Goal: Task Accomplishment & Management: Manage account settings

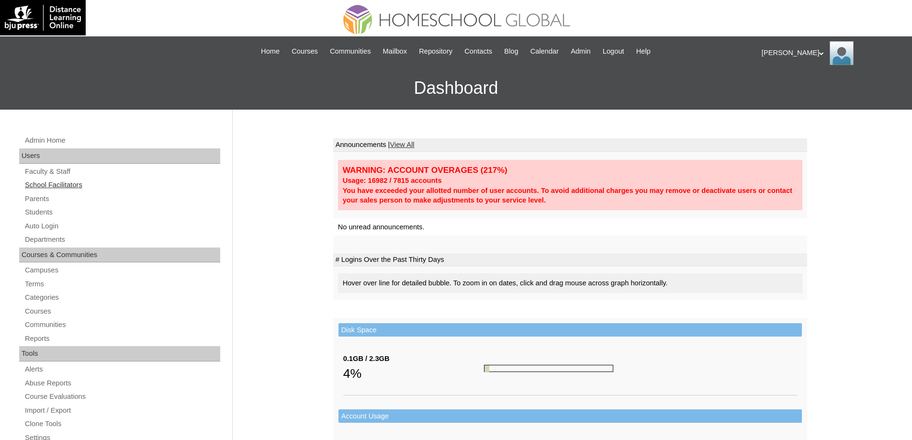
click at [120, 190] on link "School Facilitators" at bounding box center [122, 185] width 196 height 12
click at [91, 201] on link "Parents" at bounding box center [122, 199] width 196 height 12
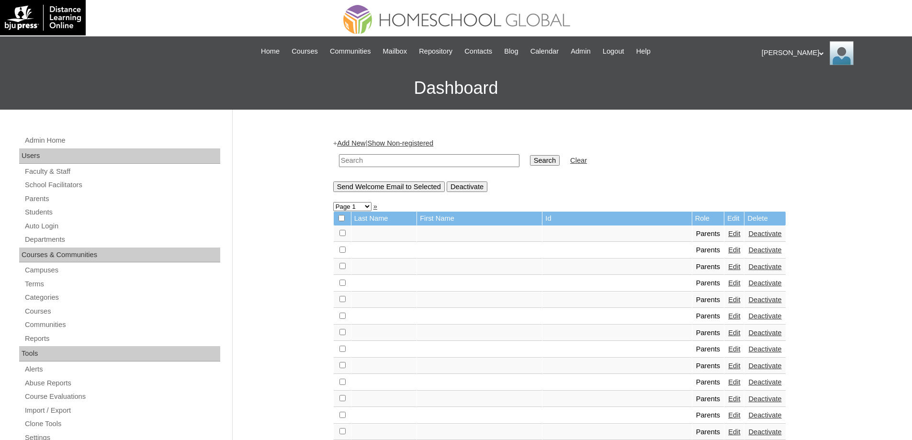
click at [410, 157] on input "text" at bounding box center [429, 160] width 180 height 13
paste input "MHP00613-TECHPH2021"
type input "MHP00613-TECHPH2021"
click at [557, 161] on input "Search" at bounding box center [545, 160] width 30 height 11
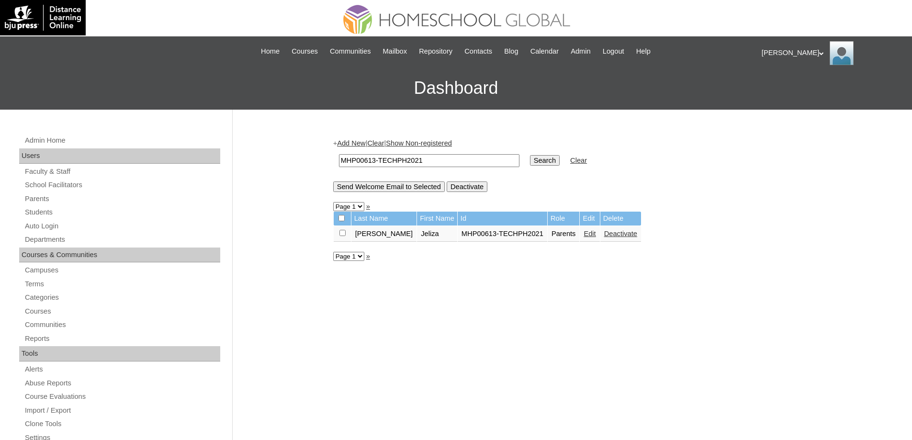
click at [583, 234] on link "Edit" at bounding box center [589, 234] width 12 height 8
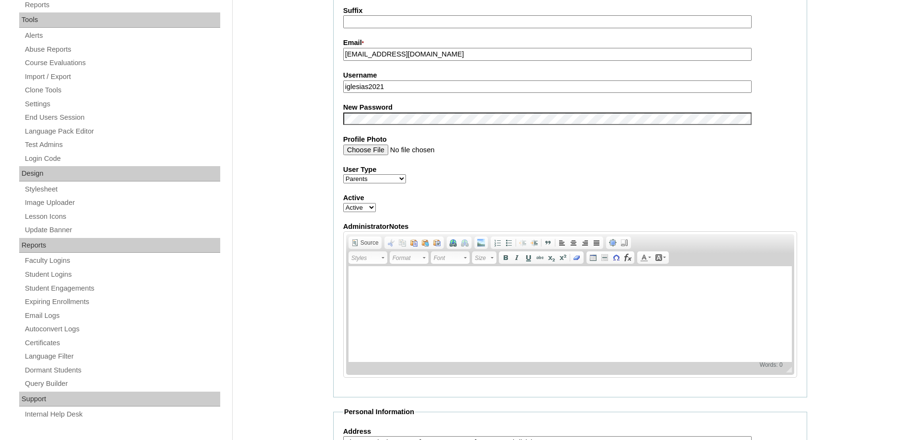
scroll to position [335, 0]
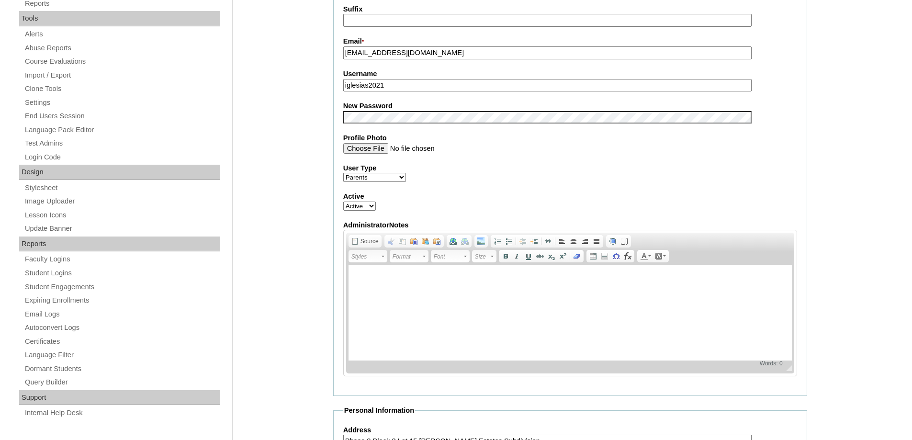
click at [315, 157] on div "Admin Home Users Faculty & Staff School Facilitators Parents Students Auto Logi…" at bounding box center [456, 342] width 912 height 1135
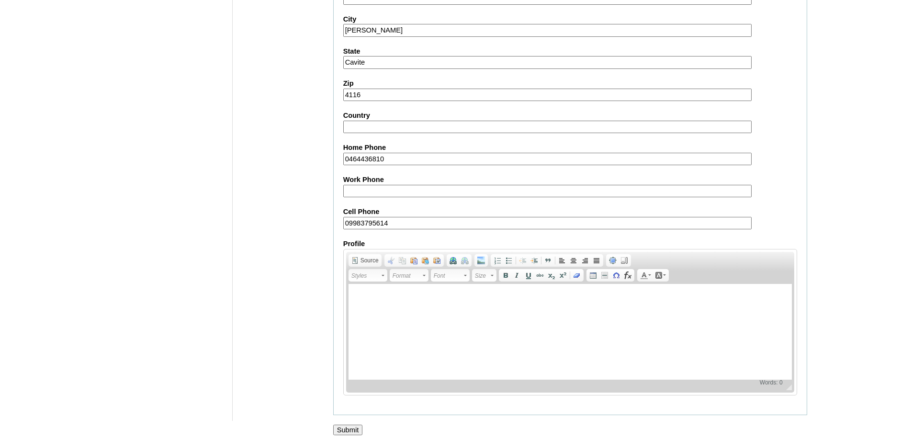
scroll to position [817, 0]
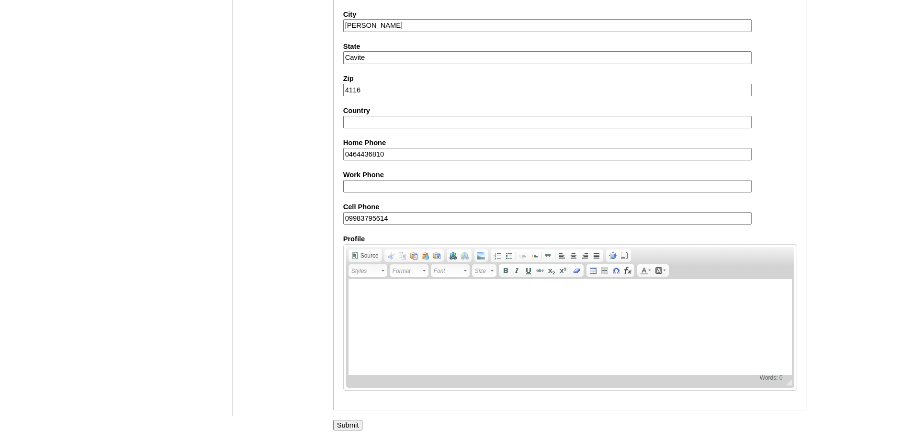
click at [343, 420] on input "Submit" at bounding box center [348, 425] width 30 height 11
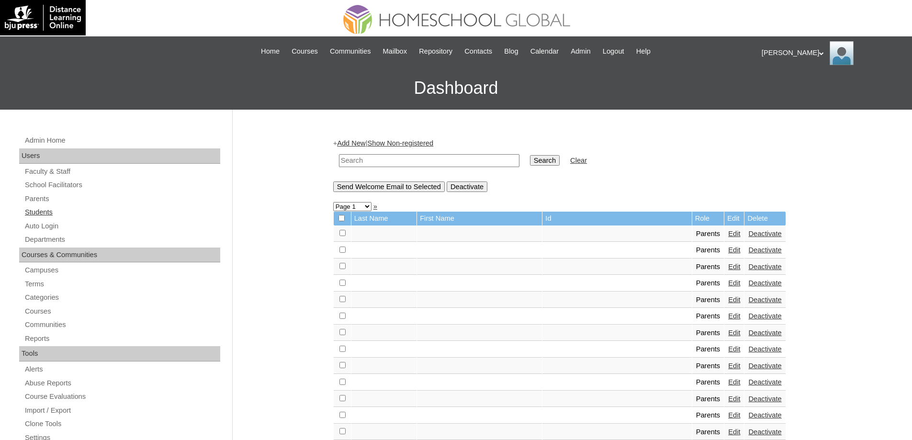
click at [59, 212] on link "Students" at bounding box center [122, 212] width 196 height 12
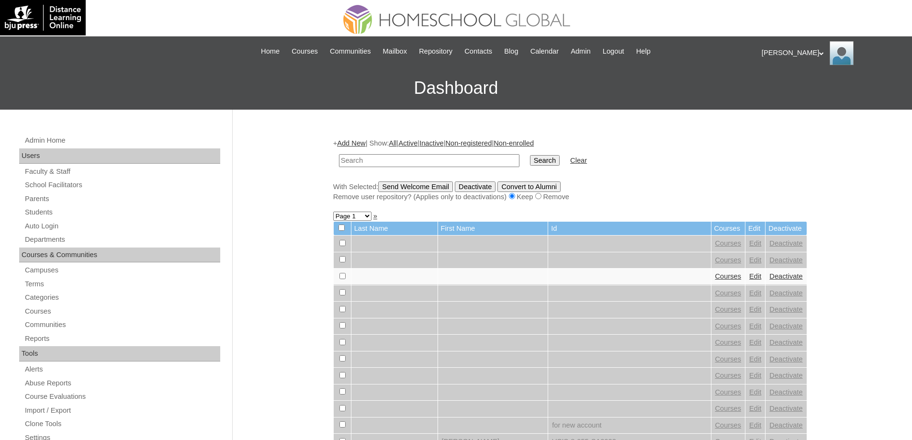
drag, startPoint x: 472, startPoint y: 161, endPoint x: 528, endPoint y: 163, distance: 55.5
click at [473, 161] on input "text" at bounding box center [429, 160] width 180 height 13
type input "MHS0901-TECHPH2022"
click at [558, 161] on input "Search" at bounding box center [545, 160] width 30 height 11
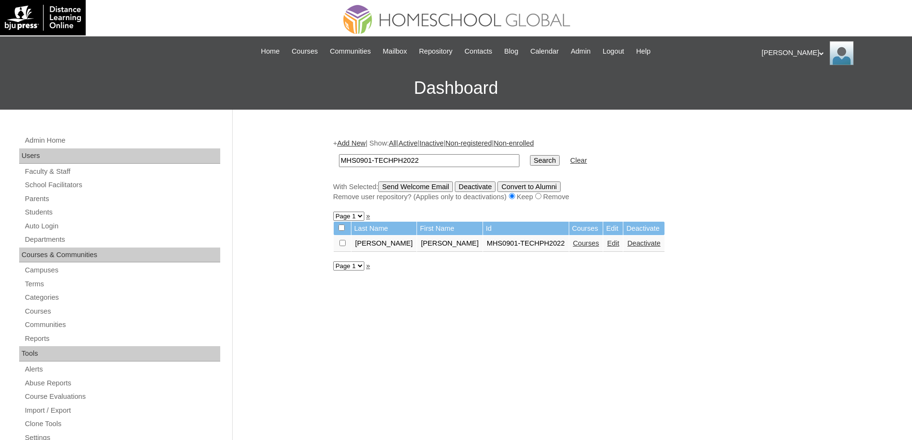
click at [573, 245] on link "Courses" at bounding box center [586, 243] width 26 height 8
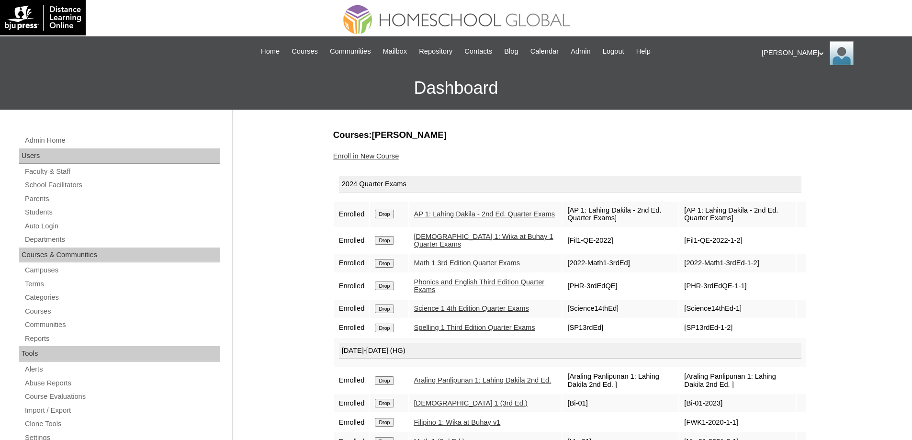
click at [392, 214] on input "Drop" at bounding box center [384, 214] width 19 height 9
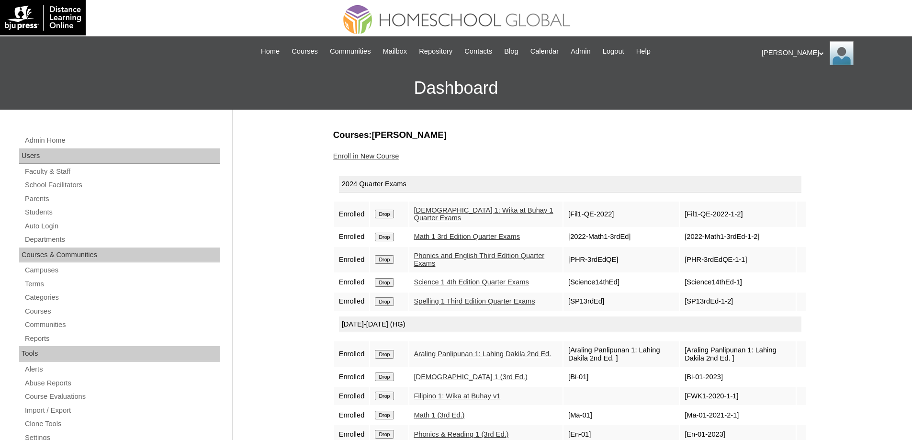
drag, startPoint x: 0, startPoint y: 0, endPoint x: 504, endPoint y: 34, distance: 505.1
click at [391, 216] on input "Drop" at bounding box center [384, 214] width 19 height 9
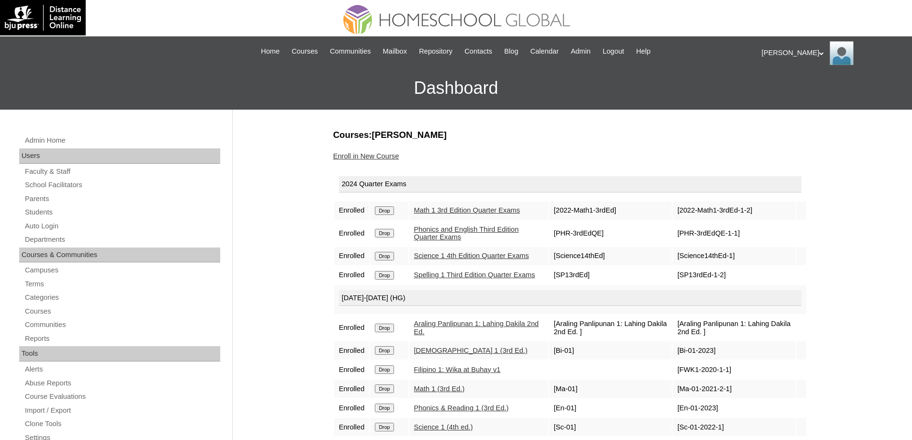
click at [400, 214] on form "Drop" at bounding box center [389, 210] width 28 height 8
click at [393, 215] on input "Drop" at bounding box center [384, 210] width 19 height 9
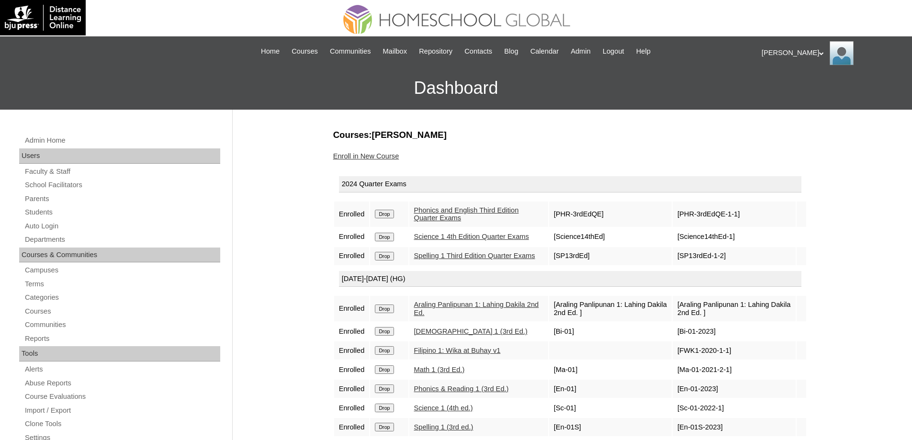
click at [391, 216] on input "Drop" at bounding box center [384, 214] width 19 height 9
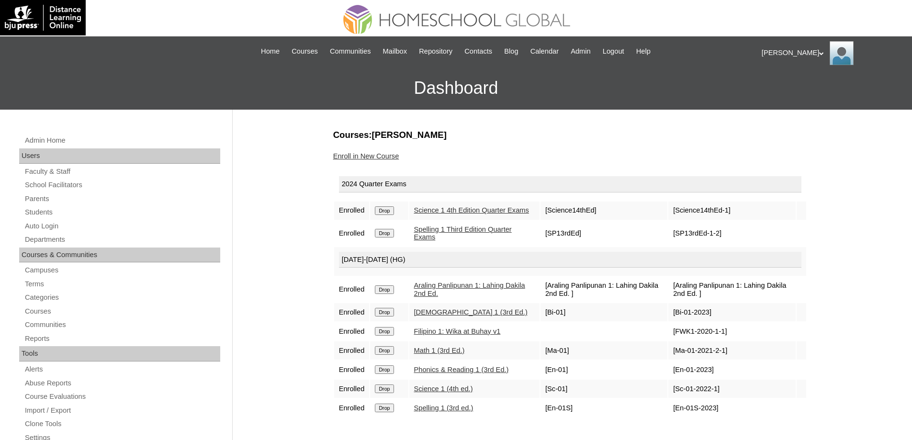
click at [393, 215] on input "Drop" at bounding box center [384, 210] width 19 height 9
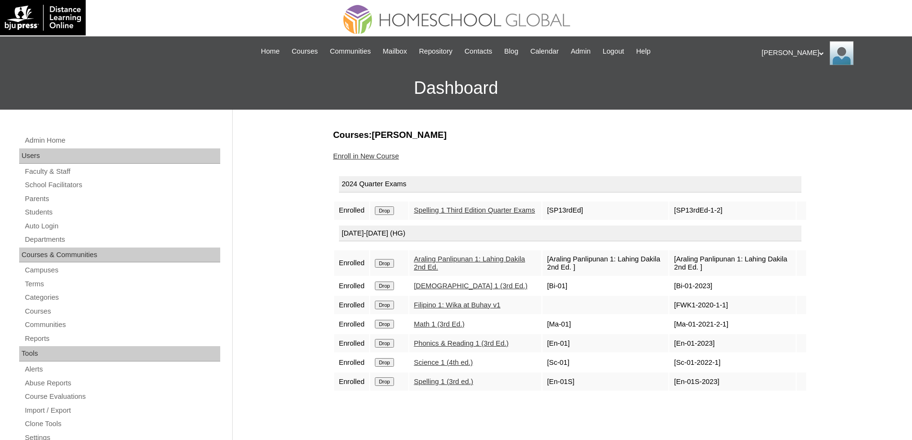
click at [393, 213] on input "Drop" at bounding box center [384, 210] width 19 height 9
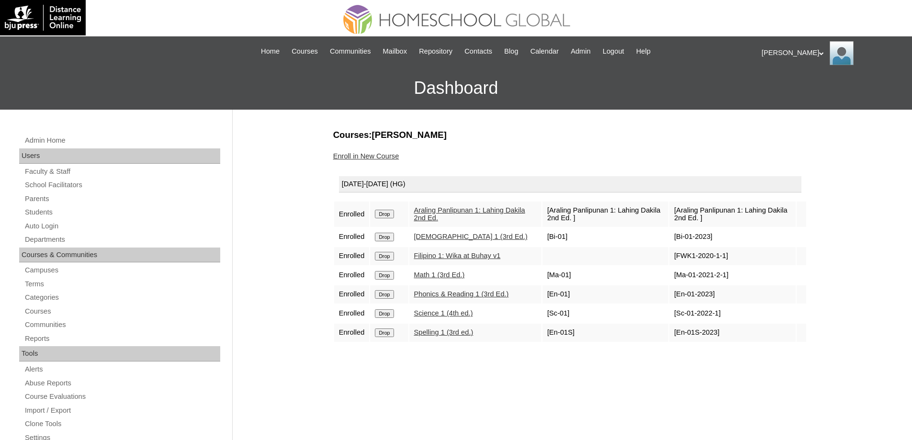
click at [394, 219] on td "Drop" at bounding box center [389, 213] width 38 height 25
click at [393, 218] on input "Drop" at bounding box center [384, 214] width 19 height 9
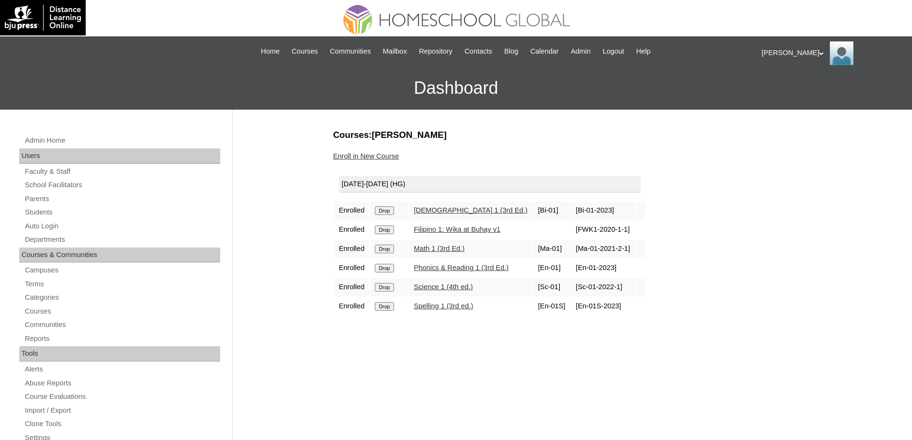
click at [385, 210] on input "Drop" at bounding box center [384, 210] width 19 height 9
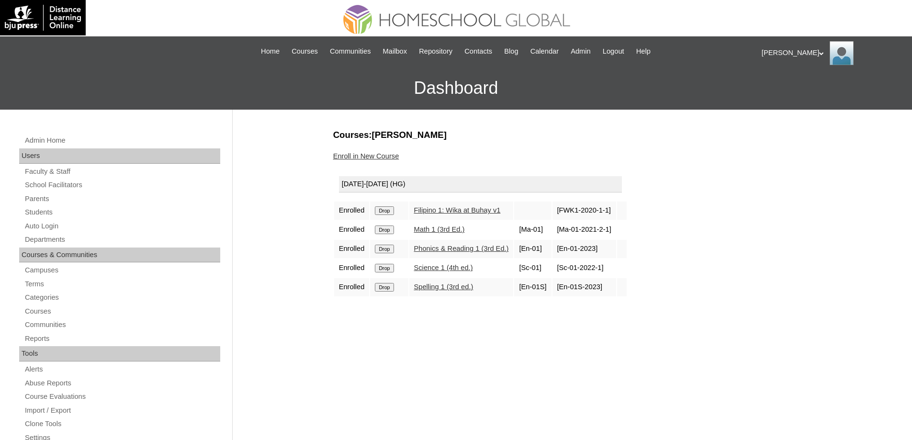
click at [389, 212] on input "Drop" at bounding box center [384, 210] width 19 height 9
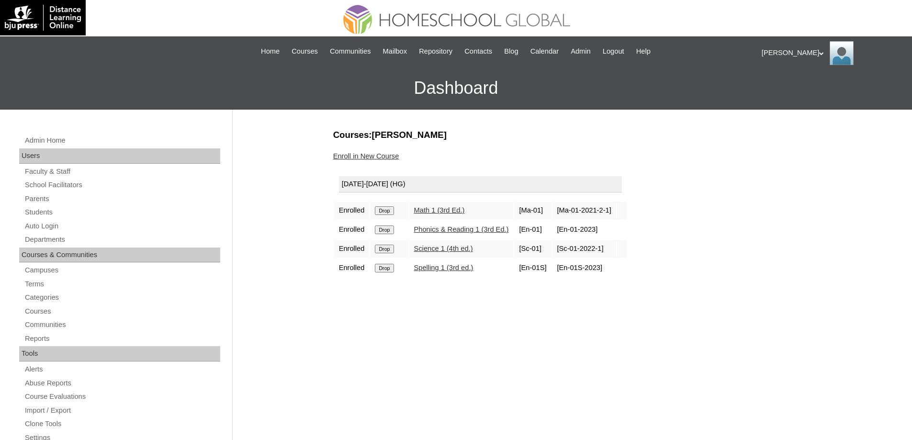
click at [390, 213] on input "Drop" at bounding box center [384, 210] width 19 height 9
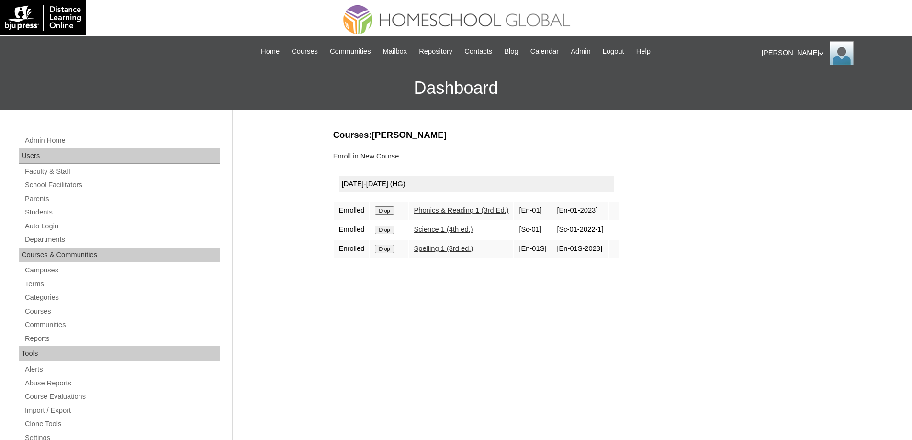
click at [390, 212] on input "Drop" at bounding box center [384, 210] width 19 height 9
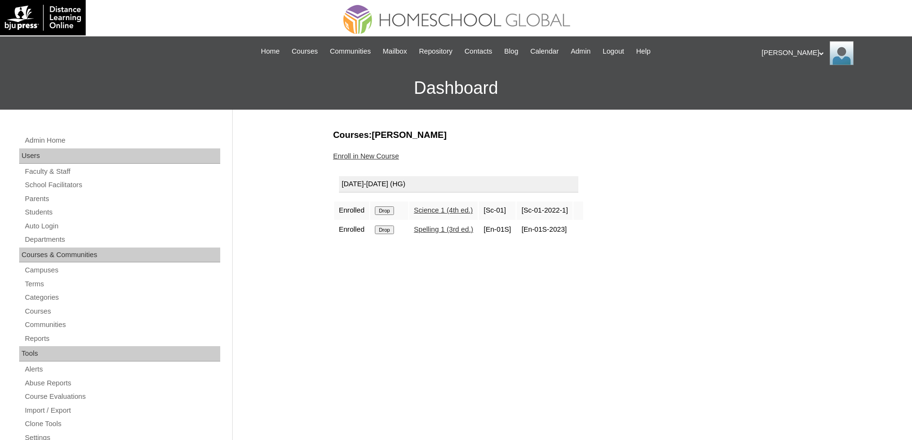
click at [384, 209] on input "Drop" at bounding box center [384, 210] width 19 height 9
click at [389, 211] on input "Drop" at bounding box center [384, 210] width 19 height 9
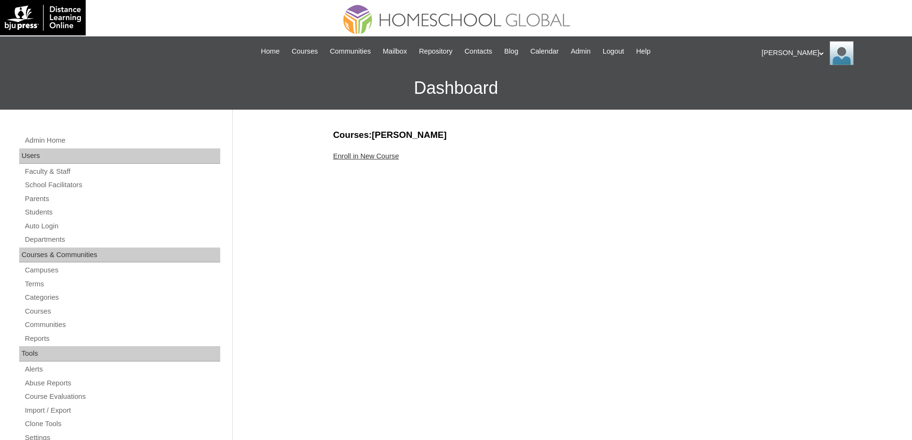
scroll to position [48, 0]
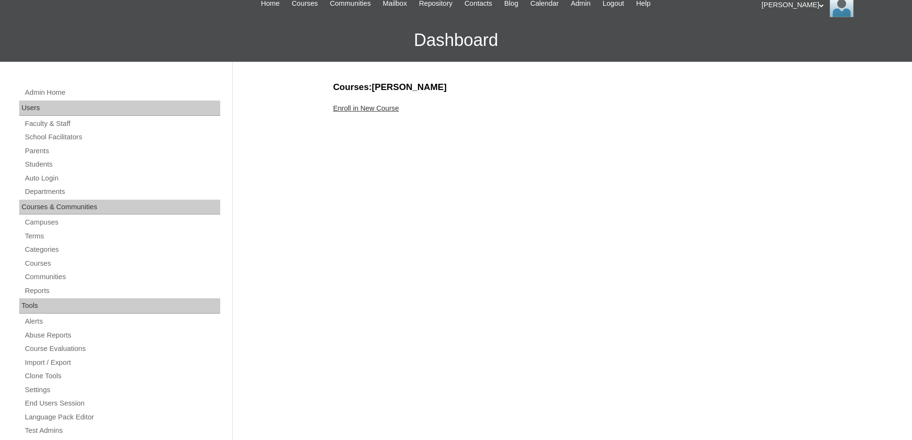
click at [384, 110] on link "Enroll in New Course" at bounding box center [366, 108] width 66 height 8
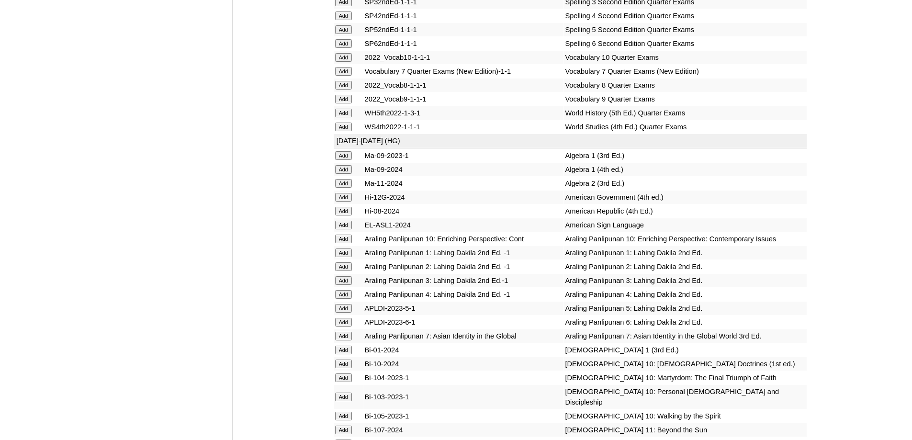
scroll to position [2445, 0]
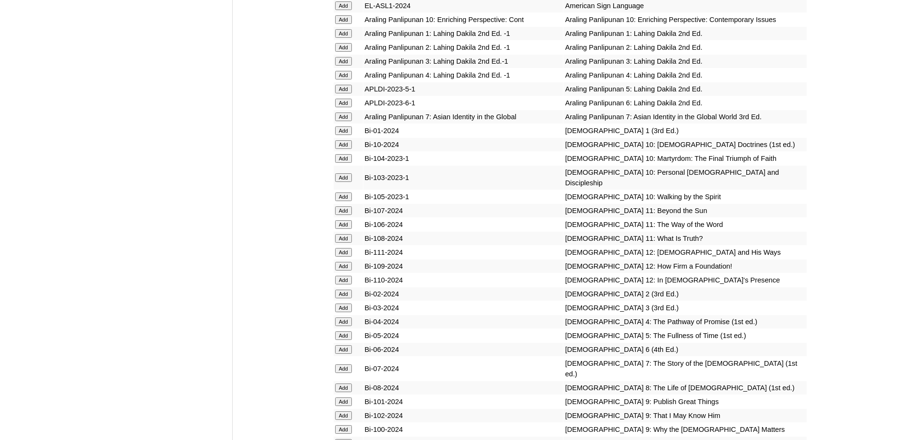
click at [347, 52] on input "Add" at bounding box center [343, 47] width 17 height 9
click at [346, 298] on input "Add" at bounding box center [343, 294] width 17 height 9
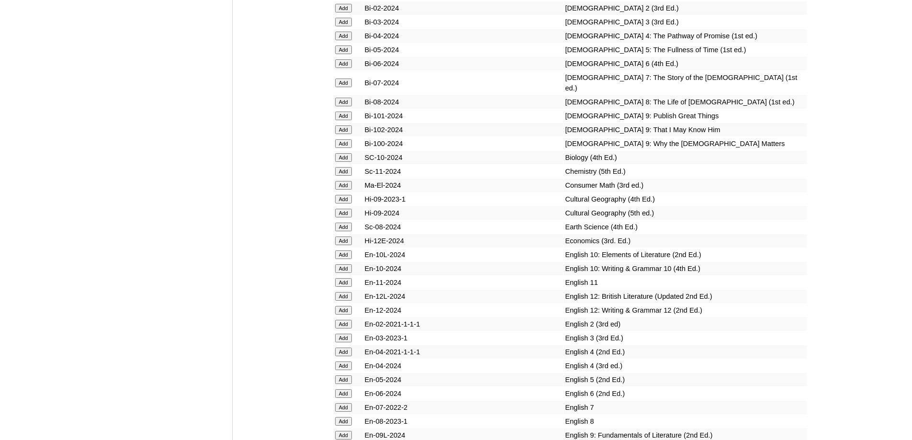
scroll to position [2732, 0]
click at [346, 327] on input "Add" at bounding box center [343, 322] width 17 height 9
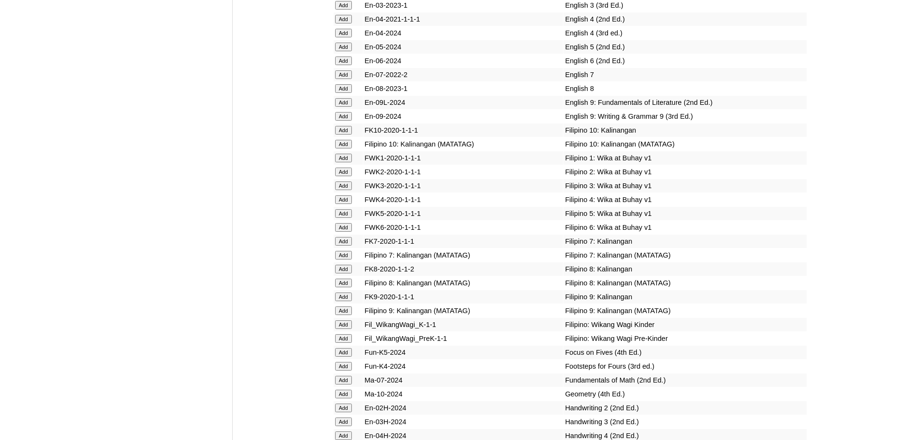
scroll to position [3117, 0]
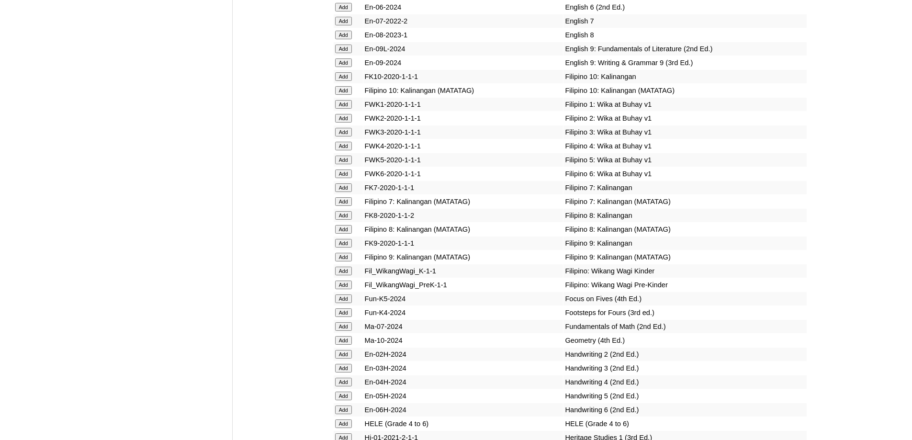
click at [345, 123] on input "Add" at bounding box center [343, 118] width 17 height 9
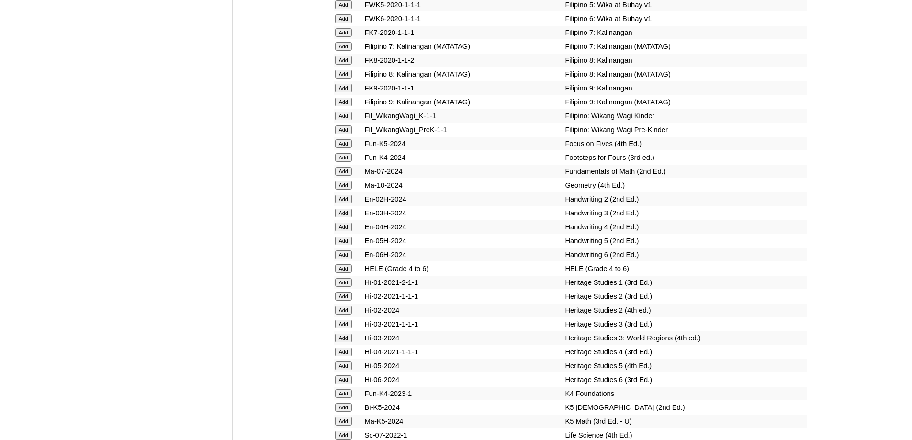
scroll to position [3308, 0]
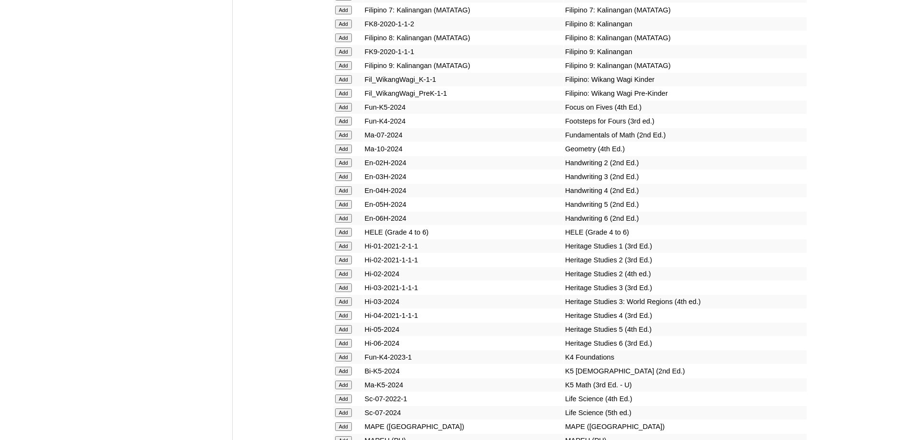
click at [348, 167] on input "Add" at bounding box center [343, 162] width 17 height 9
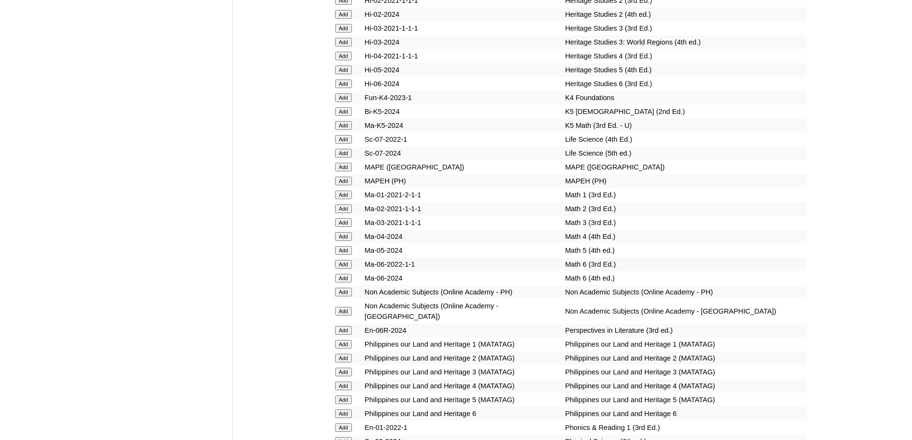
scroll to position [3595, 0]
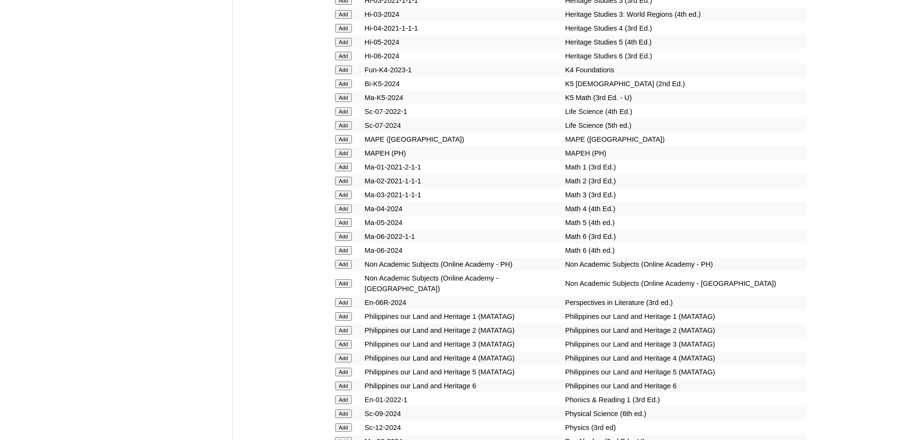
click at [343, 157] on input "Add" at bounding box center [343, 153] width 17 height 9
click at [344, 185] on input "Add" at bounding box center [343, 181] width 17 height 9
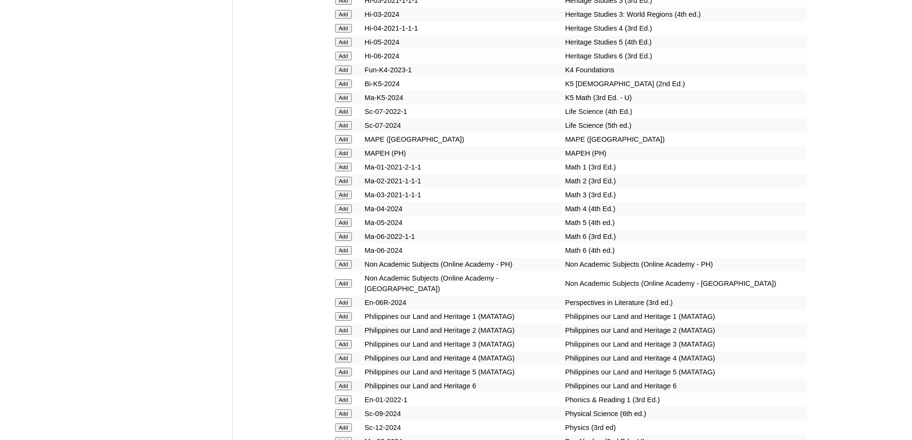
click at [343, 185] on input "Add" at bounding box center [343, 181] width 17 height 9
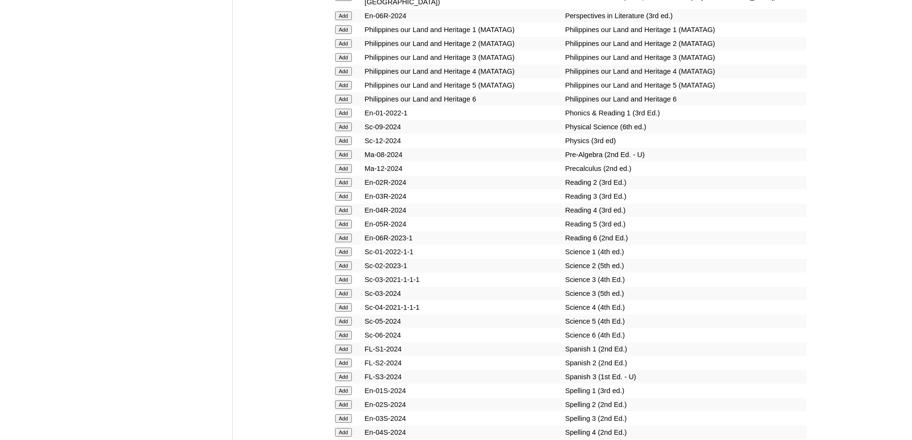
scroll to position [3883, 0]
click at [350, 186] on input "Add" at bounding box center [343, 182] width 17 height 9
click at [349, 186] on input "Add" at bounding box center [343, 182] width 17 height 9
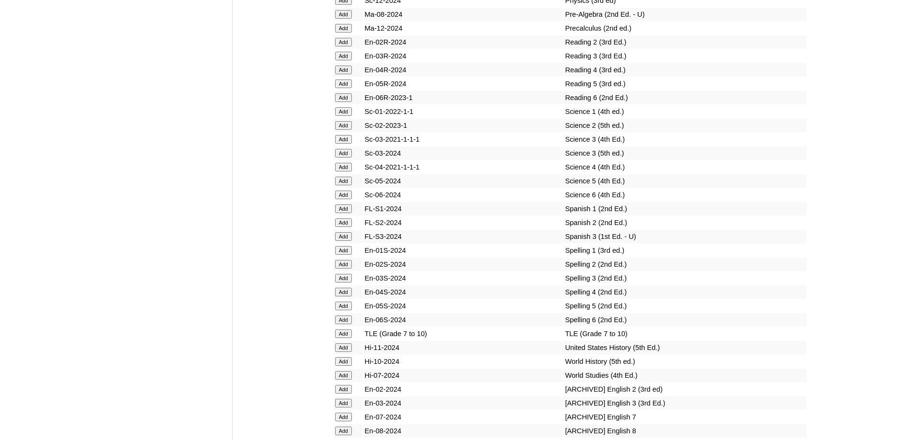
scroll to position [4026, 0]
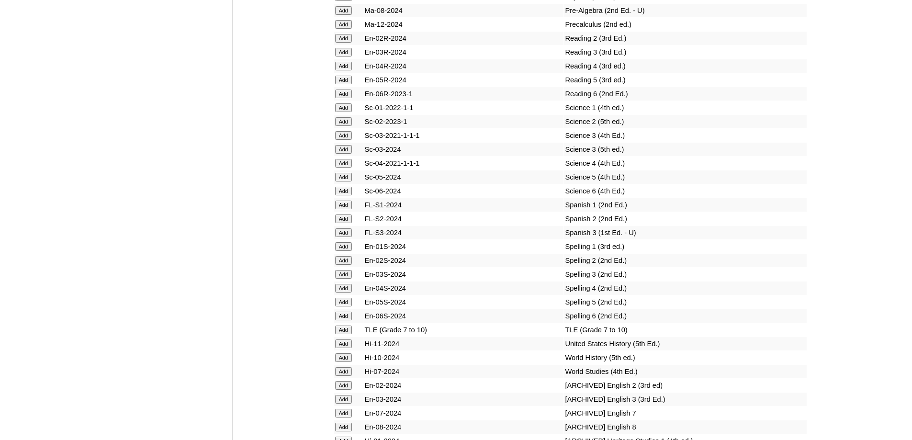
click at [343, 126] on input "Add" at bounding box center [343, 121] width 17 height 9
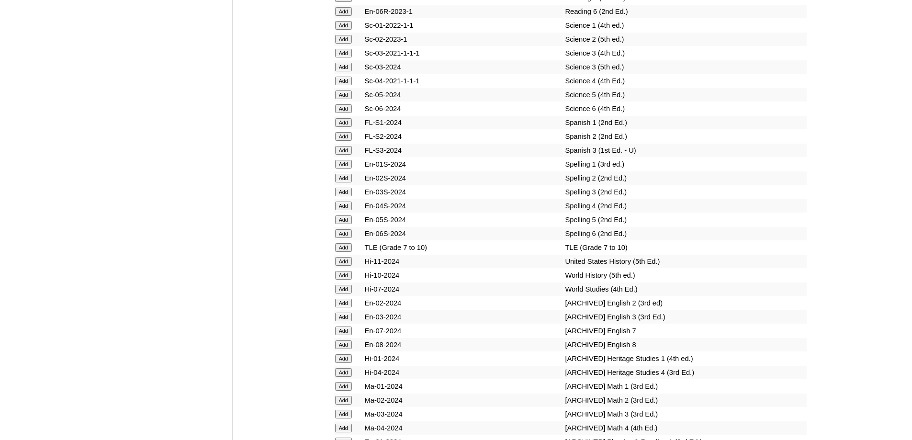
scroll to position [4122, 0]
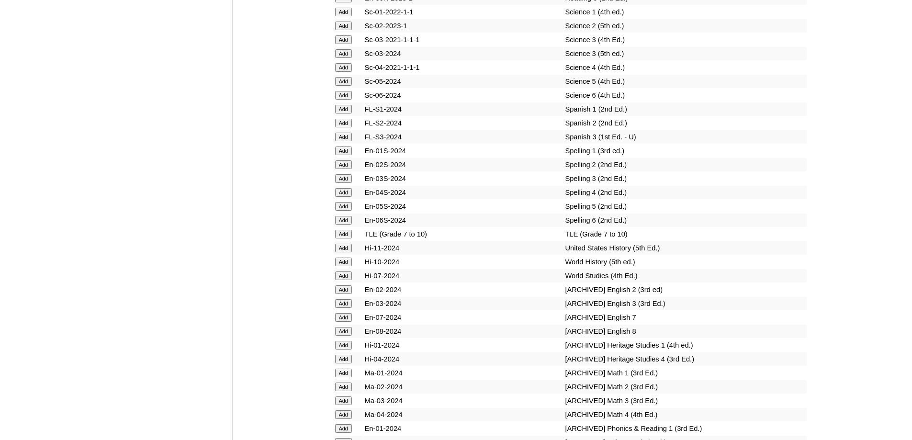
click at [344, 169] on input "Add" at bounding box center [343, 164] width 17 height 9
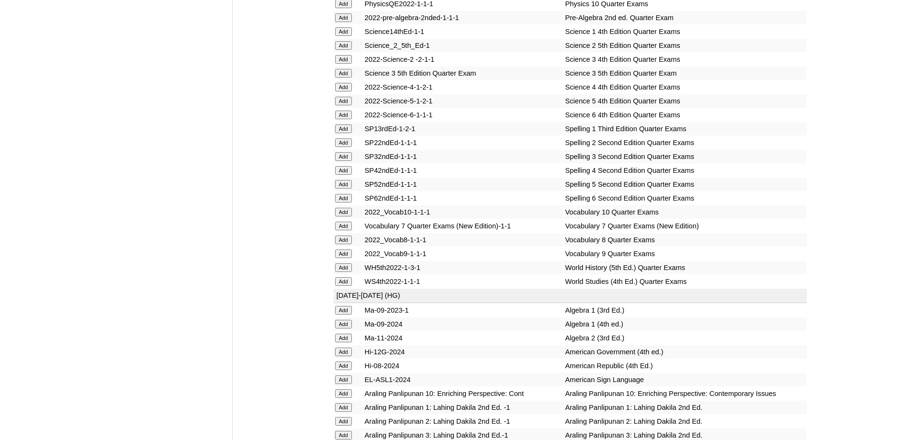
scroll to position [2064, 0]
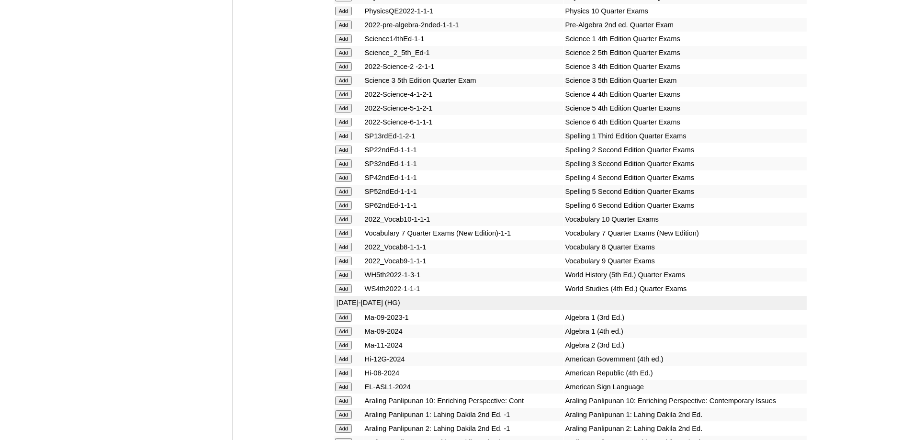
click at [350, 57] on input "Add" at bounding box center [343, 52] width 17 height 9
click at [345, 57] on input "Add" at bounding box center [343, 52] width 17 height 9
drag, startPoint x: 345, startPoint y: 147, endPoint x: 526, endPoint y: 240, distance: 203.8
click at [345, 57] on input "Add" at bounding box center [343, 52] width 17 height 9
click at [343, 154] on input "Add" at bounding box center [343, 149] width 17 height 9
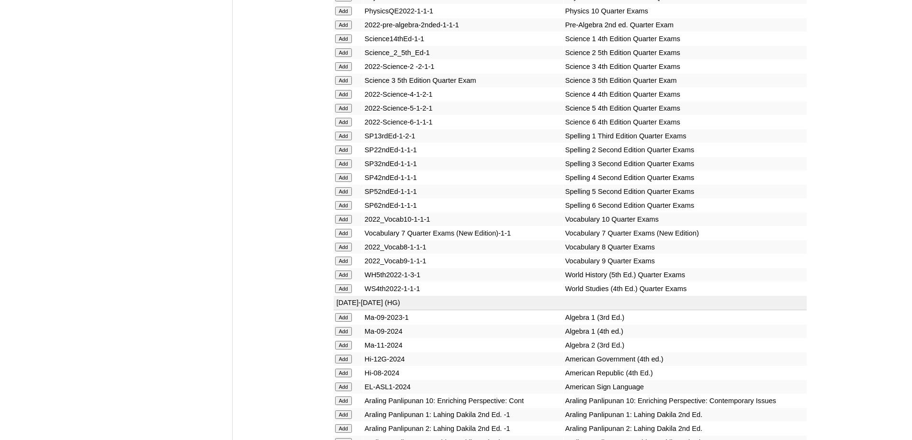
click at [343, 154] on input "Add" at bounding box center [343, 149] width 17 height 9
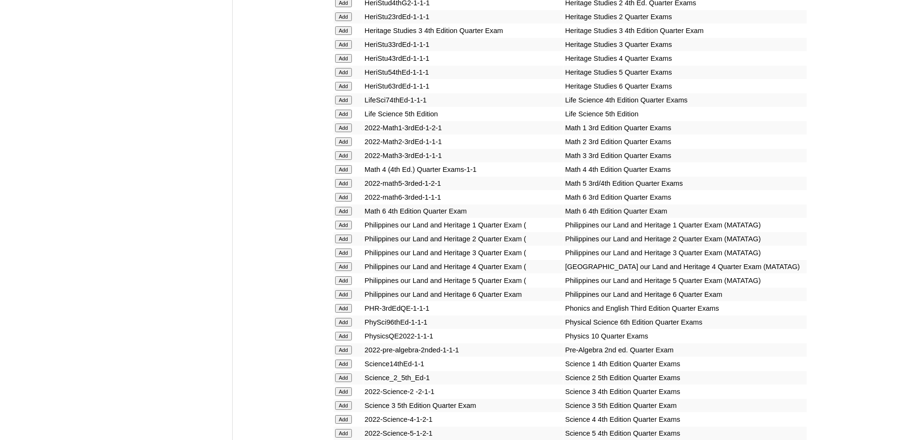
scroll to position [1681, 0]
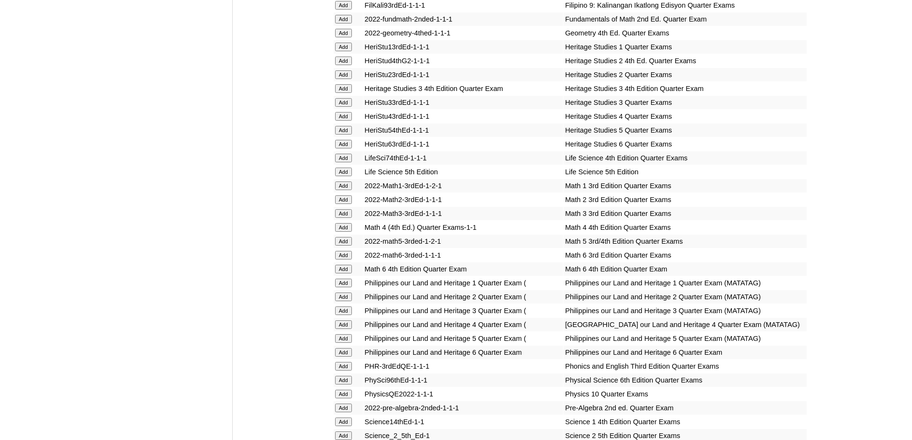
click at [344, 204] on input "Add" at bounding box center [343, 199] width 17 height 9
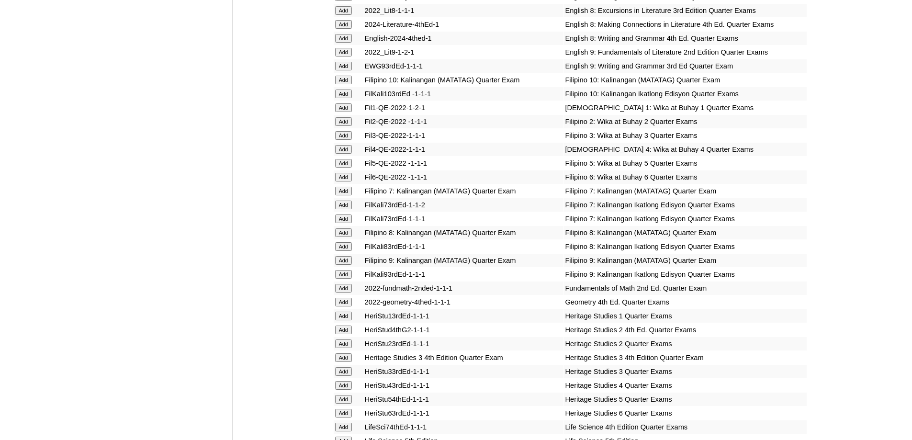
scroll to position [1394, 0]
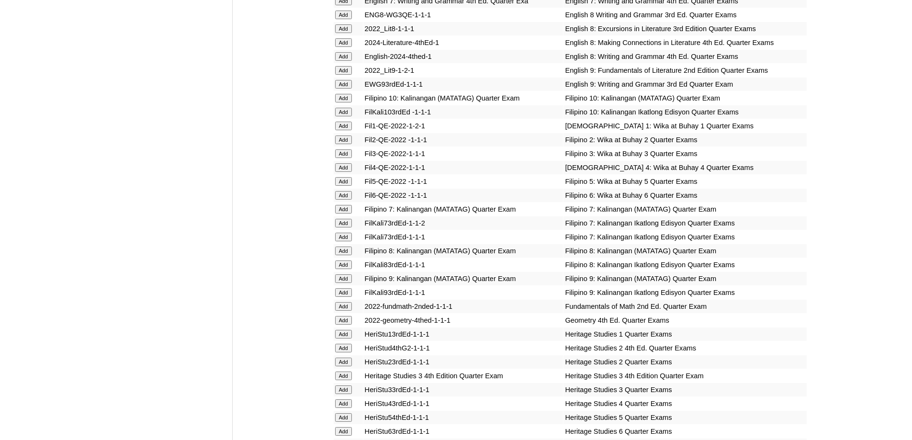
click at [344, 146] on td "Add" at bounding box center [348, 139] width 29 height 13
click at [344, 144] on input "Add" at bounding box center [343, 139] width 17 height 9
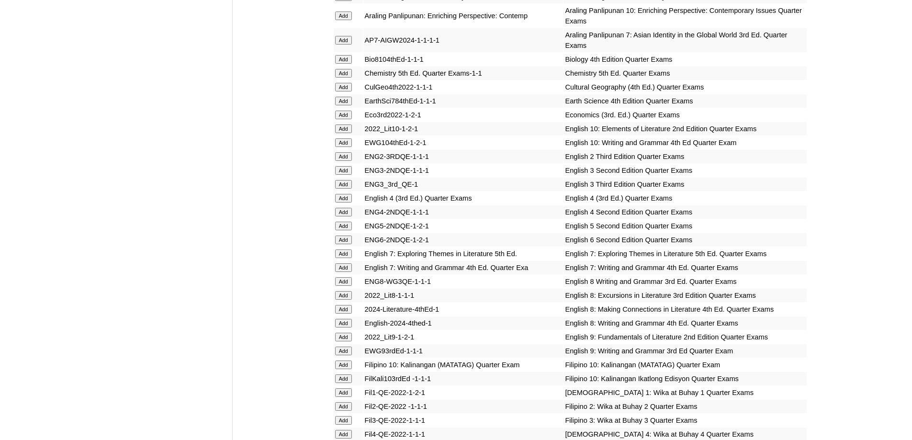
scroll to position [1107, 0]
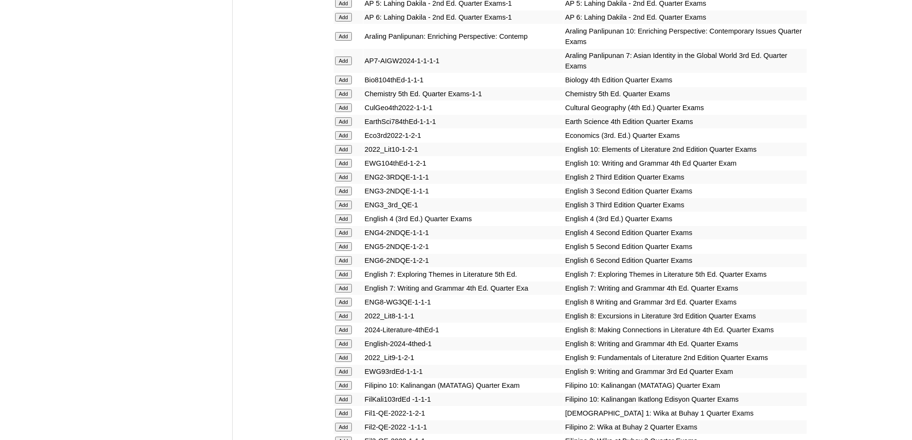
click at [345, 181] on input "Add" at bounding box center [343, 177] width 17 height 9
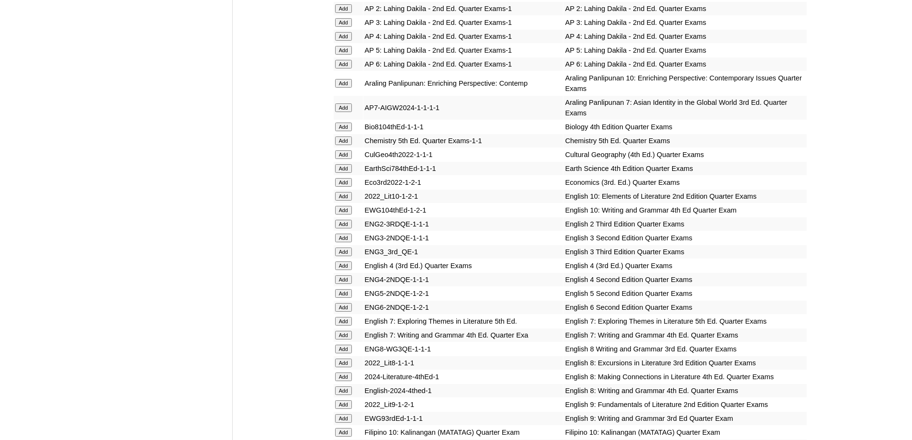
scroll to position [915, 0]
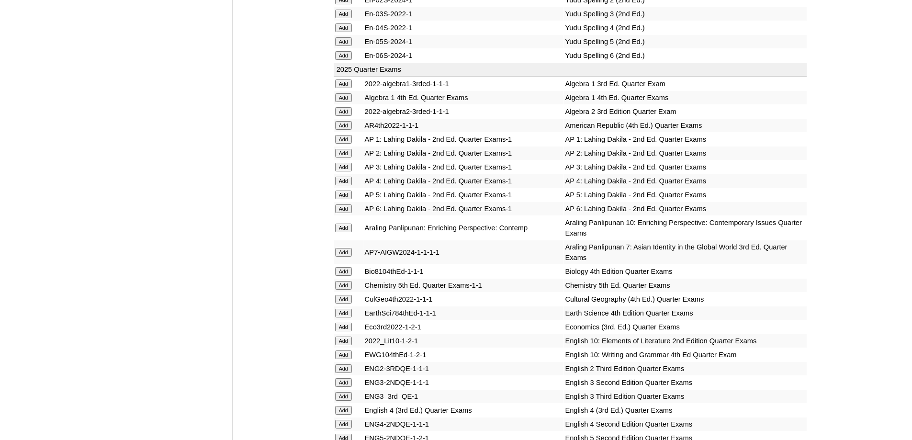
click at [346, 157] on input "Add" at bounding box center [343, 153] width 17 height 9
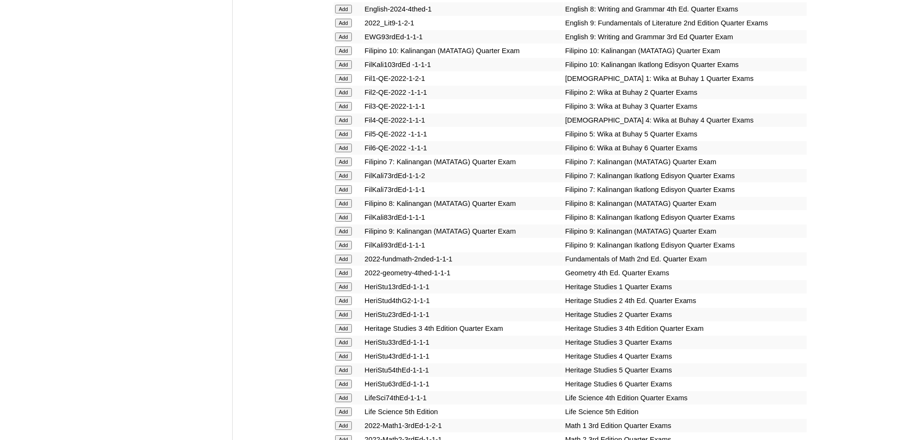
scroll to position [1442, 0]
drag, startPoint x: 199, startPoint y: 249, endPoint x: 388, endPoint y: 405, distance: 245.1
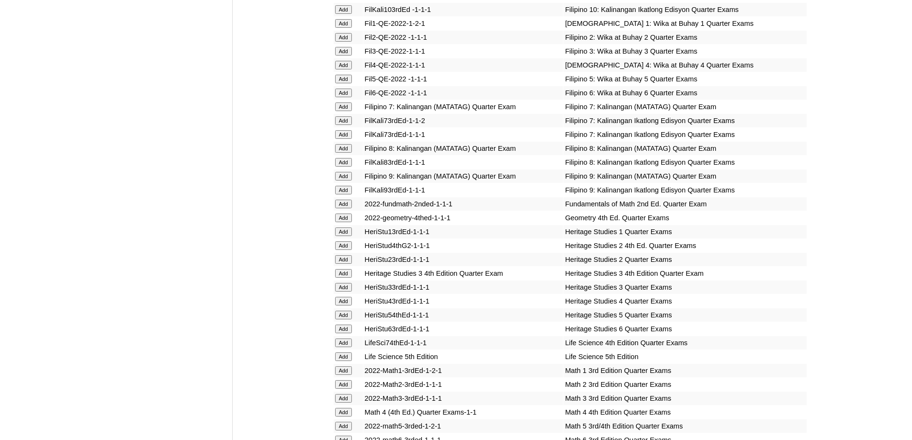
scroll to position [1777, 0]
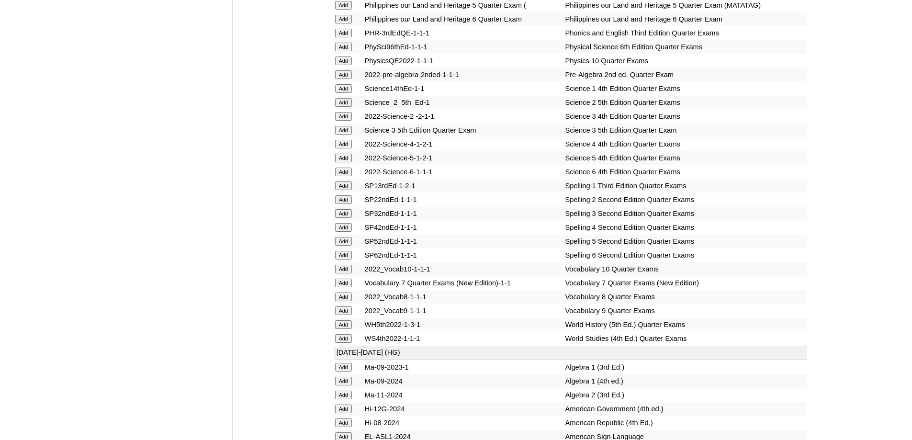
scroll to position [2016, 0]
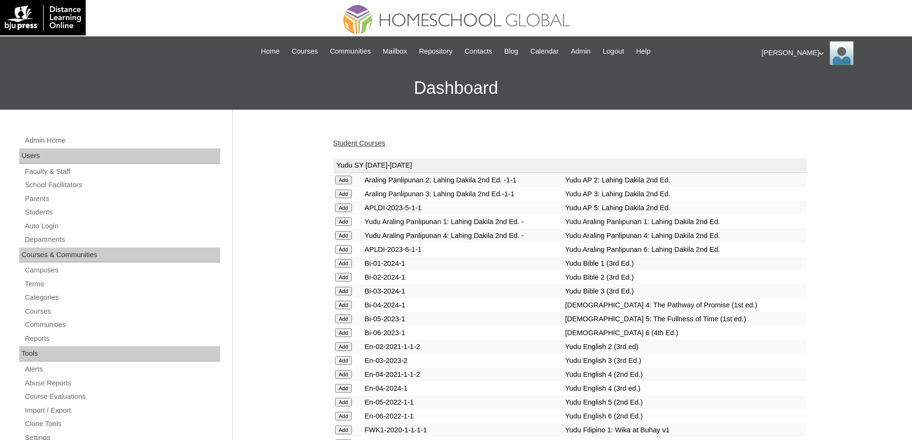
click at [374, 144] on link "Student Courses" at bounding box center [359, 143] width 52 height 8
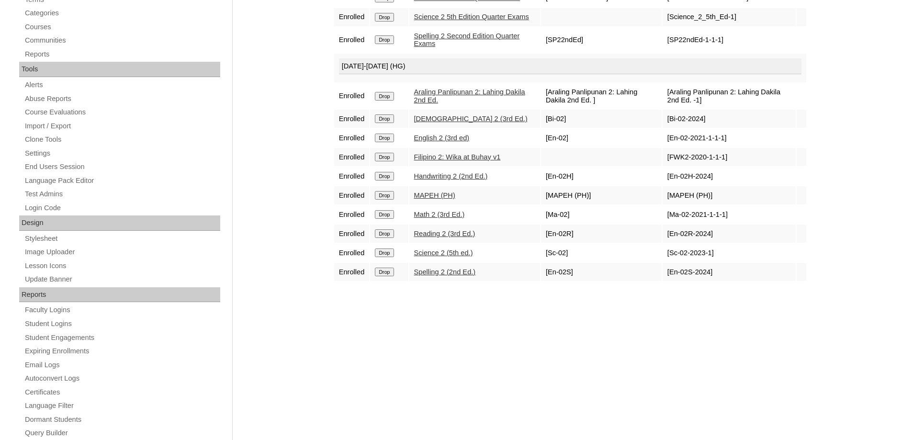
scroll to position [287, 0]
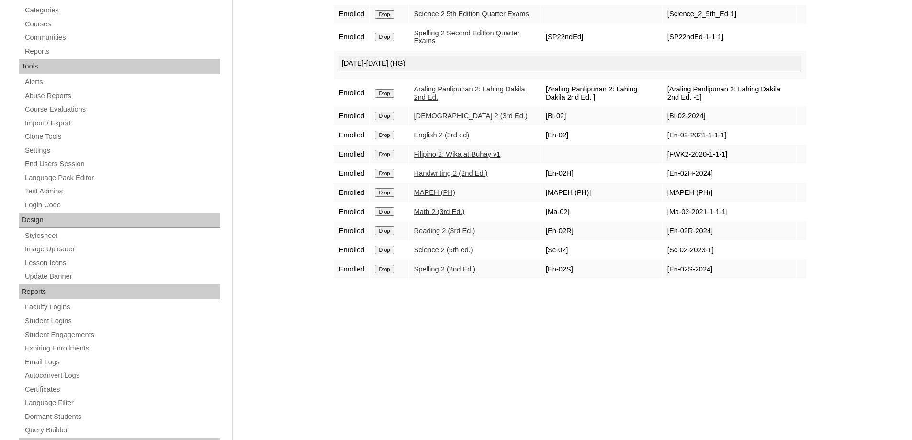
drag, startPoint x: 862, startPoint y: 395, endPoint x: 846, endPoint y: 382, distance: 20.5
click at [862, 395] on div "Admin Home Users Faculty & Staff School Facilitators Parents Students Auto Logi…" at bounding box center [456, 152] width 912 height 660
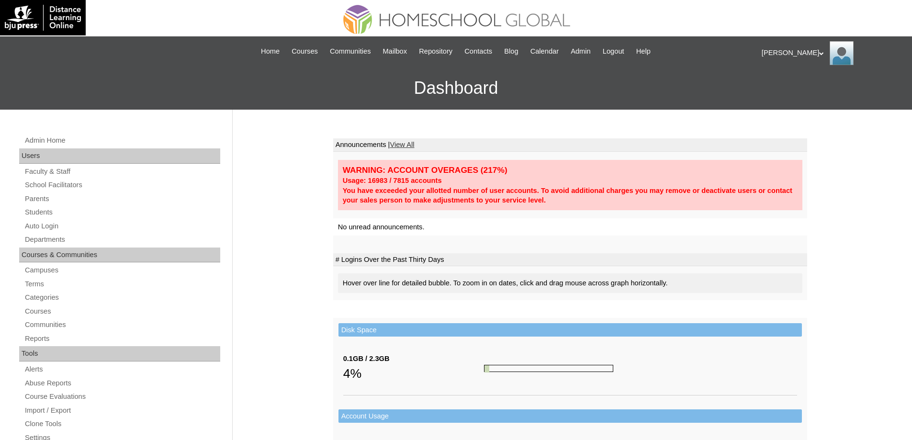
click at [56, 216] on link "Students" at bounding box center [122, 212] width 196 height 12
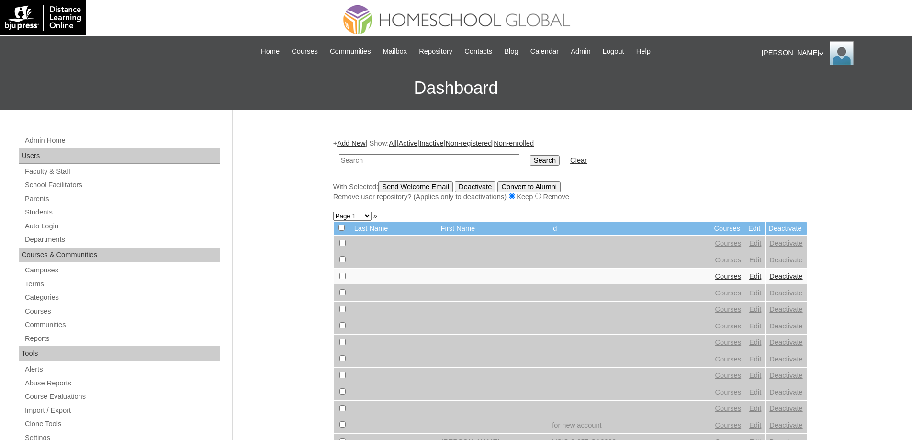
drag, startPoint x: 420, startPoint y: 160, endPoint x: 475, endPoint y: 160, distance: 55.5
click at [420, 159] on input "text" at bounding box center [429, 160] width 180 height 13
type input "MHS00335-TECHPH2025"
click at [554, 163] on input "Search" at bounding box center [545, 160] width 30 height 11
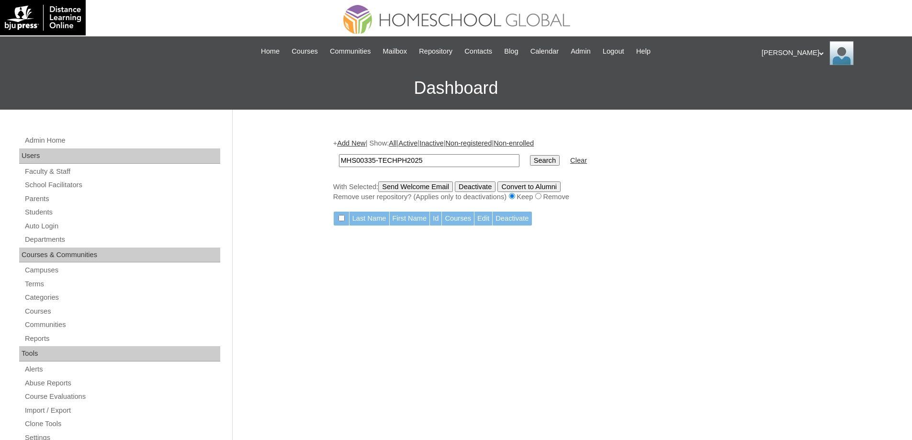
click at [357, 141] on link "Add New" at bounding box center [351, 143] width 28 height 8
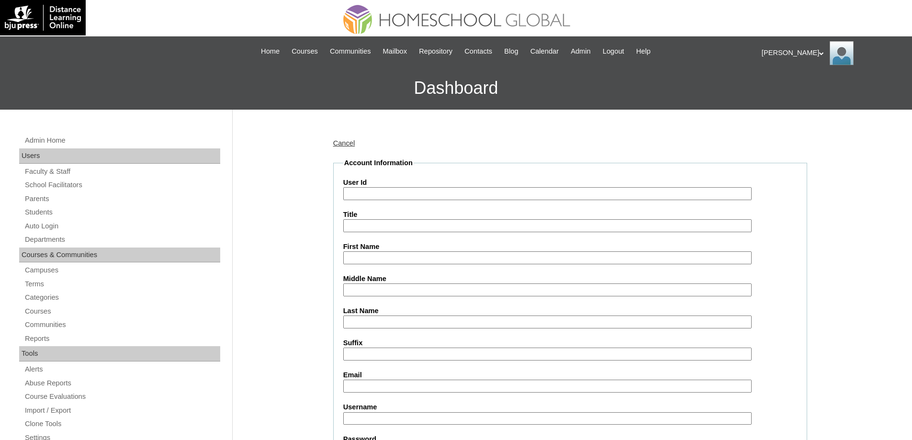
drag, startPoint x: 373, startPoint y: 190, endPoint x: 370, endPoint y: 170, distance: 20.3
click at [373, 184] on div "User Id" at bounding box center [570, 189] width 454 height 22
paste input "MHS00335-TECHPH2025"
type input "MHS00335-TECHPH2025"
click at [370, 252] on input "First Name" at bounding box center [547, 257] width 408 height 13
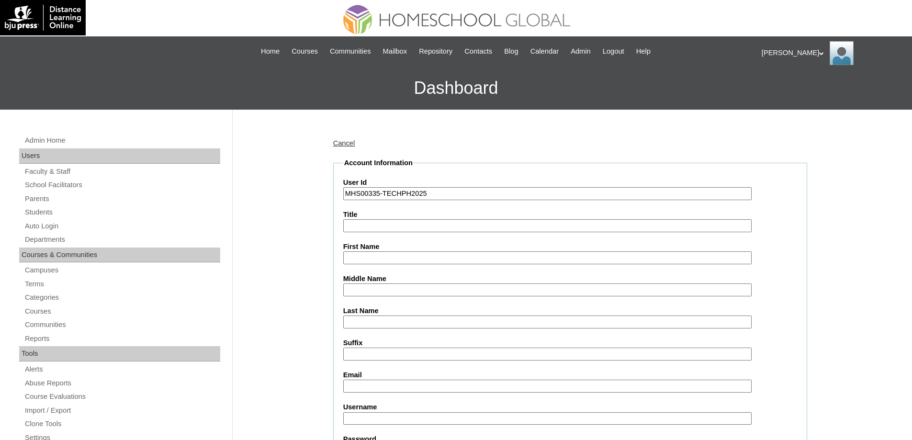
paste input "Aiyana Georgina"
type input "Aiyana Georgina"
click at [365, 295] on input "Middle Name" at bounding box center [547, 289] width 408 height 13
paste input "Lagpao"
type input "Lagpao"
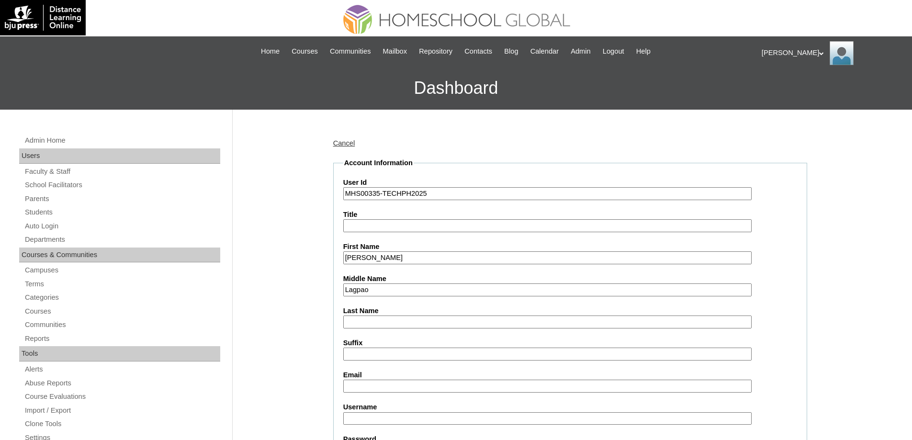
click at [362, 320] on input "Last Name" at bounding box center [547, 321] width 408 height 13
paste input "Akker"
type input "Akker"
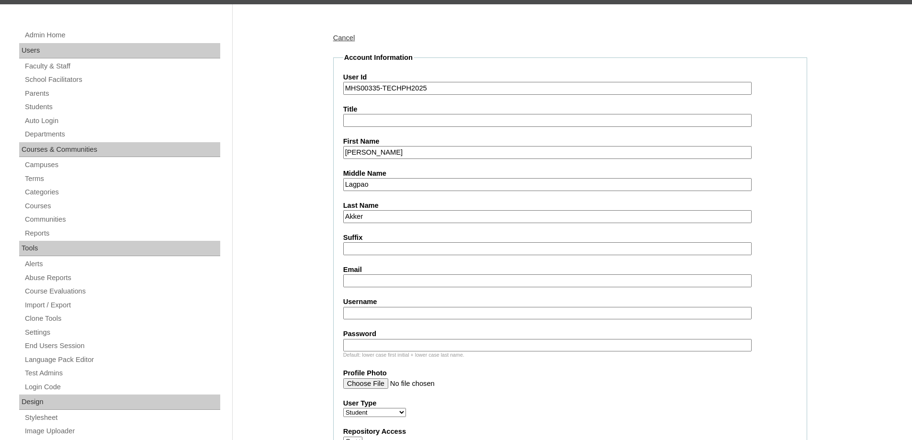
scroll to position [191, 0]
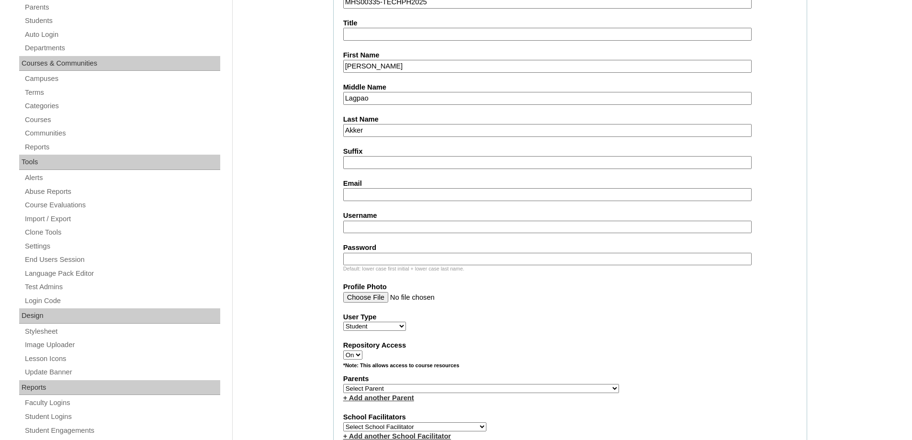
click at [366, 196] on input "Email" at bounding box center [547, 194] width 408 height 13
paste input "catherine_lagpao@yahoo.com.ph"
type input "catherine_lagpao@yahoo.com.ph"
click at [402, 220] on label "Username" at bounding box center [570, 216] width 454 height 10
click at [402, 221] on input "Username" at bounding box center [547, 227] width 408 height 13
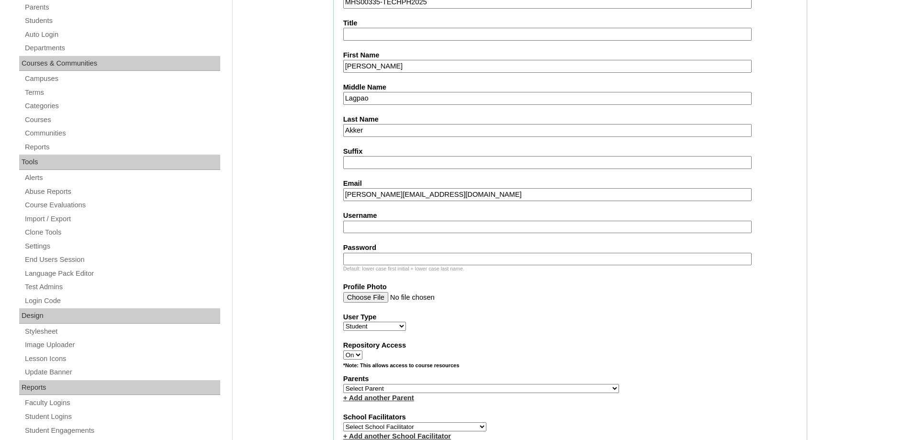
click at [401, 230] on input "Username" at bounding box center [547, 227] width 408 height 13
paste input "250007072"
drag, startPoint x: 403, startPoint y: 223, endPoint x: 323, endPoint y: 218, distance: 81.1
click at [350, 225] on input "250007072" at bounding box center [547, 227] width 408 height 13
type input "2"
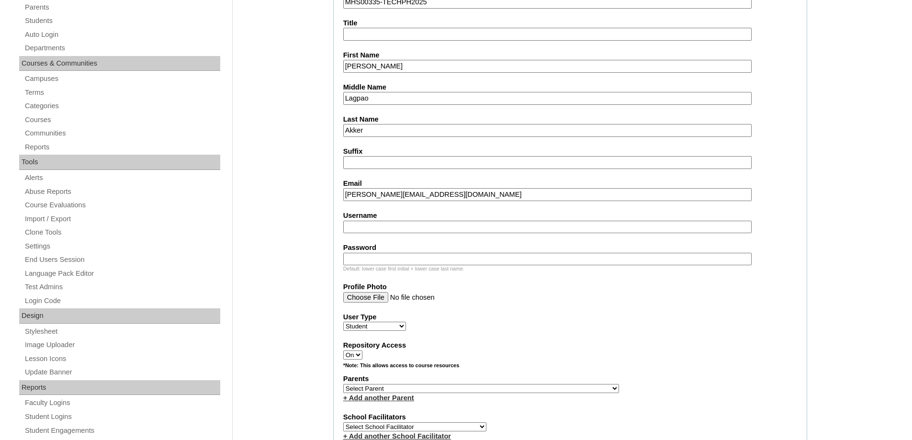
click at [389, 236] on fieldset "Account Information User Id MHS00335-TECHPH2025 Title First Name Aiyana Georgin…" at bounding box center [570, 354] width 474 height 774
drag, startPoint x: 391, startPoint y: 228, endPoint x: 396, endPoint y: 229, distance: 5.5
click at [391, 228] on input "Username" at bounding box center [547, 227] width 408 height 13
paste input "aiyanageorginaakker"
type input "aiyanageorginaakker"
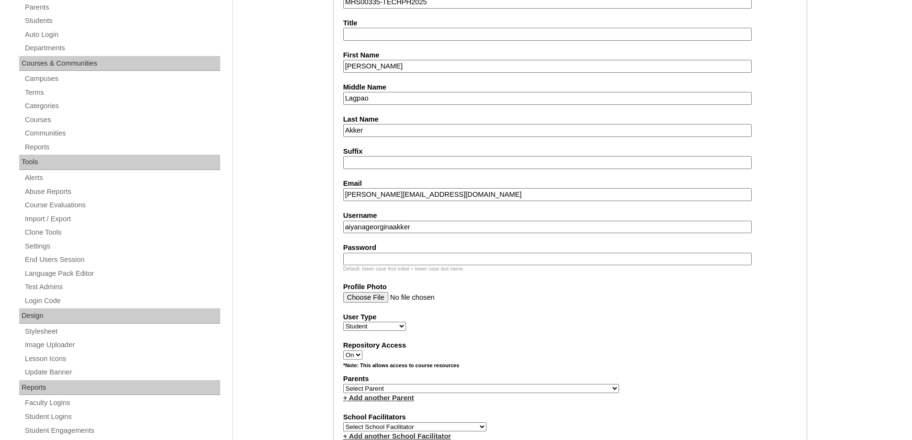
drag, startPoint x: 379, startPoint y: 254, endPoint x: 369, endPoint y: 256, distance: 9.7
click at [379, 254] on input "Password" at bounding box center [547, 259] width 408 height 13
paste input "250007072"
type input "250007072"
drag, startPoint x: 292, startPoint y: 248, endPoint x: 287, endPoint y: 247, distance: 5.0
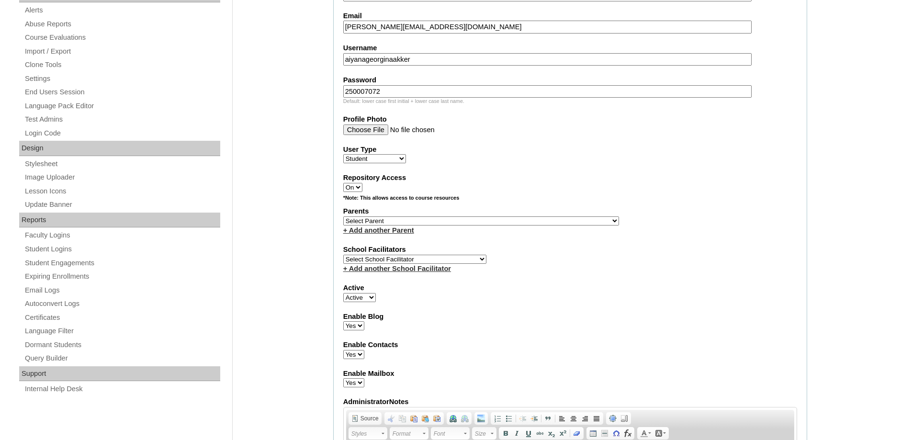
scroll to position [383, 0]
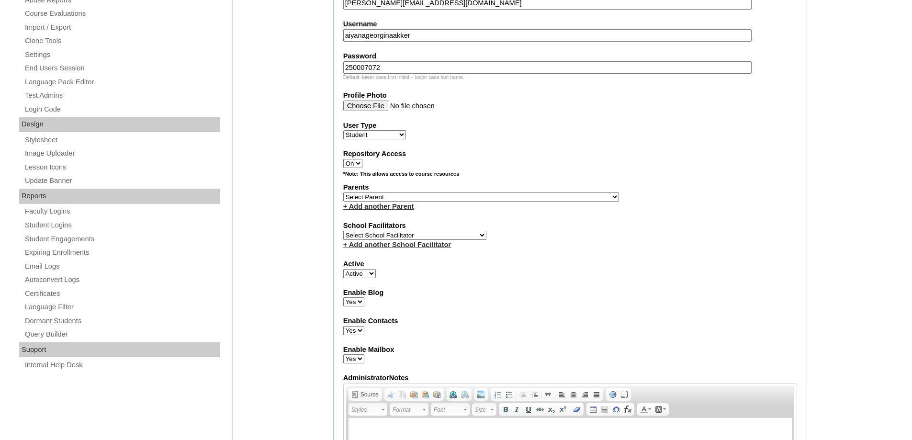
click at [364, 196] on select "Select Parent , , , , , , , , , , , , , , , , , , , , , , , , , , , , , , , , ,…" at bounding box center [481, 196] width 276 height 9
click at [437, 200] on select "Select Parent , , , , , , , , , , , , , , , , , , , , , , , , , , , , , , , , ,…" at bounding box center [481, 196] width 276 height 9
select select "44119"
click at [343, 192] on select "Select Parent , , , , , , , , , , , , , , , , , , , , , , , , , , , , , , , , ,…" at bounding box center [481, 196] width 276 height 9
drag, startPoint x: 580, startPoint y: 316, endPoint x: 575, endPoint y: 307, distance: 10.3
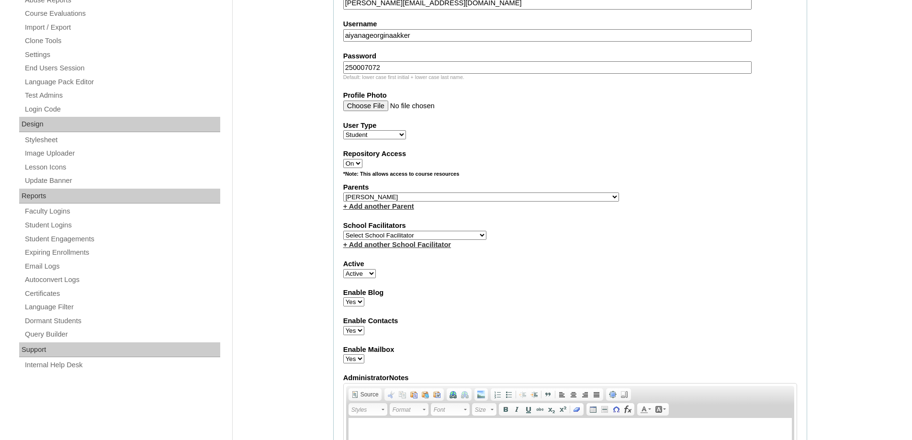
click at [580, 312] on fieldset "Account Information User Id MHS00335-TECHPH2025 Title First Name Aiyana Georgin…" at bounding box center [570, 162] width 474 height 774
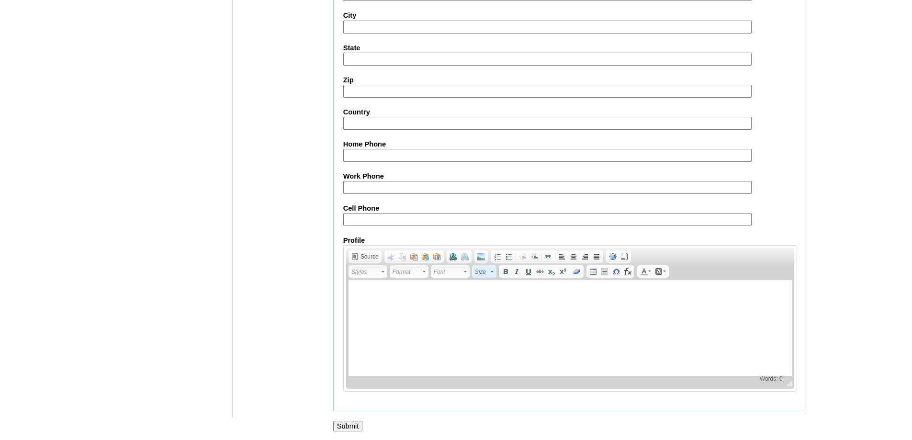
scroll to position [1016, 0]
click at [335, 426] on input "Submit" at bounding box center [348, 424] width 30 height 11
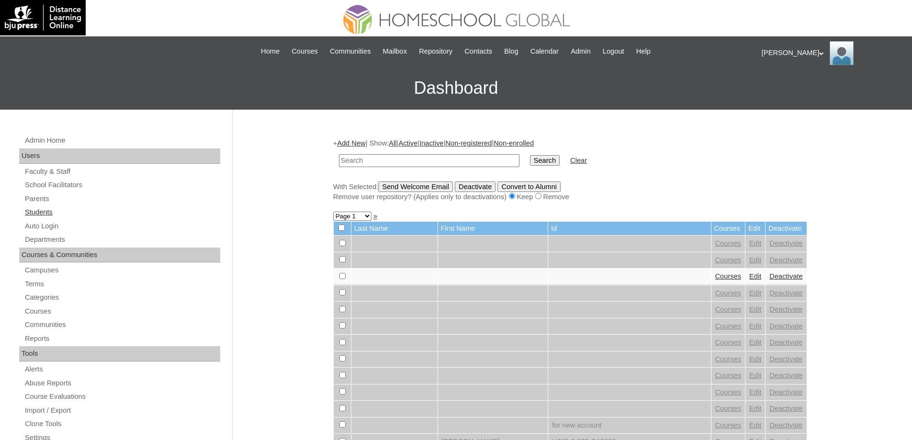
click at [90, 212] on link "Students" at bounding box center [122, 212] width 196 height 12
click at [454, 165] on input "text" at bounding box center [429, 160] width 180 height 13
type input "250007072"
click at [574, 164] on td "Clear" at bounding box center [578, 160] width 26 height 22
click at [559, 162] on input "Search" at bounding box center [545, 160] width 30 height 11
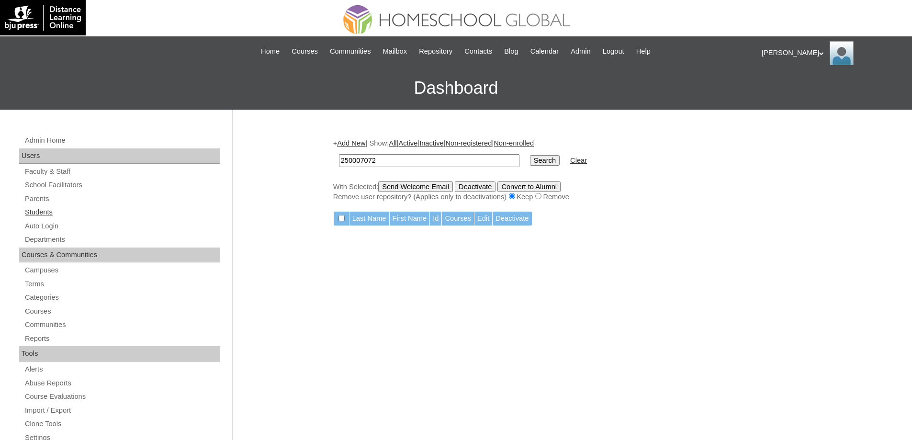
click at [59, 217] on link "Students" at bounding box center [122, 212] width 196 height 12
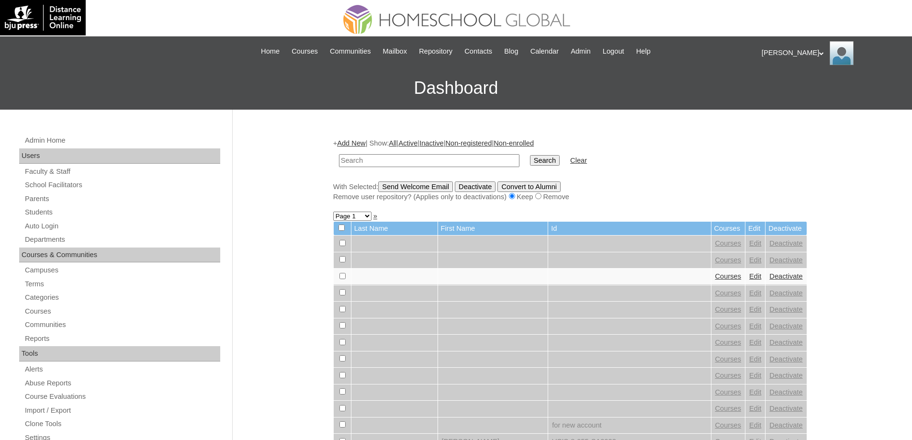
click at [363, 156] on td at bounding box center [429, 160] width 190 height 22
drag, startPoint x: 368, startPoint y: 162, endPoint x: 399, endPoint y: 160, distance: 31.2
click at [368, 162] on input "text" at bounding box center [429, 160] width 180 height 13
paste input "MHS00335-TECHPH2025"
type input "MHS00335-TECHPH2025"
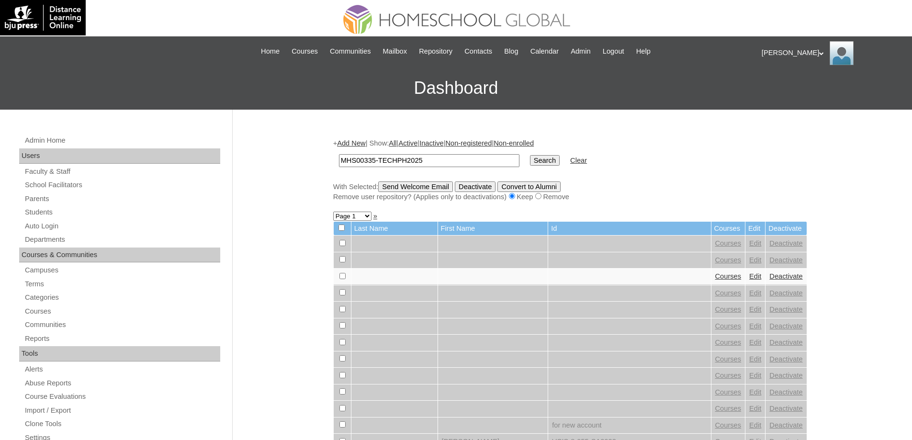
click at [531, 158] on td "Search" at bounding box center [544, 160] width 39 height 22
click at [545, 159] on input "Search" at bounding box center [545, 160] width 30 height 11
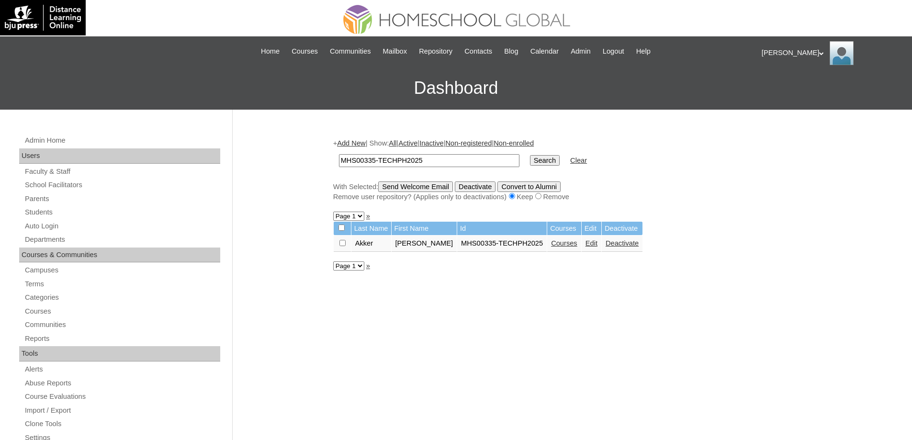
click at [572, 245] on link "Courses" at bounding box center [564, 243] width 26 height 8
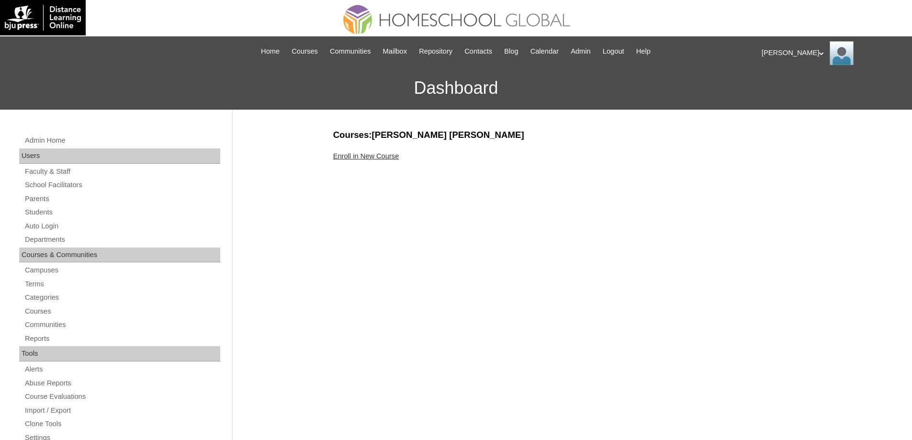
click at [385, 155] on link "Enroll in New Course" at bounding box center [366, 156] width 66 height 8
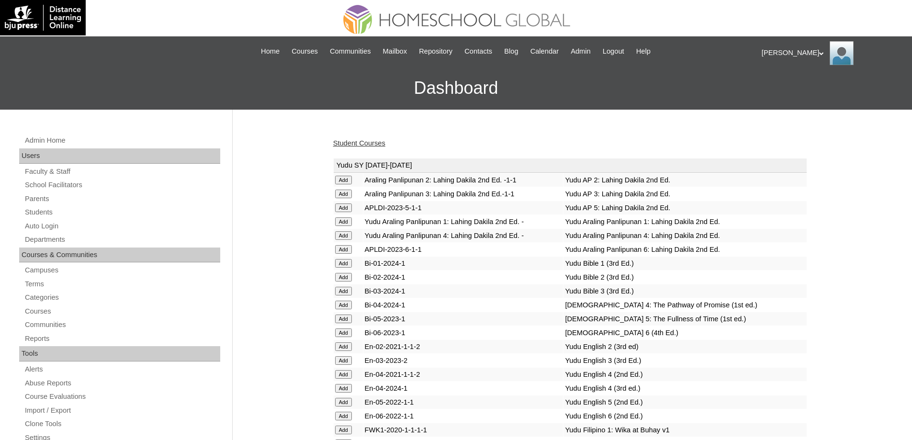
click at [375, 143] on link "Student Courses" at bounding box center [359, 143] width 52 height 8
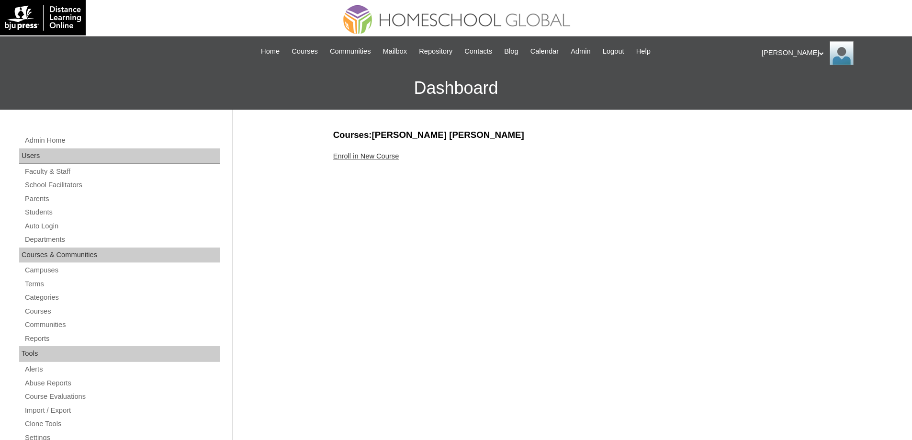
click at [399, 159] on link "Enroll in New Course" at bounding box center [366, 156] width 66 height 8
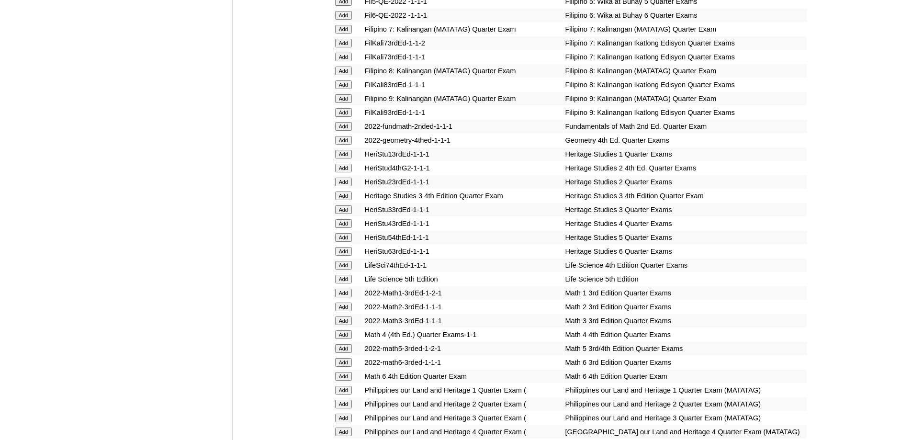
scroll to position [1579, 0]
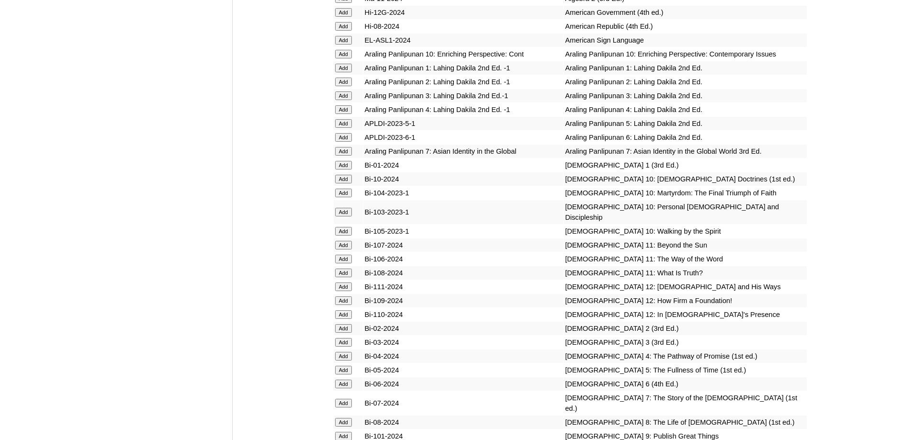
scroll to position [2441, 0]
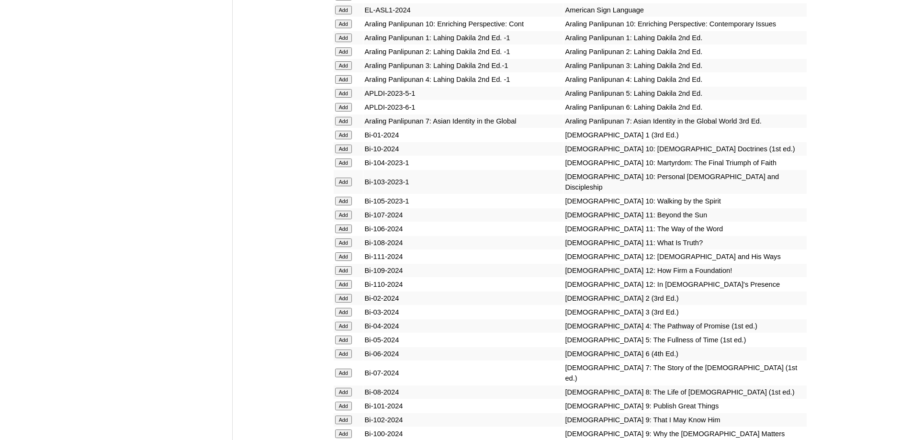
click at [346, 70] on input "Add" at bounding box center [343, 65] width 17 height 9
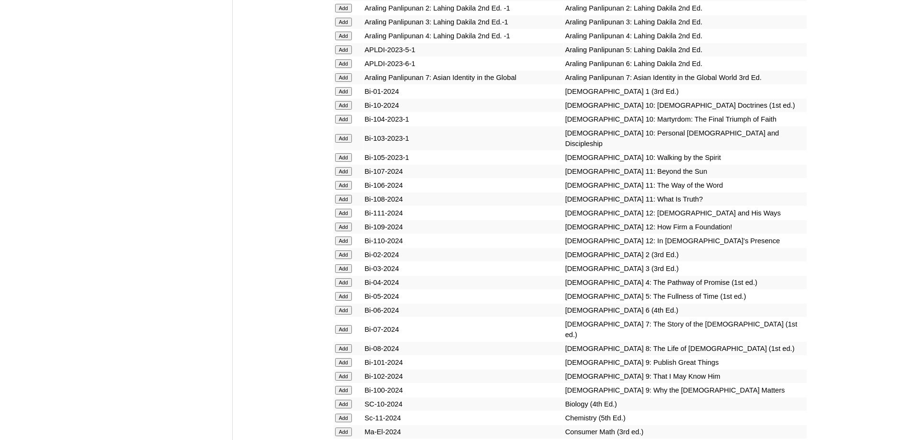
scroll to position [2488, 0]
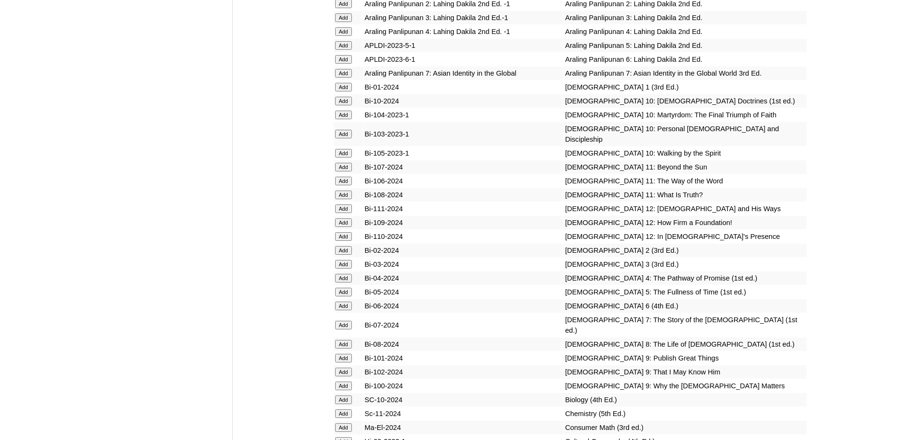
click at [344, 268] on input "Add" at bounding box center [343, 264] width 17 height 9
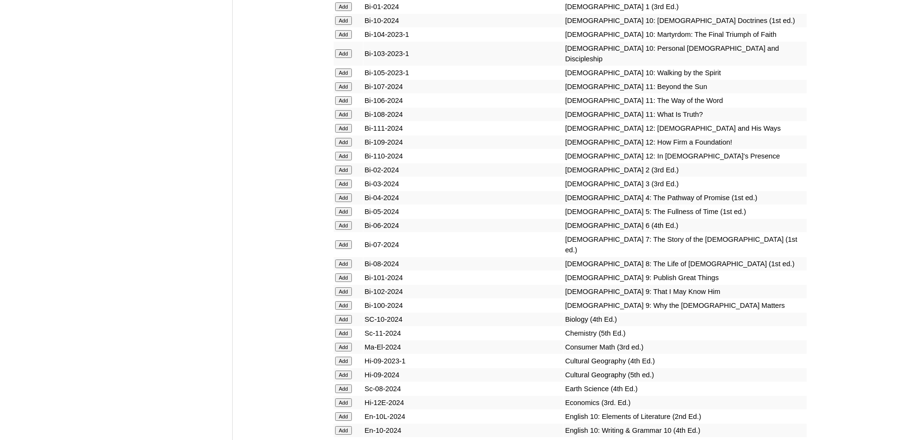
scroll to position [2776, 0]
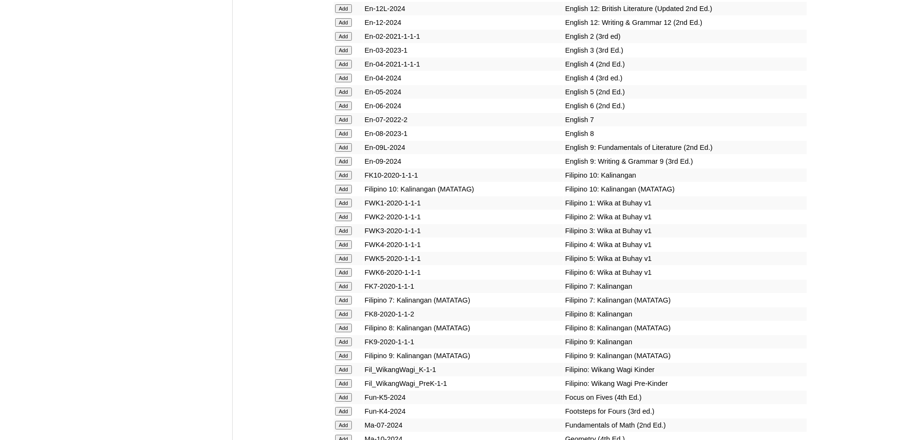
scroll to position [3048, 0]
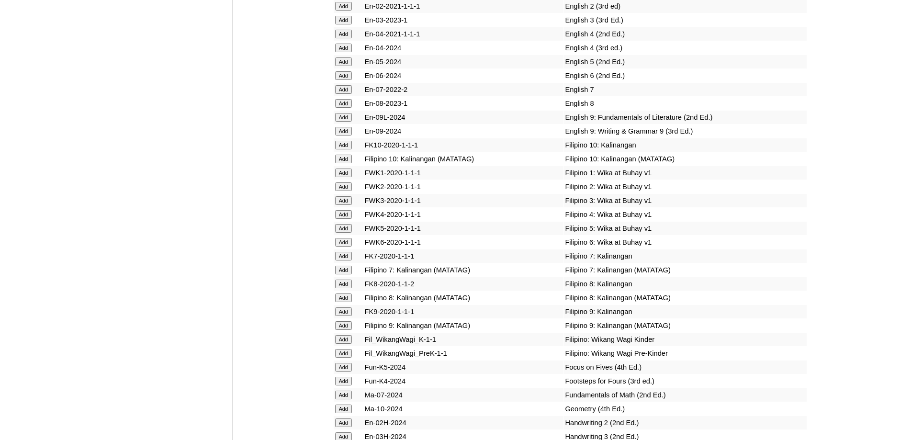
click at [347, 24] on input "Add" at bounding box center [343, 20] width 17 height 9
click at [348, 205] on input "Add" at bounding box center [343, 200] width 17 height 9
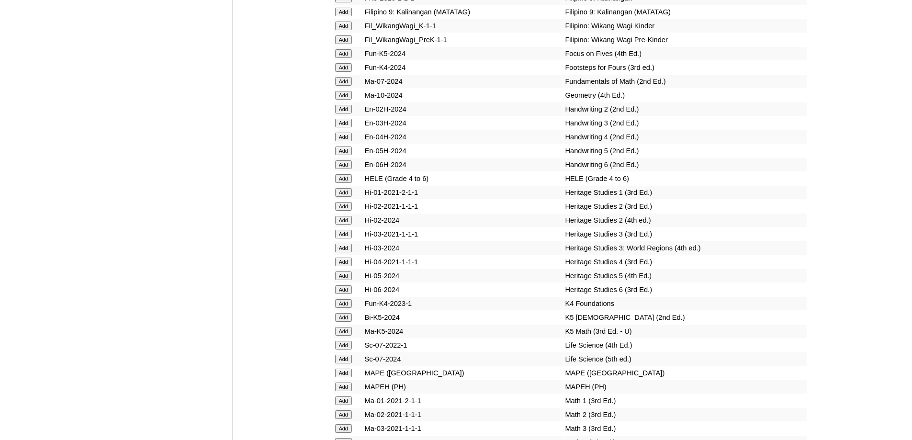
scroll to position [3383, 0]
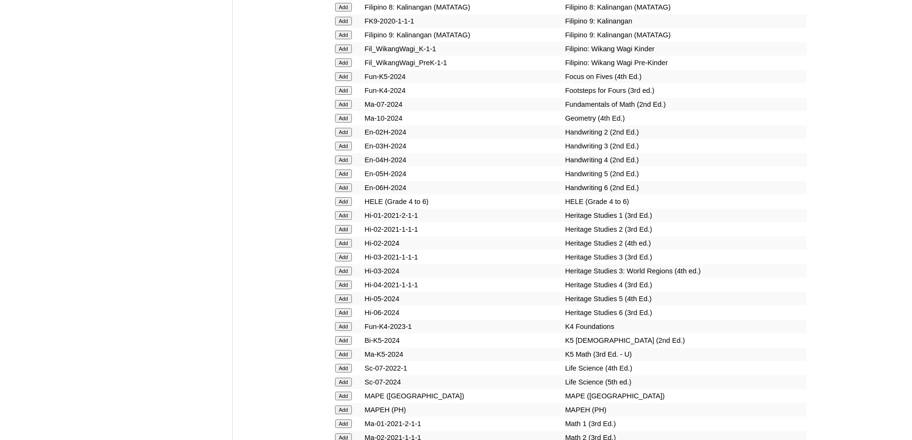
scroll to position [3367, 0]
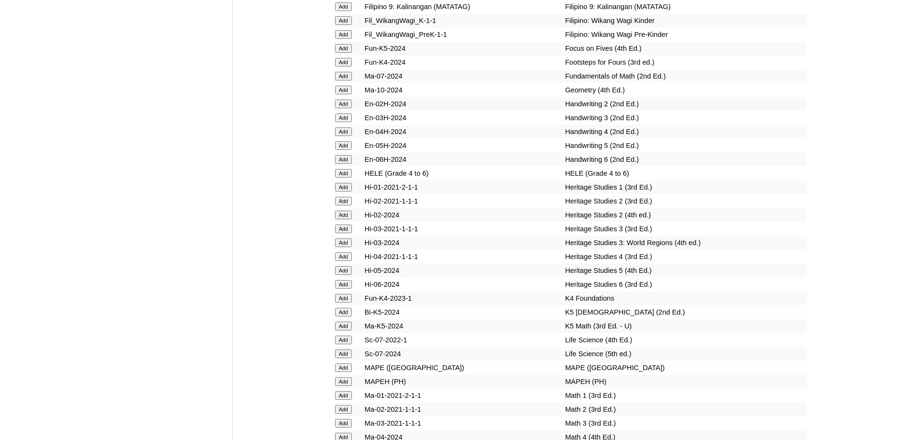
click at [342, 122] on input "Add" at bounding box center [343, 117] width 17 height 9
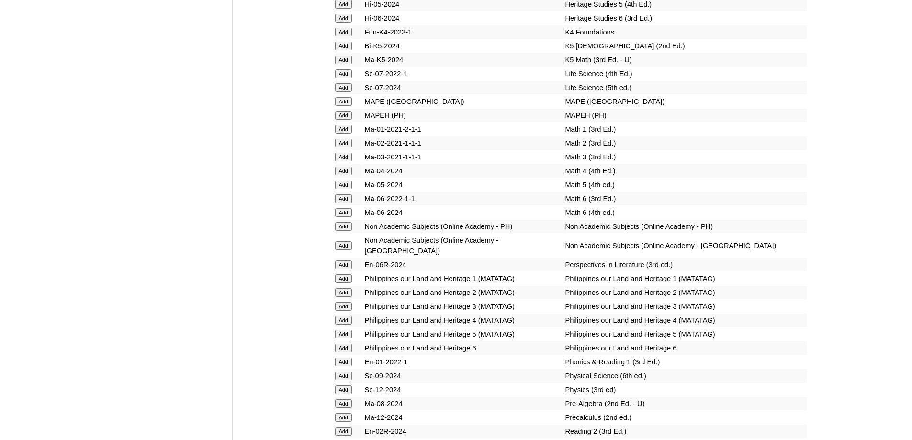
scroll to position [3654, 0]
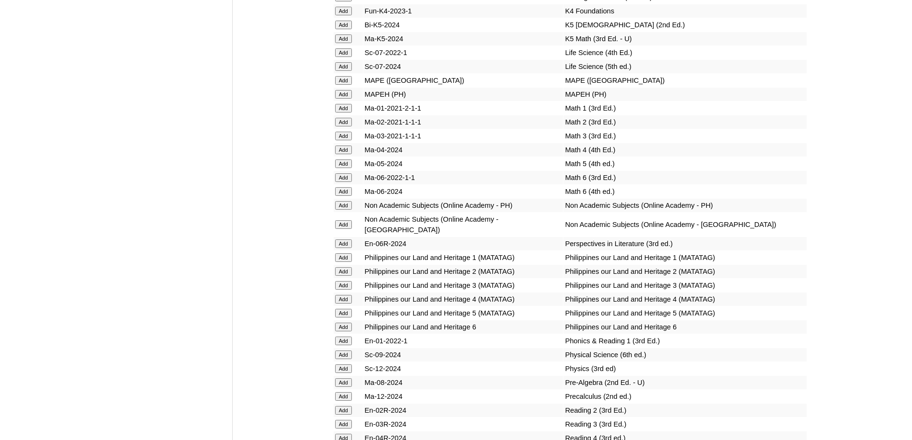
click at [344, 99] on input "Add" at bounding box center [343, 94] width 17 height 9
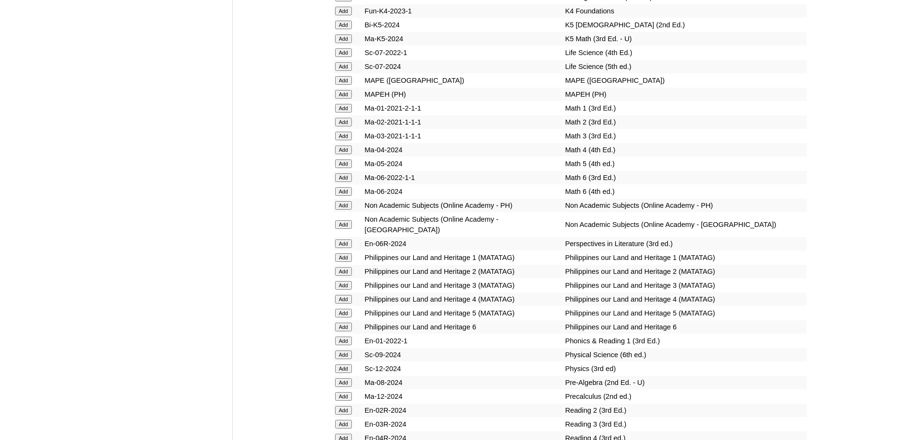
click at [351, 140] on input "Add" at bounding box center [343, 136] width 17 height 9
click at [349, 140] on input "Add" at bounding box center [343, 136] width 17 height 9
click at [347, 140] on input "Add" at bounding box center [343, 136] width 17 height 9
click at [345, 140] on input "Add" at bounding box center [343, 136] width 17 height 9
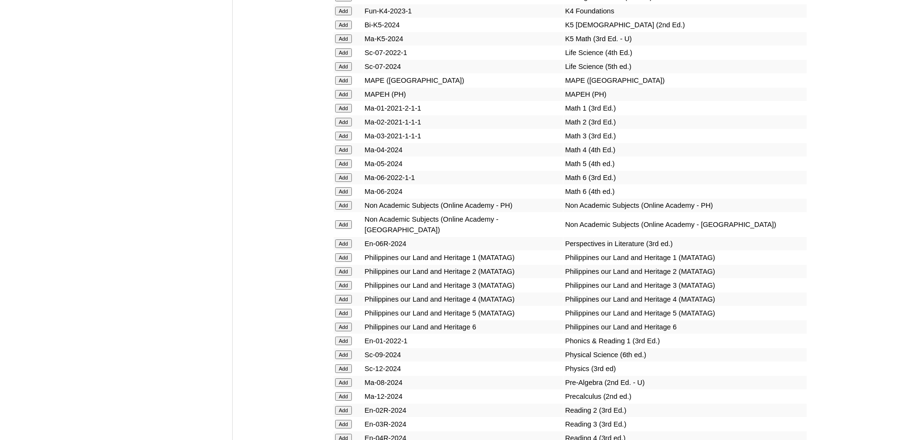
click at [345, 140] on input "Add" at bounding box center [343, 136] width 17 height 9
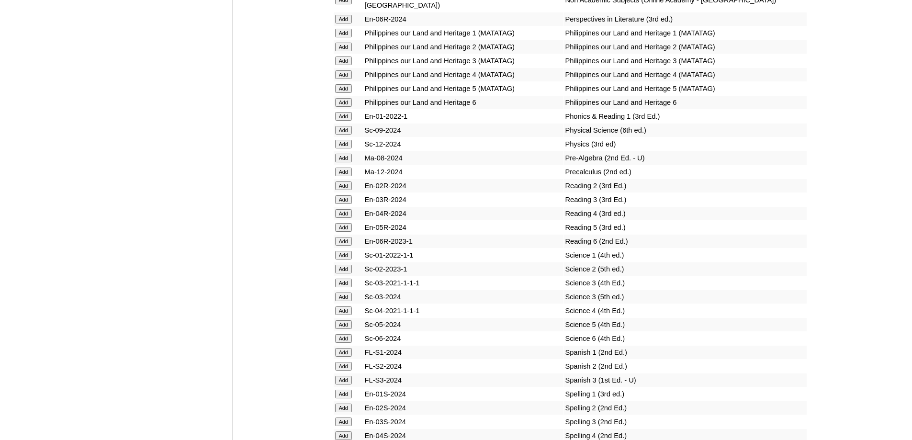
scroll to position [3894, 0]
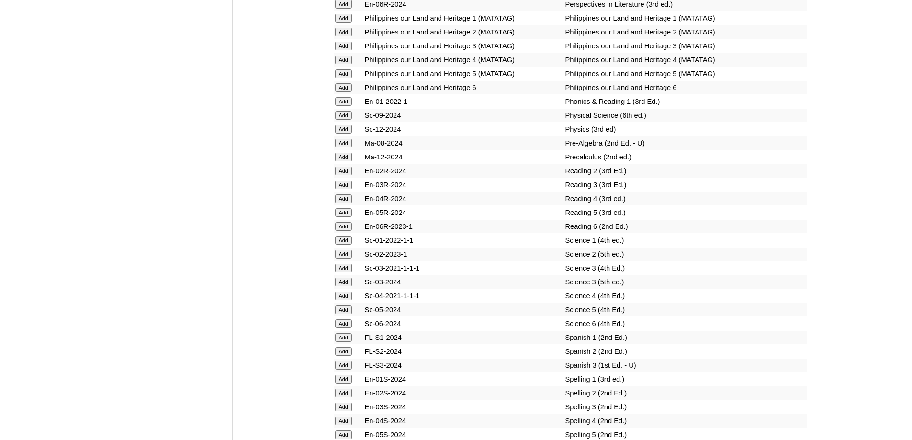
click at [339, 189] on input "Add" at bounding box center [343, 184] width 17 height 9
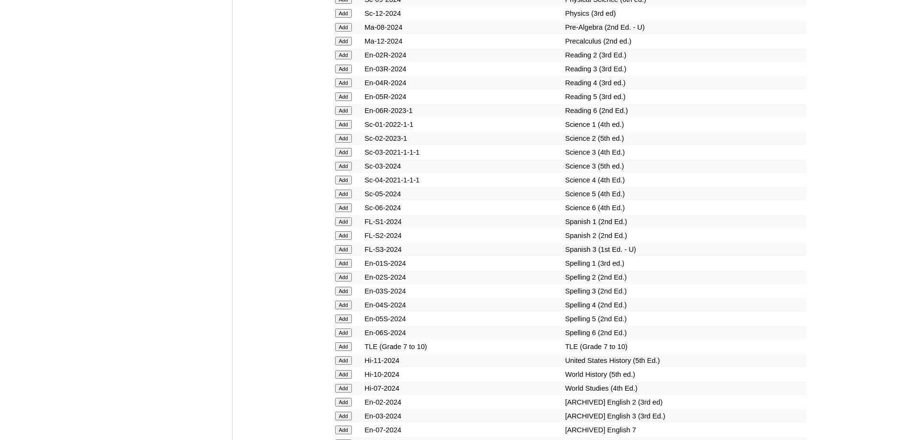
scroll to position [4037, 0]
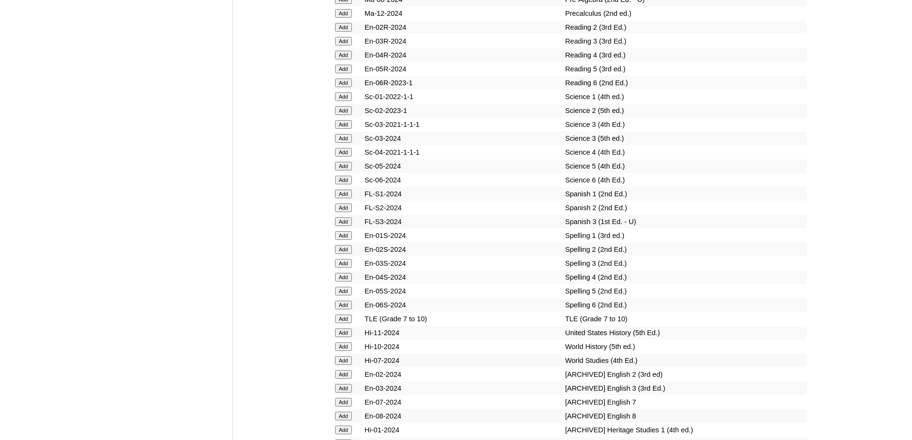
click at [349, 129] on input "Add" at bounding box center [343, 124] width 17 height 9
click at [348, 129] on input "Add" at bounding box center [343, 124] width 17 height 9
click at [345, 268] on input "Add" at bounding box center [343, 263] width 17 height 9
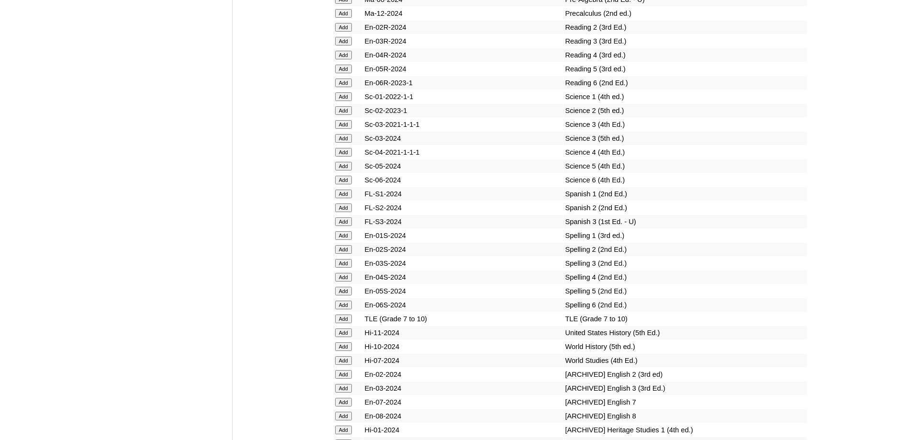
click at [345, 268] on input "Add" at bounding box center [343, 263] width 17 height 9
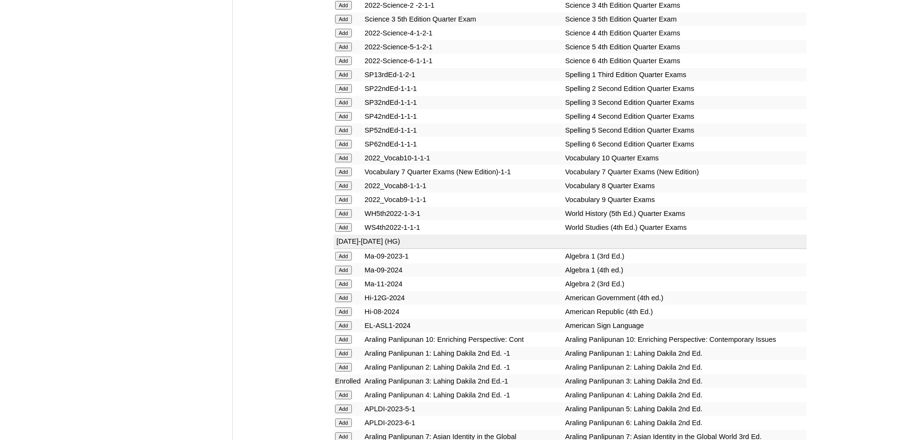
scroll to position [2123, 0]
click at [341, 109] on input "Add" at bounding box center [343, 104] width 17 height 9
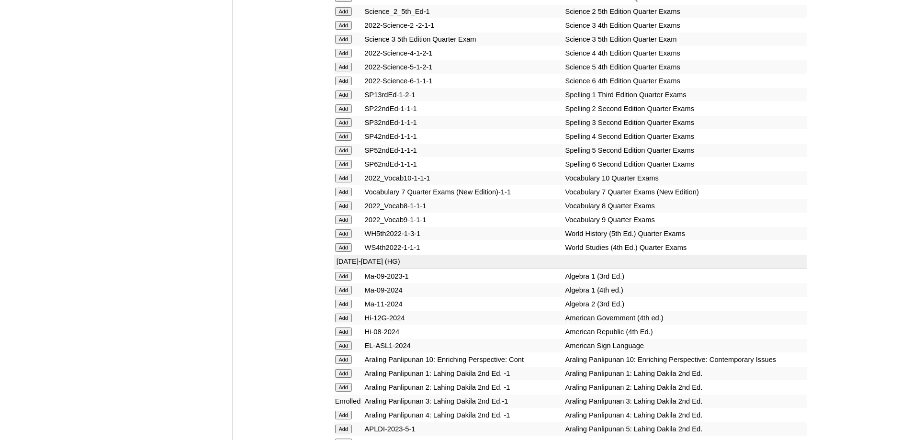
scroll to position [2075, 0]
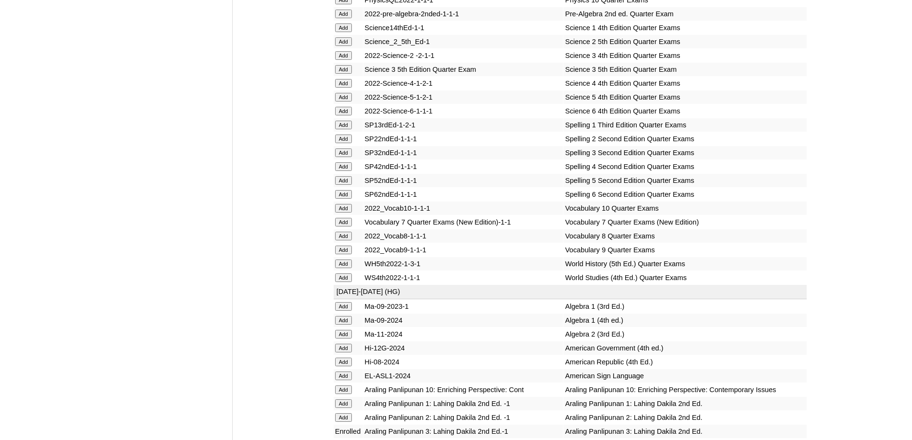
click at [348, 74] on input "Add" at bounding box center [343, 69] width 17 height 9
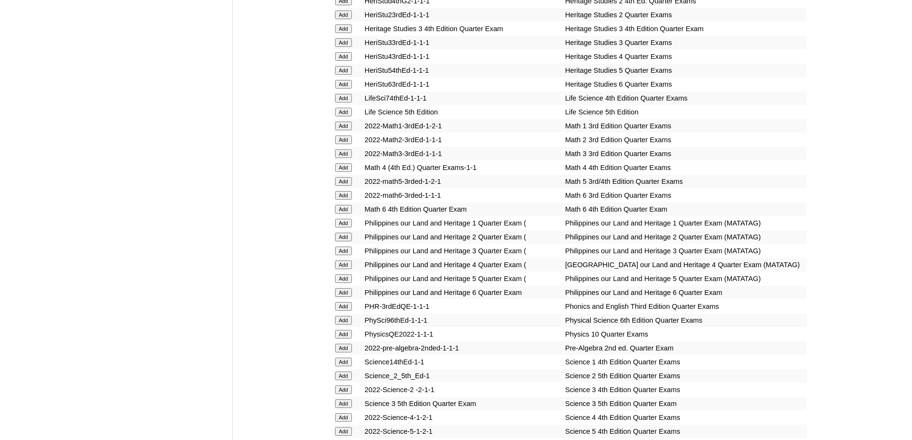
scroll to position [1692, 0]
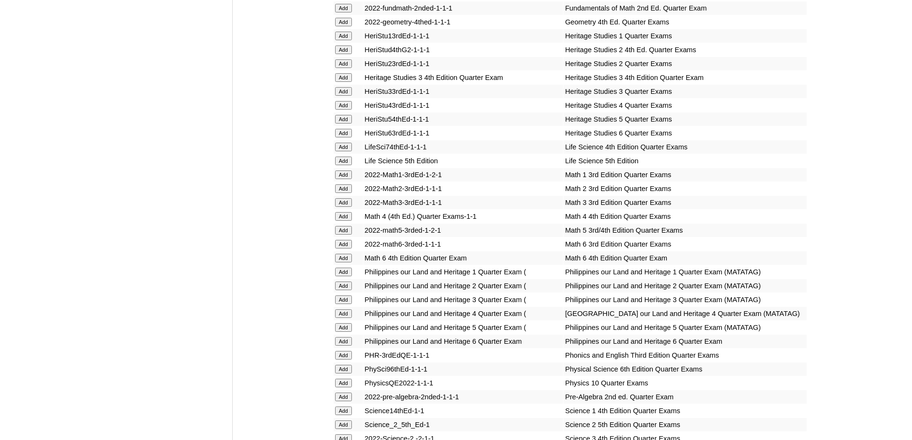
click at [352, 207] on input "Add" at bounding box center [343, 202] width 17 height 9
click at [351, 207] on input "Add" at bounding box center [343, 202] width 17 height 9
click at [350, 207] on input "Add" at bounding box center [343, 202] width 17 height 9
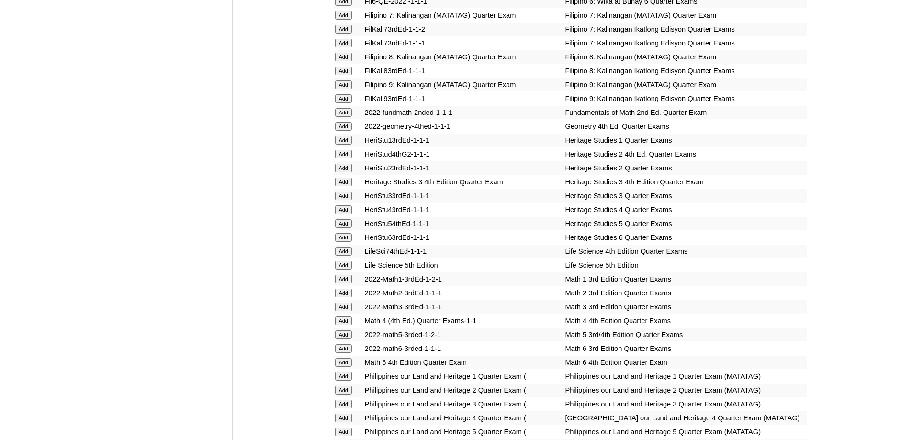
scroll to position [1501, 0]
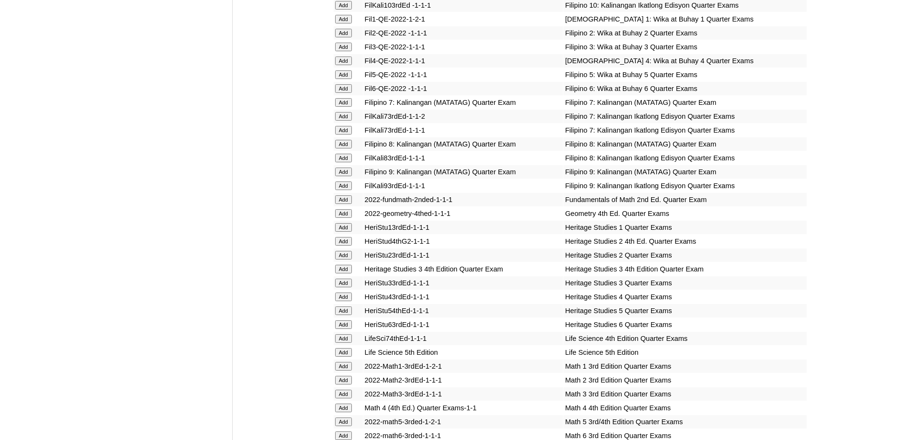
click at [344, 51] on input "Add" at bounding box center [343, 47] width 17 height 9
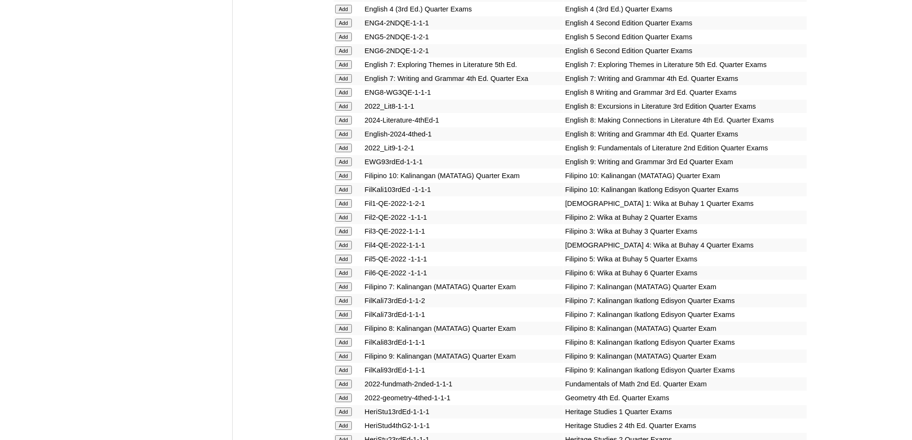
scroll to position [1261, 0]
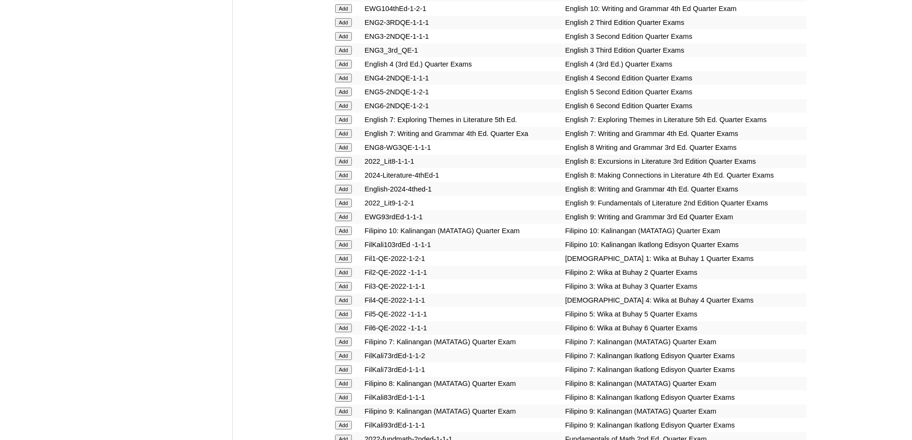
click at [339, 55] on input "Add" at bounding box center [343, 50] width 17 height 9
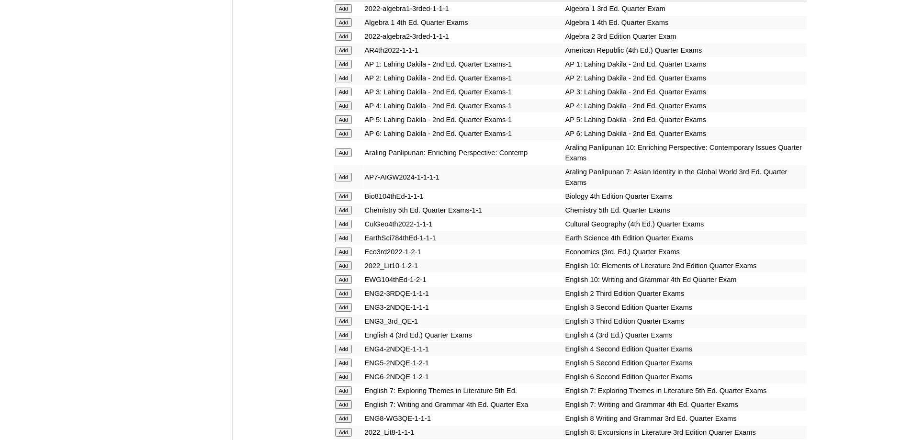
scroll to position [926, 0]
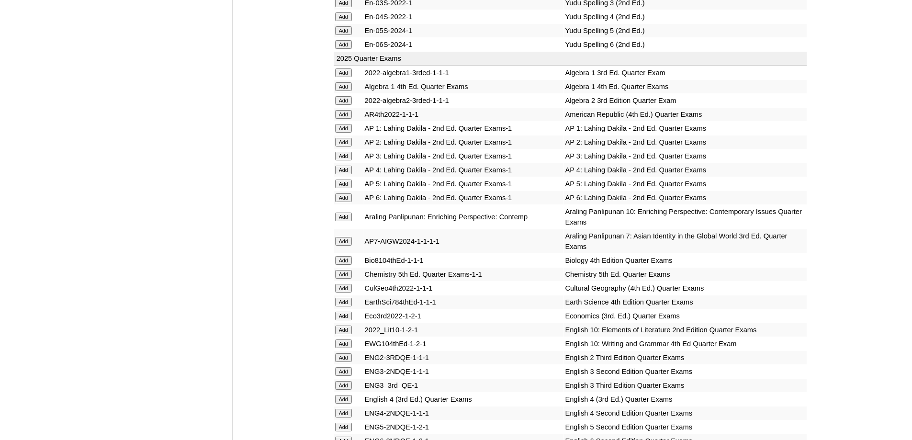
click at [348, 160] on input "Add" at bounding box center [343, 156] width 17 height 9
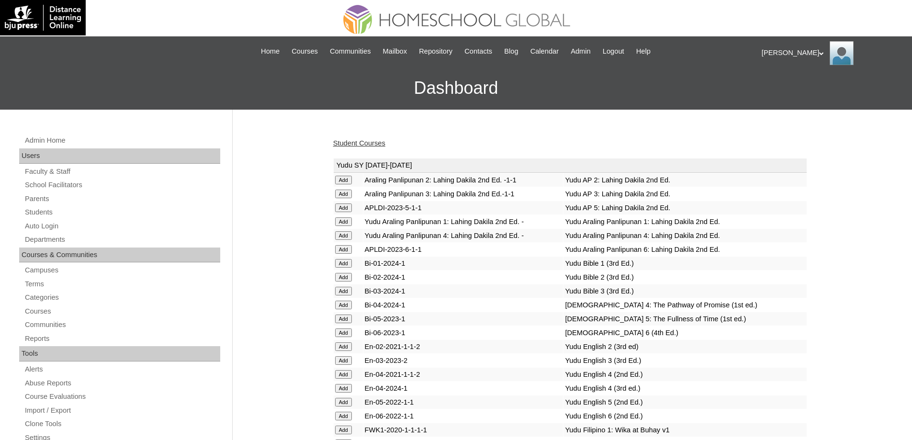
click at [367, 139] on link "Student Courses" at bounding box center [359, 143] width 52 height 8
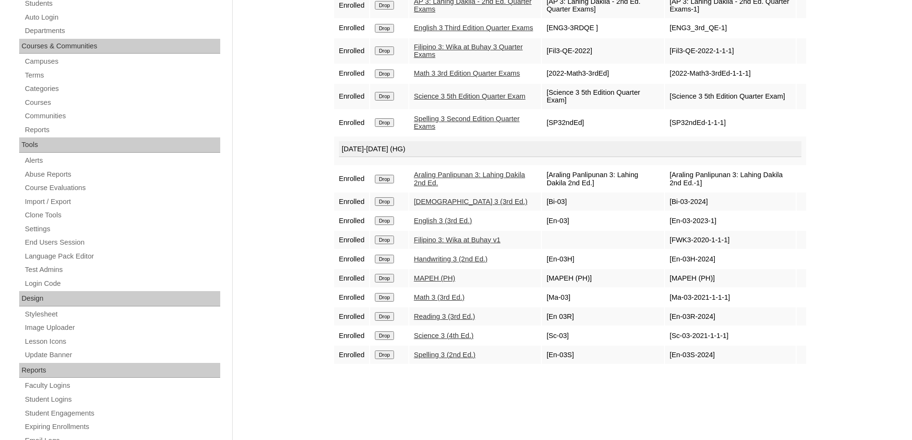
scroll to position [48, 0]
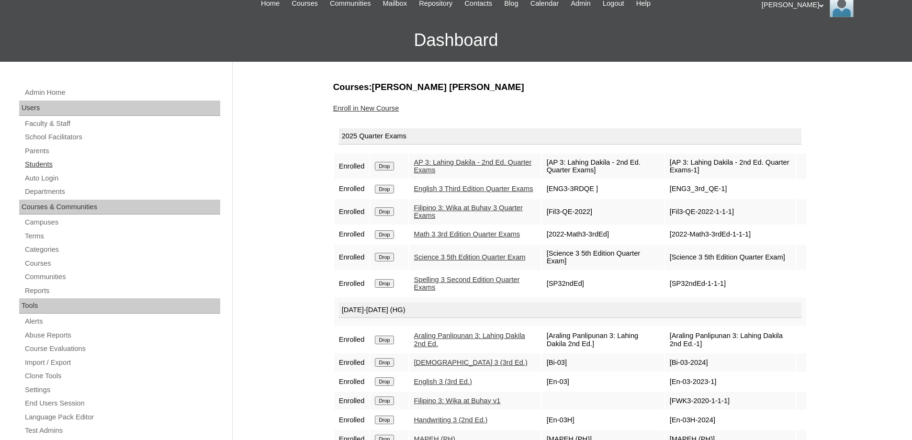
click at [53, 166] on link "Students" at bounding box center [122, 164] width 196 height 12
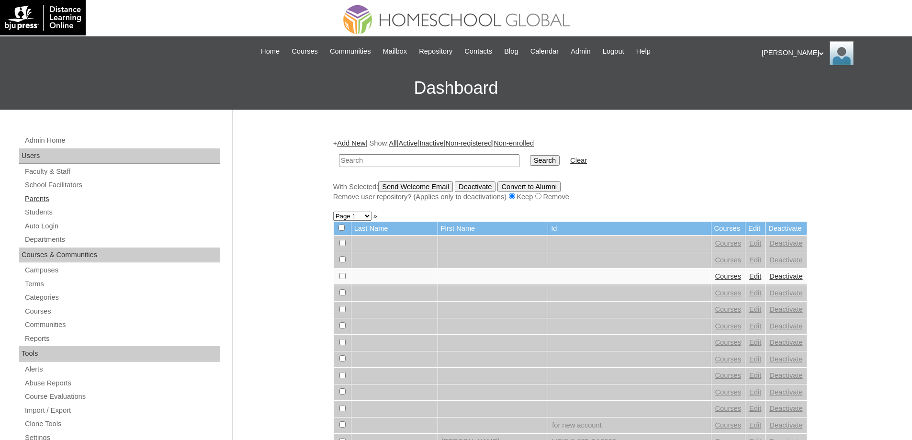
click at [66, 199] on link "Parents" at bounding box center [122, 199] width 196 height 12
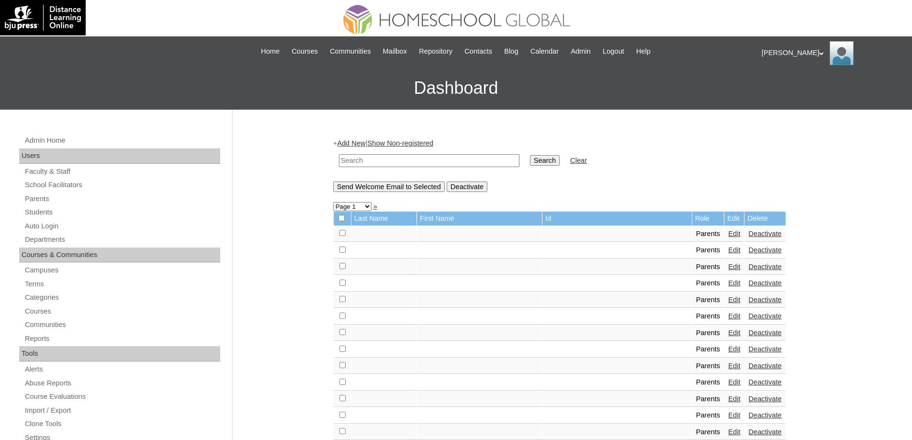
click at [456, 165] on input "text" at bounding box center [429, 160] width 180 height 13
paste input "MHP00267-TECHPH2022"
type input "MHP00267-TECHPH2022"
click at [547, 161] on input "Search" at bounding box center [545, 160] width 30 height 11
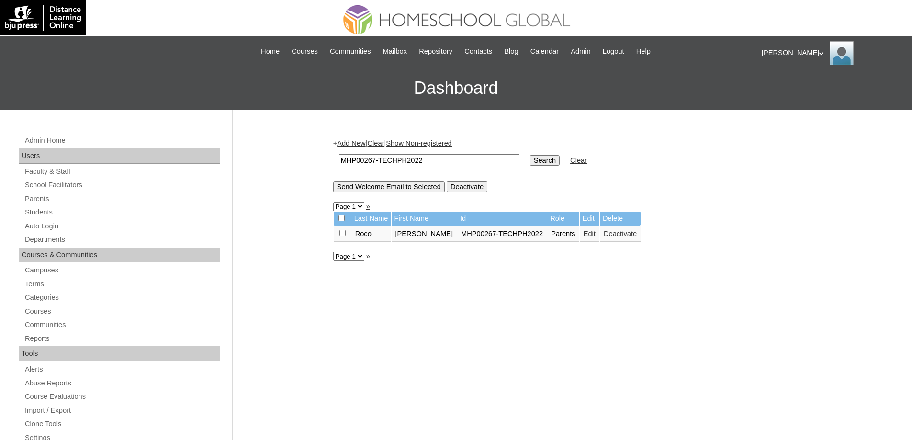
click at [583, 234] on link "Edit" at bounding box center [589, 234] width 12 height 8
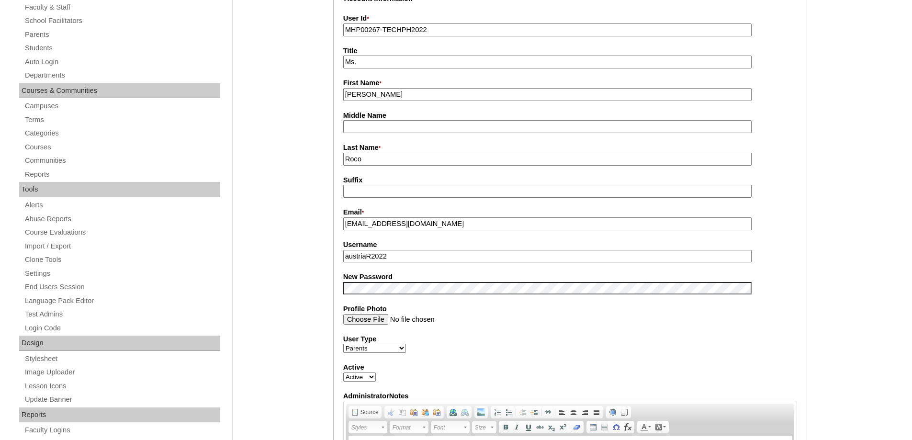
scroll to position [191, 0]
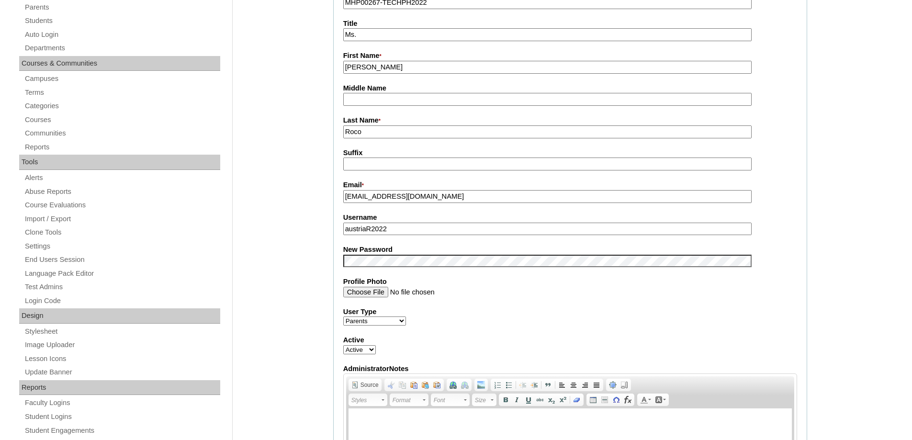
click at [394, 167] on input "Suffix" at bounding box center [547, 163] width 408 height 13
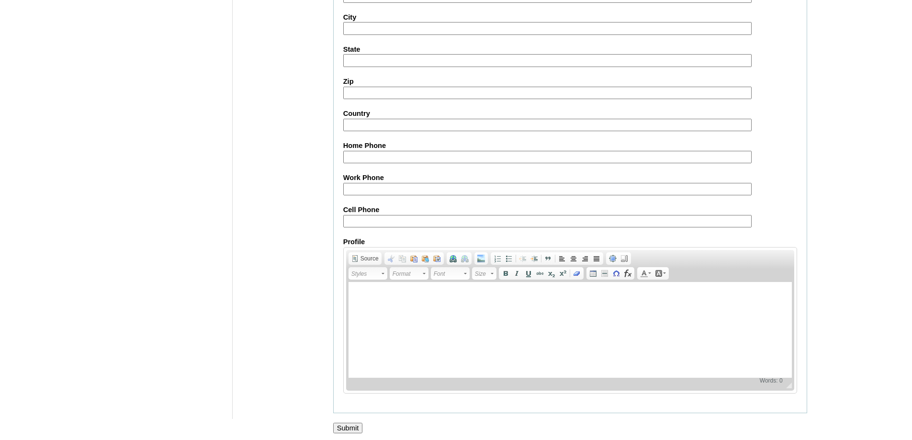
scroll to position [817, 0]
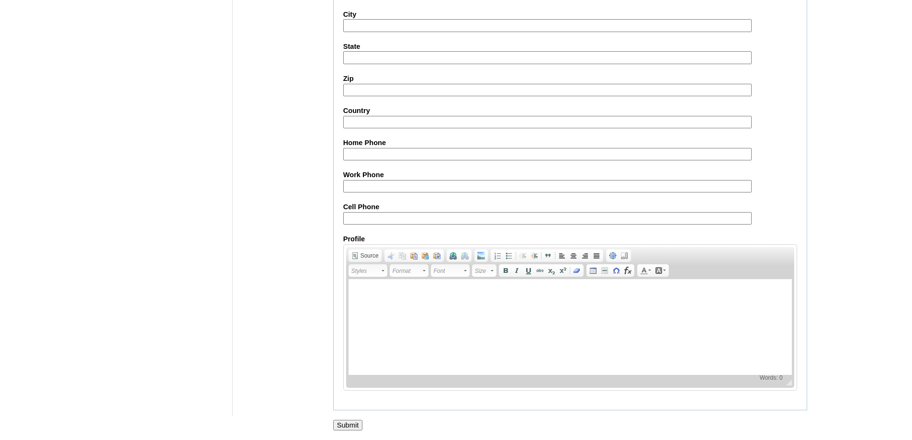
click at [364, 434] on div at bounding box center [456, 435] width 912 height 10
drag, startPoint x: 358, startPoint y: 429, endPoint x: 364, endPoint y: 391, distance: 38.2
click at [358, 429] on input "Submit" at bounding box center [348, 425] width 30 height 11
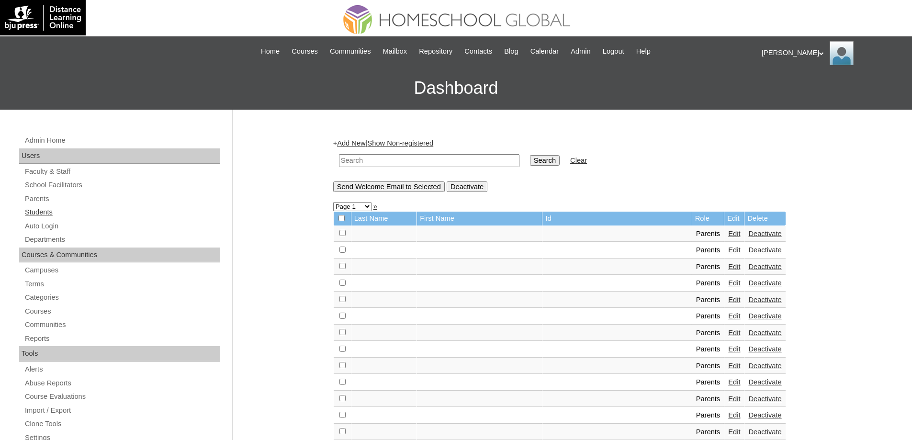
click at [154, 210] on link "Students" at bounding box center [122, 212] width 196 height 12
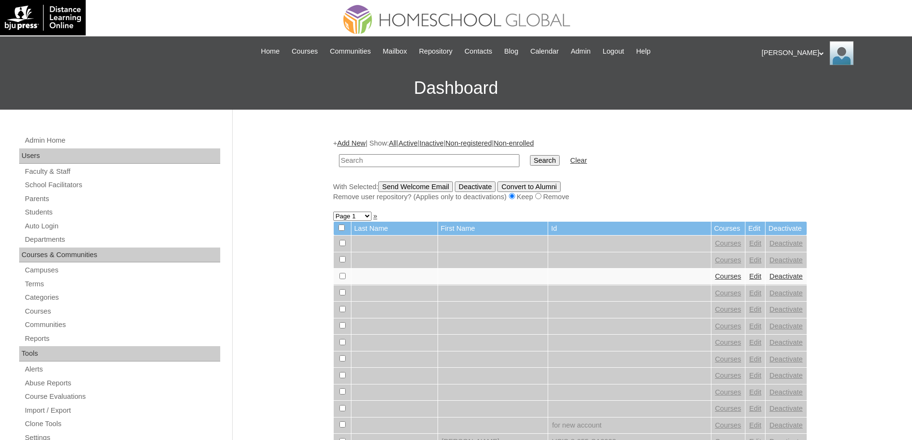
click at [392, 167] on input "text" at bounding box center [429, 160] width 180 height 13
type input "MHS0890-TECHPH2022"
click at [539, 164] on input "Search" at bounding box center [545, 160] width 30 height 11
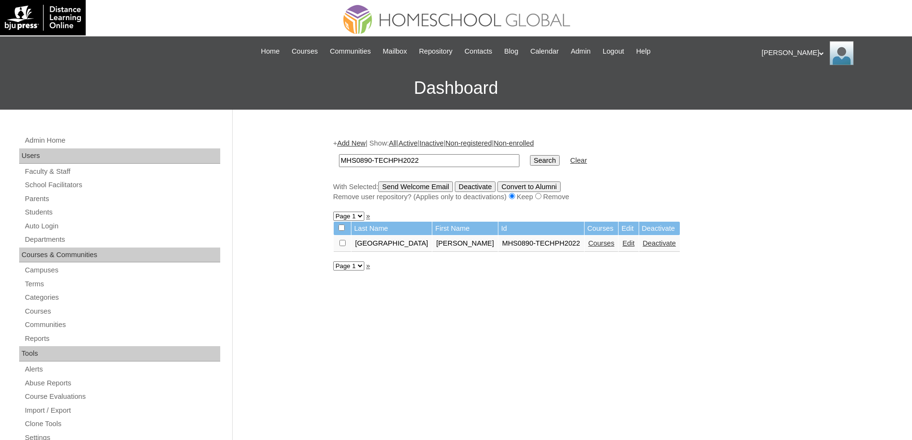
click at [622, 245] on link "Edit" at bounding box center [628, 243] width 12 height 8
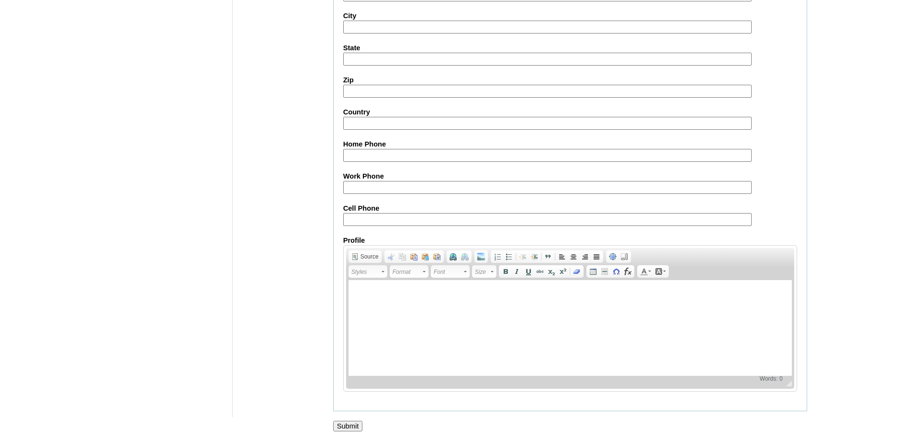
scroll to position [1018, 0]
click at [339, 422] on input "Submit" at bounding box center [348, 424] width 30 height 11
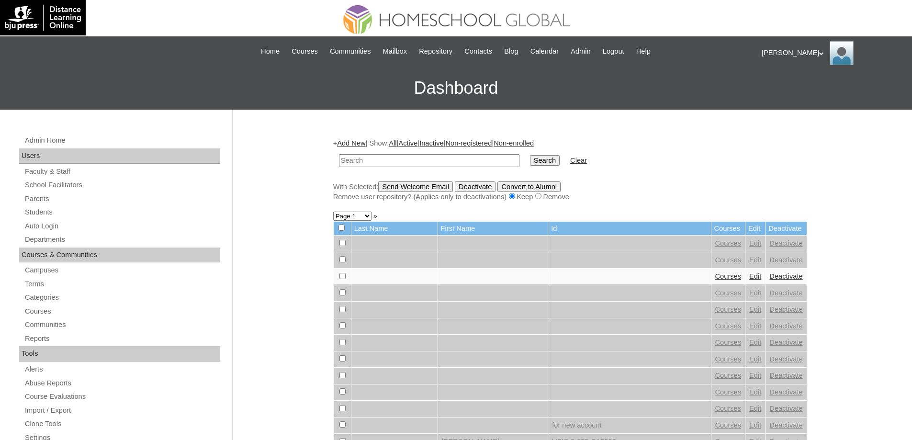
drag, startPoint x: 406, startPoint y: 160, endPoint x: 550, endPoint y: 163, distance: 143.6
click at [408, 161] on input "text" at bounding box center [429, 160] width 180 height 13
type input "MHS0890-TECHPH2022"
click at [552, 161] on input "Search" at bounding box center [545, 160] width 30 height 11
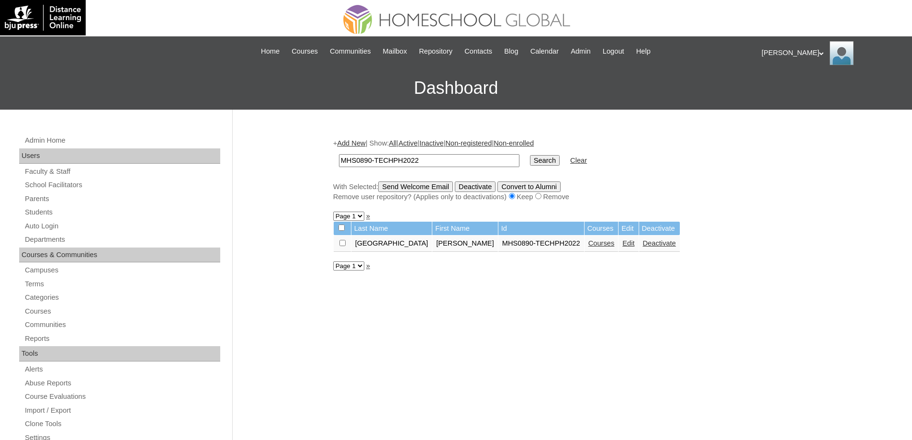
click at [588, 245] on link "Courses" at bounding box center [601, 243] width 26 height 8
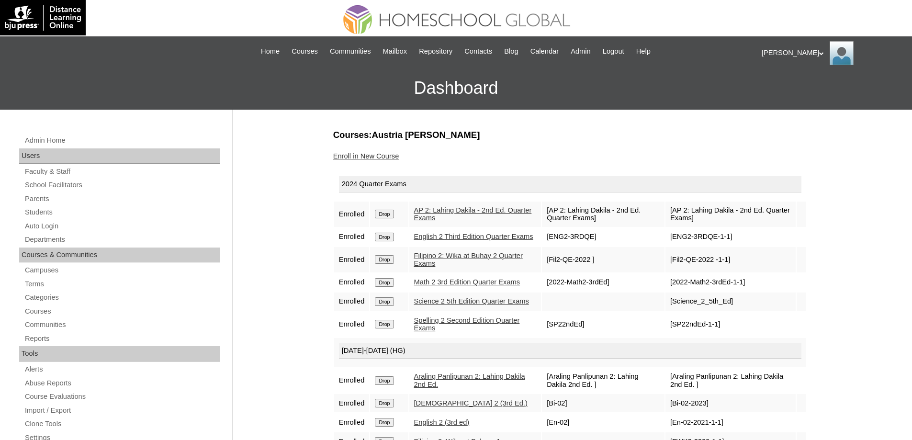
click at [392, 218] on input "Drop" at bounding box center [384, 214] width 19 height 9
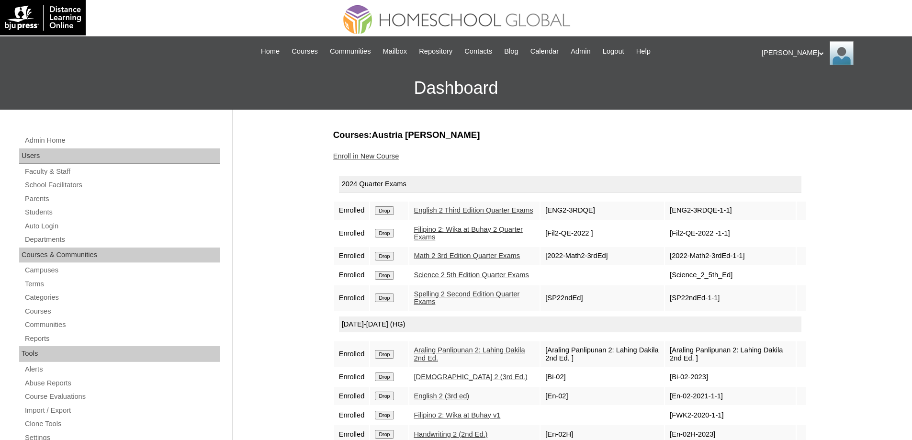
drag, startPoint x: 389, startPoint y: 214, endPoint x: 501, endPoint y: 35, distance: 211.4
click at [389, 213] on input "Drop" at bounding box center [384, 210] width 19 height 9
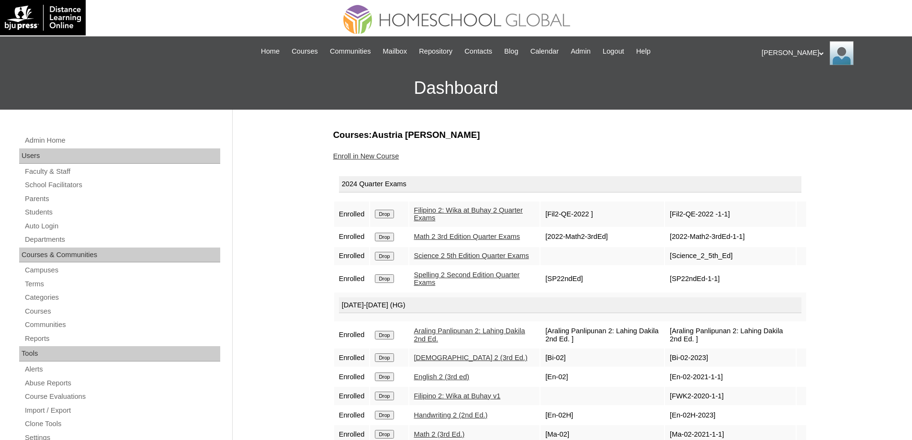
click at [390, 215] on input "Drop" at bounding box center [384, 214] width 19 height 9
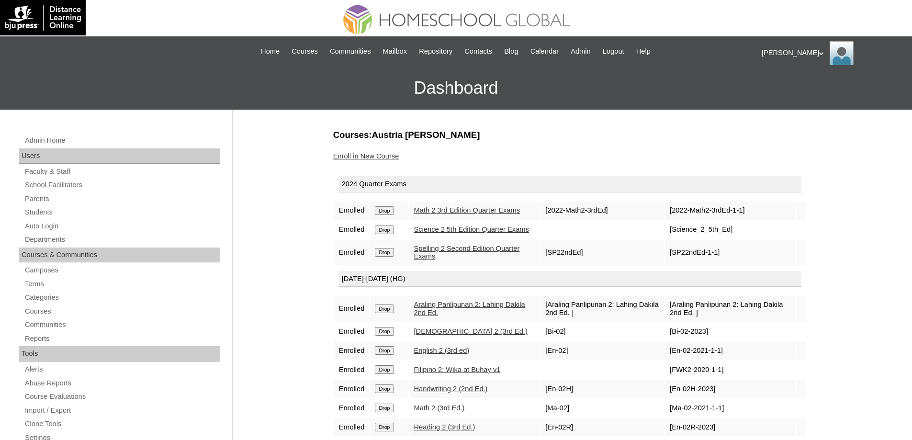
click at [392, 215] on input "Drop" at bounding box center [384, 210] width 19 height 9
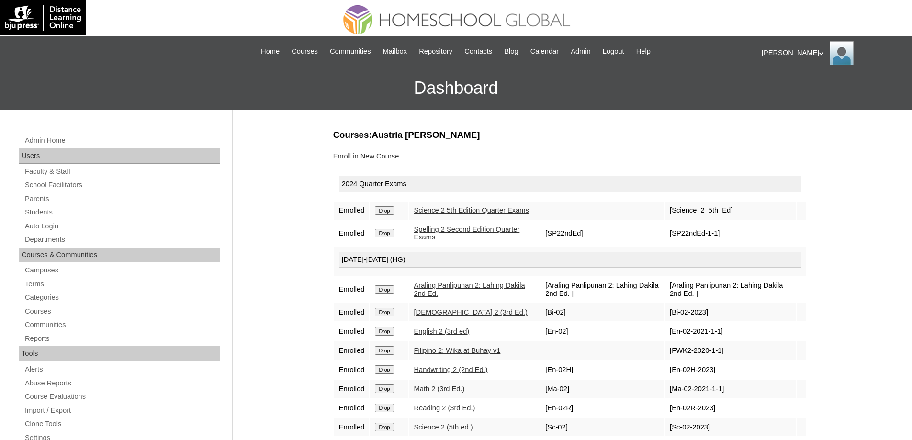
click at [387, 215] on input "Drop" at bounding box center [384, 210] width 19 height 9
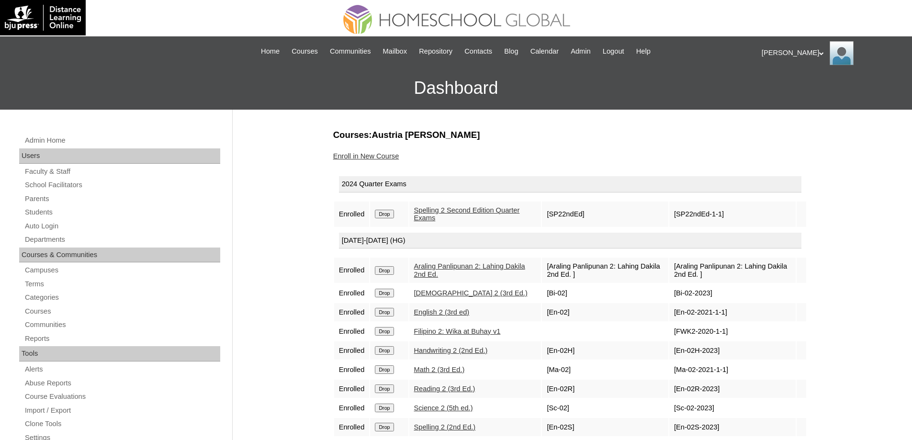
click at [384, 216] on input "Drop" at bounding box center [384, 214] width 19 height 9
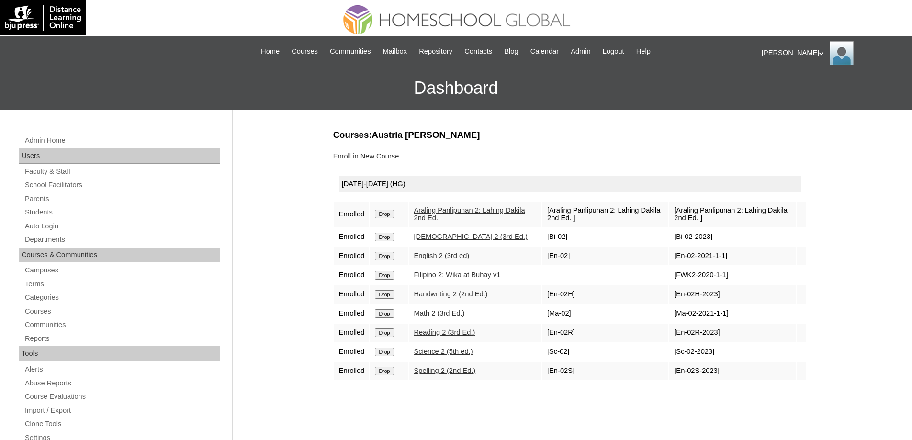
click at [397, 219] on td "Drop" at bounding box center [389, 213] width 38 height 25
click at [393, 216] on input "Drop" at bounding box center [384, 214] width 19 height 9
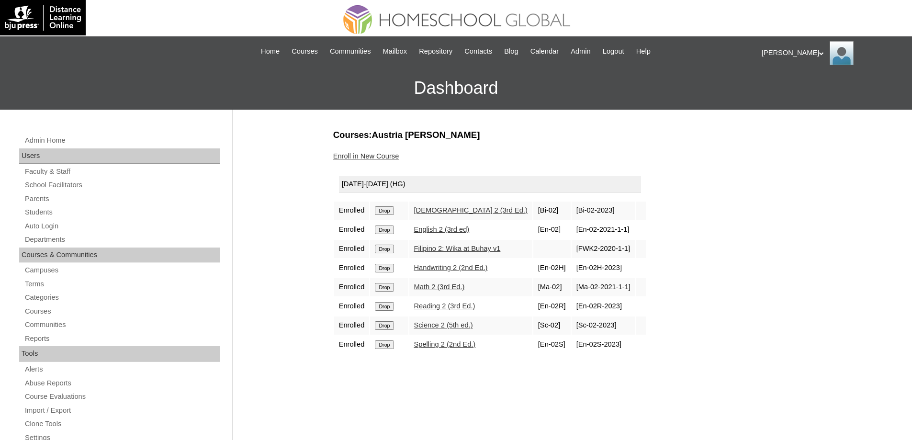
click at [393, 214] on input "Drop" at bounding box center [384, 210] width 19 height 9
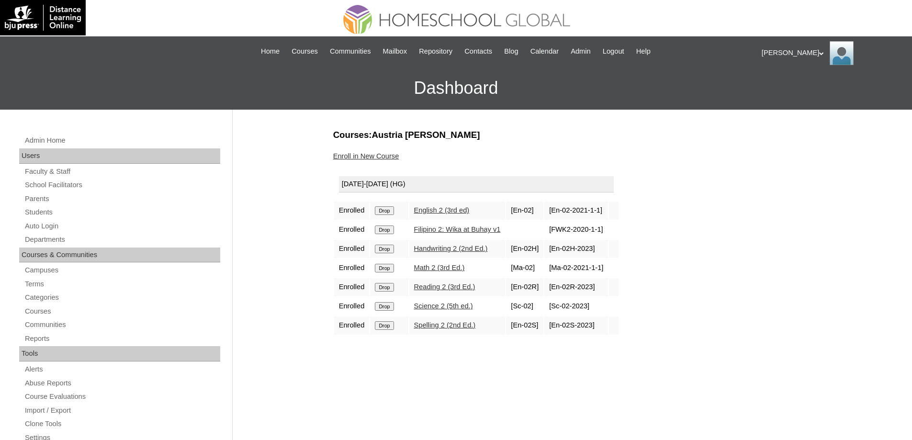
click at [390, 209] on input "Drop" at bounding box center [384, 210] width 19 height 9
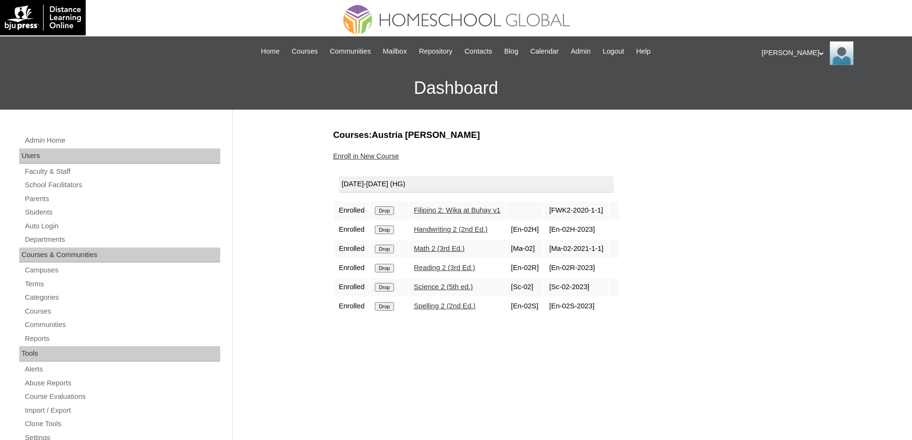
click at [392, 214] on input "Drop" at bounding box center [384, 210] width 19 height 9
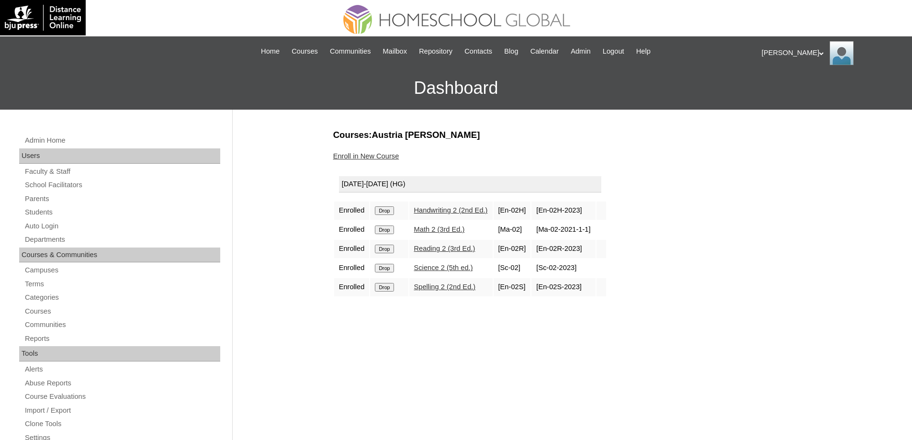
click at [390, 210] on input "Drop" at bounding box center [384, 210] width 19 height 9
click at [511, 31] on img at bounding box center [456, 17] width 252 height 34
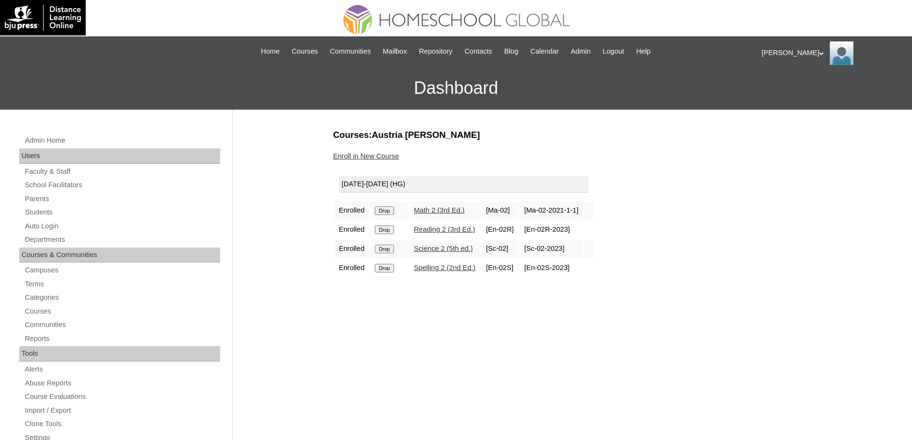
click at [393, 215] on td "Drop" at bounding box center [389, 210] width 38 height 18
drag, startPoint x: 389, startPoint y: 203, endPoint x: 388, endPoint y: 208, distance: 4.9
click at [388, 205] on td "Drop" at bounding box center [389, 210] width 38 height 18
click at [387, 210] on input "Drop" at bounding box center [384, 210] width 19 height 9
click at [383, 211] on input "Drop" at bounding box center [384, 210] width 19 height 9
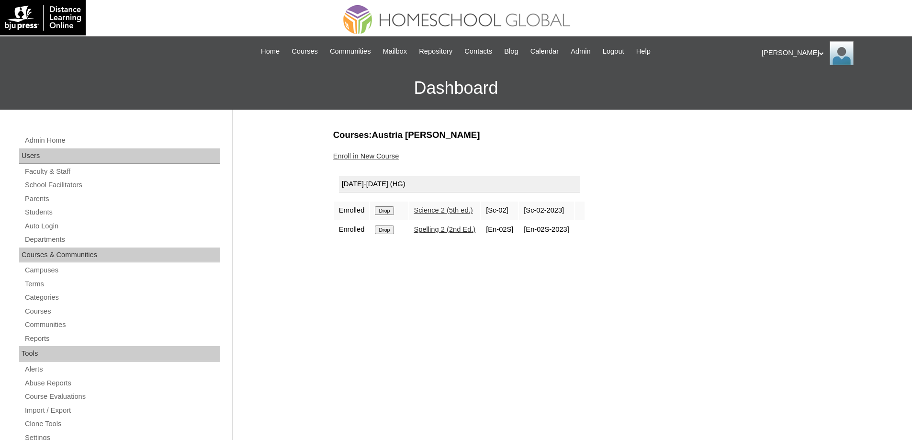
click at [393, 209] on input "Drop" at bounding box center [384, 210] width 19 height 9
click at [391, 210] on input "Drop" at bounding box center [384, 210] width 19 height 9
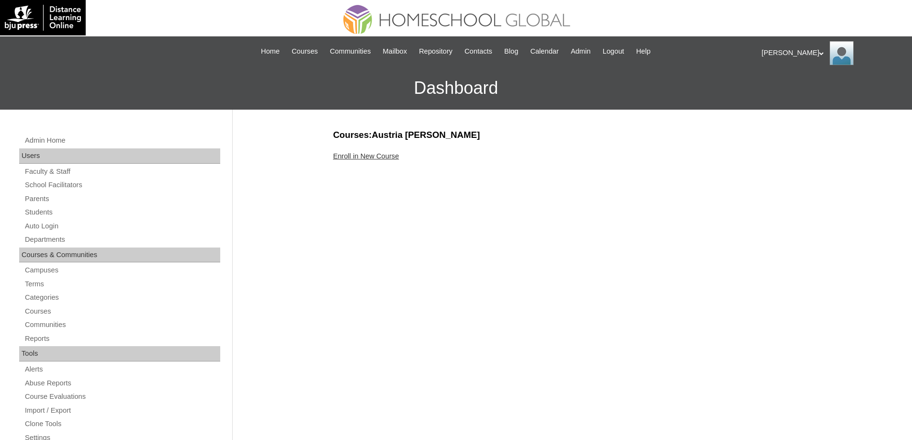
click at [399, 156] on link "Enroll in New Course" at bounding box center [366, 156] width 66 height 8
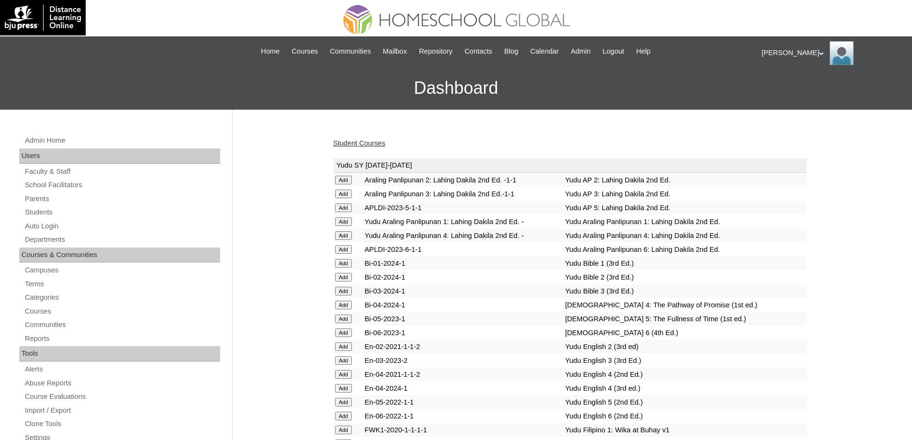
click at [798, 284] on td "Yudu Bible 2 (3rd Ed.)" at bounding box center [684, 276] width 243 height 13
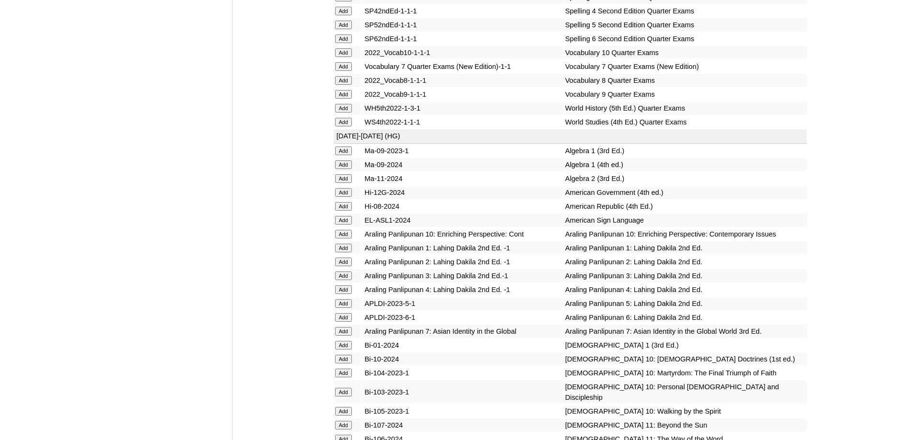
scroll to position [2443, 0]
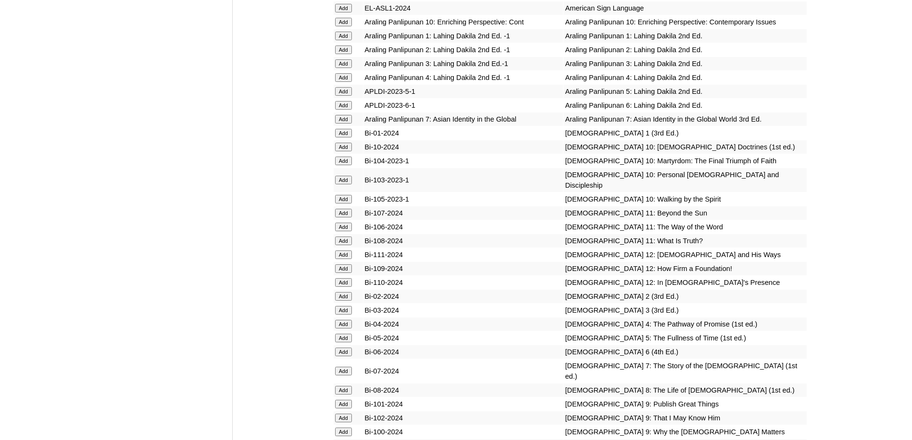
click at [343, 68] on input "Add" at bounding box center [343, 63] width 17 height 9
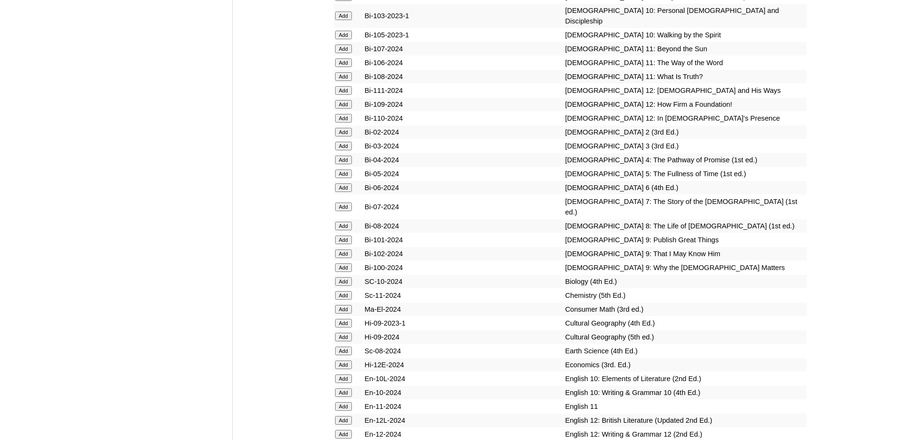
scroll to position [2634, 0]
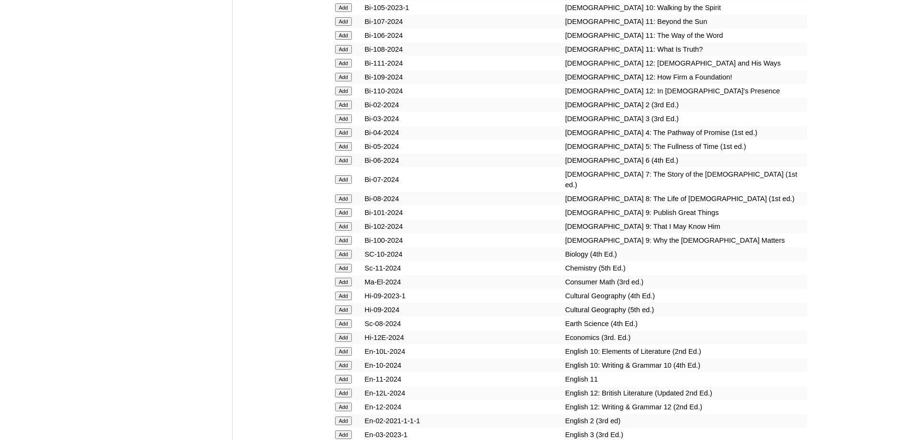
click at [346, 123] on input "Add" at bounding box center [343, 118] width 17 height 9
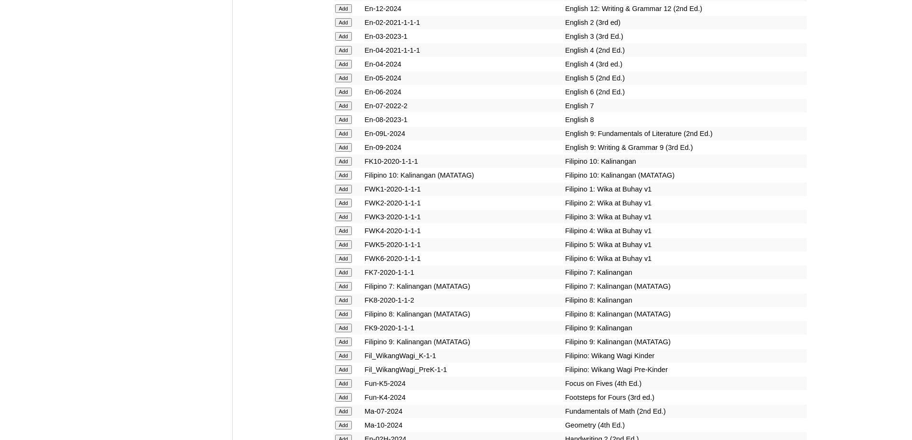
scroll to position [3065, 0]
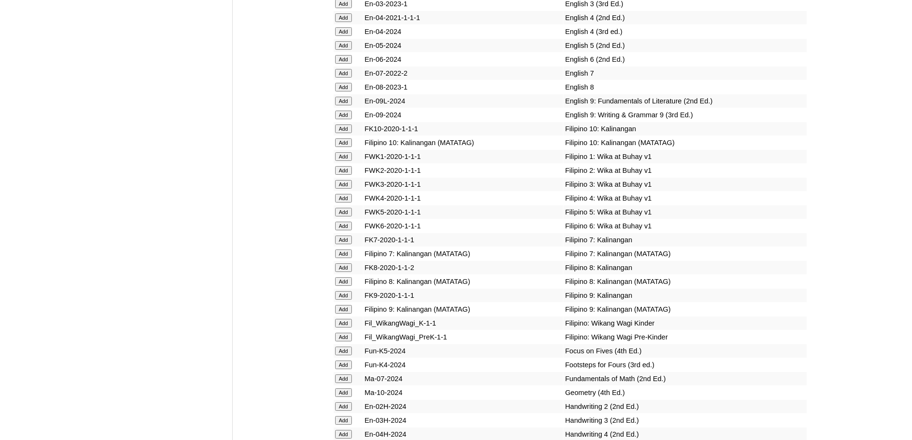
click at [347, 8] on input "Add" at bounding box center [343, 4] width 17 height 9
click at [338, 189] on input "Add" at bounding box center [343, 184] width 17 height 9
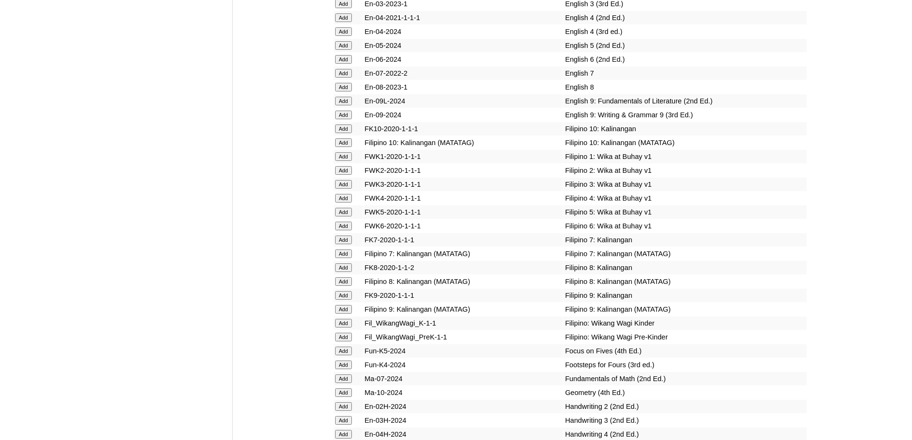
click at [338, 189] on input "Add" at bounding box center [343, 184] width 17 height 9
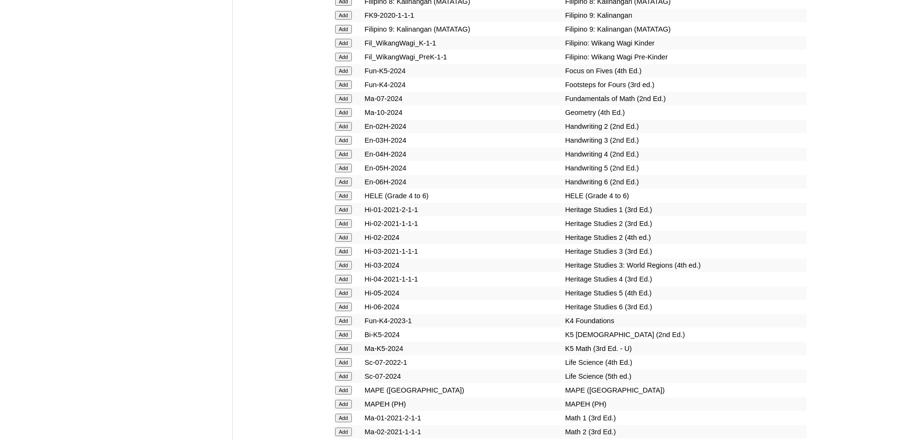
scroll to position [3352, 0]
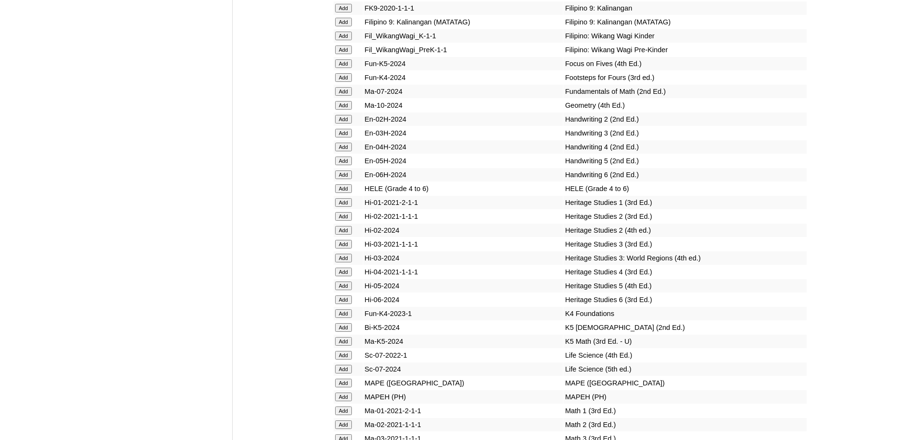
click at [342, 137] on input "Add" at bounding box center [343, 133] width 17 height 9
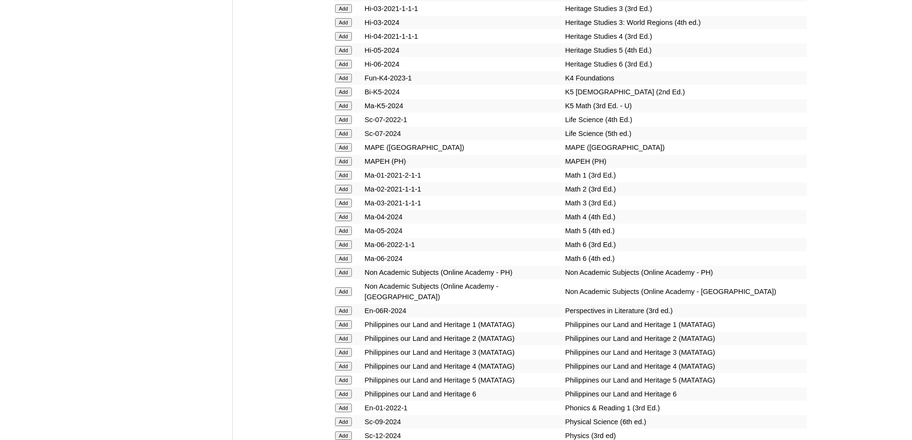
scroll to position [3591, 0]
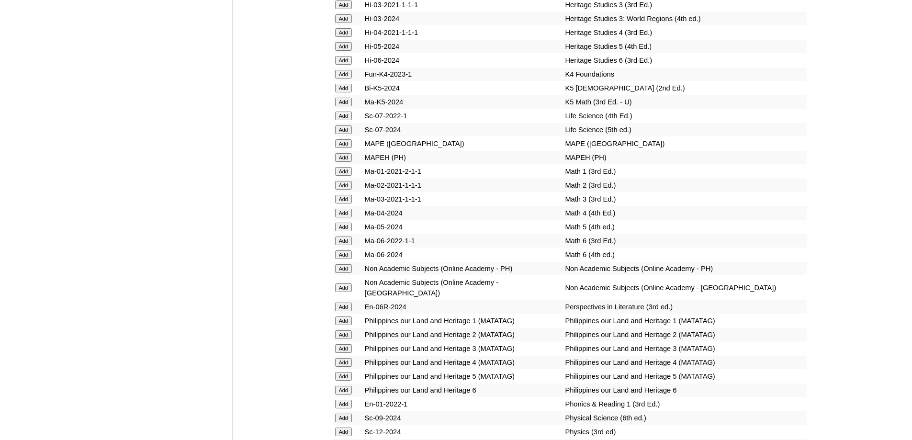
click at [340, 162] on input "Add" at bounding box center [343, 157] width 17 height 9
drag, startPoint x: 340, startPoint y: 243, endPoint x: 479, endPoint y: 281, distance: 144.0
click at [341, 162] on input "Add" at bounding box center [343, 157] width 17 height 9
click at [351, 203] on input "Add" at bounding box center [343, 199] width 17 height 9
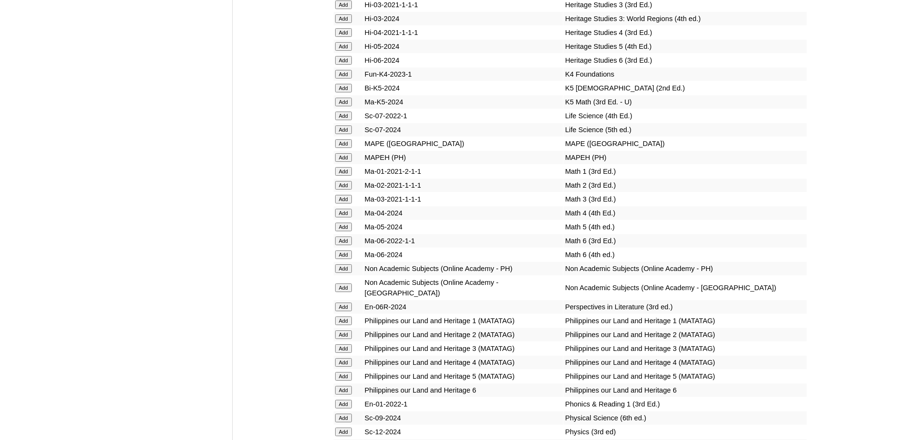
click at [350, 203] on input "Add" at bounding box center [343, 199] width 17 height 9
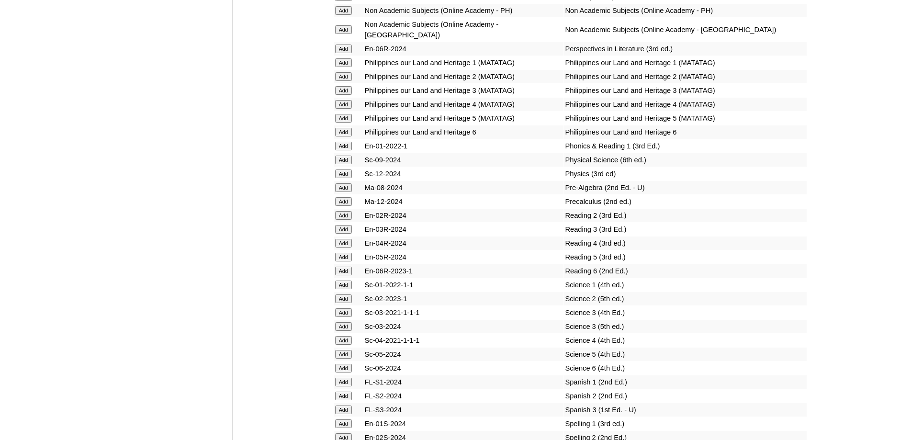
scroll to position [3878, 0]
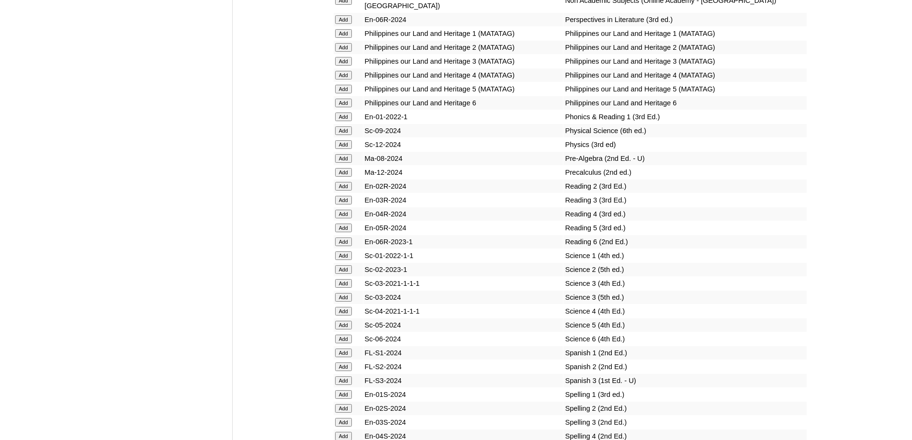
click at [339, 204] on input "Add" at bounding box center [343, 200] width 17 height 9
click at [339, 301] on input "Add" at bounding box center [343, 297] width 17 height 9
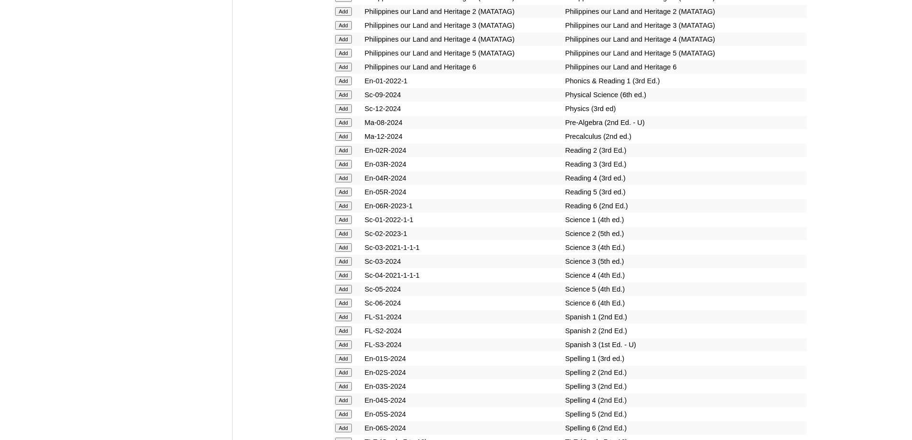
scroll to position [4070, 0]
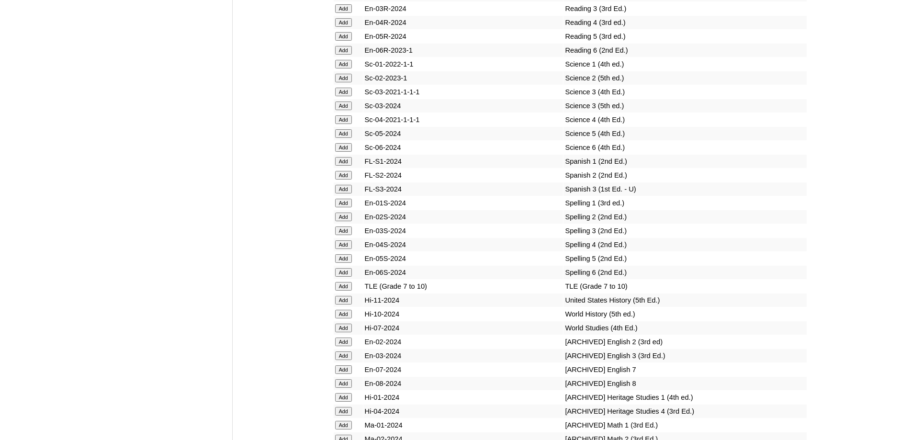
click at [349, 235] on input "Add" at bounding box center [343, 230] width 17 height 9
click at [347, 235] on input "Add" at bounding box center [343, 230] width 17 height 9
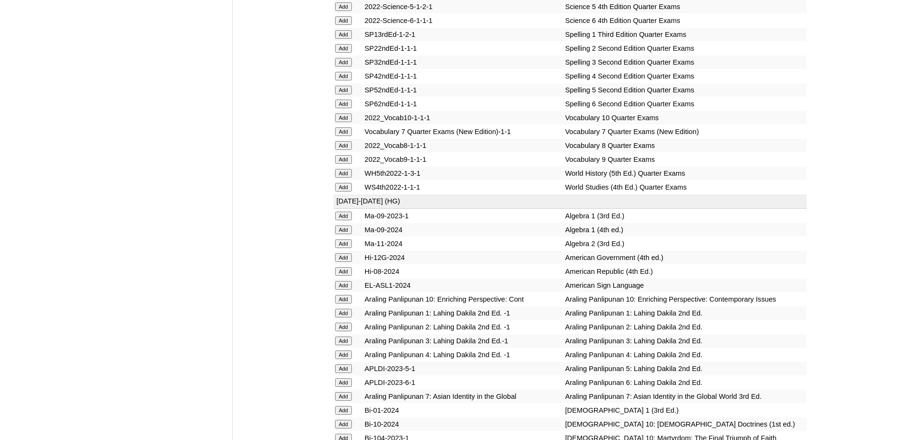
scroll to position [2108, 0]
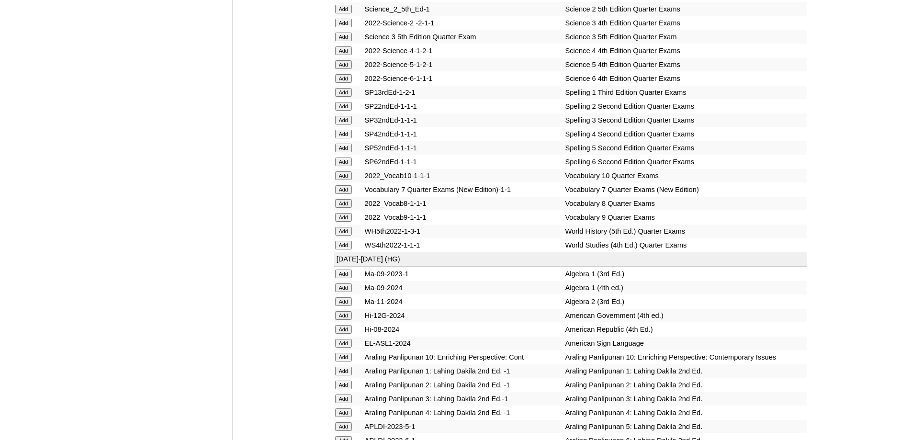
click at [346, 124] on input "Add" at bounding box center [343, 120] width 17 height 9
click at [345, 41] on input "Add" at bounding box center [343, 37] width 17 height 9
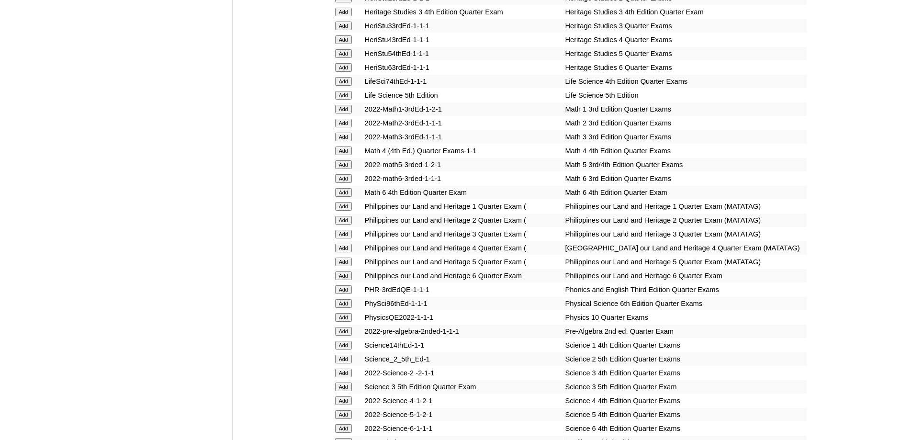
scroll to position [1725, 0]
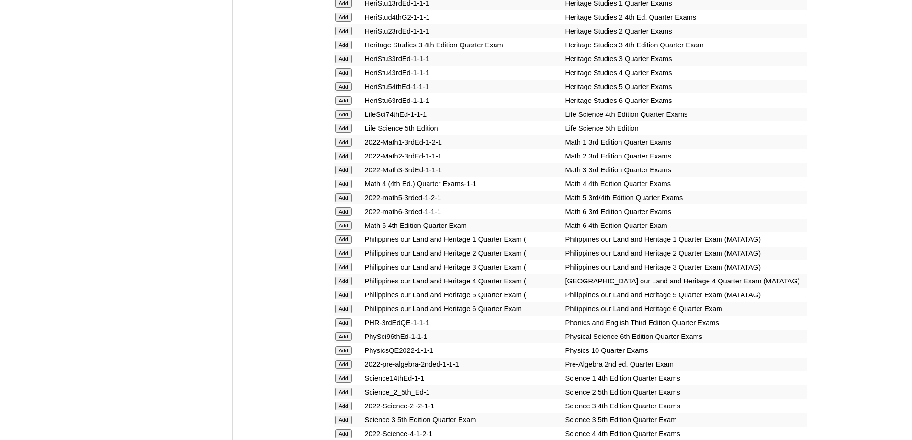
click at [337, 174] on input "Add" at bounding box center [343, 170] width 17 height 9
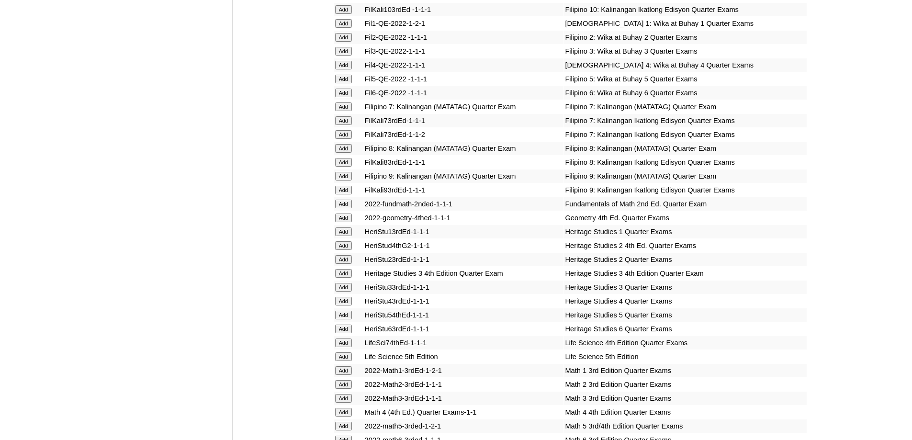
scroll to position [1390, 0]
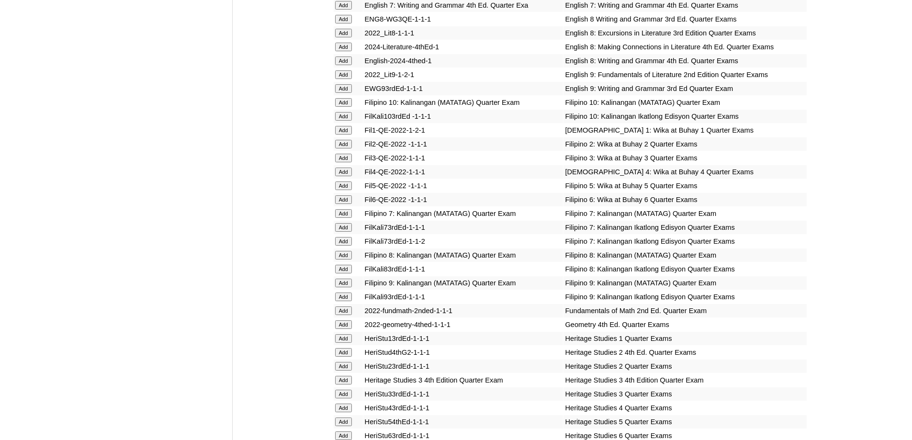
click at [344, 162] on input "Add" at bounding box center [343, 158] width 17 height 9
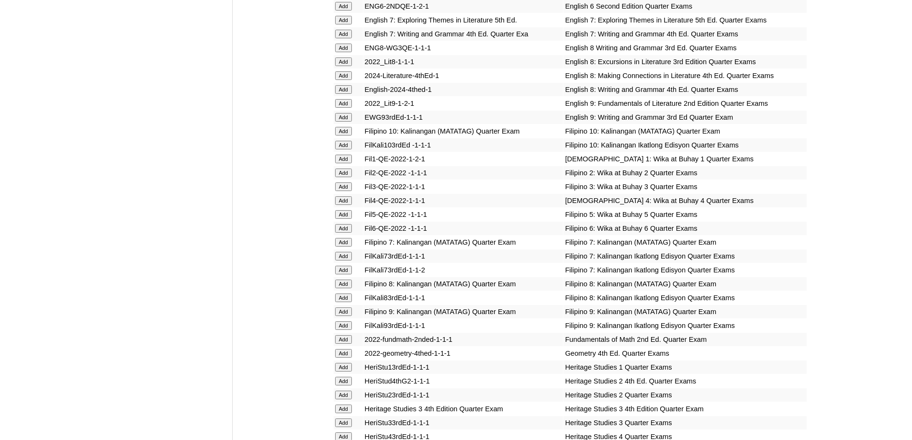
scroll to position [1198, 0]
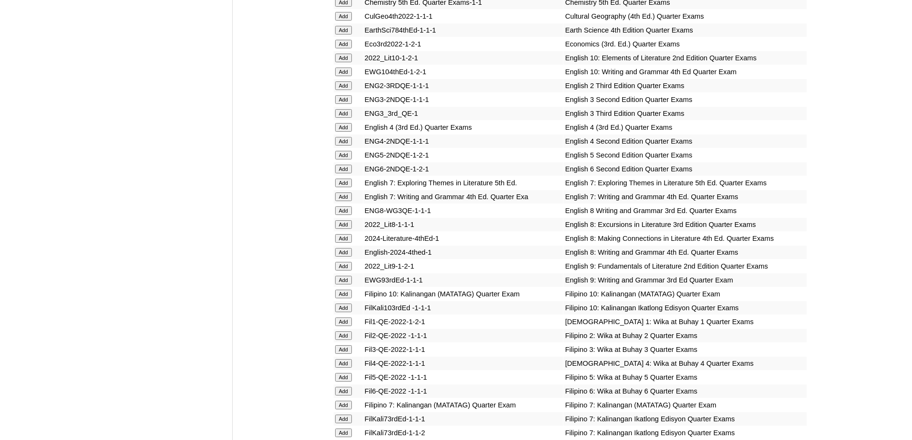
click at [348, 118] on input "Add" at bounding box center [343, 113] width 17 height 9
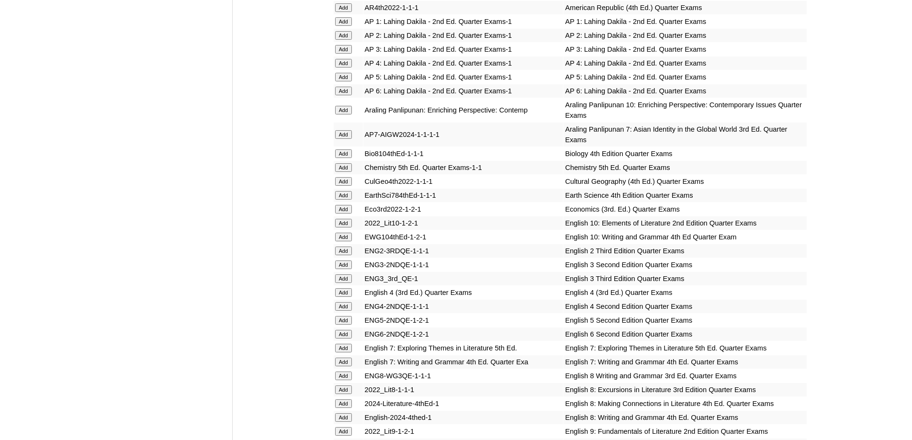
scroll to position [959, 0]
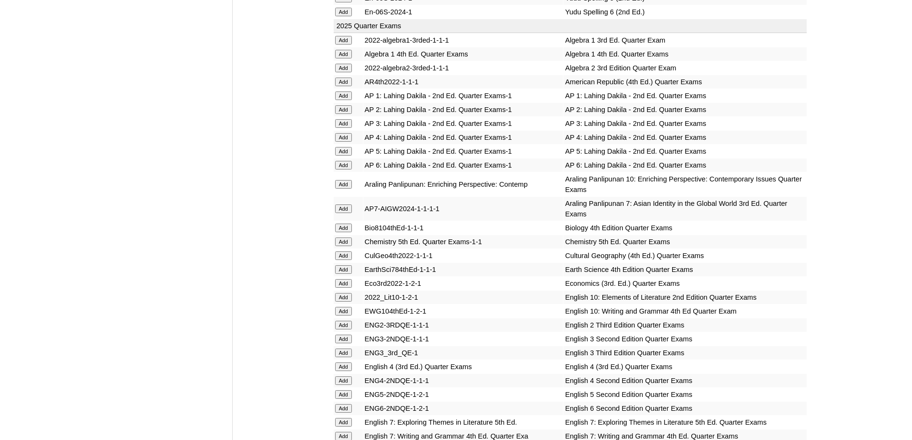
click at [344, 128] on input "Add" at bounding box center [343, 123] width 17 height 9
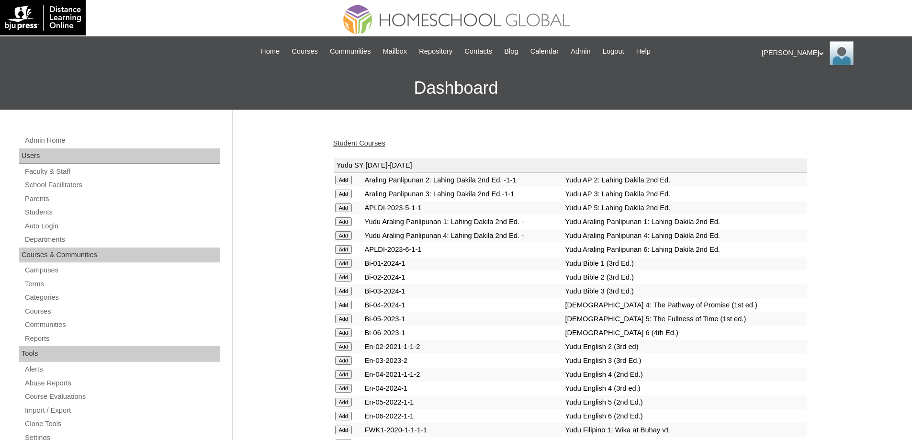
click at [351, 147] on link "Student Courses" at bounding box center [359, 143] width 52 height 8
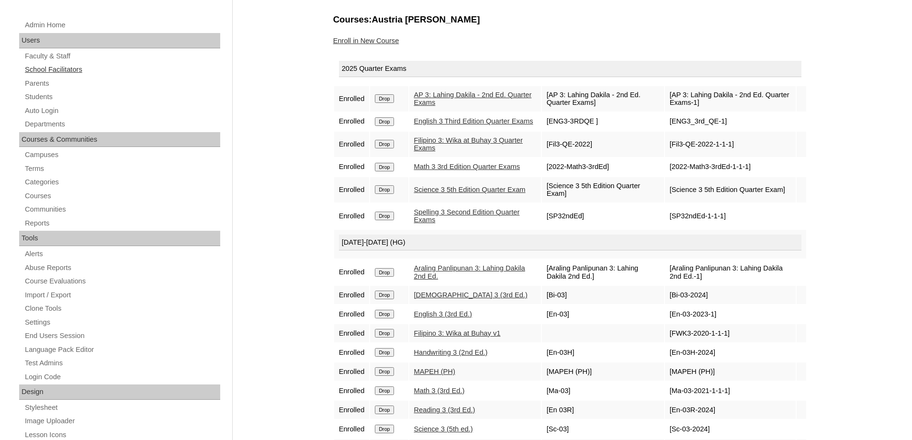
scroll to position [96, 0]
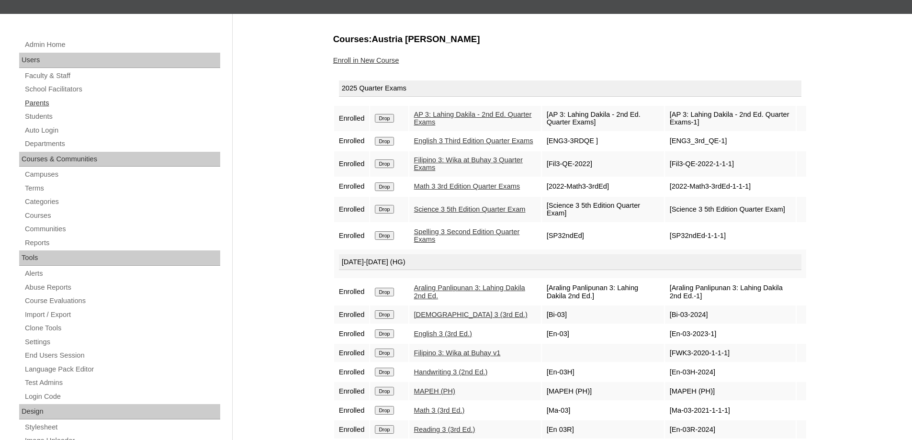
click at [49, 99] on link "Parents" at bounding box center [122, 103] width 196 height 12
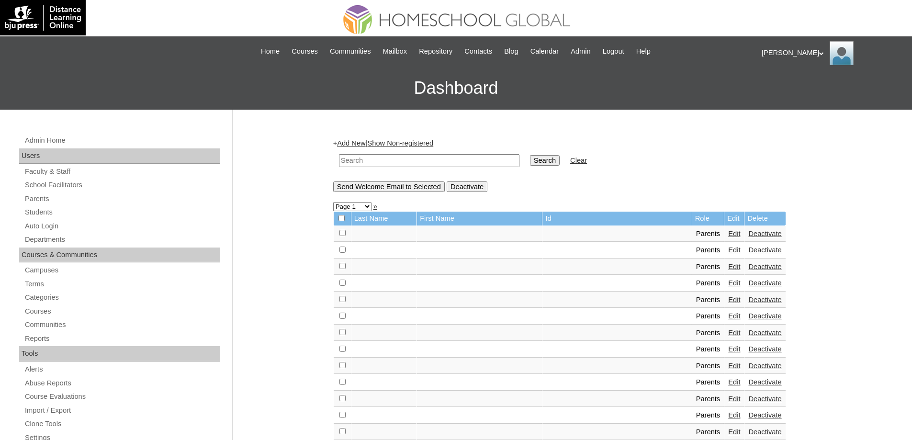
drag, startPoint x: 430, startPoint y: 156, endPoint x: 487, endPoint y: 162, distance: 57.2
click at [430, 156] on input "text" at bounding box center [429, 160] width 180 height 13
paste input "MHP00405-TECHPH2022"
type input "MHP00405-TECHPH2022"
click at [539, 160] on input "Search" at bounding box center [545, 160] width 30 height 11
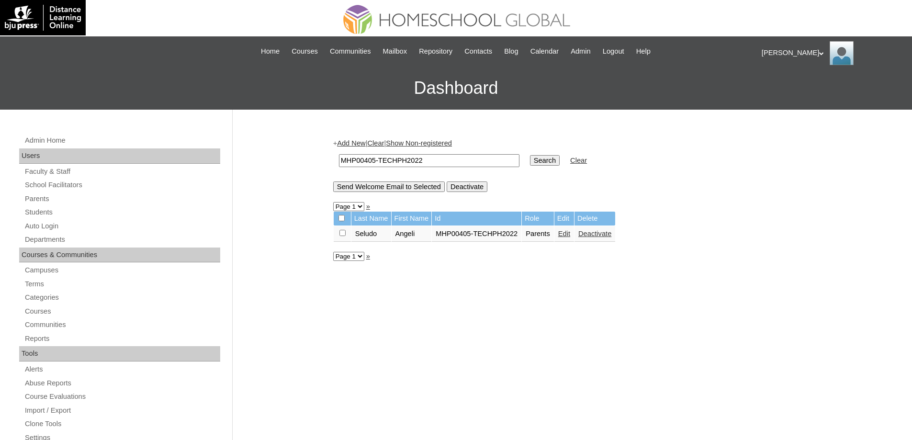
click at [570, 228] on td "Edit" at bounding box center [564, 234] width 20 height 16
click at [570, 233] on link "Edit" at bounding box center [564, 234] width 12 height 8
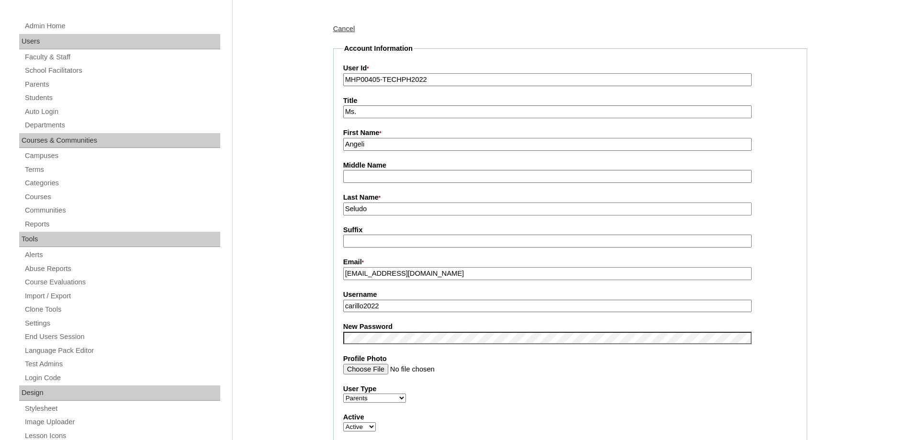
scroll to position [191, 0]
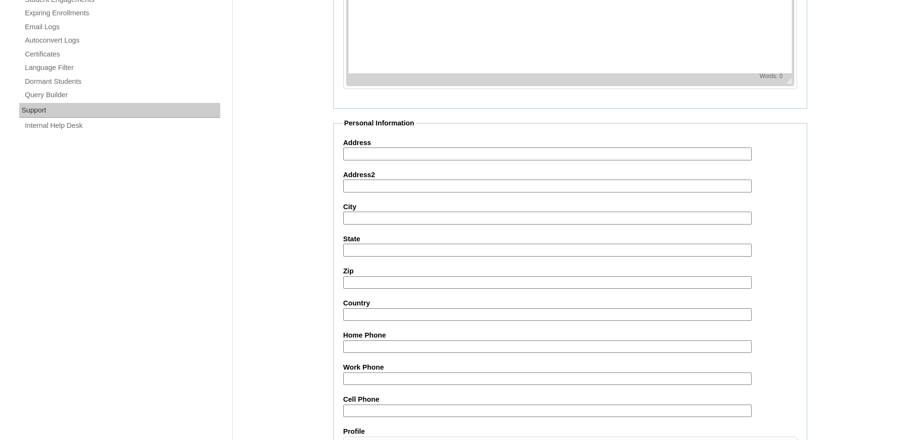
scroll to position [817, 0]
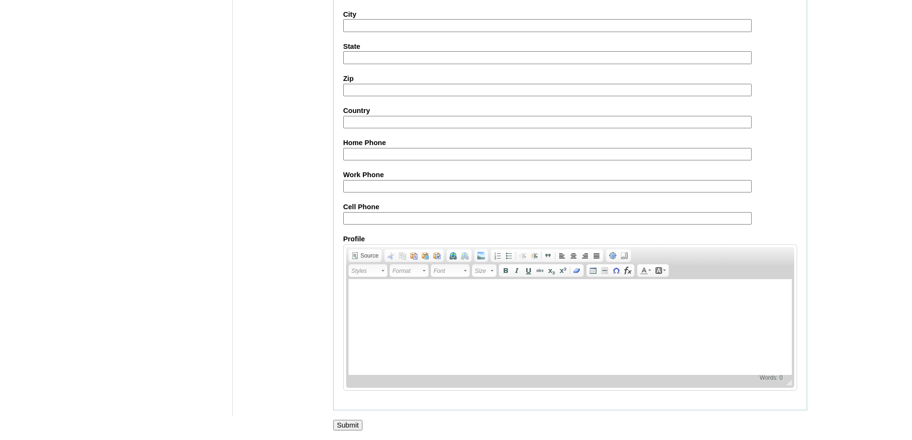
drag, startPoint x: 351, startPoint y: 414, endPoint x: 352, endPoint y: 421, distance: 6.7
click at [352, 421] on input "Submit" at bounding box center [348, 425] width 30 height 11
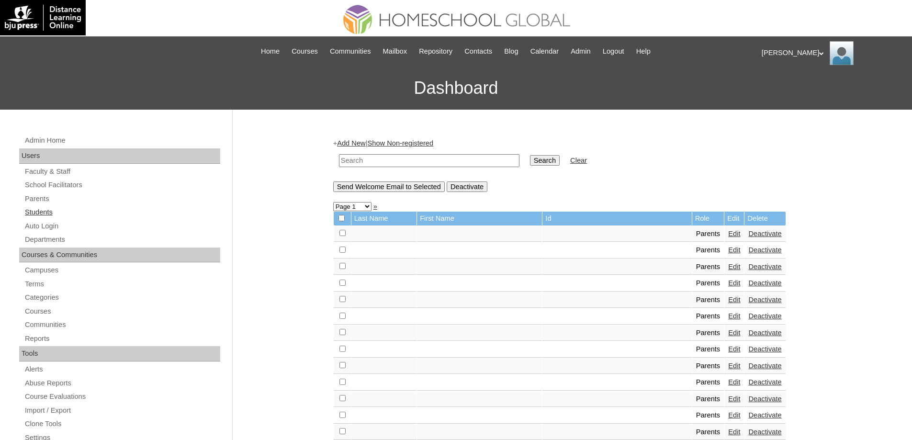
click at [87, 206] on link "Students" at bounding box center [122, 212] width 196 height 12
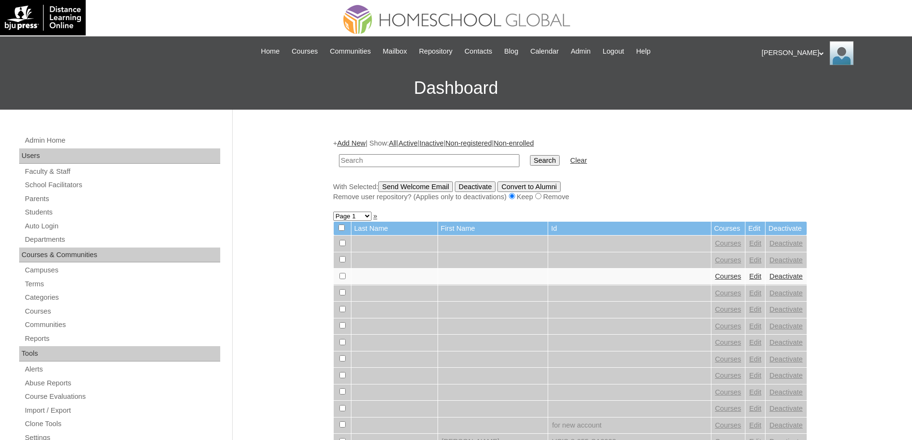
drag, startPoint x: 0, startPoint y: 0, endPoint x: 517, endPoint y: 163, distance: 542.0
click at [437, 160] on input "text" at bounding box center [429, 160] width 180 height 13
type input "MHS01066-TECHPH2022"
click at [542, 161] on input "Search" at bounding box center [545, 160] width 30 height 11
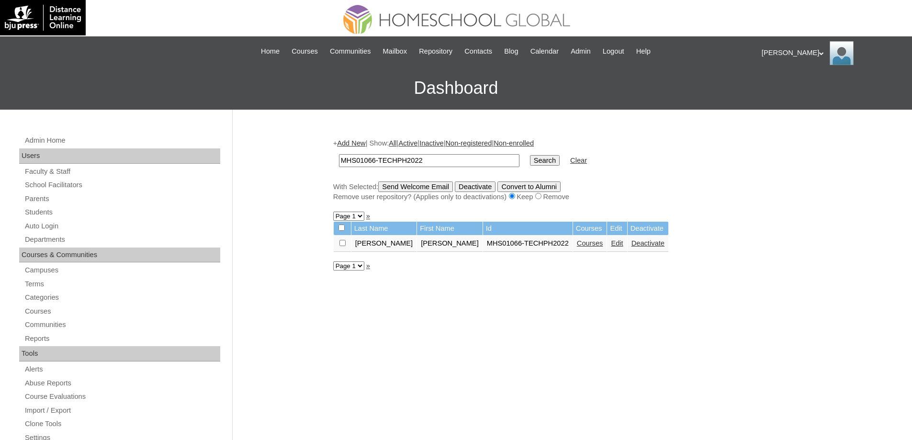
click at [577, 245] on link "Courses" at bounding box center [590, 243] width 26 height 8
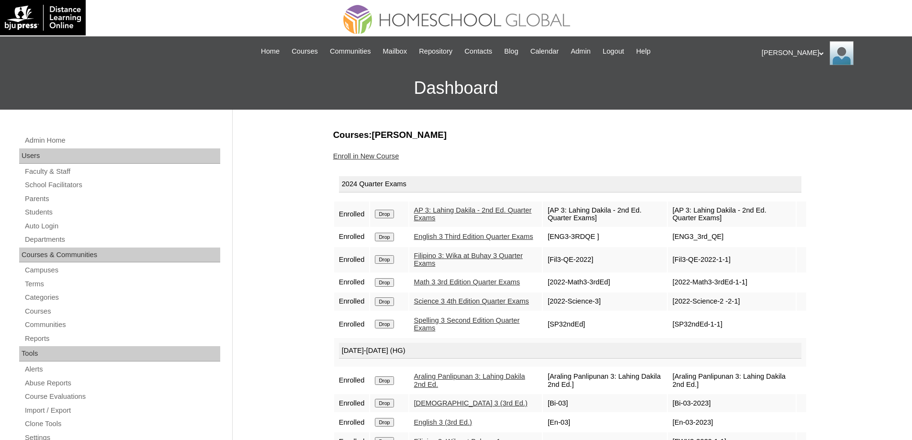
click at [389, 218] on input "Drop" at bounding box center [384, 214] width 19 height 9
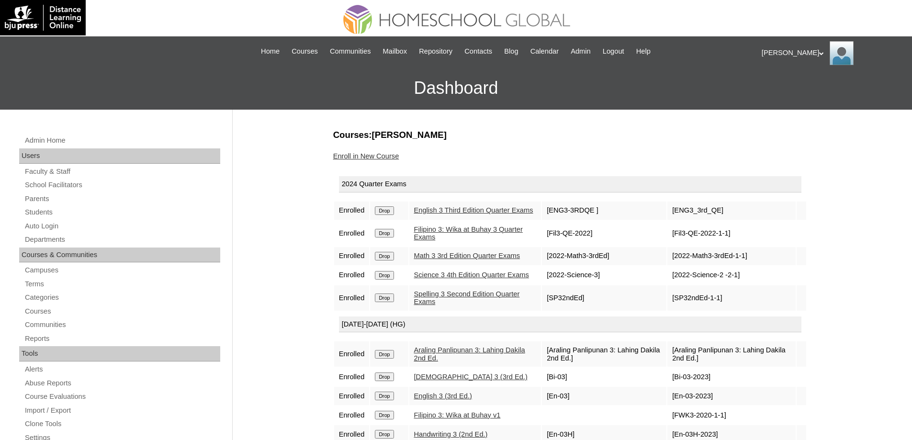
click at [388, 215] on input "Drop" at bounding box center [384, 210] width 19 height 9
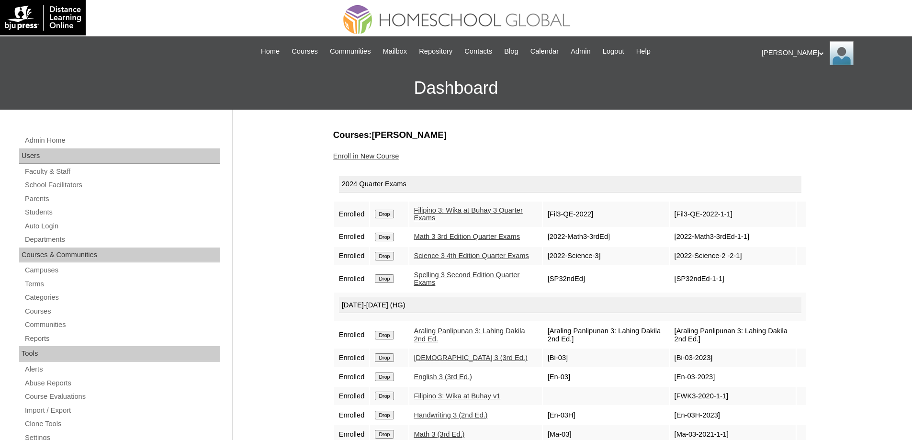
click at [389, 212] on input "Drop" at bounding box center [384, 214] width 19 height 9
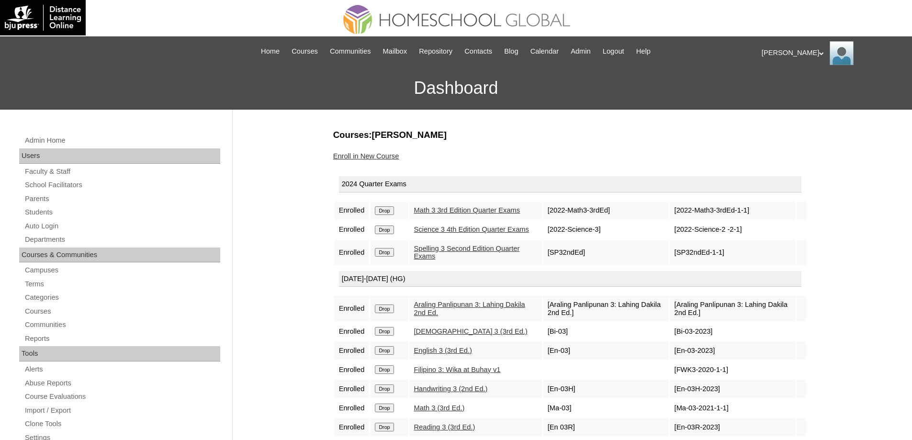
click at [393, 215] on input "Drop" at bounding box center [384, 210] width 19 height 9
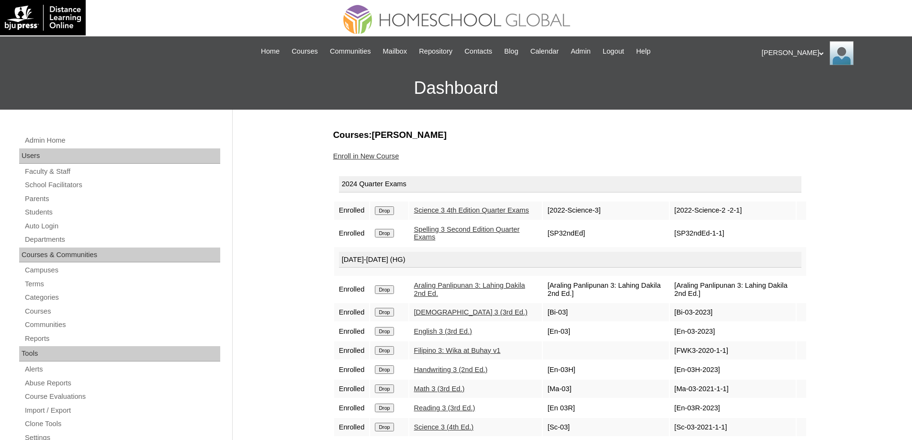
click at [389, 215] on input "Drop" at bounding box center [384, 210] width 19 height 9
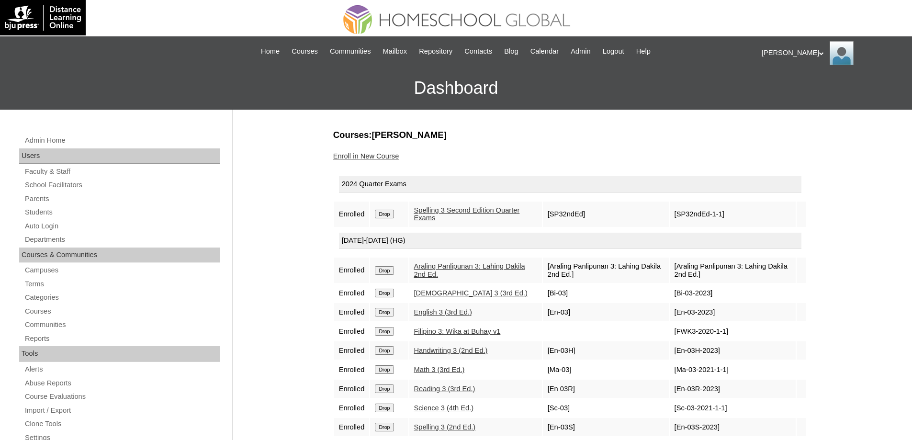
click at [393, 217] on input "Drop" at bounding box center [384, 214] width 19 height 9
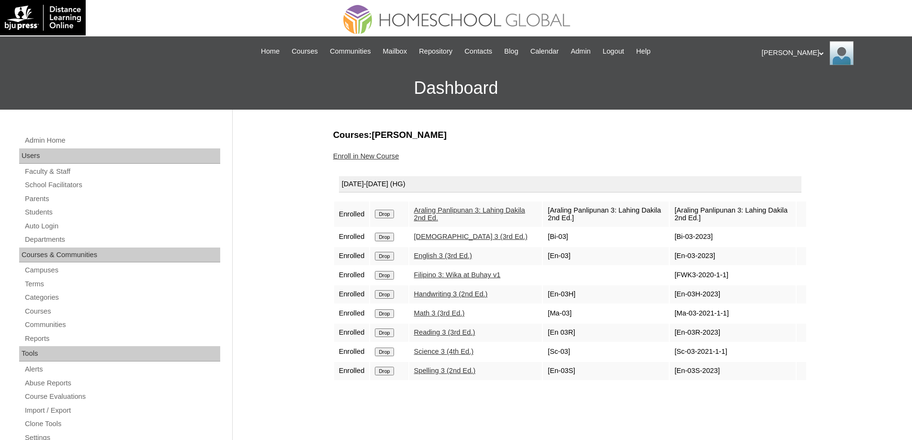
click at [393, 213] on input "Drop" at bounding box center [384, 214] width 19 height 9
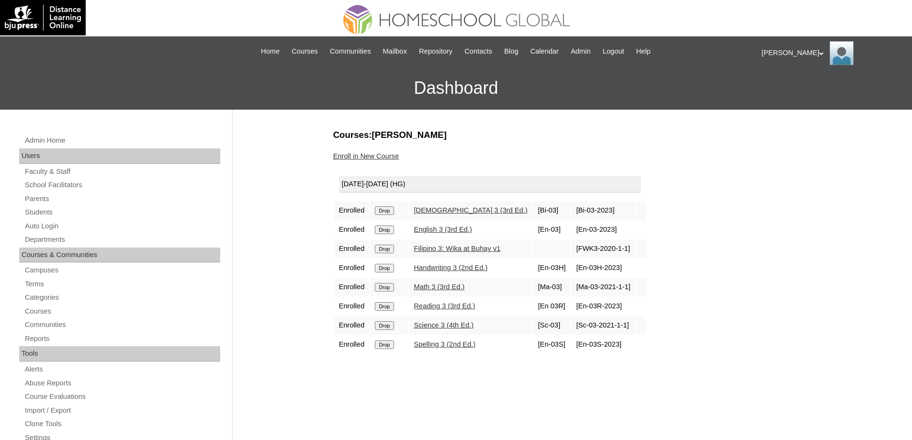
drag, startPoint x: 0, startPoint y: 0, endPoint x: 501, endPoint y: 33, distance: 501.7
click at [391, 206] on input "Drop" at bounding box center [384, 210] width 19 height 9
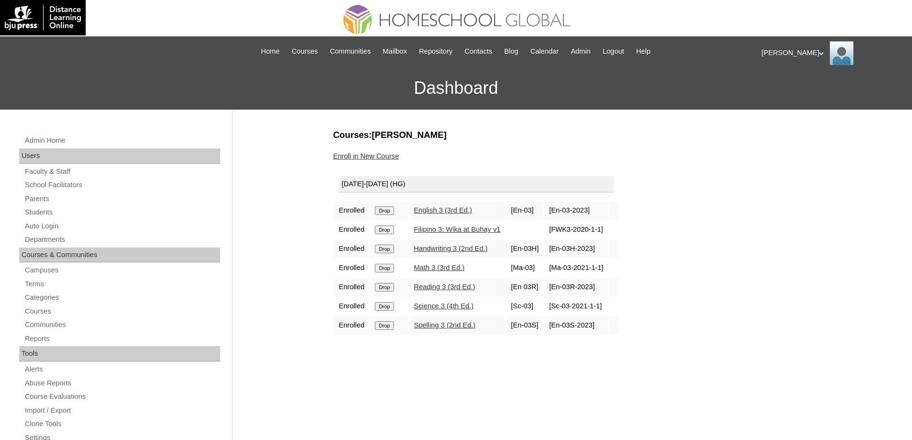
click at [391, 209] on input "Drop" at bounding box center [384, 210] width 19 height 9
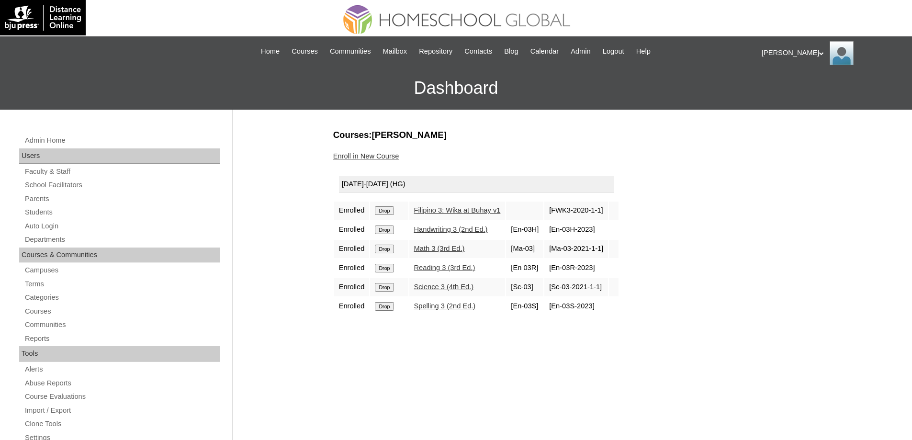
click at [389, 210] on input "Drop" at bounding box center [384, 210] width 19 height 9
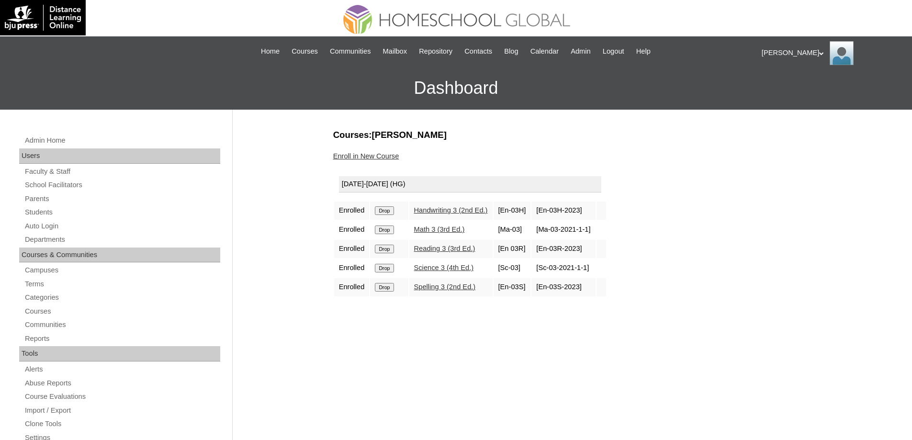
drag, startPoint x: 386, startPoint y: 213, endPoint x: 500, endPoint y: 33, distance: 212.6
click at [386, 212] on input "Drop" at bounding box center [384, 210] width 19 height 9
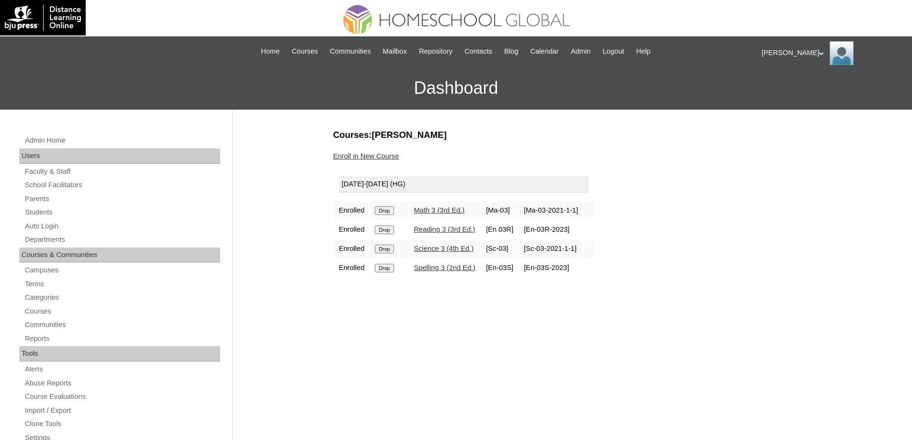
click at [393, 211] on input "Drop" at bounding box center [384, 210] width 19 height 9
click at [386, 213] on input "Drop" at bounding box center [384, 210] width 19 height 9
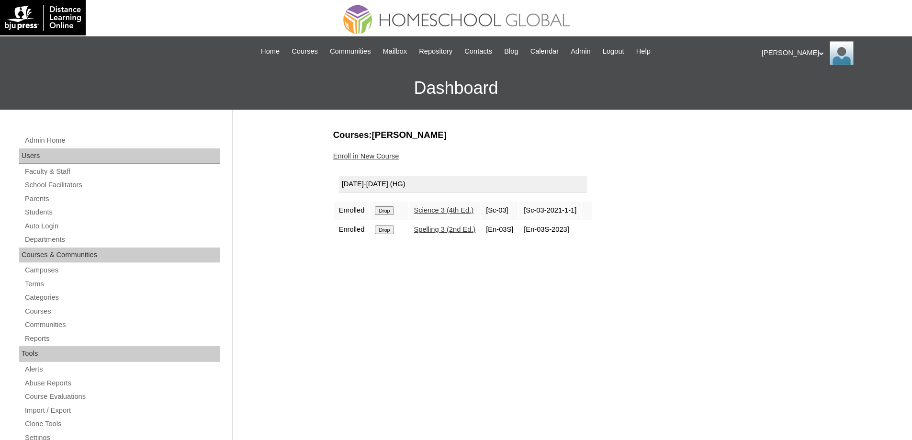
click at [385, 212] on input "Drop" at bounding box center [384, 210] width 19 height 9
click at [391, 209] on input "Drop" at bounding box center [384, 210] width 19 height 9
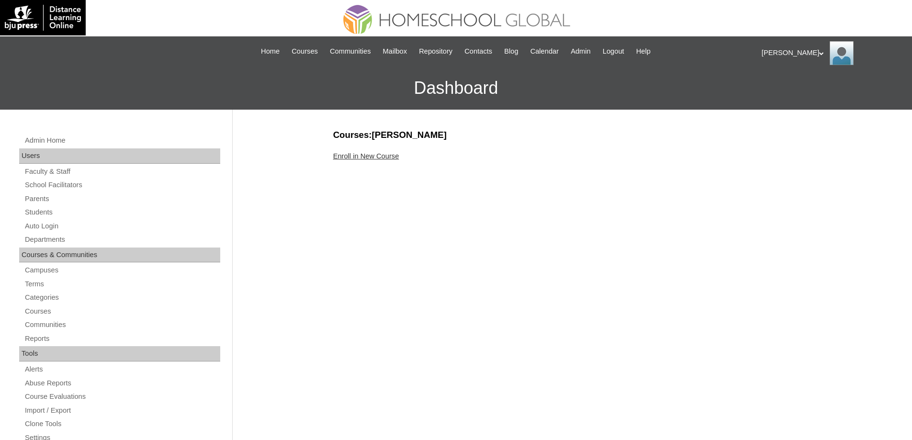
click at [382, 158] on link "Enroll in New Course" at bounding box center [366, 156] width 66 height 8
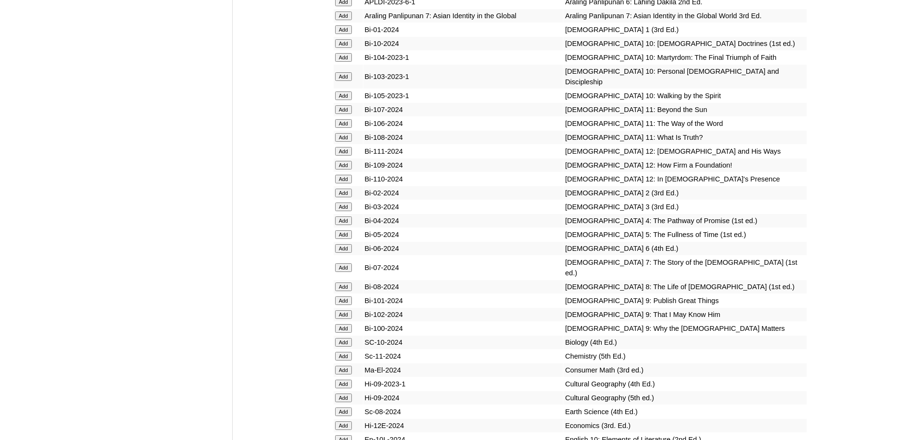
scroll to position [2576, 0]
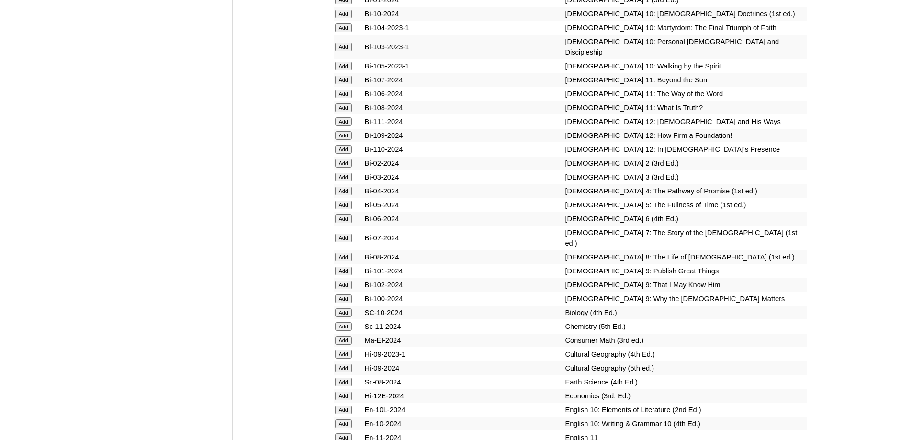
click at [348, 195] on input "Add" at bounding box center [343, 191] width 17 height 9
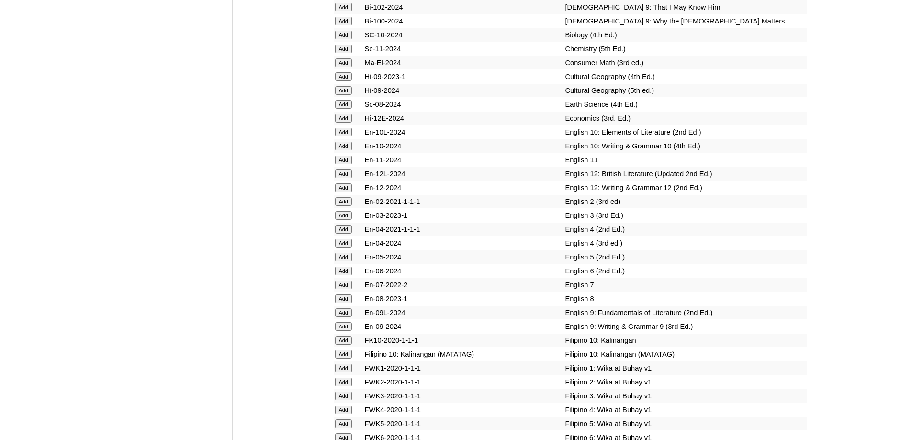
scroll to position [2911, 0]
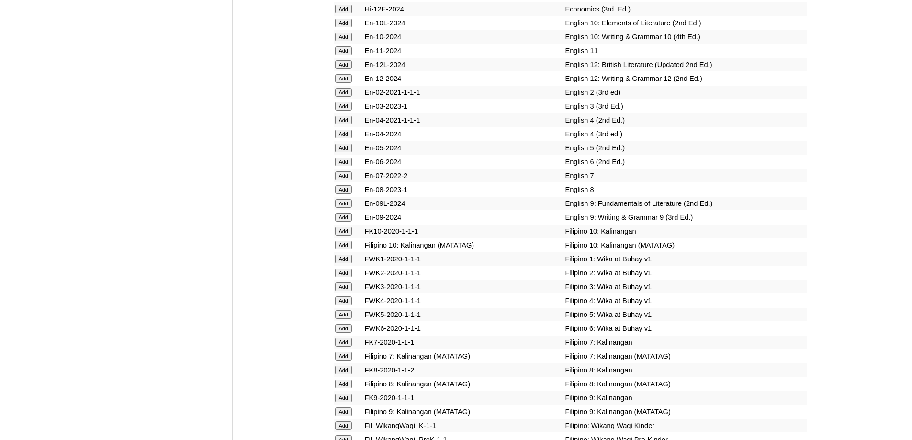
scroll to position [2970, 0]
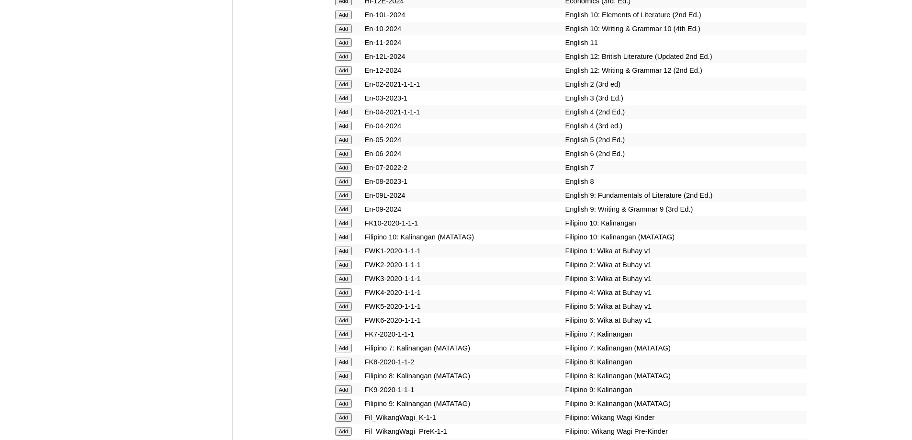
click at [344, 130] on input "Add" at bounding box center [343, 126] width 17 height 9
click at [347, 297] on input "Add" at bounding box center [343, 292] width 17 height 9
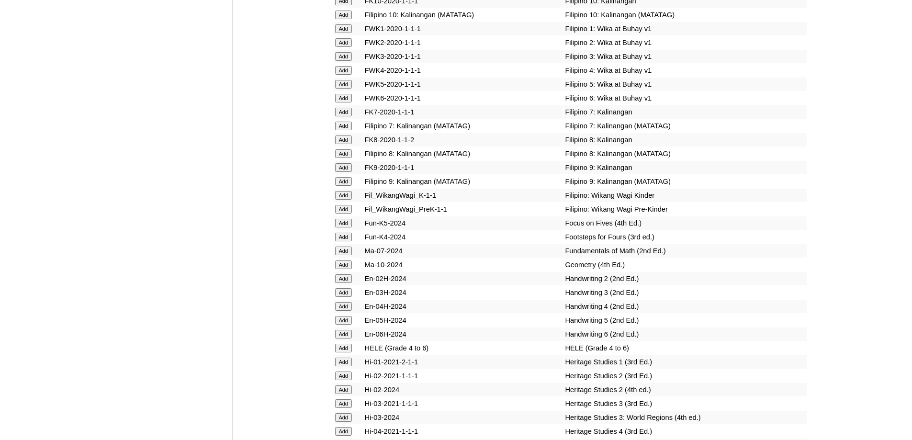
scroll to position [3210, 0]
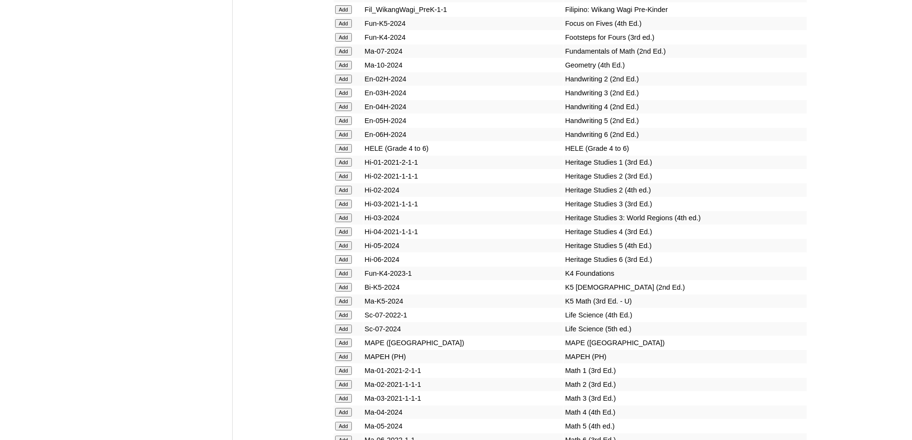
scroll to position [3422, 0]
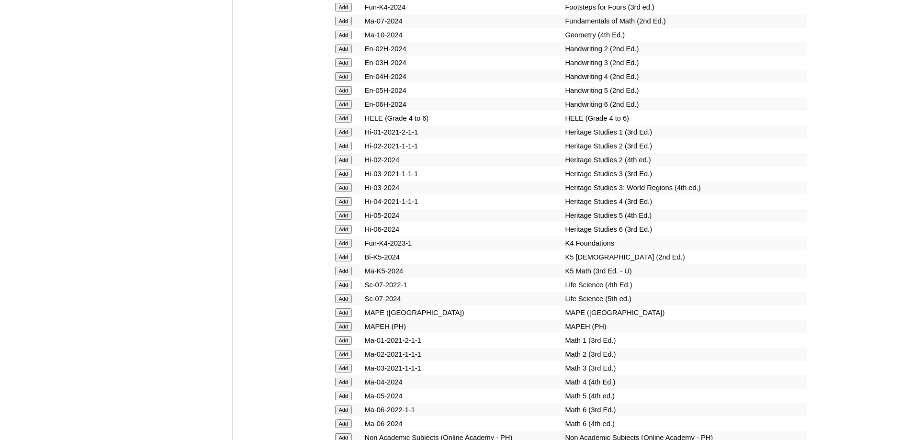
click at [338, 123] on input "Add" at bounding box center [343, 118] width 17 height 9
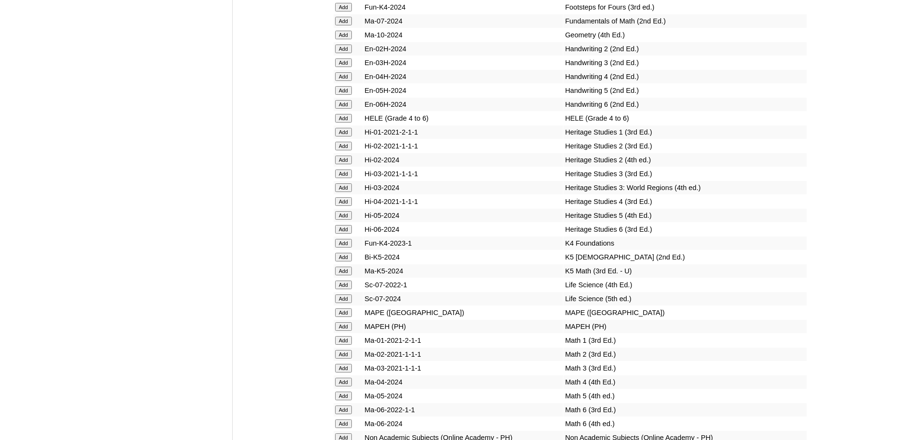
click at [338, 123] on input "Add" at bounding box center [343, 118] width 17 height 9
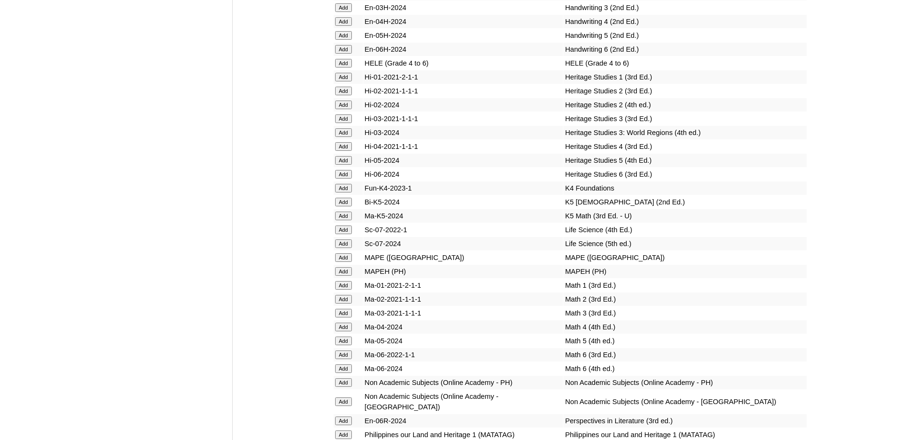
scroll to position [3518, 0]
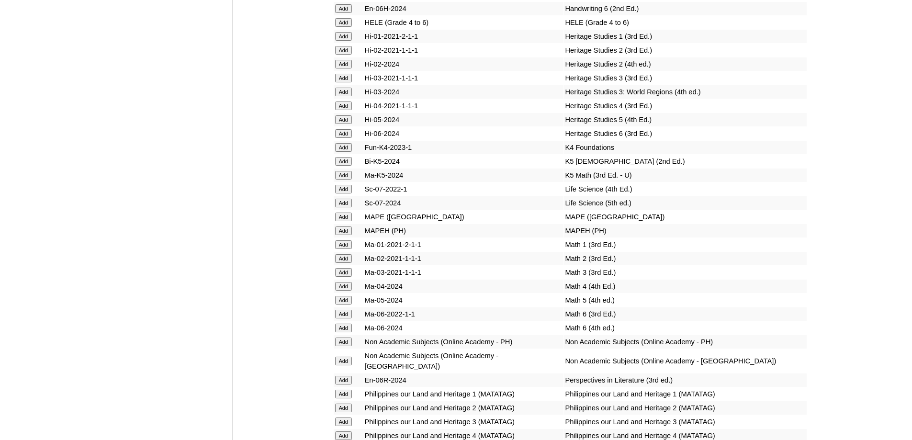
click at [344, 235] on input "Add" at bounding box center [343, 230] width 17 height 9
click at [347, 290] on input "Add" at bounding box center [343, 286] width 17 height 9
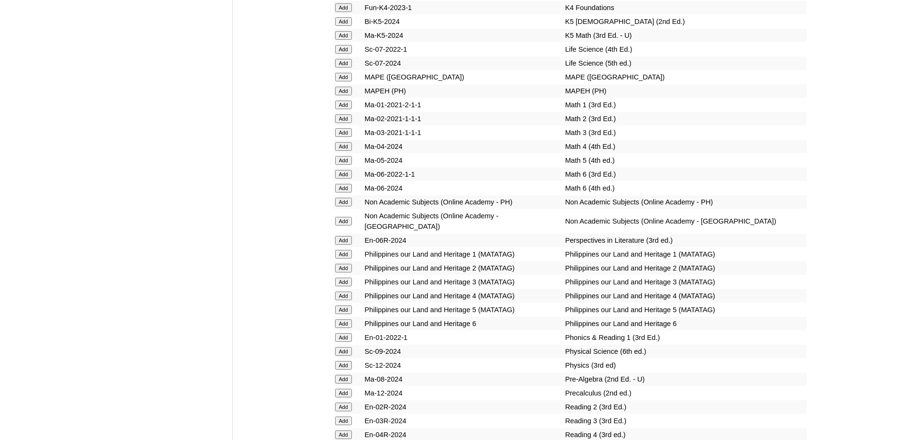
scroll to position [3709, 0]
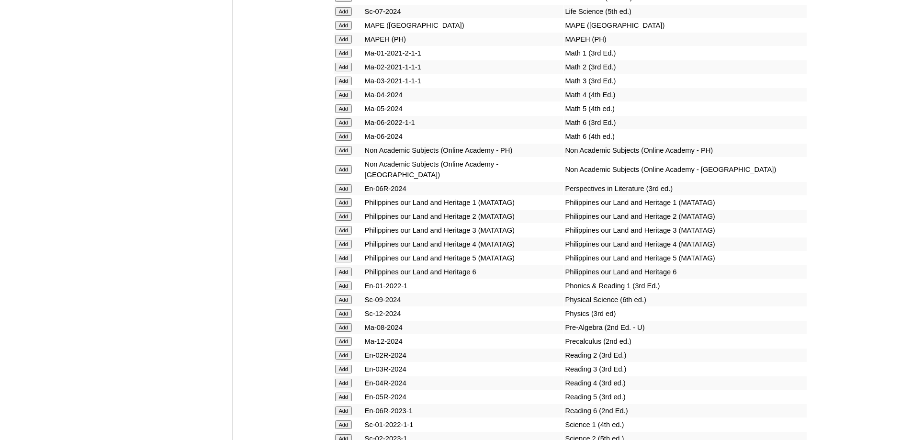
click at [346, 248] on input "Add" at bounding box center [343, 244] width 17 height 9
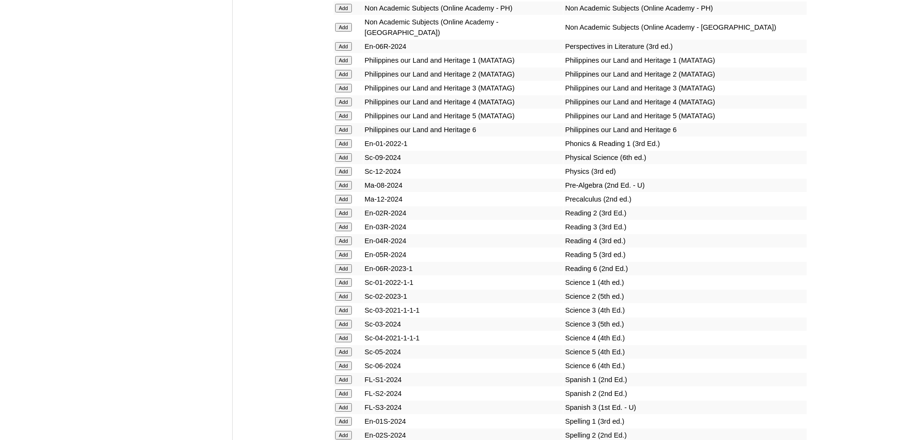
scroll to position [3853, 0]
click at [347, 246] on td "Add" at bounding box center [348, 239] width 29 height 13
click at [346, 244] on input "Add" at bounding box center [343, 239] width 17 height 9
click at [345, 244] on input "Add" at bounding box center [343, 239] width 17 height 9
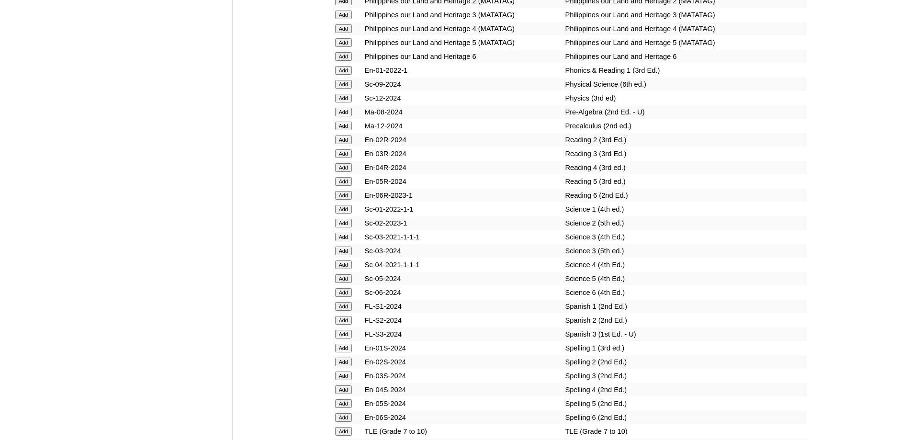
scroll to position [3949, 0]
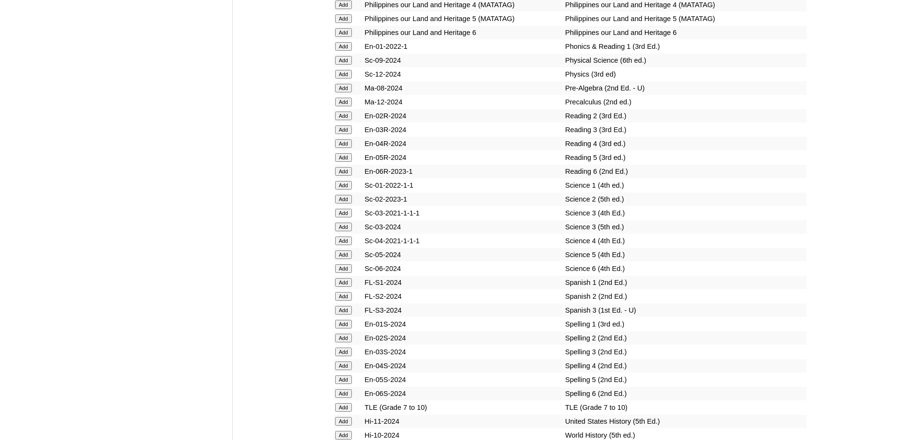
click at [343, 245] on input "Add" at bounding box center [343, 240] width 17 height 9
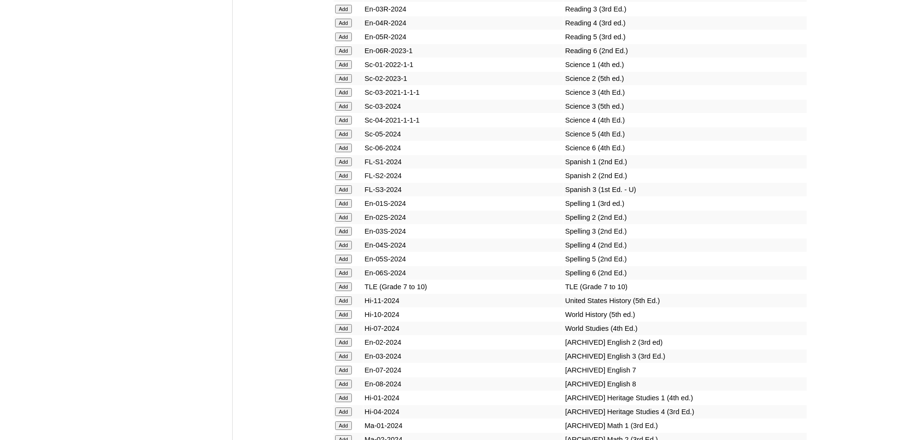
scroll to position [4092, 0]
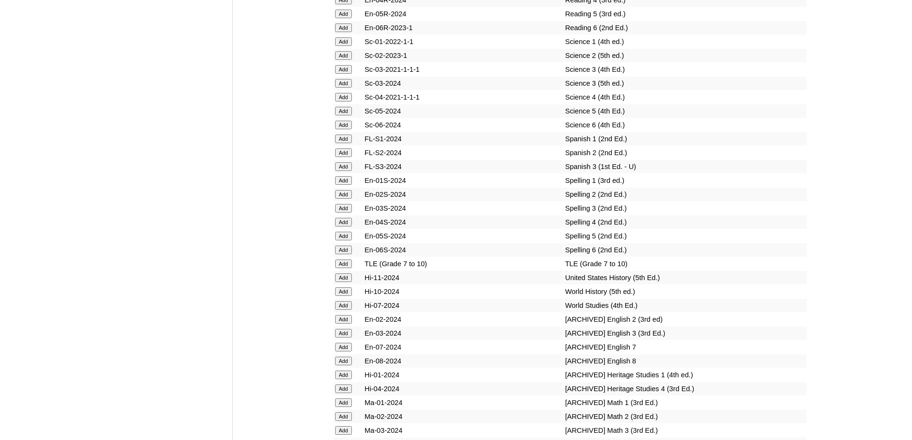
click at [346, 226] on input "Add" at bounding box center [343, 222] width 17 height 9
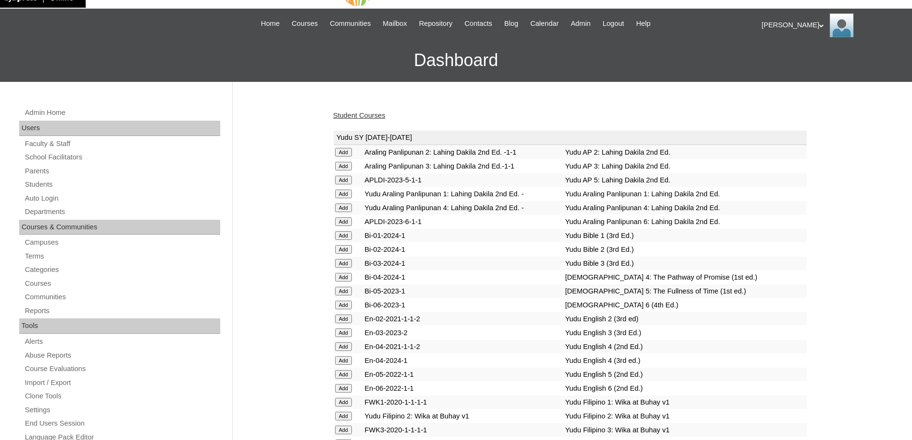
scroll to position [144, 0]
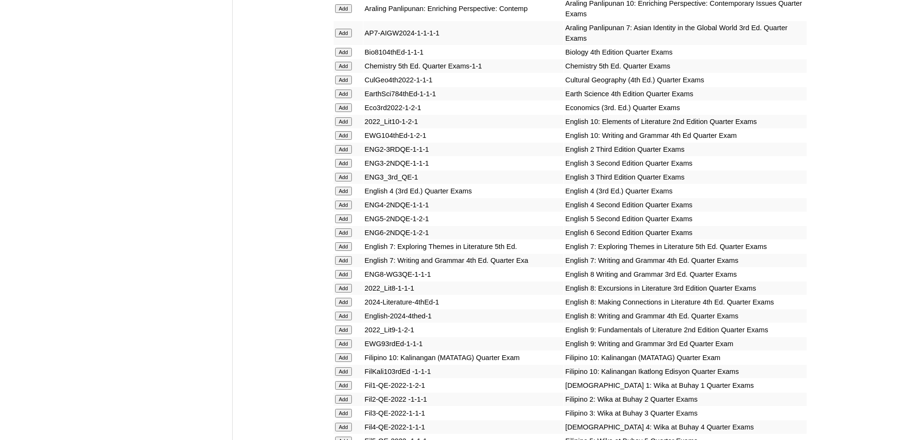
scroll to position [1149, 0]
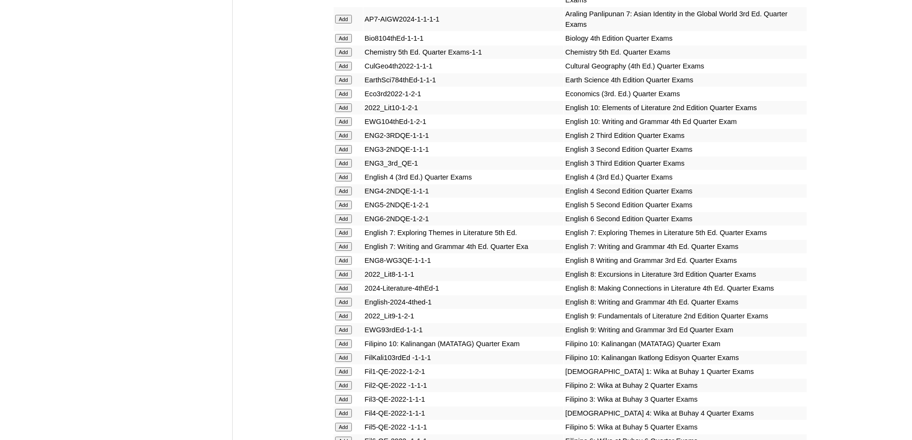
click at [349, 181] on input "Add" at bounding box center [343, 177] width 17 height 9
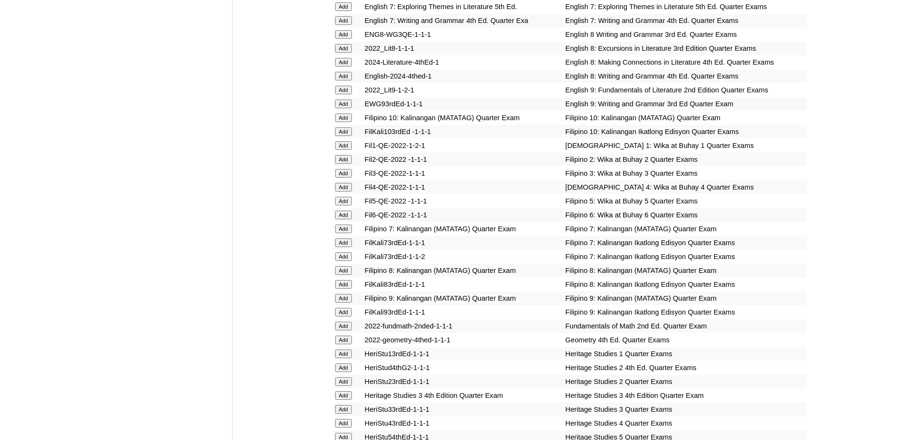
scroll to position [1388, 0]
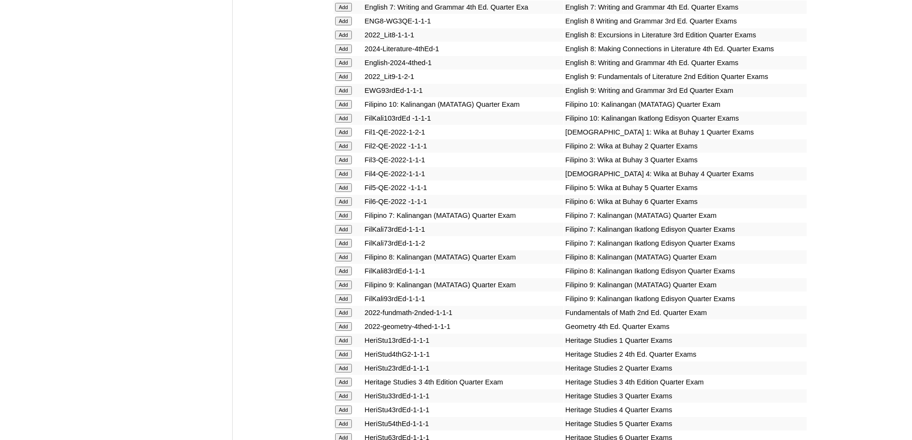
click at [346, 178] on input "Add" at bounding box center [343, 173] width 17 height 9
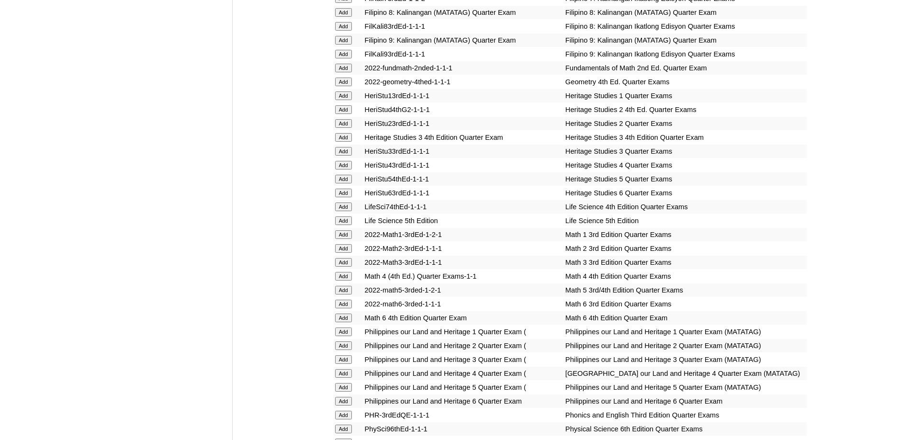
scroll to position [1675, 0]
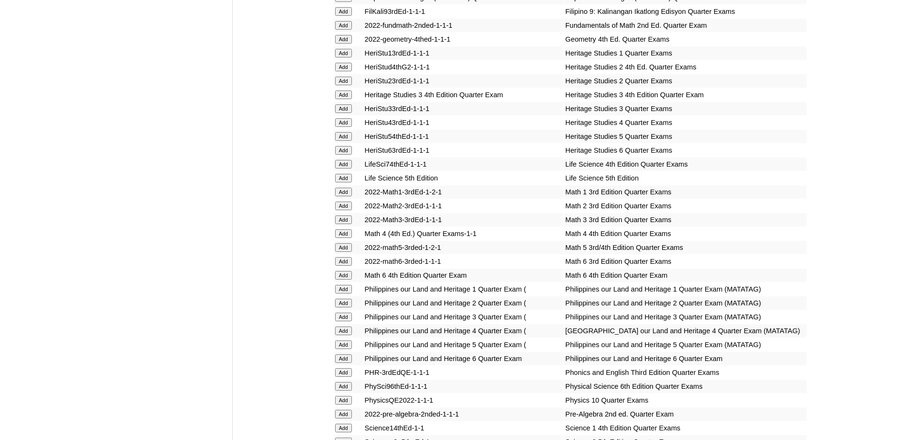
click at [347, 238] on input "Add" at bounding box center [343, 233] width 17 height 9
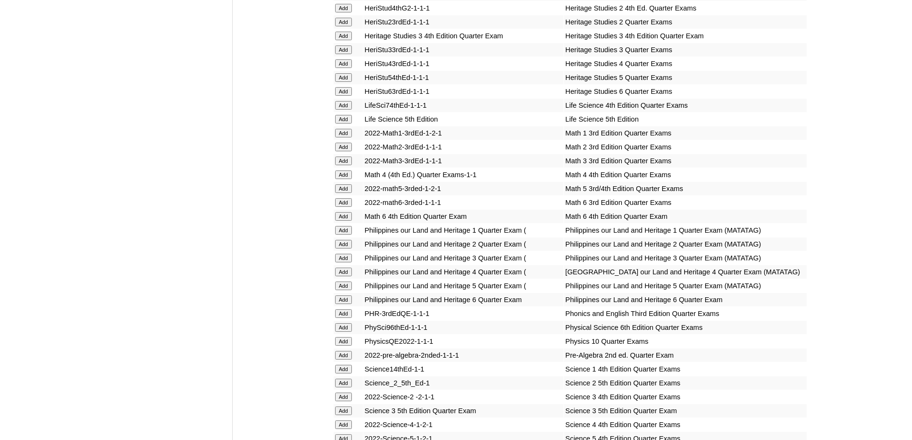
scroll to position [1866, 0]
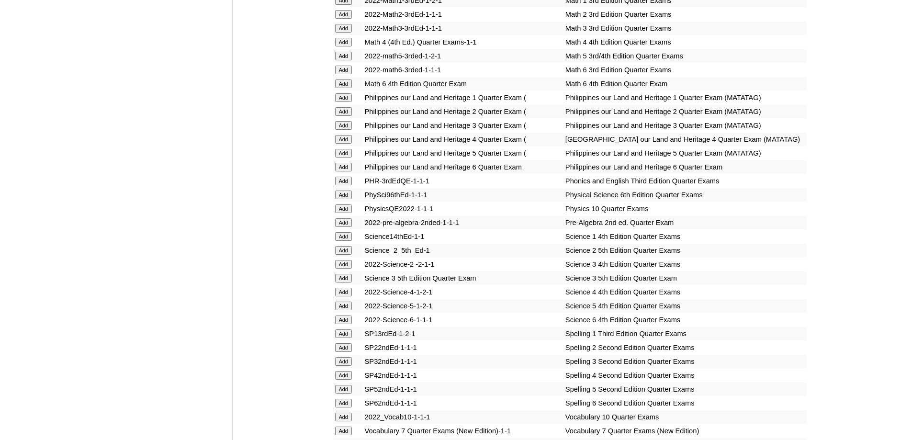
click at [341, 144] on input "Add" at bounding box center [343, 139] width 17 height 9
drag, startPoint x: 341, startPoint y: 220, endPoint x: 358, endPoint y: 247, distance: 32.3
click at [342, 144] on input "Add" at bounding box center [343, 139] width 17 height 9
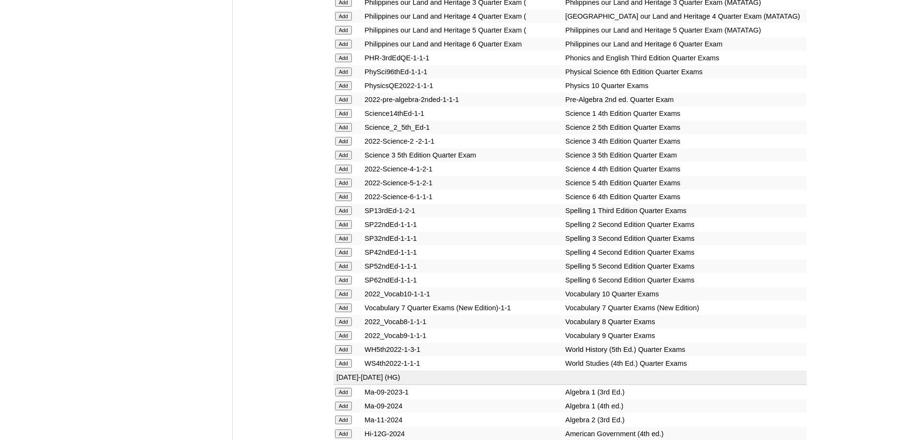
scroll to position [2010, 0]
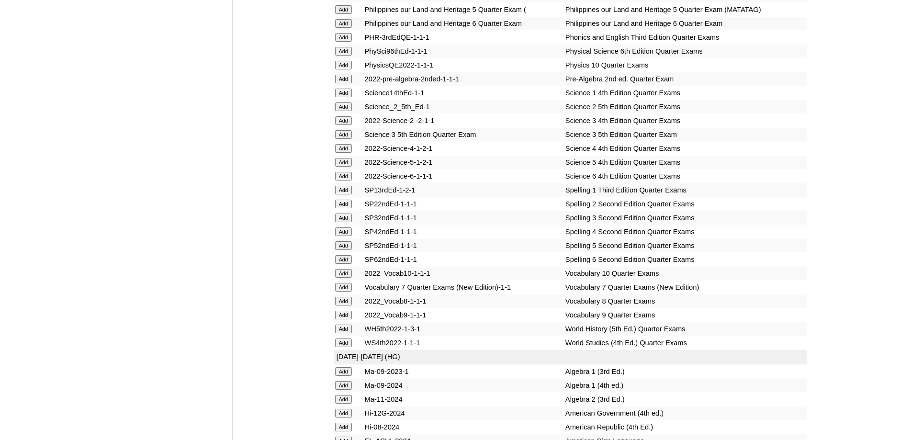
click at [349, 153] on input "Add" at bounding box center [343, 148] width 17 height 9
click at [346, 236] on input "Add" at bounding box center [343, 231] width 17 height 9
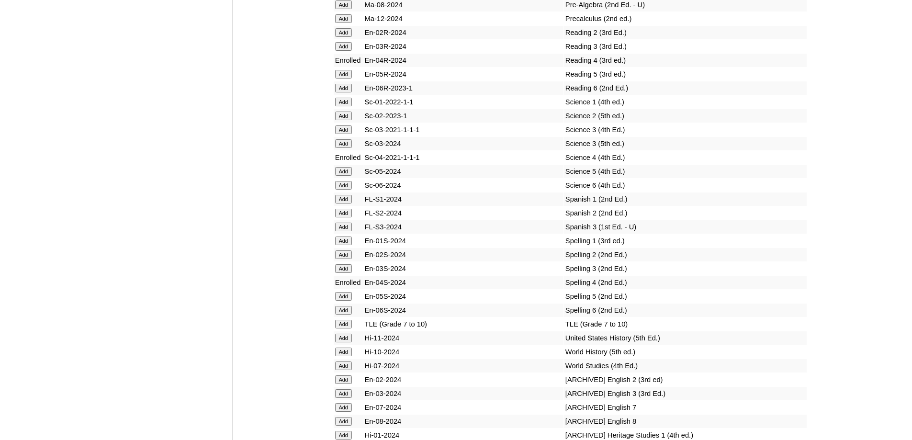
scroll to position [4020, 0]
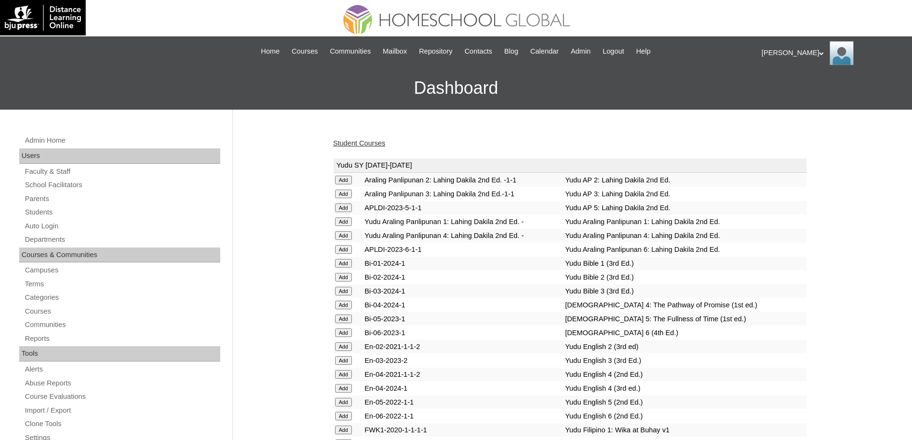
click at [356, 145] on link "Student Courses" at bounding box center [359, 143] width 52 height 8
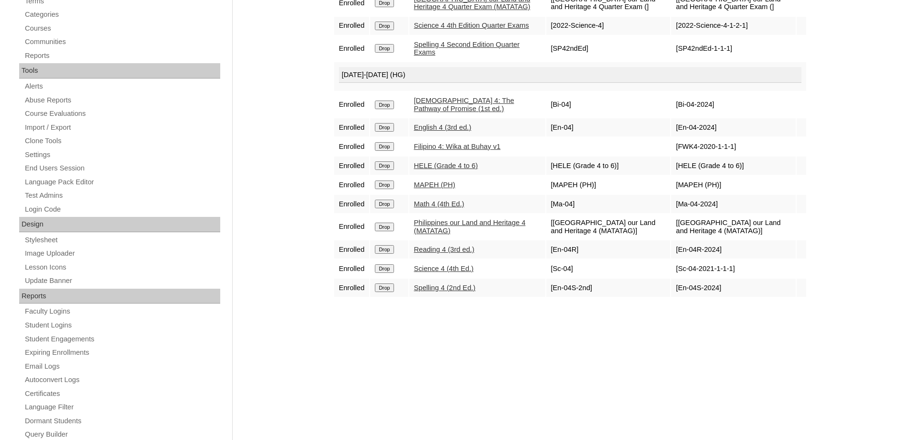
scroll to position [287, 0]
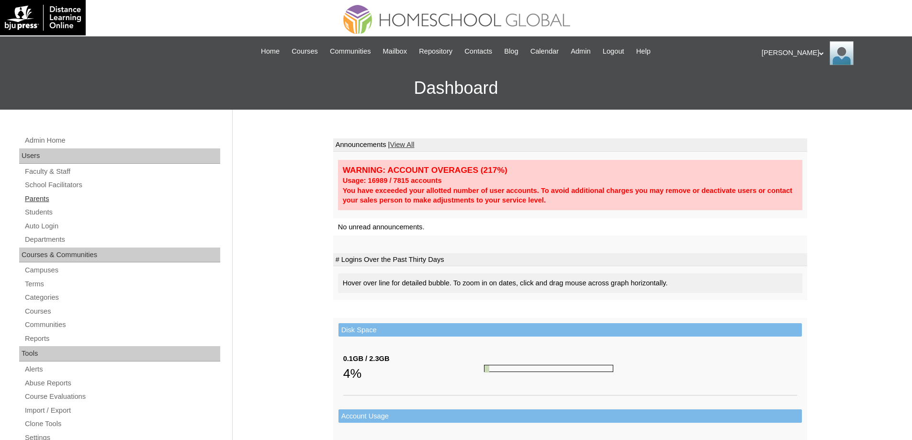
click at [56, 199] on link "Parents" at bounding box center [122, 199] width 196 height 12
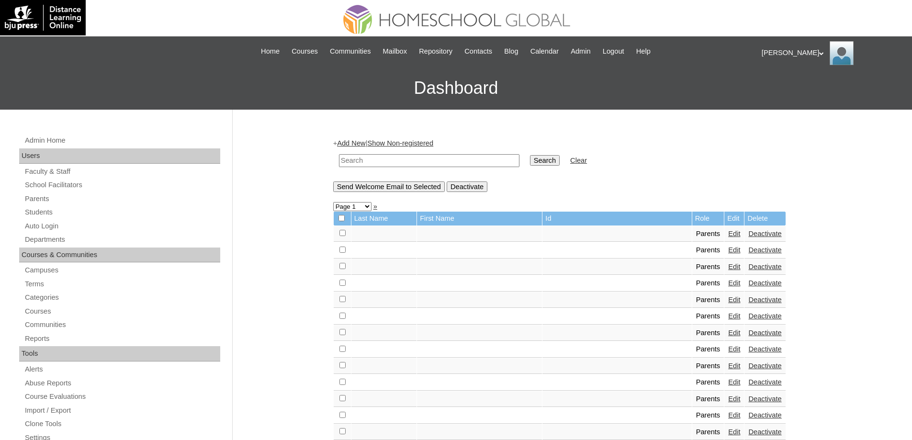
drag, startPoint x: 439, startPoint y: 156, endPoint x: 449, endPoint y: 156, distance: 10.5
click at [440, 156] on input "text" at bounding box center [429, 160] width 180 height 13
paste input "MHS01066-TECHPH2022"
type input "MHS01066-TECHPH2022"
click at [536, 158] on input "Search" at bounding box center [545, 160] width 30 height 11
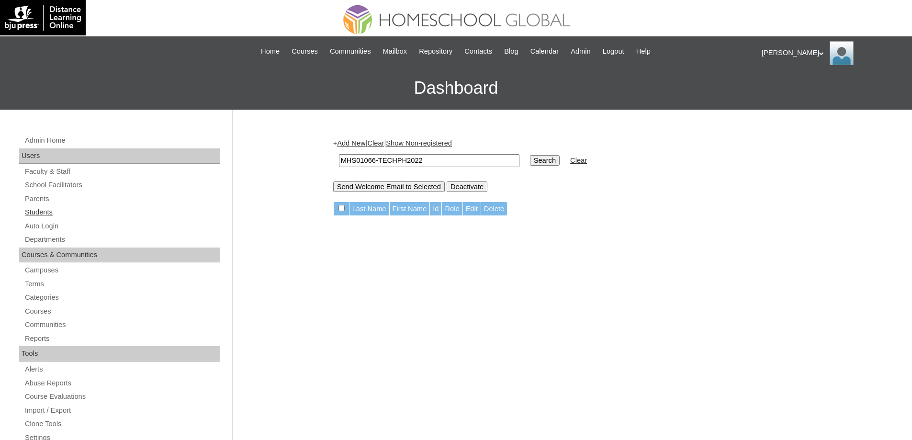
click at [50, 215] on link "Students" at bounding box center [122, 212] width 196 height 12
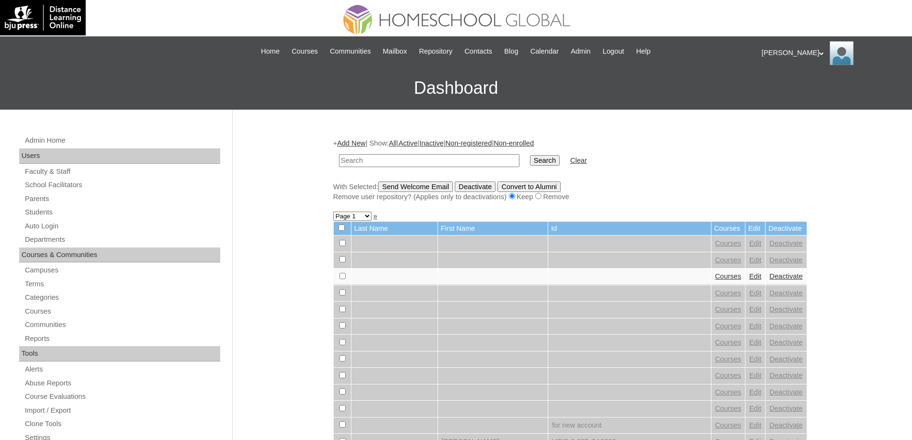
drag, startPoint x: 0, startPoint y: 0, endPoint x: 516, endPoint y: 164, distance: 541.7
click at [444, 157] on input "text" at bounding box center [429, 160] width 180 height 13
type input "MHS01066-TECHPH2022"
click at [548, 166] on input "Search" at bounding box center [545, 160] width 30 height 11
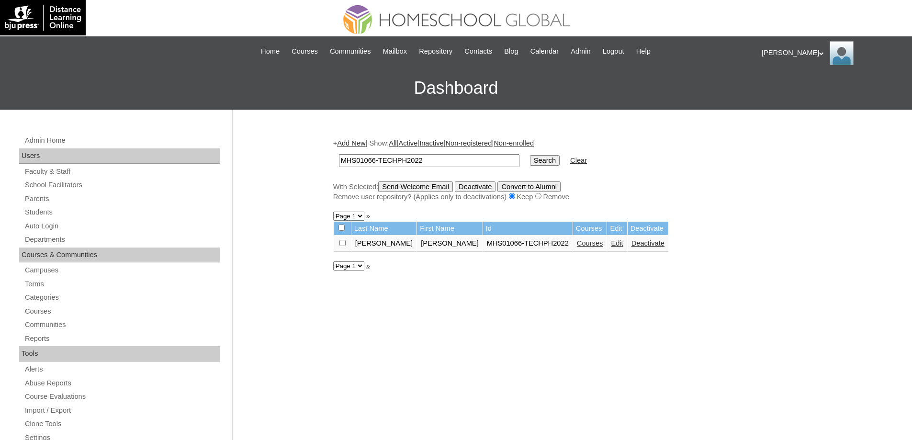
click at [611, 245] on link "Edit" at bounding box center [617, 243] width 12 height 8
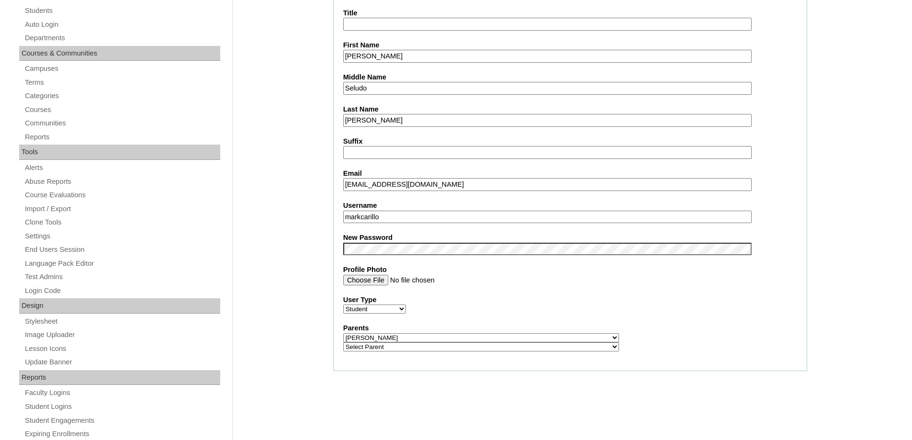
scroll to position [239, 0]
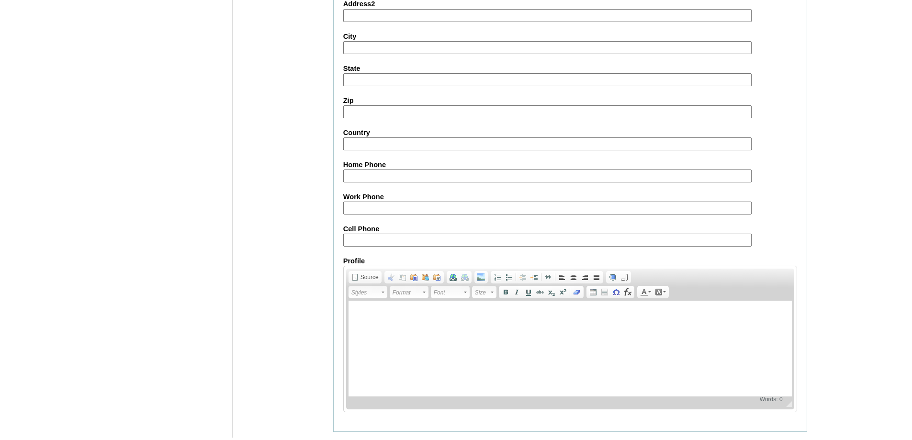
scroll to position [1005, 0]
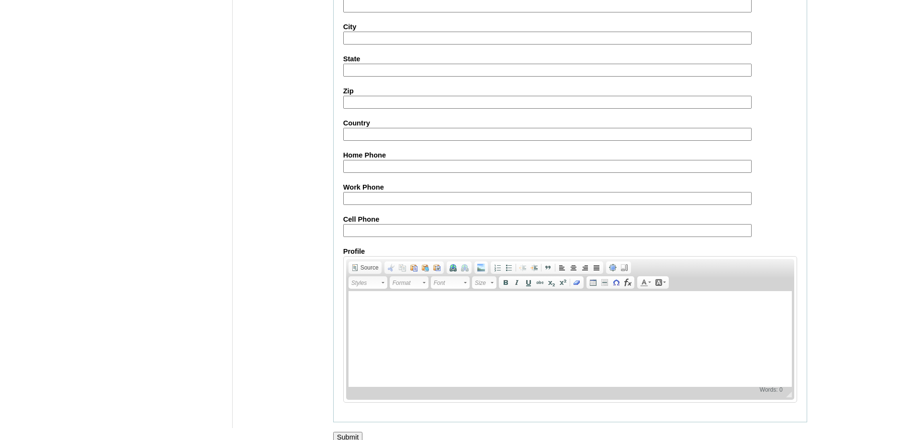
click at [350, 435] on input "Submit" at bounding box center [348, 437] width 30 height 11
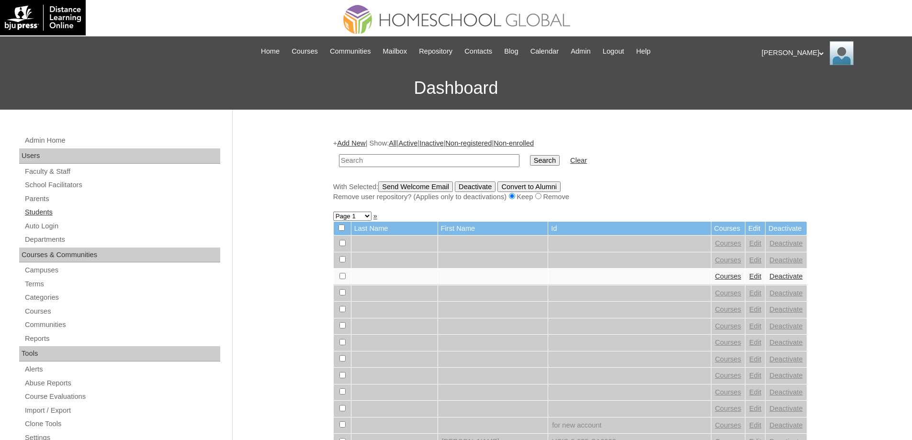
click at [112, 210] on link "Students" at bounding box center [122, 212] width 196 height 12
drag, startPoint x: 0, startPoint y: 0, endPoint x: 427, endPoint y: 159, distance: 456.1
click at [416, 160] on input "text" at bounding box center [429, 160] width 180 height 13
type input "MHS01066-TECHPH2022"
click at [559, 163] on input "Search" at bounding box center [545, 160] width 30 height 11
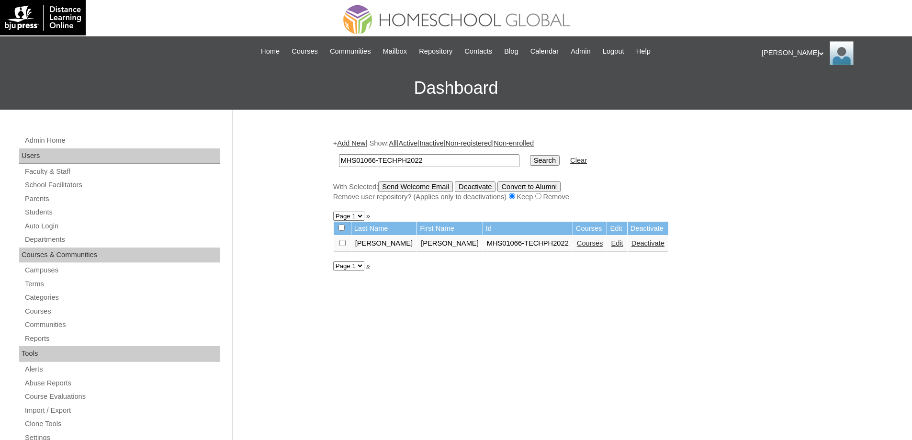
click at [577, 246] on link "Courses" at bounding box center [590, 243] width 26 height 8
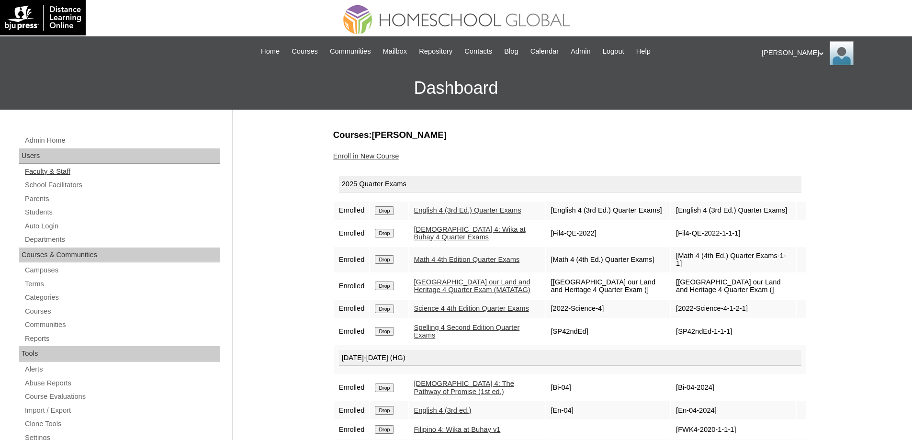
drag, startPoint x: 59, startPoint y: 211, endPoint x: 100, endPoint y: 176, distance: 53.6
click at [59, 212] on link "Students" at bounding box center [122, 212] width 196 height 12
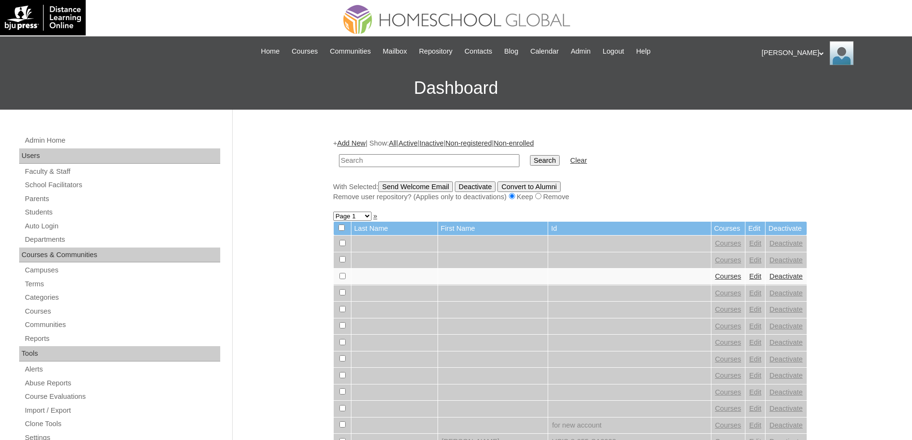
drag, startPoint x: 400, startPoint y: 154, endPoint x: 513, endPoint y: 158, distance: 113.5
click at [402, 153] on td at bounding box center [429, 160] width 190 height 22
click at [531, 157] on td "Search" at bounding box center [544, 160] width 39 height 22
click at [510, 160] on input "text" at bounding box center [429, 160] width 180 height 13
paste input "MHS01066-TECHPH2022"
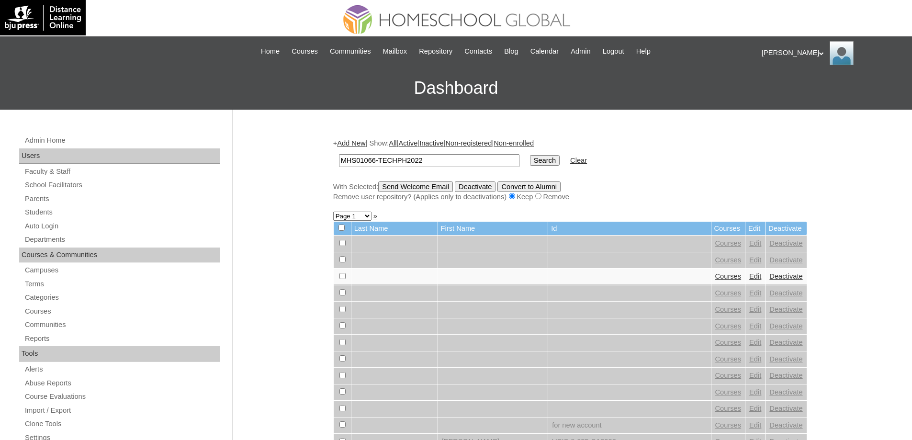
type input "MHS01066-TECHPH2022"
click at [547, 158] on input "Search" at bounding box center [545, 160] width 30 height 11
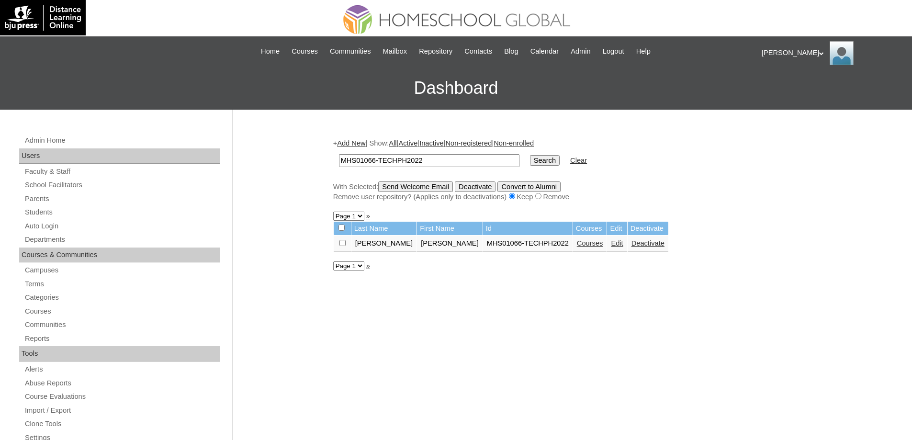
click at [611, 245] on link "Edit" at bounding box center [617, 243] width 12 height 8
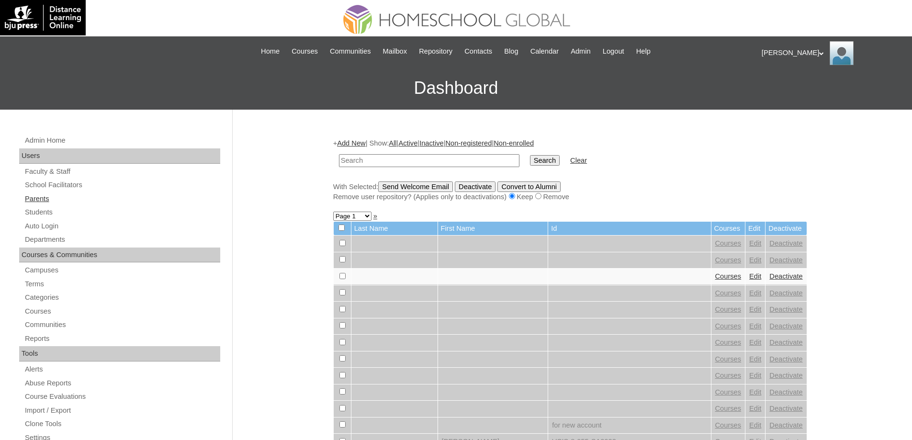
click at [74, 203] on link "Parents" at bounding box center [122, 199] width 196 height 12
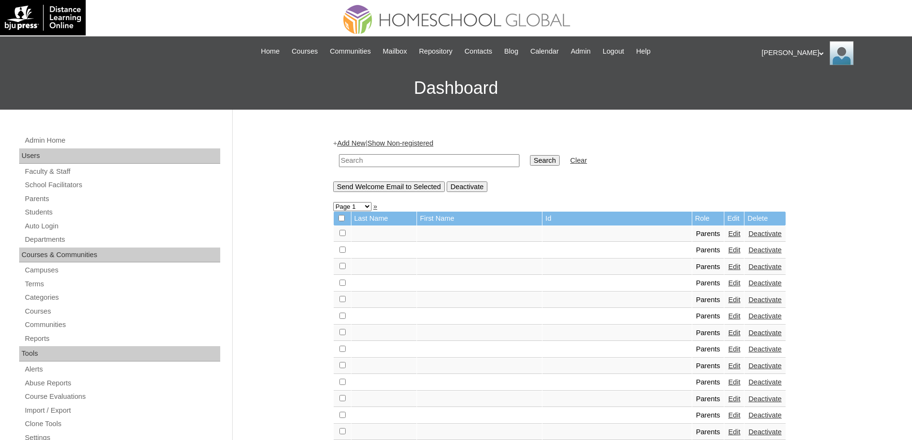
drag, startPoint x: 0, startPoint y: 0, endPoint x: 473, endPoint y: 157, distance: 498.6
click at [424, 162] on input "text" at bounding box center [429, 160] width 180 height 13
paste input "MHP00199-TECHPH2023"
type input "MHP00199-TECHPH2023"
click at [539, 155] on input "Search" at bounding box center [545, 160] width 30 height 11
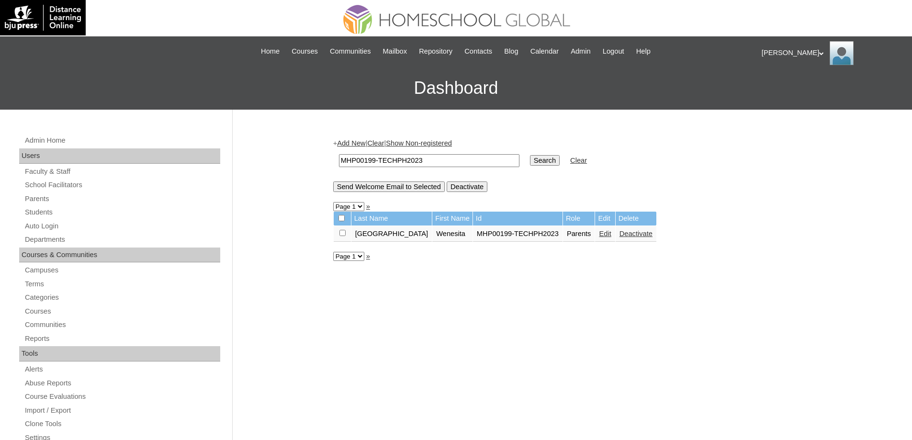
click at [599, 232] on link "Edit" at bounding box center [605, 234] width 12 height 8
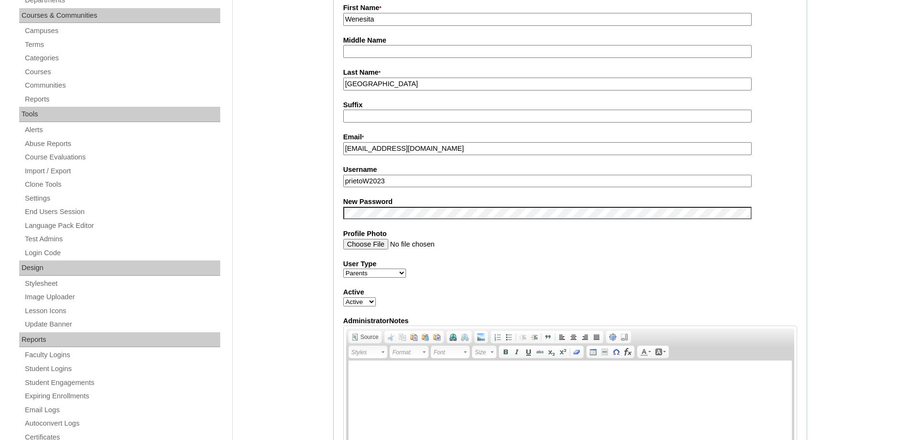
click at [314, 253] on div "Admin Home Users Faculty & Staff School Facilitators Parents Students Auto Logi…" at bounding box center [456, 437] width 912 height 1135
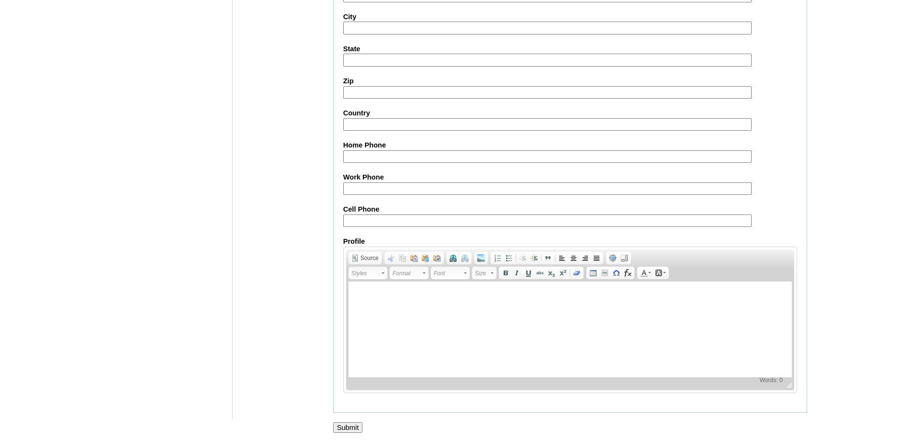
scroll to position [817, 0]
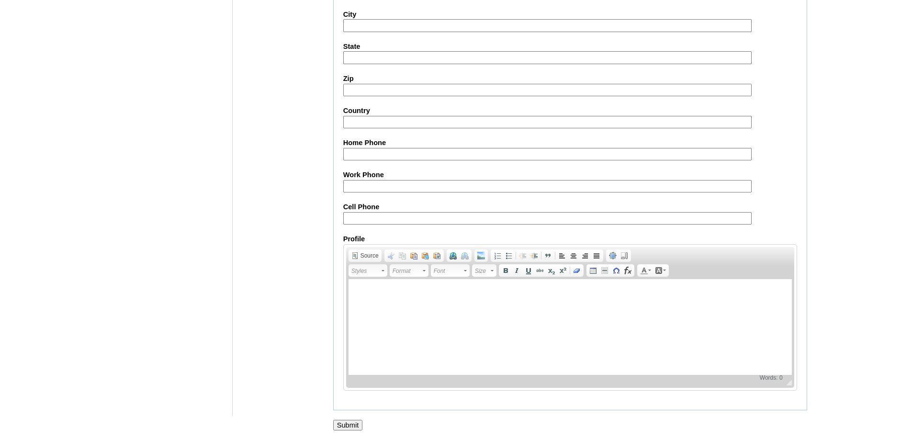
click at [358, 422] on input "Submit" at bounding box center [348, 425] width 30 height 11
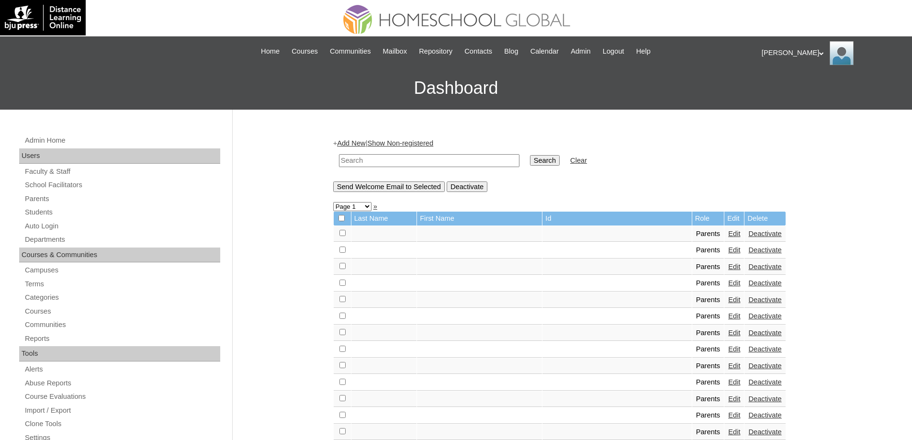
click at [413, 157] on input "text" at bounding box center [429, 160] width 180 height 13
paste input "MHS0267-TECHPH2023"
type input "MHS0267-TECHPH2023"
click at [543, 160] on input "Search" at bounding box center [545, 160] width 30 height 11
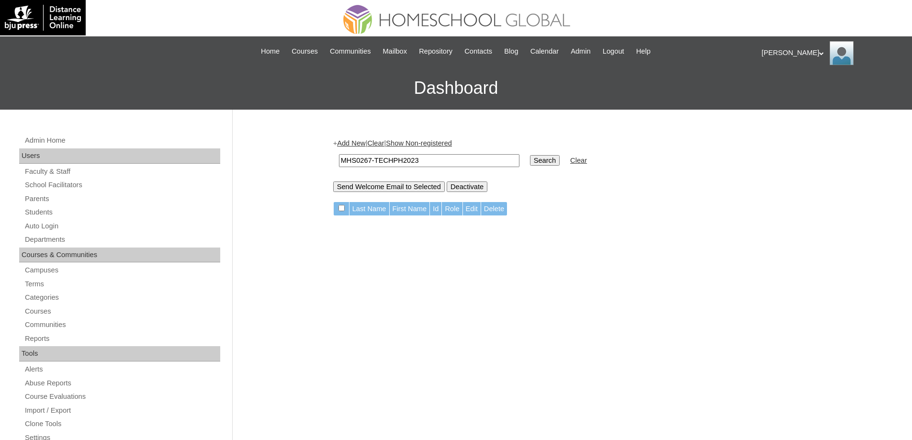
click at [365, 144] on link "Add New" at bounding box center [351, 143] width 28 height 8
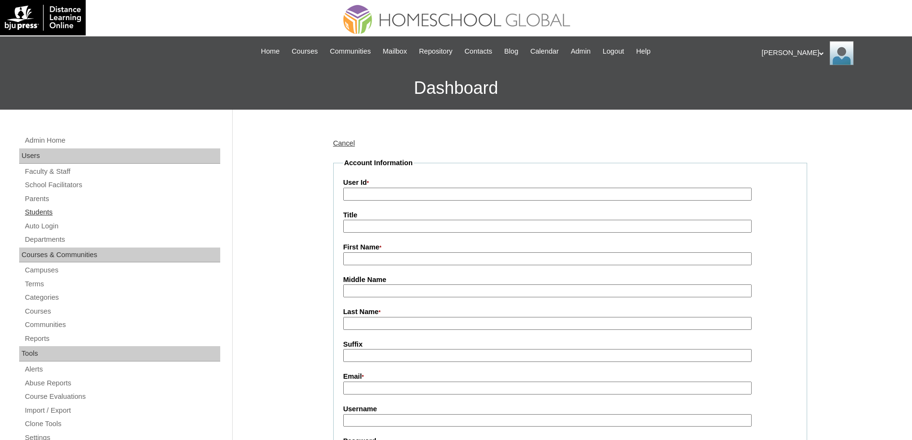
click at [62, 211] on link "Students" at bounding box center [122, 212] width 196 height 12
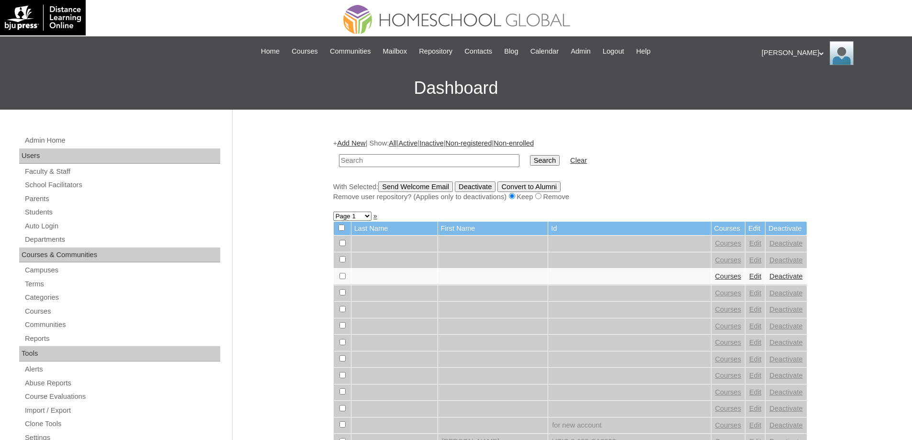
drag, startPoint x: 464, startPoint y: 163, endPoint x: 558, endPoint y: 161, distance: 94.3
click at [464, 163] on input "text" at bounding box center [429, 160] width 180 height 13
type input "MHS0267-TECHPH2023"
click at [559, 160] on input "Search" at bounding box center [545, 160] width 30 height 11
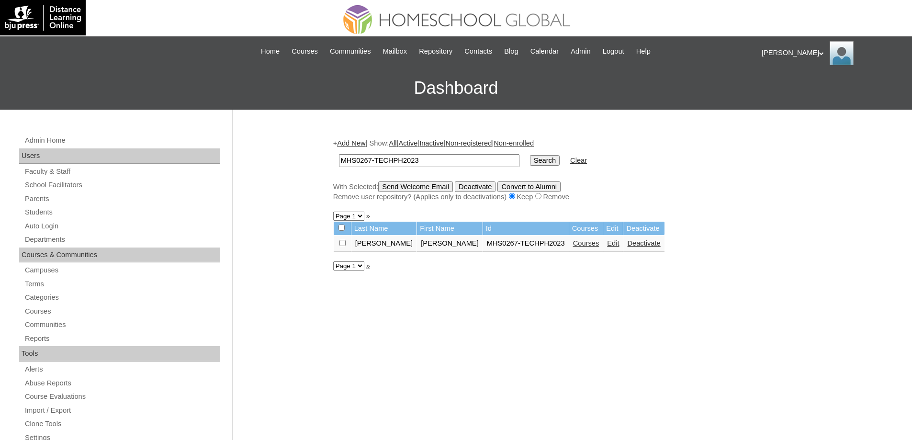
drag, startPoint x: 597, startPoint y: 243, endPoint x: 373, endPoint y: 0, distance: 329.9
click at [607, 241] on link "Edit" at bounding box center [613, 243] width 12 height 8
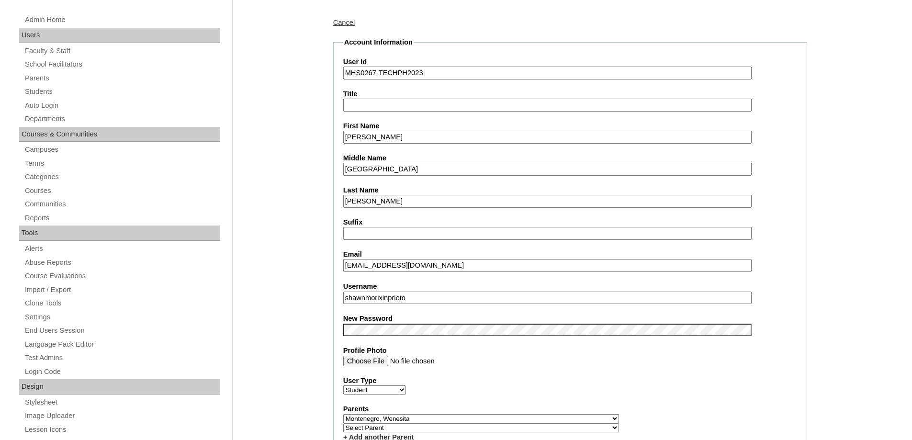
scroll to position [191, 0]
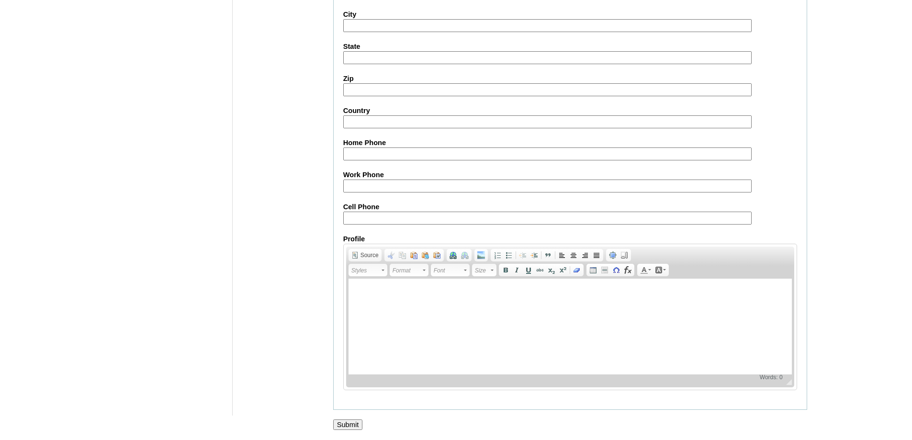
scroll to position [1018, 0]
click at [349, 423] on input "Submit" at bounding box center [348, 424] width 30 height 11
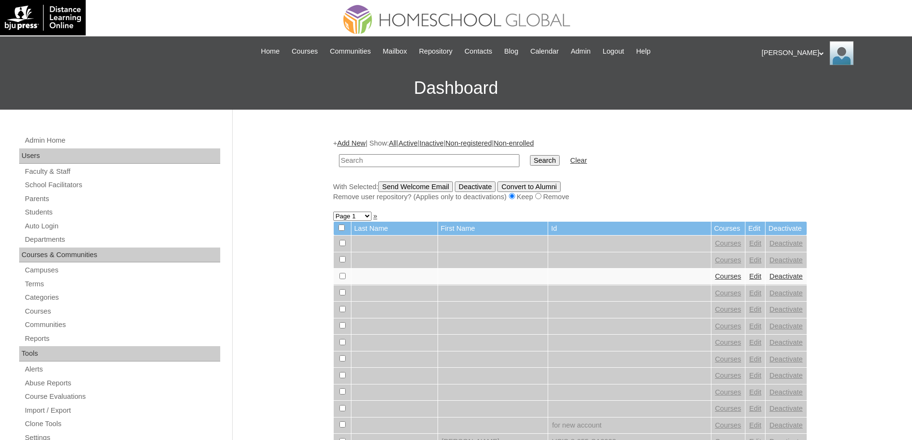
drag, startPoint x: 385, startPoint y: 161, endPoint x: 413, endPoint y: 164, distance: 28.9
click at [385, 161] on input "text" at bounding box center [429, 160] width 180 height 13
paste input "MHS0267-TECHPH2023"
type input "MHS0267-TECHPH2023"
click at [546, 160] on input "Search" at bounding box center [545, 160] width 30 height 11
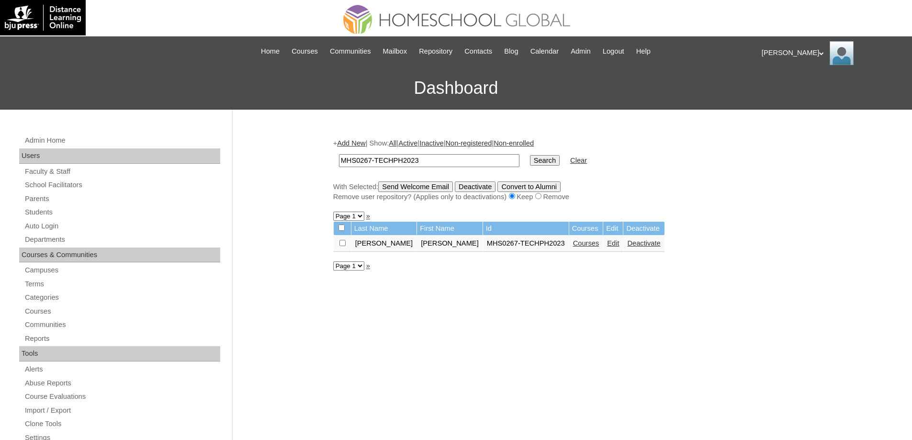
click at [569, 249] on td "Courses" at bounding box center [586, 243] width 34 height 16
click at [569, 248] on td "Courses" at bounding box center [586, 243] width 34 height 16
click at [573, 246] on link "Courses" at bounding box center [586, 243] width 26 height 8
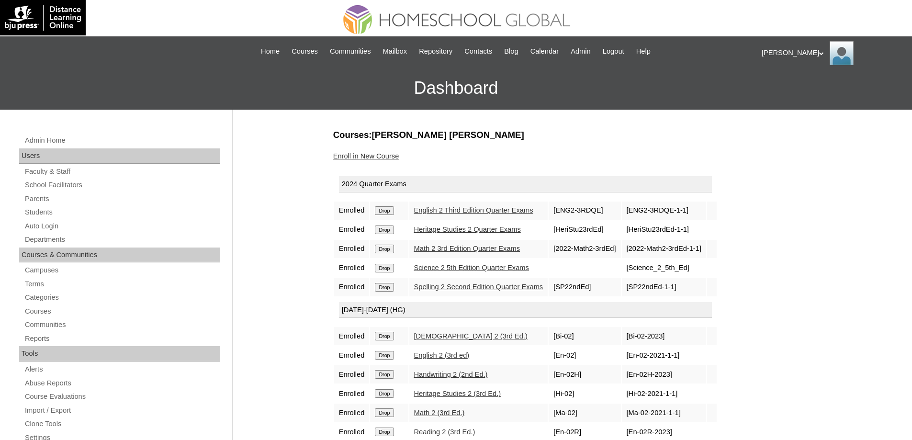
click at [403, 208] on form "Drop" at bounding box center [389, 210] width 28 height 8
click at [391, 209] on input "Drop" at bounding box center [384, 210] width 19 height 9
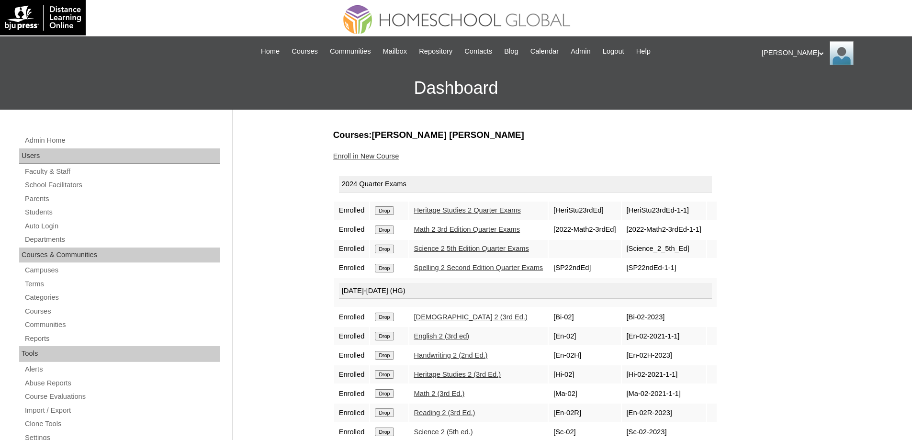
click at [390, 218] on td "Drop" at bounding box center [389, 210] width 38 height 18
click at [388, 212] on input "Drop" at bounding box center [384, 210] width 19 height 9
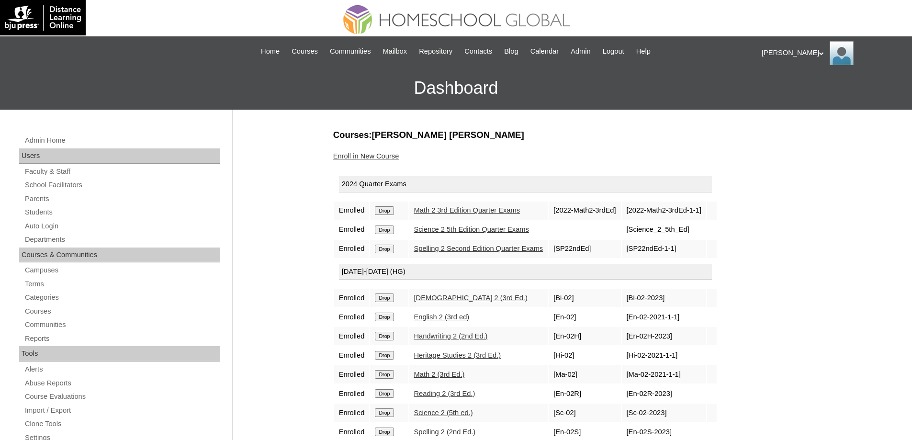
click at [824, 319] on div "Admin Home Users Faculty & Staff School Facilitators Parents Students Auto Logi…" at bounding box center [456, 440] width 912 height 660
click at [391, 217] on td "Drop" at bounding box center [389, 210] width 38 height 18
click at [391, 211] on input "Drop" at bounding box center [384, 210] width 19 height 9
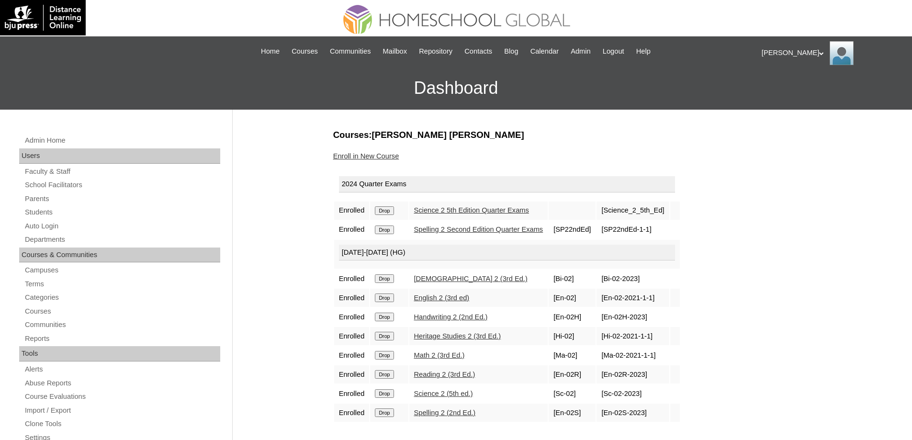
click at [389, 208] on input "Drop" at bounding box center [384, 210] width 19 height 9
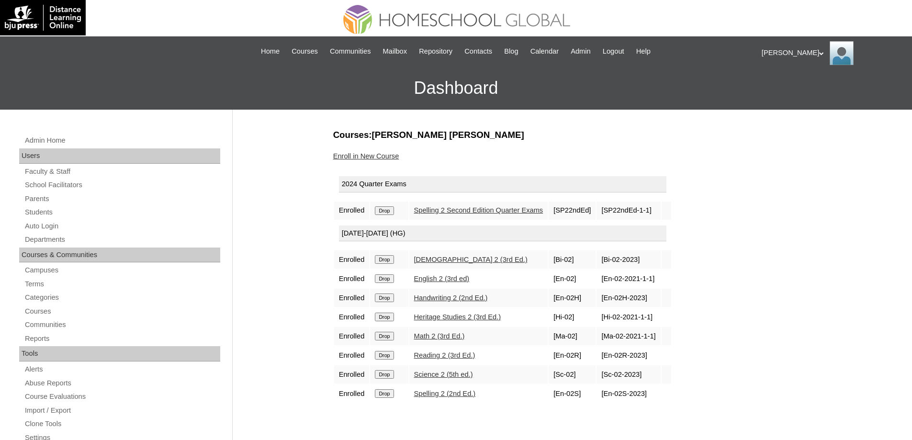
click at [393, 209] on input "Drop" at bounding box center [384, 210] width 19 height 9
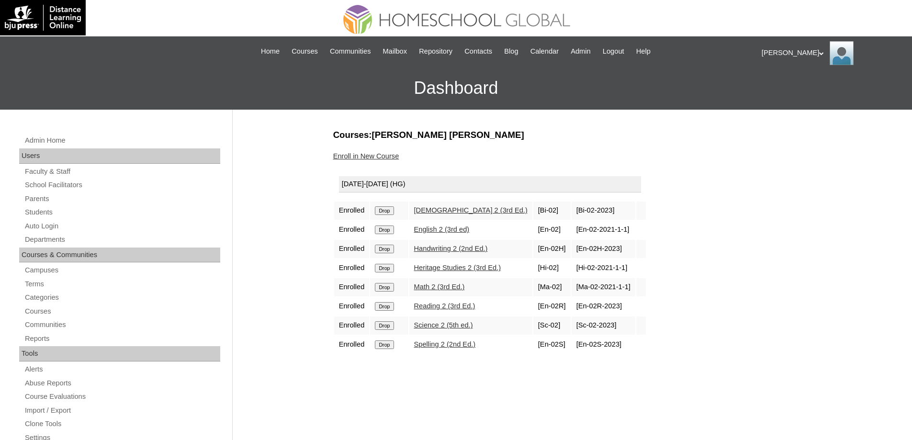
click at [388, 212] on input "Drop" at bounding box center [384, 210] width 19 height 9
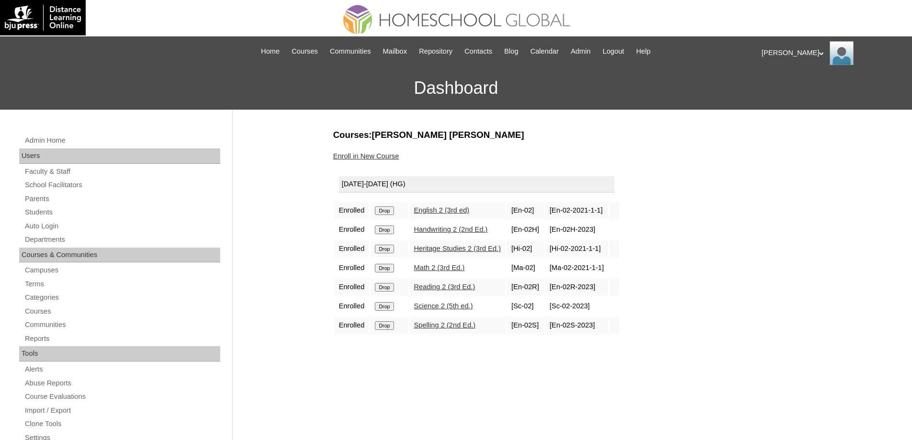
click at [393, 210] on input "Drop" at bounding box center [384, 210] width 19 height 9
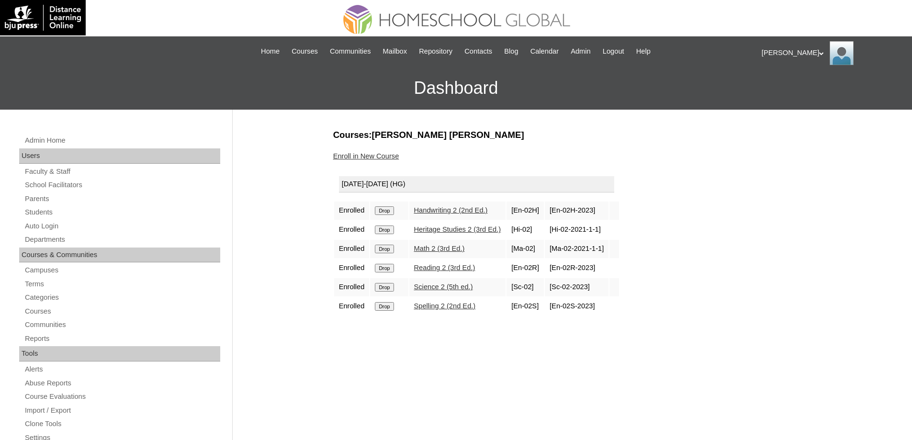
drag, startPoint x: 0, startPoint y: 0, endPoint x: 498, endPoint y: 31, distance: 498.7
click at [393, 209] on input "Drop" at bounding box center [384, 210] width 19 height 9
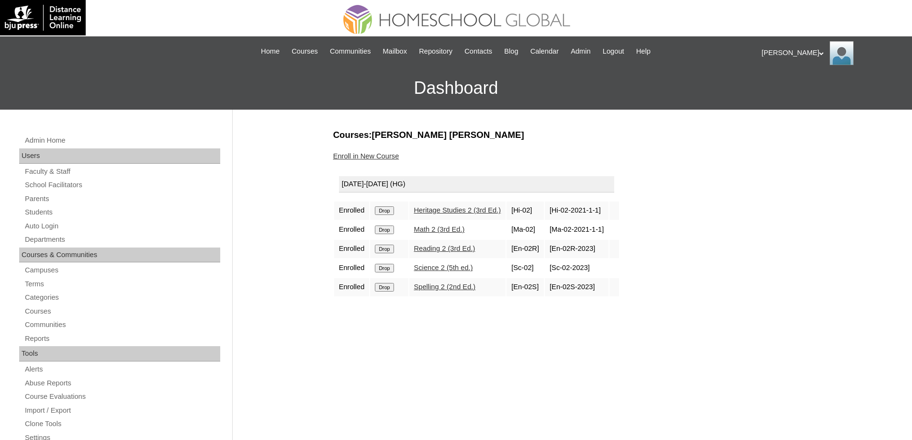
drag, startPoint x: 0, startPoint y: 0, endPoint x: 504, endPoint y: 32, distance: 505.4
click at [390, 211] on input "Drop" at bounding box center [384, 210] width 19 height 9
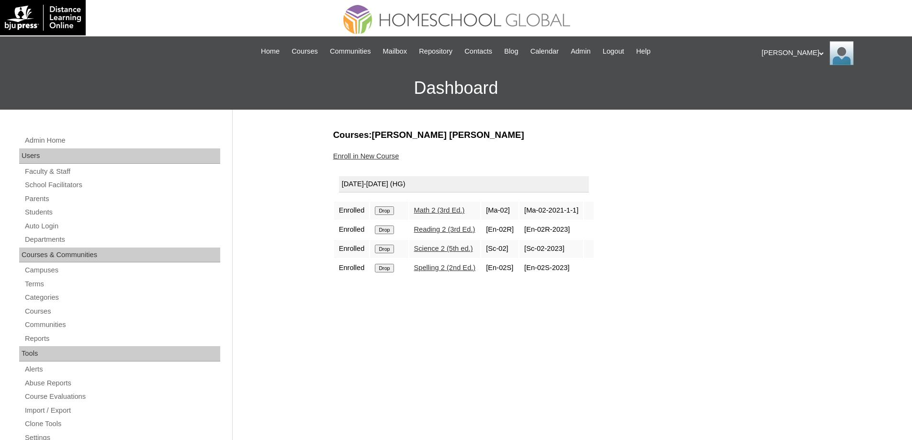
drag, startPoint x: 0, startPoint y: 0, endPoint x: 502, endPoint y: 31, distance: 503.4
click at [390, 211] on input "Drop" at bounding box center [384, 210] width 19 height 9
click at [391, 201] on table "2024-2025 (HG) Enrolled Drop Reading 2 (3rd Ed.) [En-02R] [En-02R-2023] Enrolle…" at bounding box center [459, 214] width 253 height 89
click at [392, 215] on input "Drop" at bounding box center [384, 210] width 19 height 9
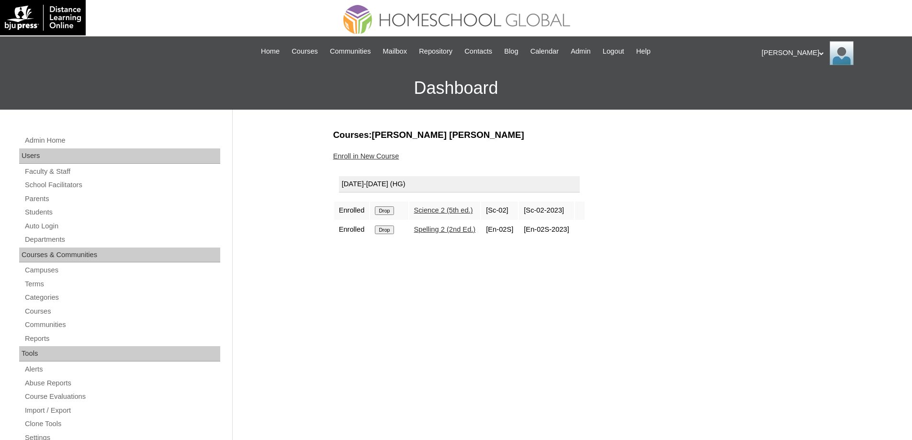
drag, startPoint x: 0, startPoint y: 0, endPoint x: 502, endPoint y: 35, distance: 502.7
click at [390, 209] on input "Drop" at bounding box center [384, 210] width 19 height 9
click at [391, 213] on input "Drop" at bounding box center [384, 210] width 19 height 9
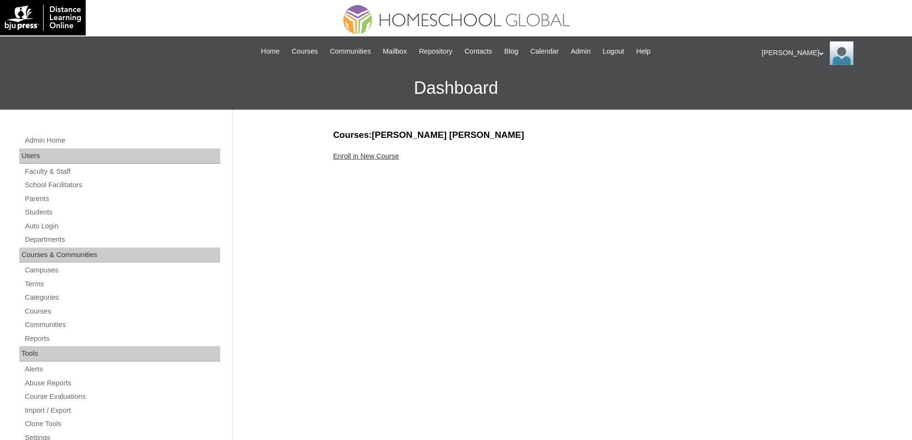
click at [372, 159] on link "Enroll in New Course" at bounding box center [366, 156] width 66 height 8
click at [372, 154] on link "Enroll in New Course" at bounding box center [366, 156] width 66 height 8
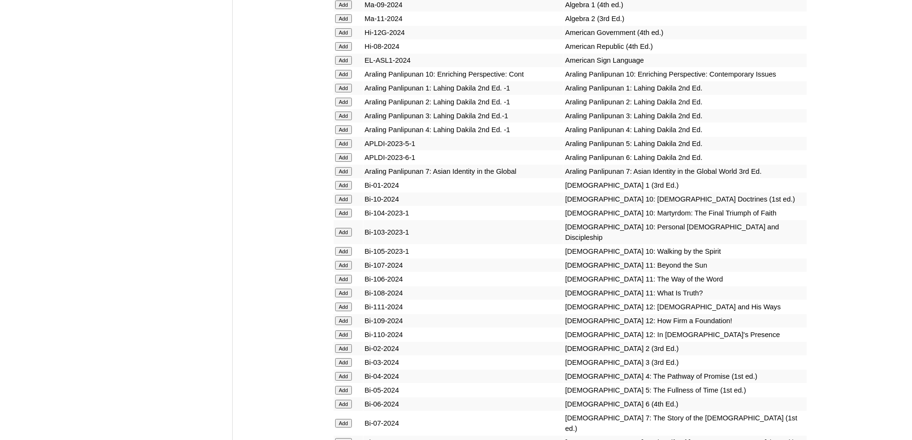
scroll to position [2393, 0]
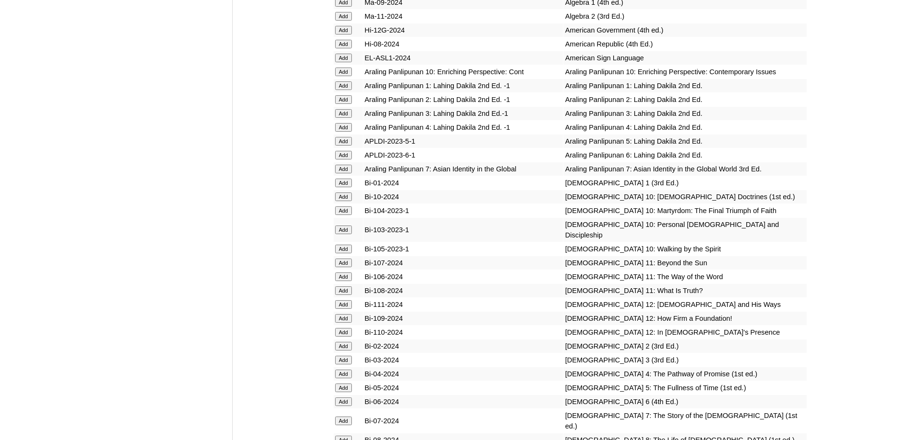
click at [348, 118] on input "Add" at bounding box center [343, 113] width 17 height 9
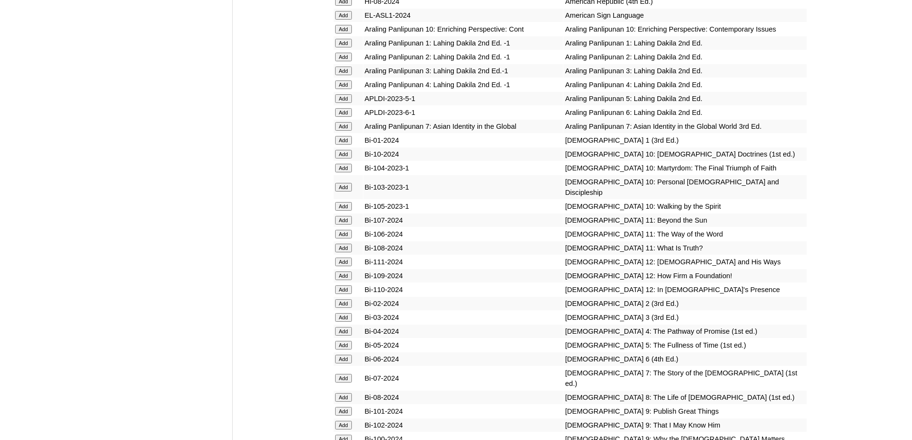
scroll to position [2584, 0]
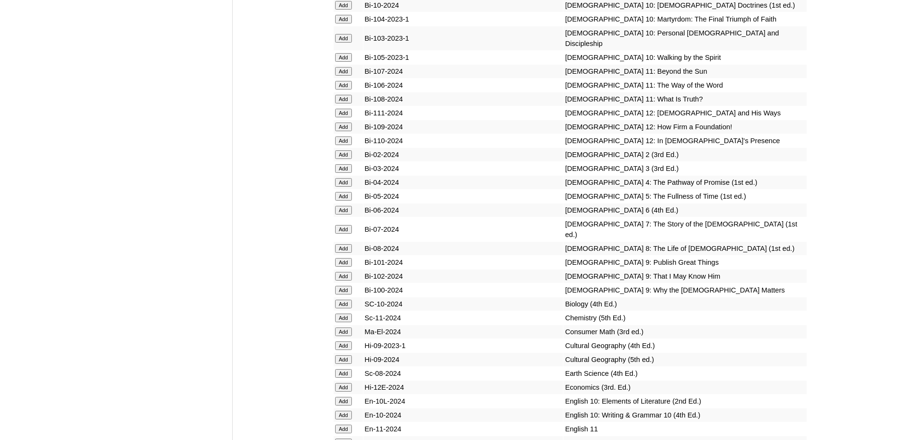
click at [342, 173] on input "Add" at bounding box center [343, 168] width 17 height 9
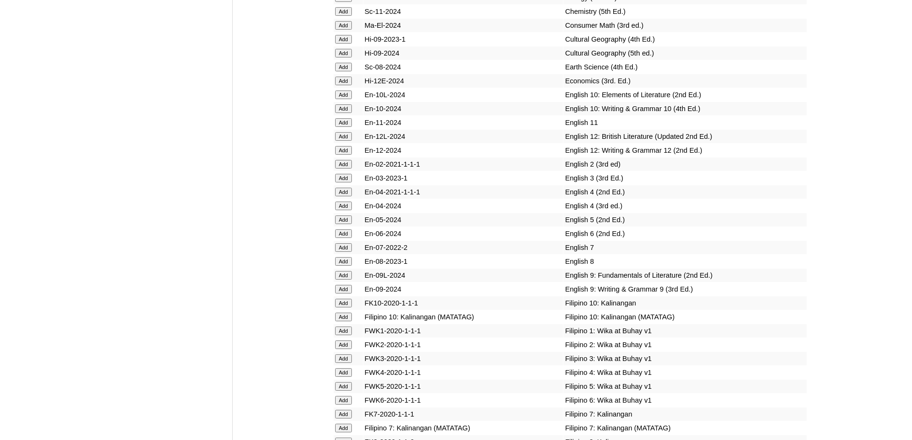
scroll to position [2919, 0]
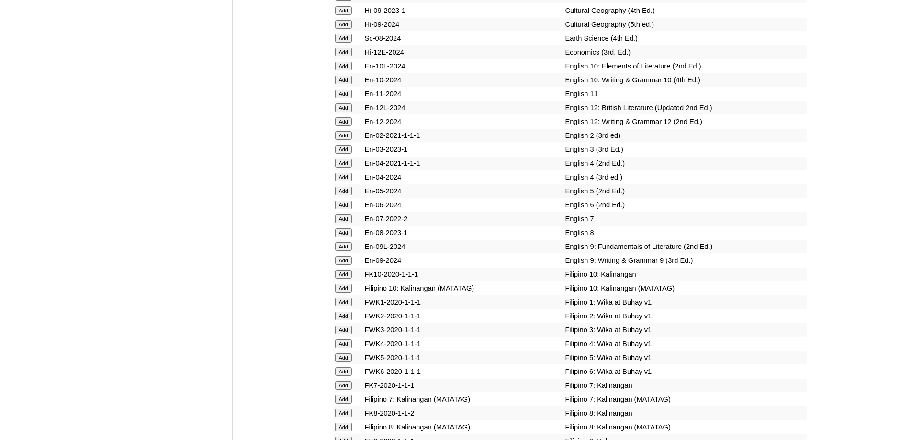
click at [345, 154] on input "Add" at bounding box center [343, 149] width 17 height 9
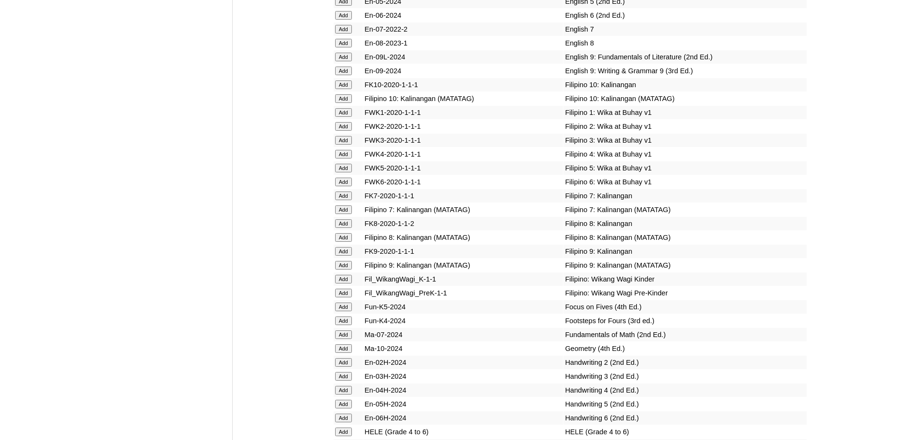
scroll to position [3111, 0]
click at [352, 143] on input "Add" at bounding box center [343, 138] width 17 height 9
click at [350, 143] on input "Add" at bounding box center [343, 138] width 17 height 9
drag, startPoint x: 349, startPoint y: 223, endPoint x: 369, endPoint y: 235, distance: 23.1
click at [348, 143] on input "Add" at bounding box center [343, 138] width 17 height 9
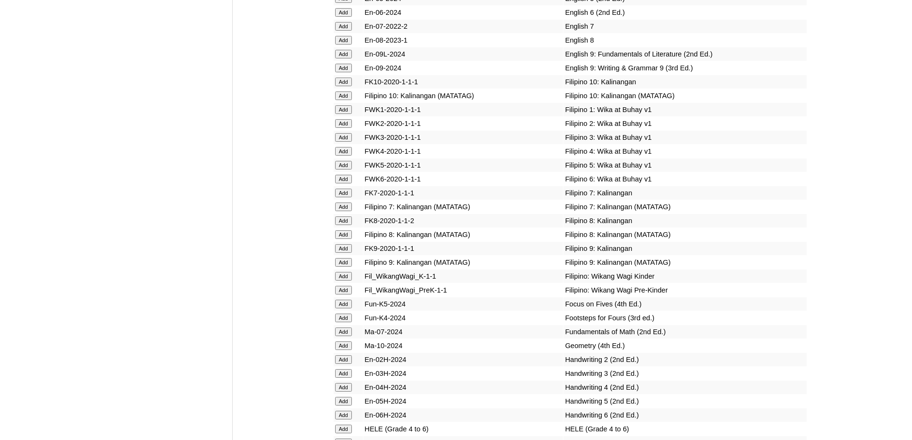
scroll to position [3350, 0]
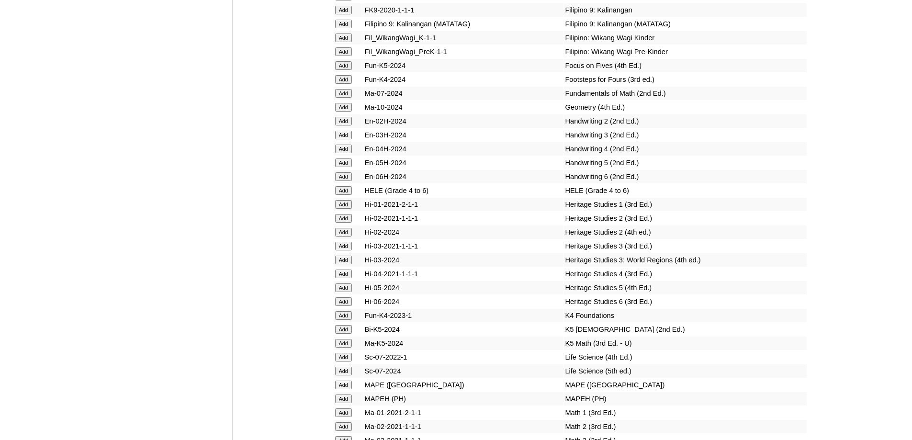
click at [345, 139] on input "Add" at bounding box center [343, 135] width 17 height 9
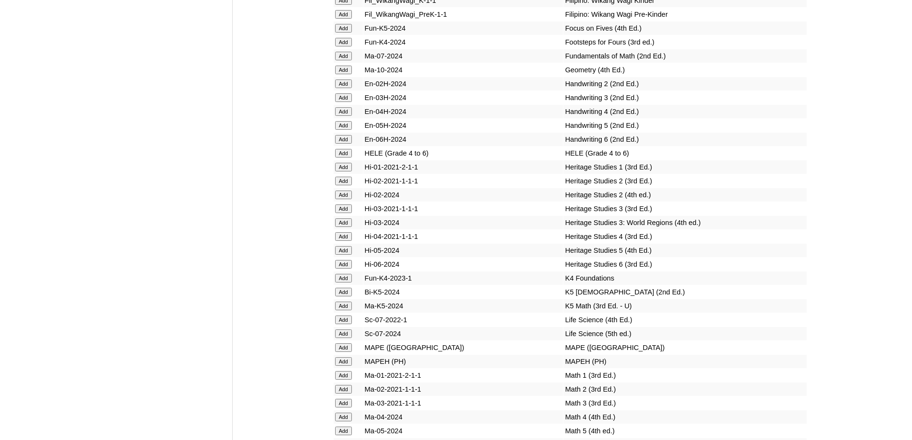
scroll to position [3541, 0]
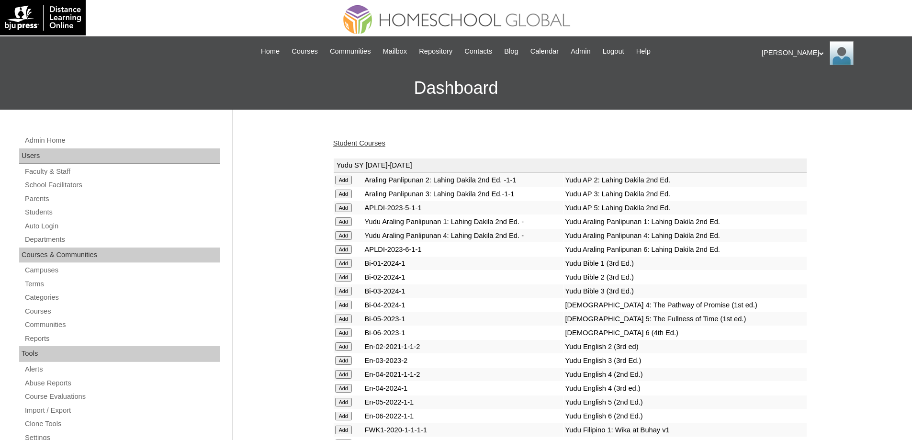
click at [378, 144] on link "Student Courses" at bounding box center [359, 143] width 52 height 8
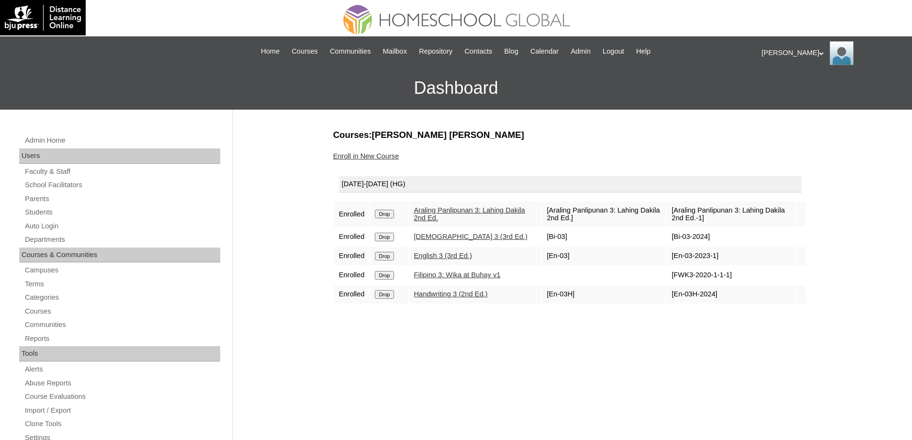
click at [392, 213] on input "Drop" at bounding box center [384, 214] width 19 height 9
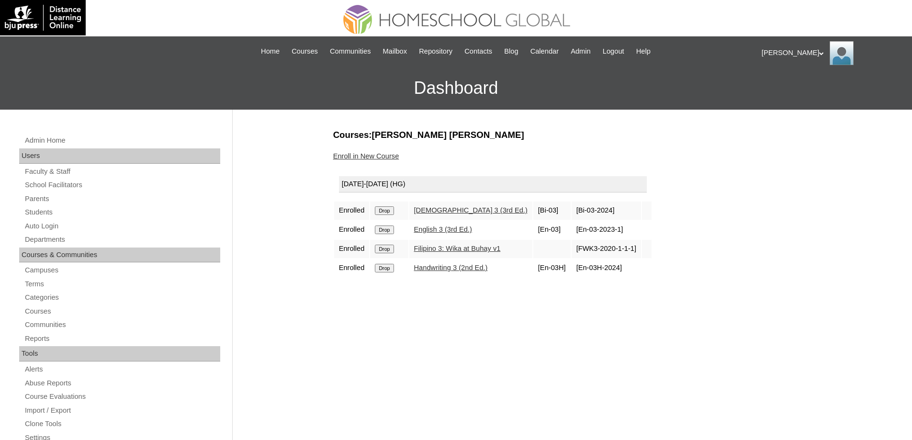
click at [389, 247] on input "Drop" at bounding box center [384, 249] width 19 height 9
click at [383, 159] on link "Enroll in New Course" at bounding box center [366, 156] width 66 height 8
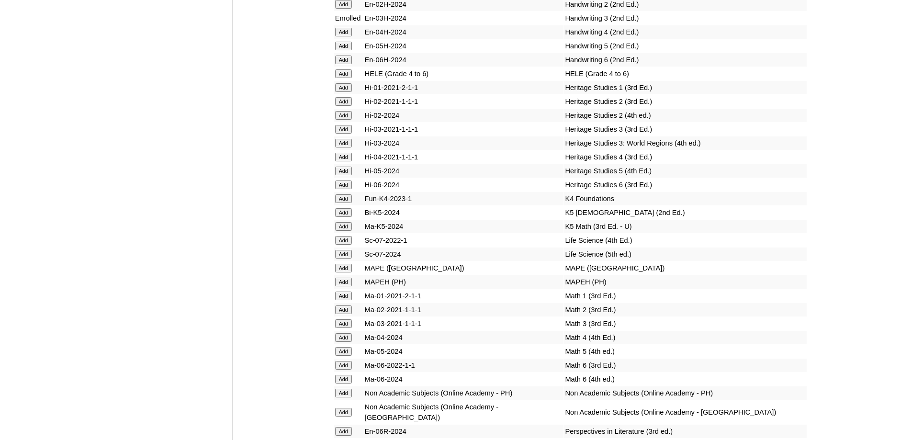
scroll to position [3448, 0]
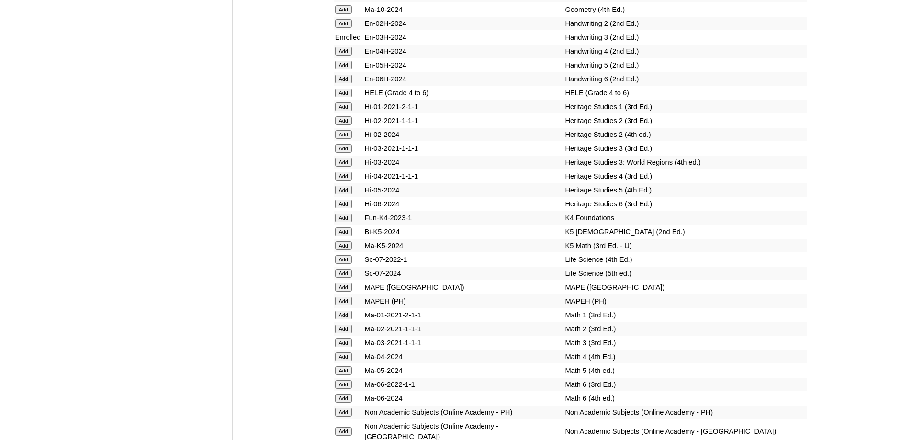
click at [341, 153] on input "Add" at bounding box center [343, 148] width 17 height 9
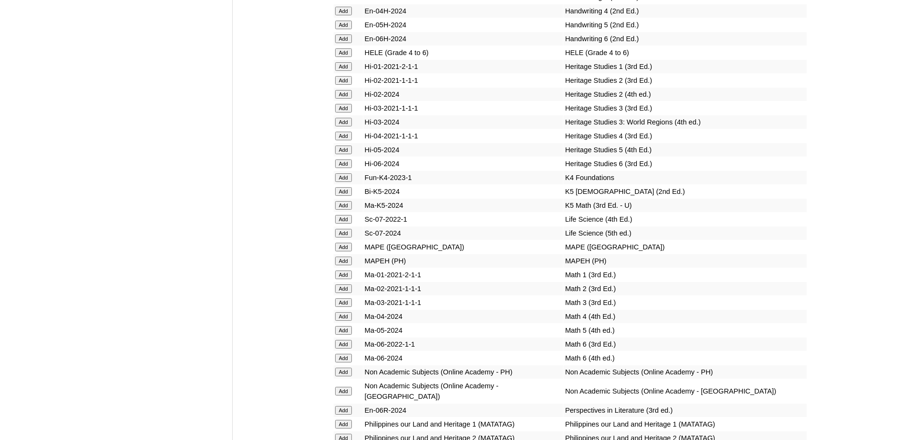
scroll to position [3687, 0]
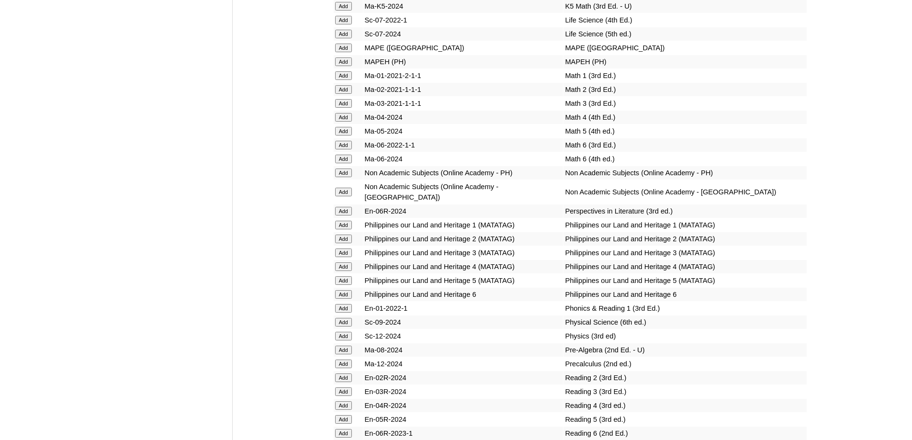
click at [342, 66] on input "Add" at bounding box center [343, 61] width 17 height 9
click at [349, 108] on input "Add" at bounding box center [343, 103] width 17 height 9
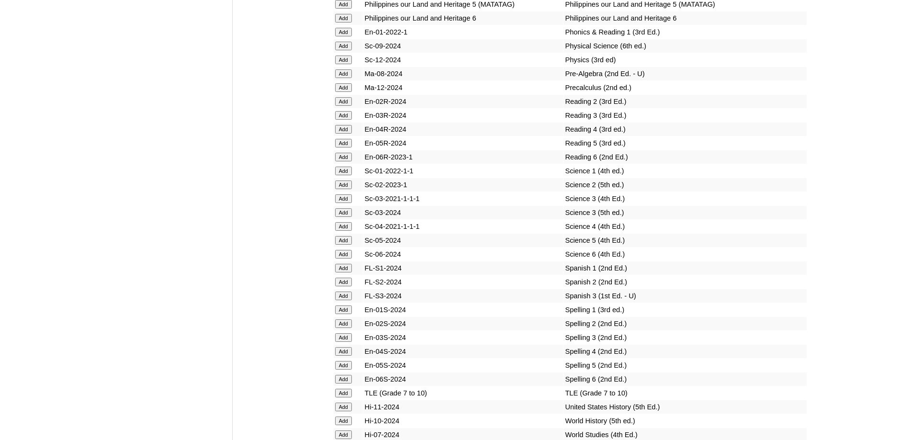
scroll to position [3980, 0]
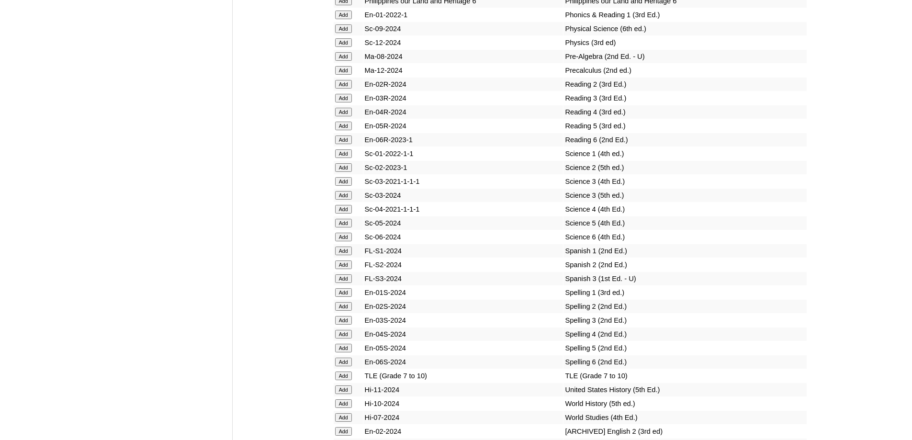
click at [343, 102] on input "Add" at bounding box center [343, 98] width 17 height 9
click at [345, 200] on input "Add" at bounding box center [343, 195] width 17 height 9
click at [342, 324] on input "Add" at bounding box center [343, 320] width 17 height 9
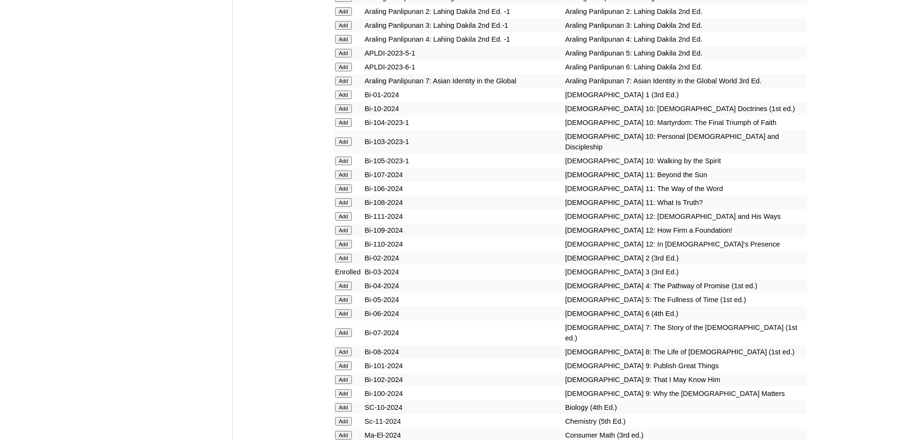
scroll to position [2257, 0]
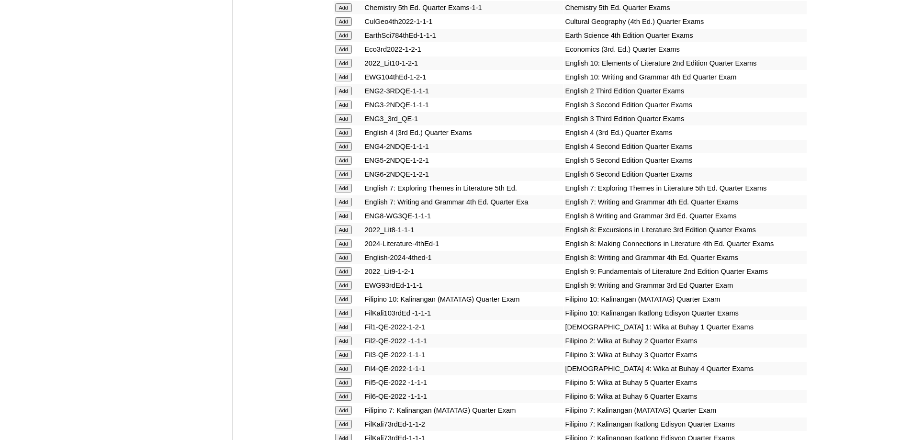
scroll to position [1196, 0]
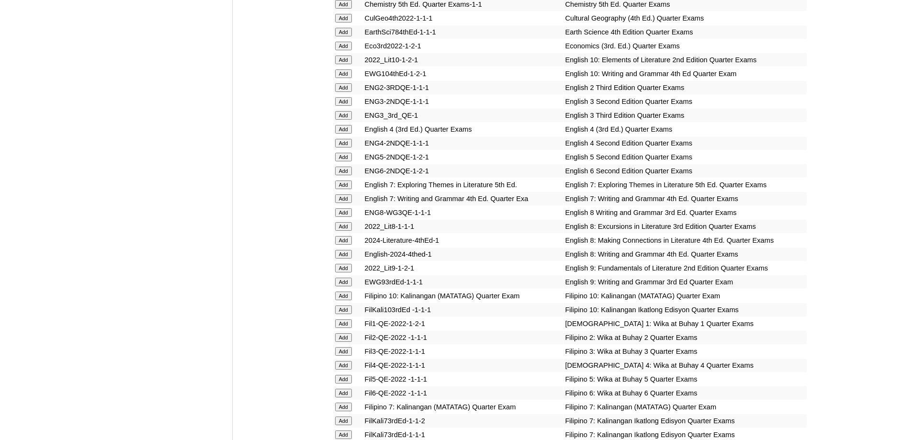
click at [343, 120] on input "Add" at bounding box center [343, 115] width 17 height 9
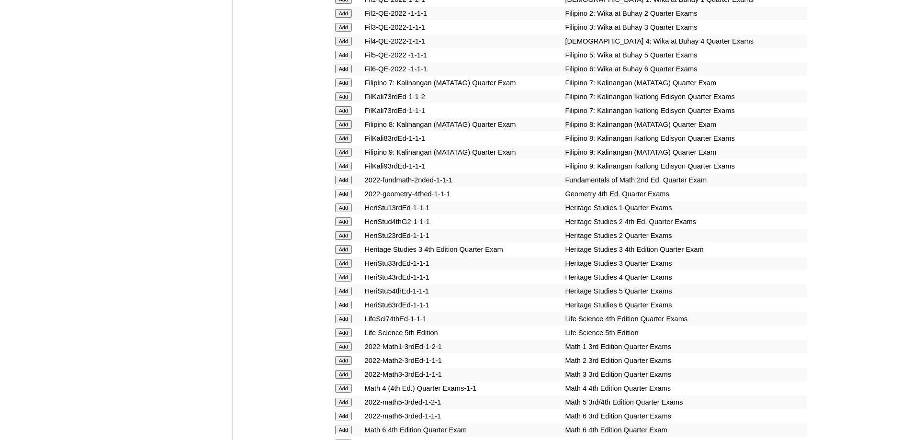
scroll to position [1531, 0]
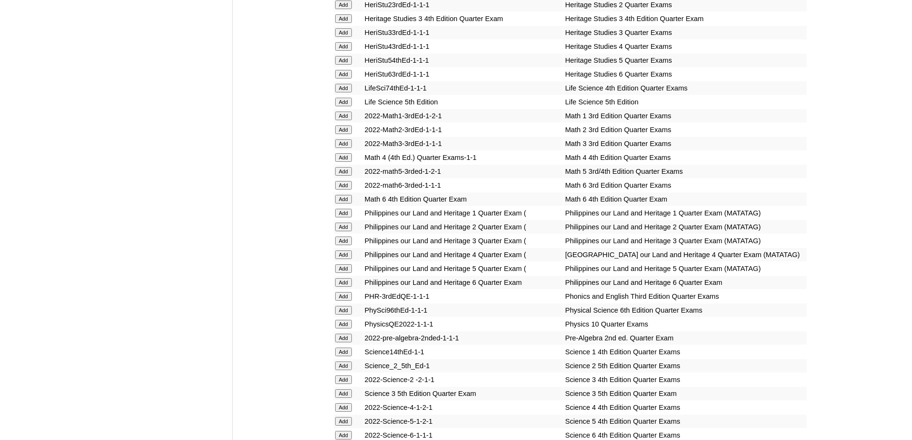
scroll to position [1726, 0]
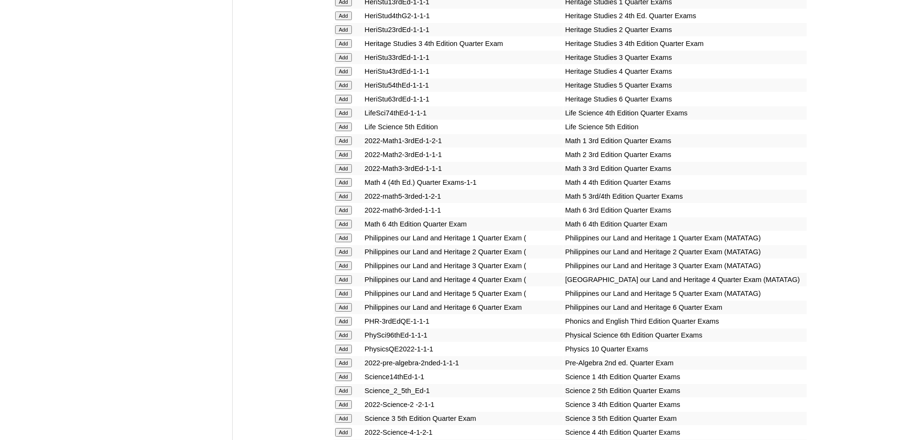
click at [339, 62] on input "Add" at bounding box center [343, 57] width 17 height 9
click at [349, 173] on input "Add" at bounding box center [343, 168] width 17 height 9
click at [348, 173] on input "Add" at bounding box center [343, 168] width 17 height 9
click at [347, 173] on input "Add" at bounding box center [343, 168] width 17 height 9
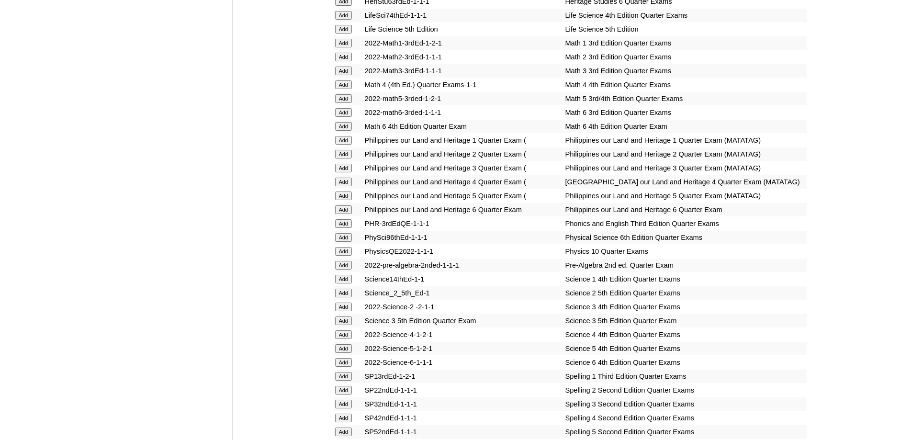
scroll to position [2013, 0]
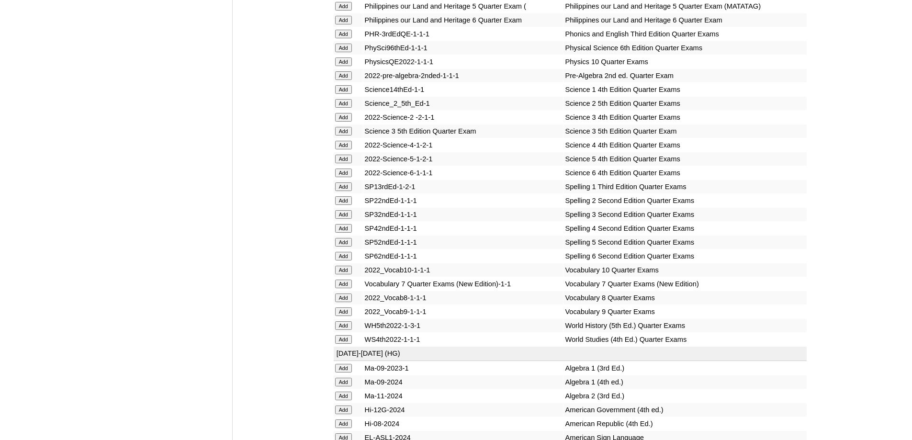
click at [349, 135] on input "Add" at bounding box center [343, 131] width 17 height 9
click at [342, 135] on input "Add" at bounding box center [343, 131] width 17 height 9
click at [347, 219] on input "Add" at bounding box center [343, 214] width 17 height 9
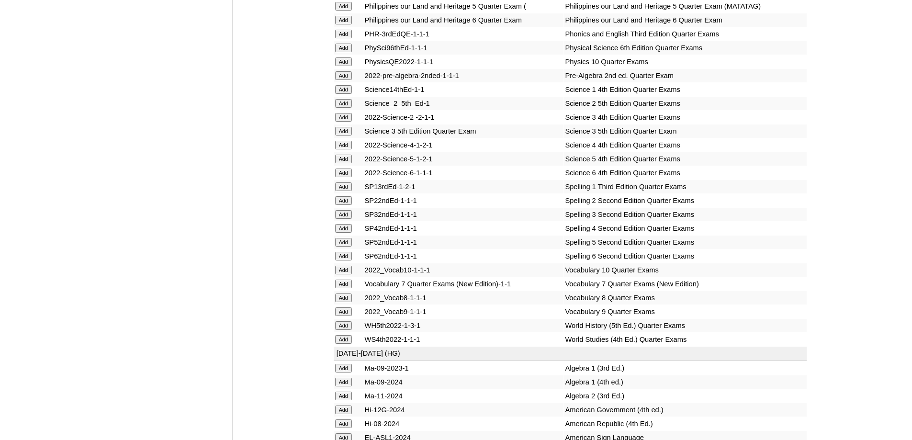
click at [347, 219] on input "Add" at bounding box center [343, 214] width 17 height 9
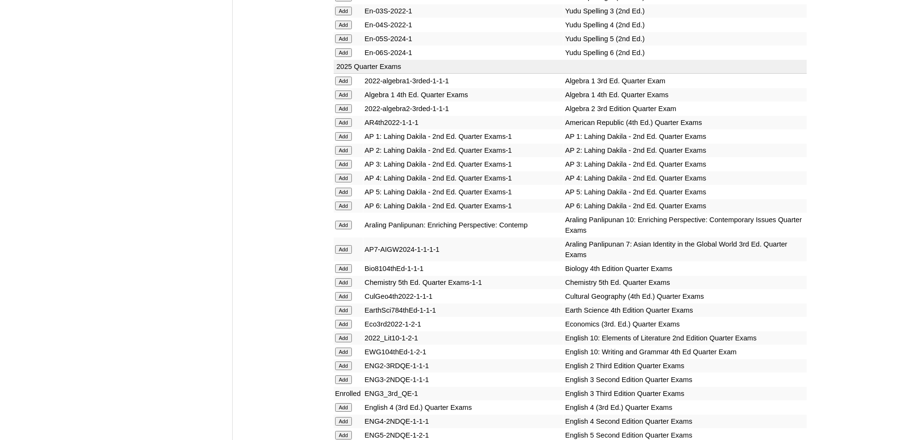
scroll to position [913, 0]
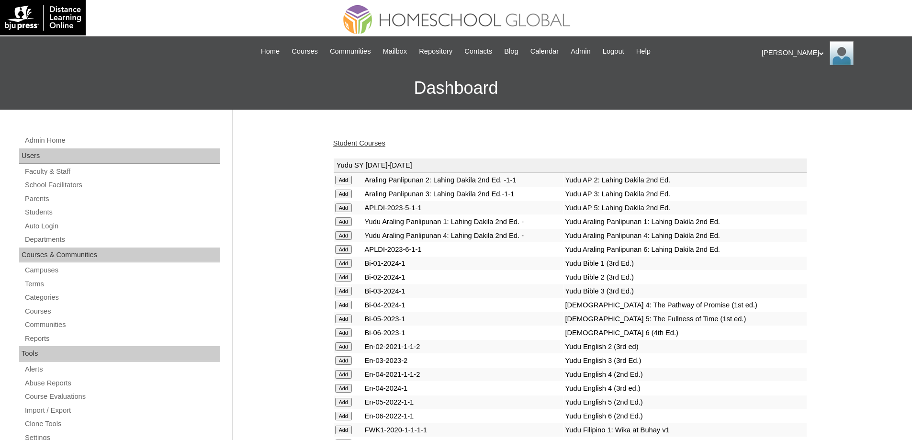
click at [378, 139] on link "Student Courses" at bounding box center [359, 143] width 52 height 8
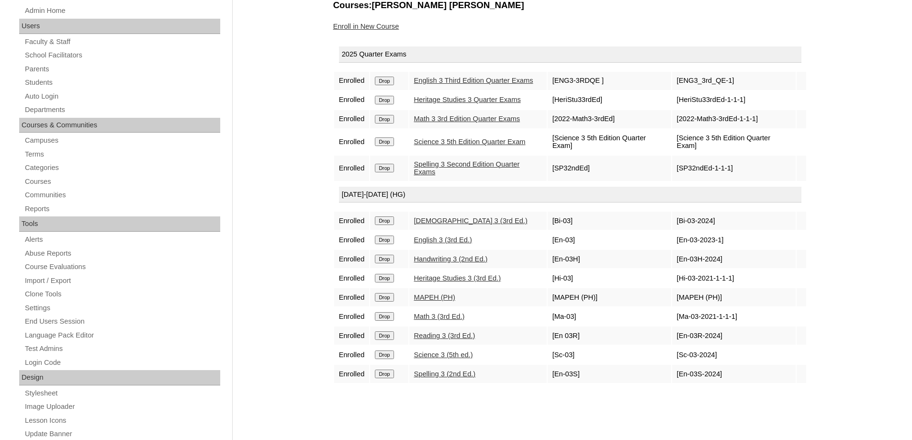
scroll to position [191, 0]
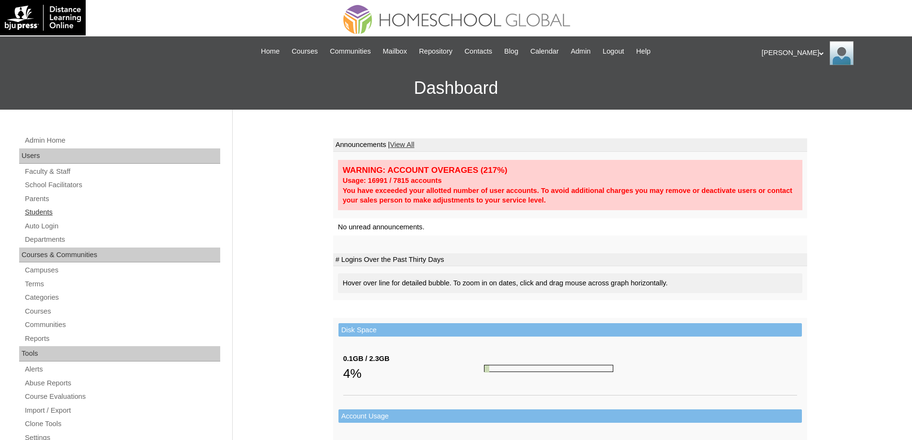
click at [73, 213] on link "Students" at bounding box center [122, 212] width 196 height 12
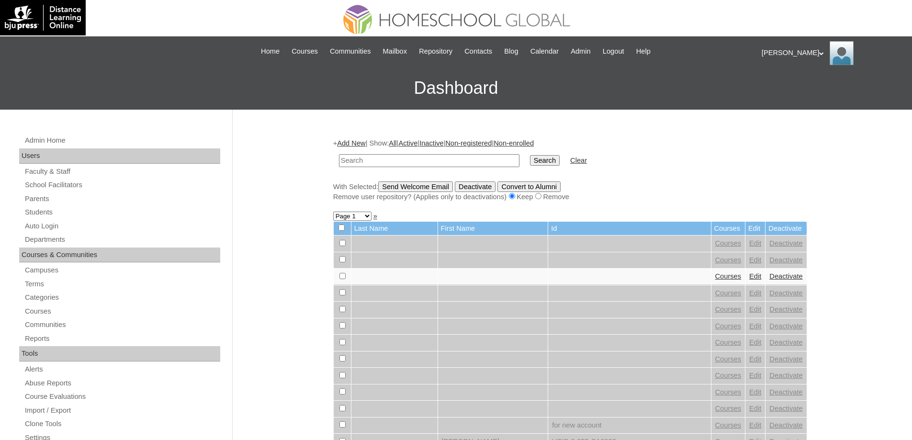
click at [424, 163] on input "text" at bounding box center [429, 160] width 180 height 13
type input "MHS0267-TECHPH2023"
click at [550, 166] on input "Search" at bounding box center [545, 160] width 30 height 11
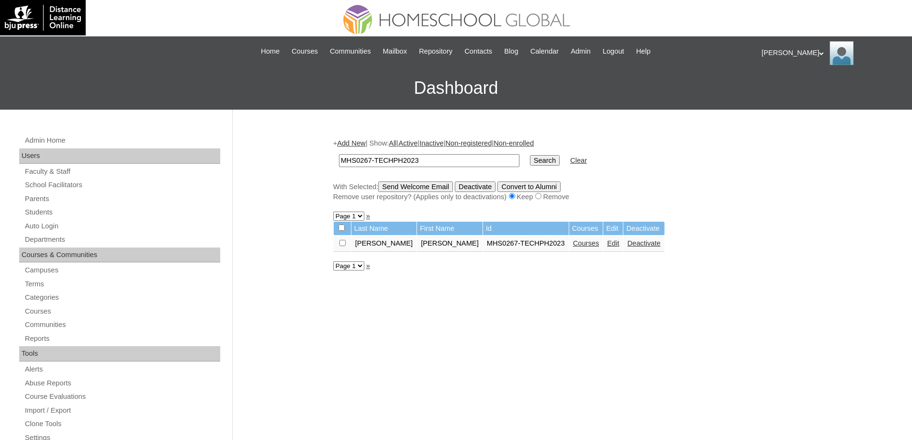
click at [576, 246] on link "Courses" at bounding box center [586, 243] width 26 height 8
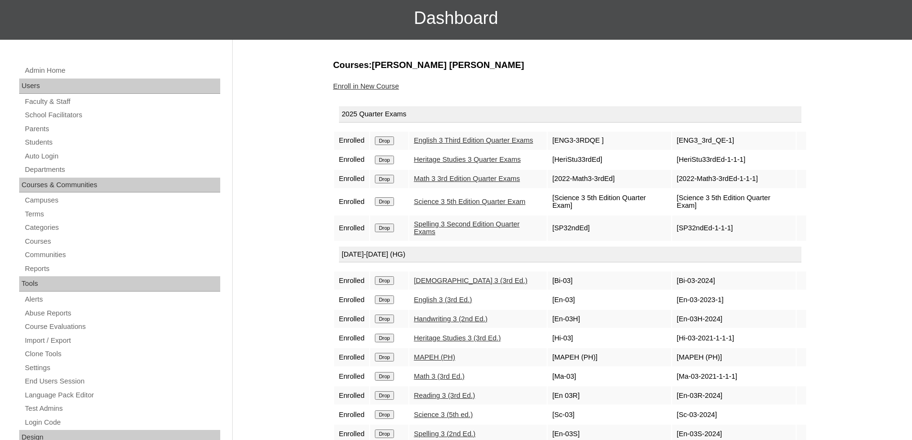
scroll to position [191, 0]
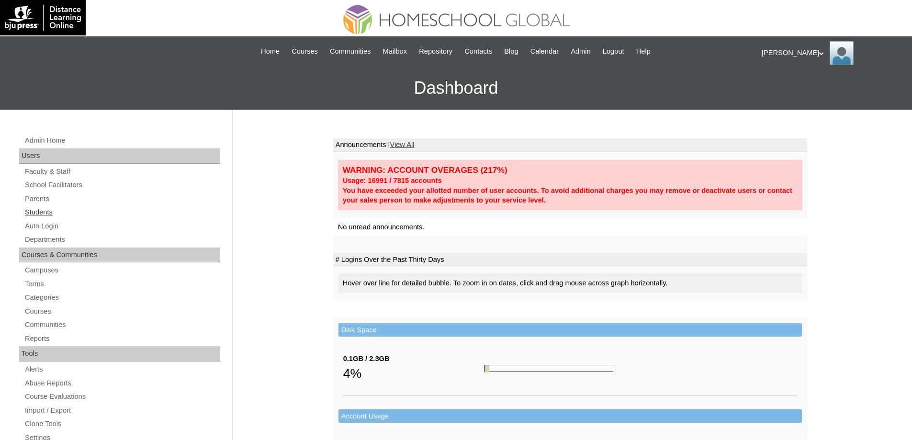
click at [56, 208] on link "Students" at bounding box center [122, 212] width 196 height 12
click at [51, 200] on link "Parents" at bounding box center [122, 199] width 196 height 12
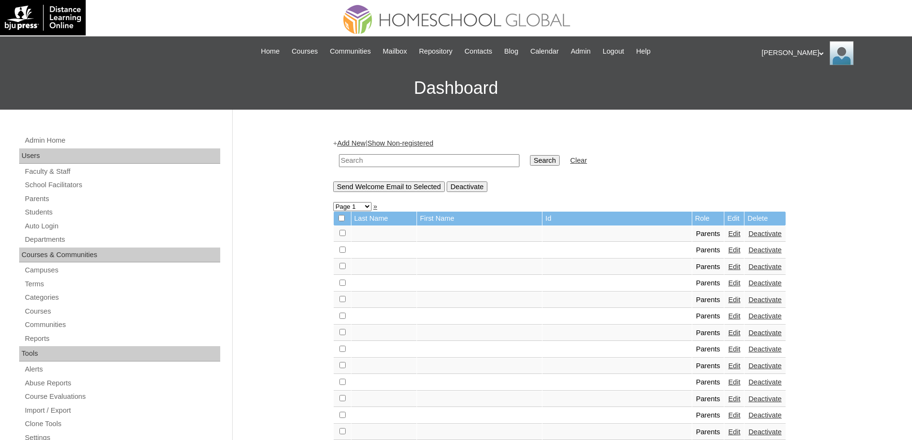
drag, startPoint x: 407, startPoint y: 164, endPoint x: 416, endPoint y: 163, distance: 9.6
click at [407, 163] on input "text" at bounding box center [429, 160] width 180 height 13
paste input "MHP0232-TECHPH2025"
type input "MHP0232-TECHPH2025"
click at [550, 166] on input "Search" at bounding box center [545, 160] width 30 height 11
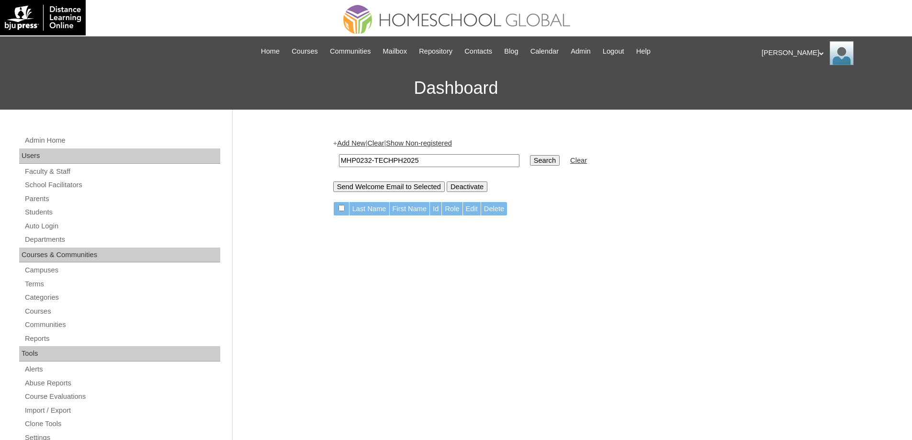
click at [360, 140] on link "Add New" at bounding box center [351, 143] width 28 height 8
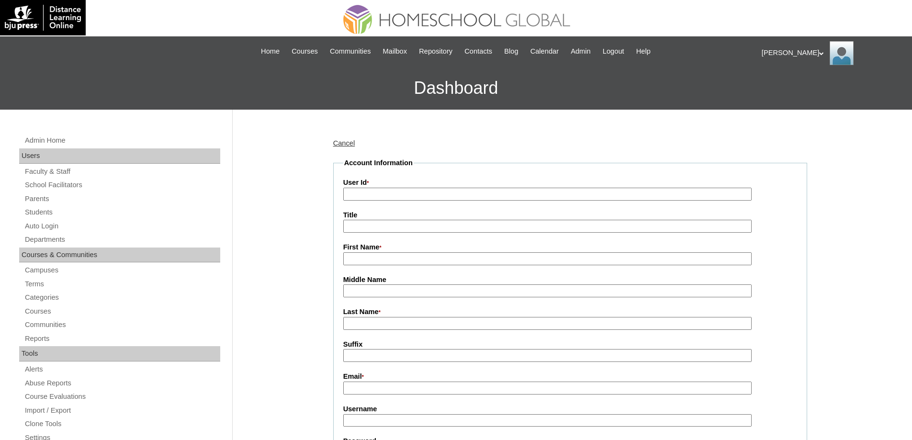
click at [380, 195] on input "User Id *" at bounding box center [547, 194] width 408 height 13
paste input "MHP0232-TECHPH2025"
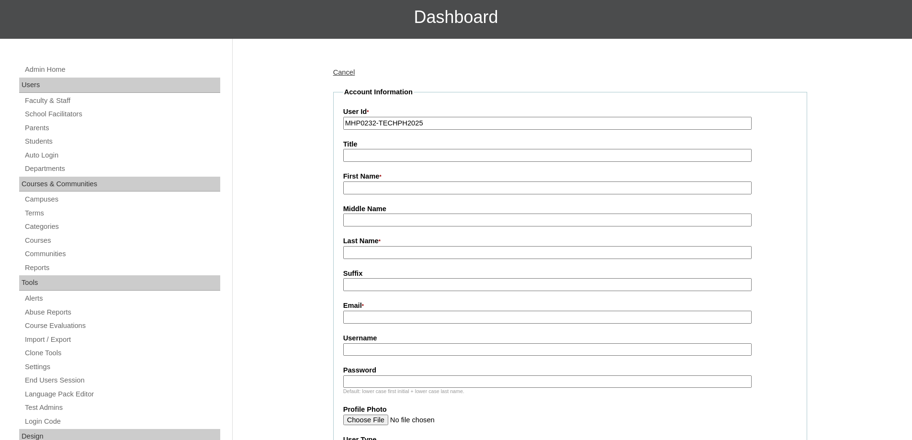
scroll to position [96, 0]
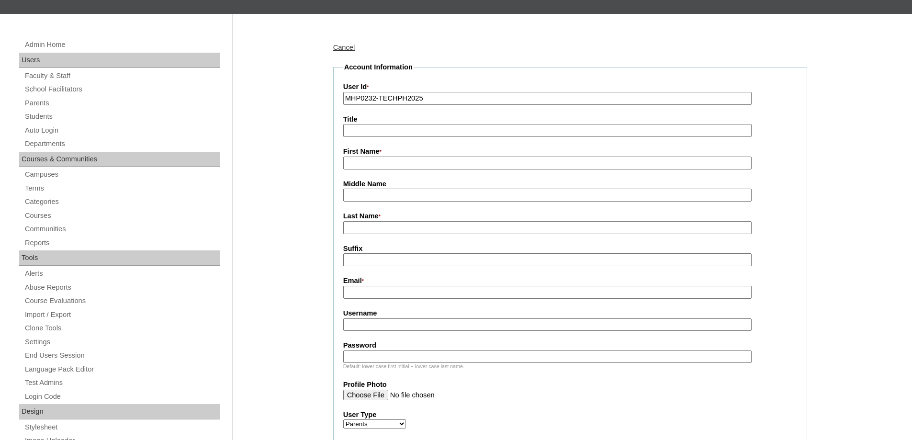
type input "MHP0232-TECHPH2025"
click at [371, 161] on input "First Name *" at bounding box center [547, 162] width 408 height 13
click at [376, 171] on fieldset "Account Information User Id * MHP0232-TECHPH2025 Title First Name * Middle Name…" at bounding box center [570, 366] width 474 height 609
click at [385, 167] on input "First Name *" at bounding box center [547, 162] width 408 height 13
paste input "Nina Krista"
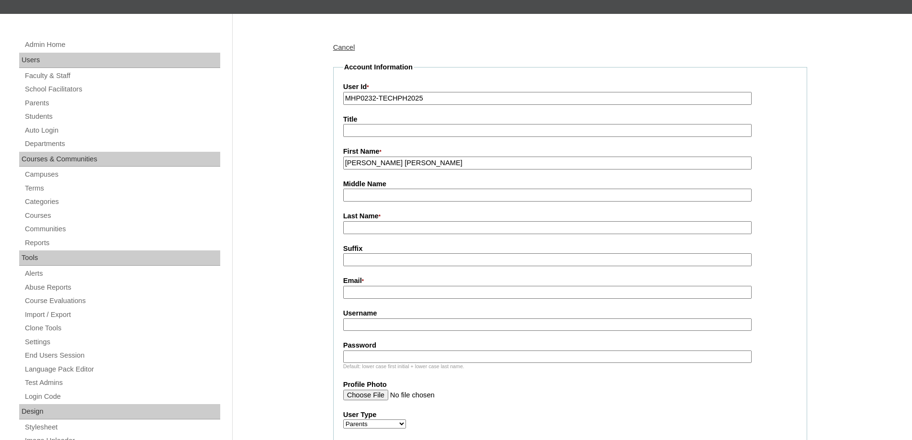
type input "Nina Krista"
click at [362, 227] on input "Last Name *" at bounding box center [547, 227] width 408 height 13
paste input "Geronimo"
type input "Geronimo"
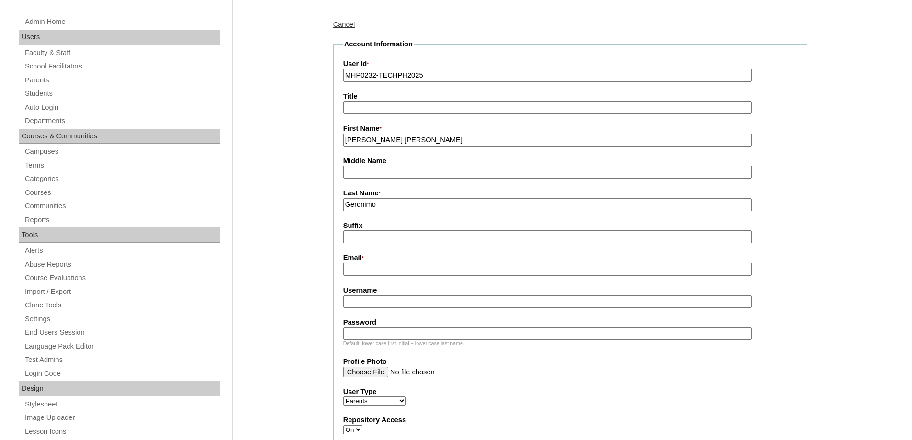
scroll to position [239, 0]
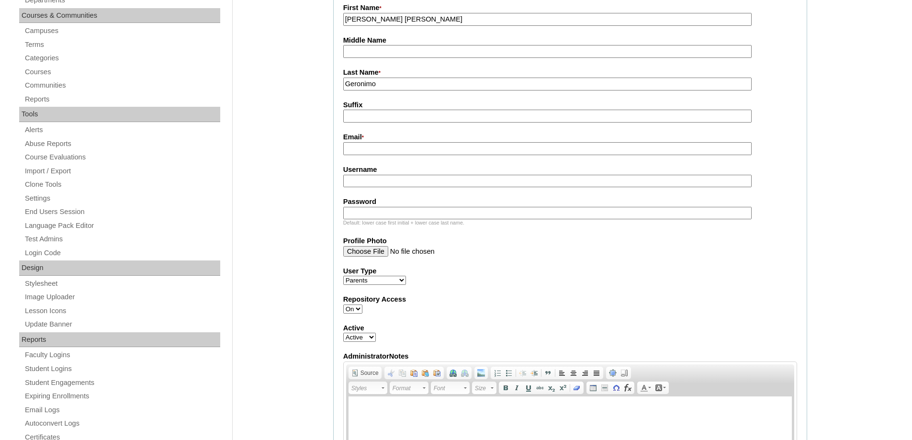
click at [369, 151] on input "Email *" at bounding box center [547, 148] width 408 height 13
click at [374, 149] on input "Email *" at bounding box center [547, 148] width 408 height 13
paste input "nkgeronimo@gmail.com"
type input "nkgeronimo@gmail.com"
click at [364, 178] on input "Username" at bounding box center [547, 181] width 408 height 13
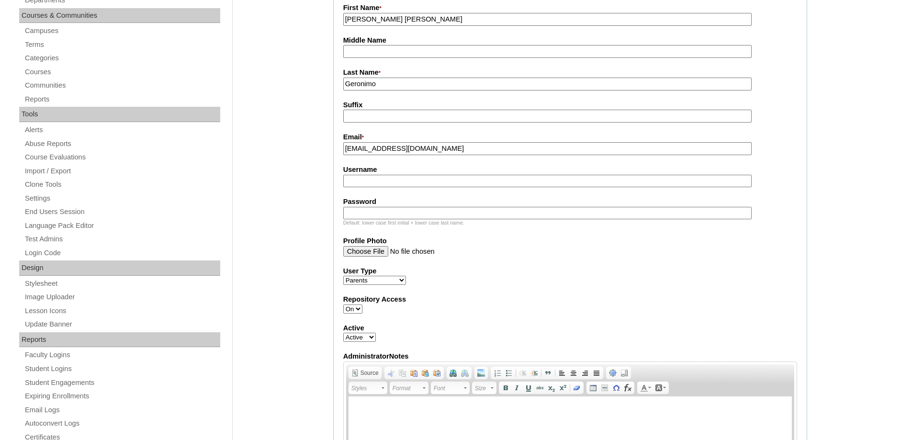
paste input "brofarNK2025"
type input "brofarNK2025"
drag, startPoint x: 402, startPoint y: 212, endPoint x: 391, endPoint y: 215, distance: 11.5
click at [402, 212] on input "Password" at bounding box center [547, 213] width 408 height 13
paste input "techKbt447"
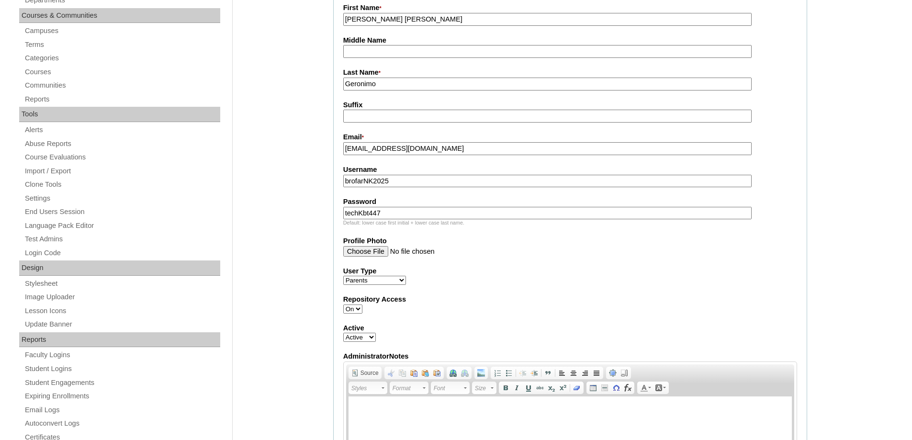
type input "techKbt447"
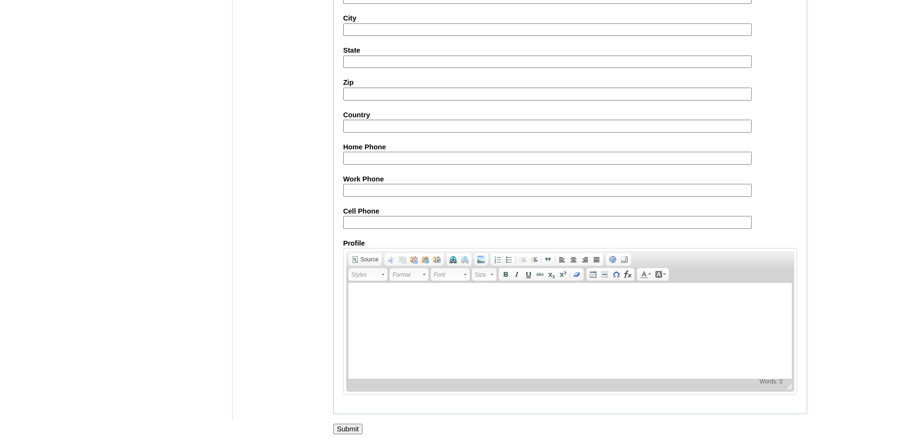
scroll to position [853, 0]
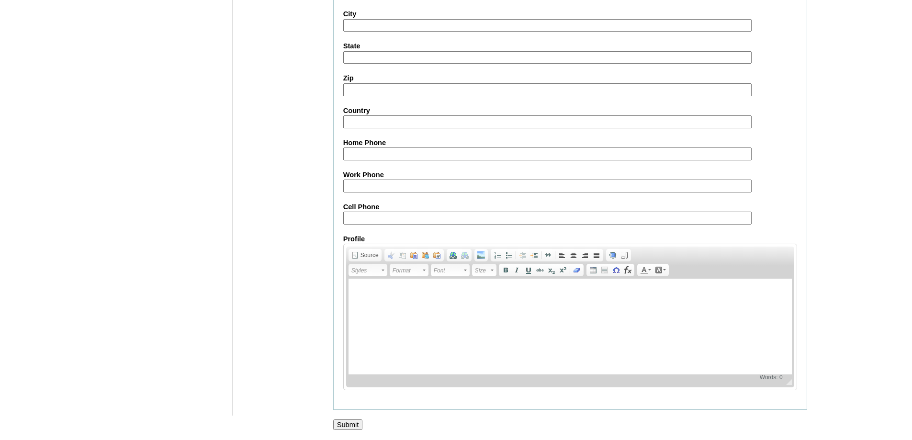
click at [365, 221] on input "Cell Phone" at bounding box center [547, 218] width 408 height 13
paste input "63-9176000246"
type input "63-9176000246"
drag, startPoint x: 362, startPoint y: 420, endPoint x: 334, endPoint y: 373, distance: 54.7
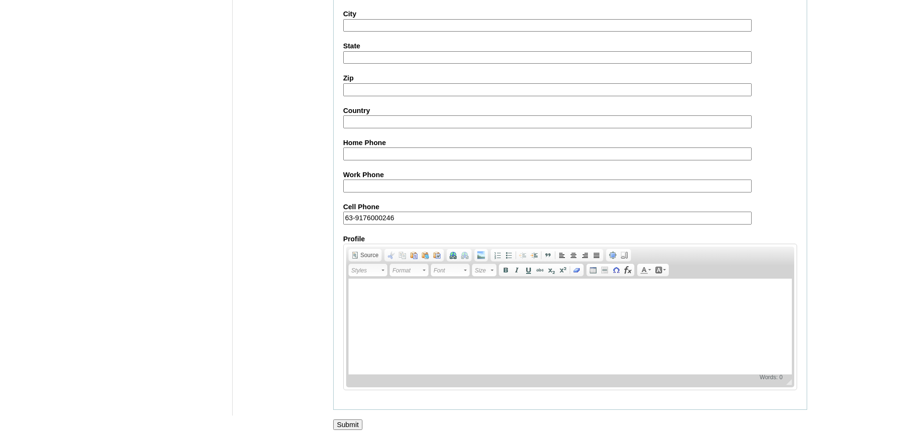
click at [362, 420] on input "Submit" at bounding box center [348, 424] width 30 height 11
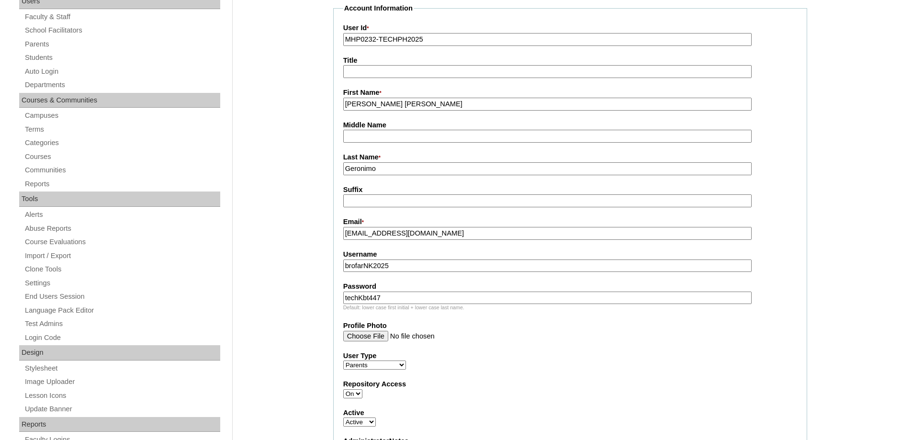
scroll to position [135, 0]
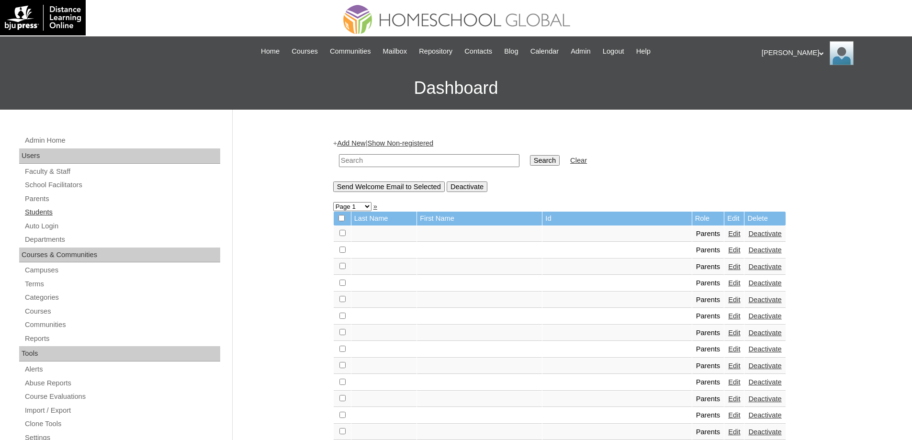
click at [101, 212] on link "Students" at bounding box center [122, 212] width 196 height 12
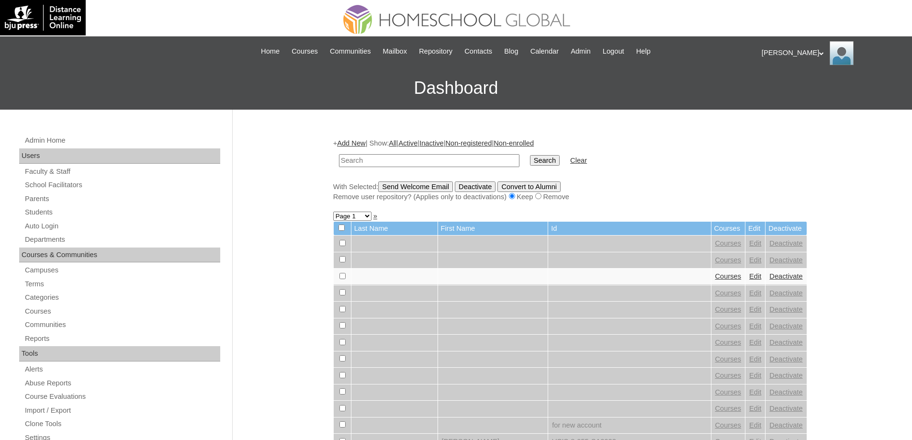
click at [441, 160] on input "text" at bounding box center [429, 160] width 180 height 13
paste input "MHS00337-TECHPH2025"
type input "MHS00337-TECHPH2025"
click at [550, 158] on input "Search" at bounding box center [545, 160] width 30 height 11
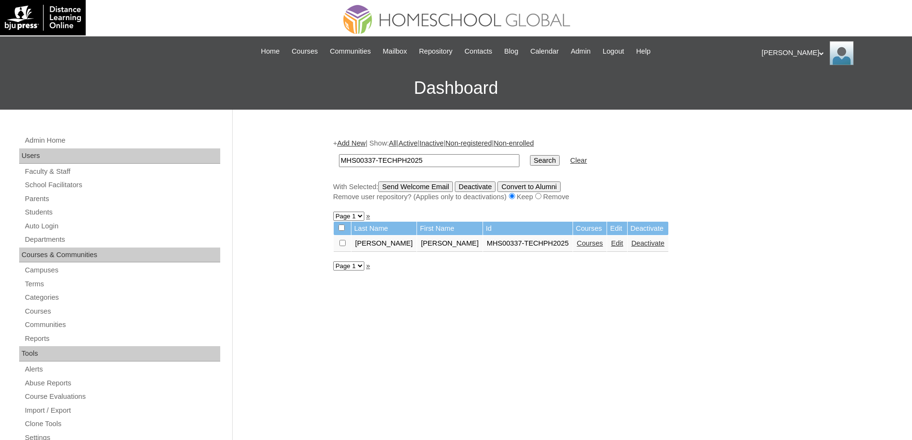
click at [362, 141] on link "Add New" at bounding box center [351, 143] width 28 height 8
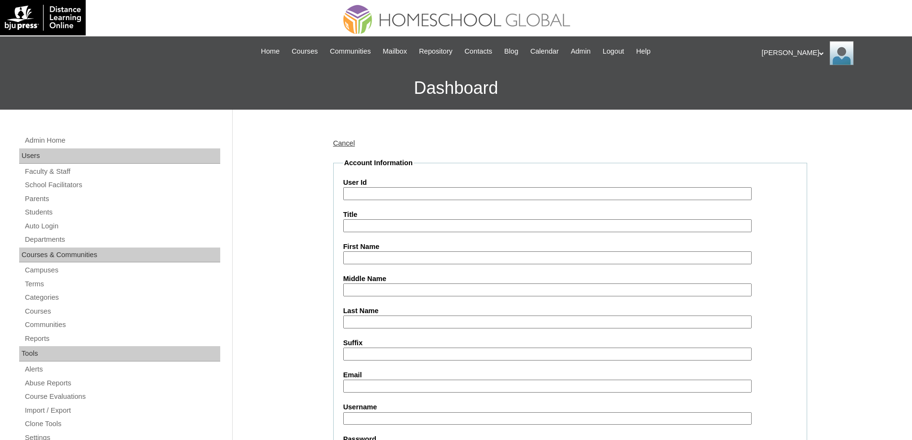
click at [387, 197] on input "User Id" at bounding box center [547, 193] width 408 height 13
paste input "MHS00338-TECHPH2025"
type input "MHS00338-TECHPH2025"
click at [47, 211] on link "Students" at bounding box center [122, 212] width 196 height 12
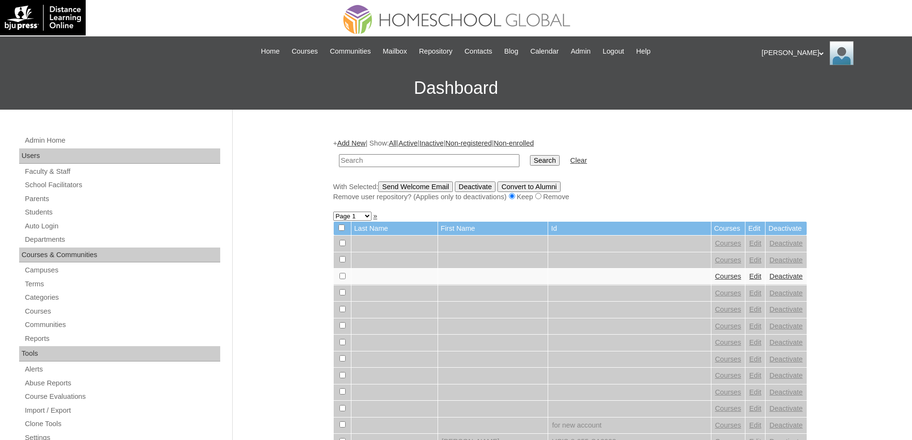
drag, startPoint x: 400, startPoint y: 164, endPoint x: 518, endPoint y: 165, distance: 118.7
click at [400, 164] on input "text" at bounding box center [429, 160] width 180 height 13
type input "MHS00338-TECHPH2025"
click at [545, 161] on input "Search" at bounding box center [545, 160] width 30 height 11
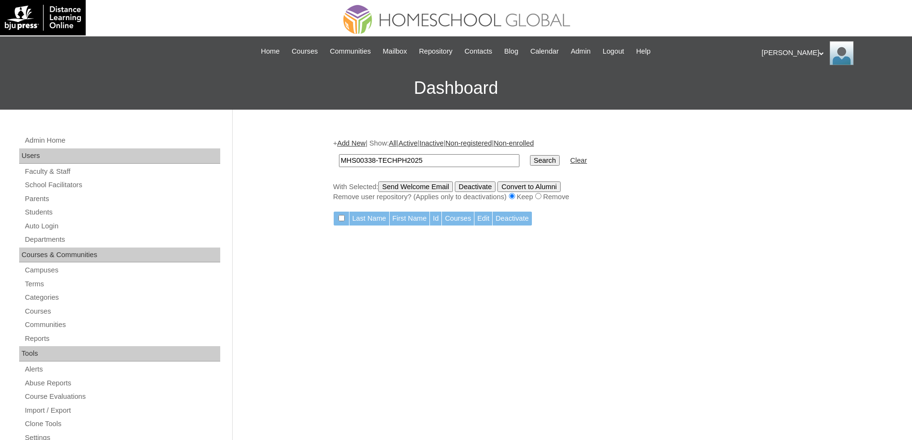
click at [360, 140] on link "Add New" at bounding box center [351, 143] width 28 height 8
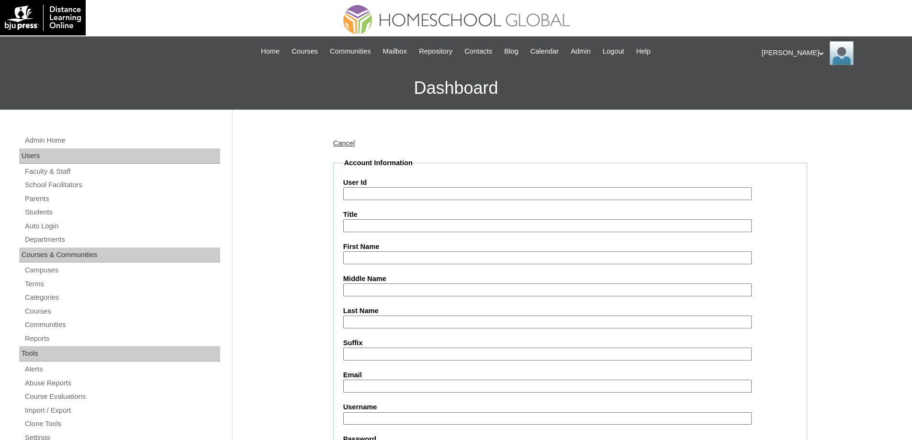
click at [380, 196] on input "User Id" at bounding box center [547, 193] width 408 height 13
paste input "MHS00338-TECHPH2025"
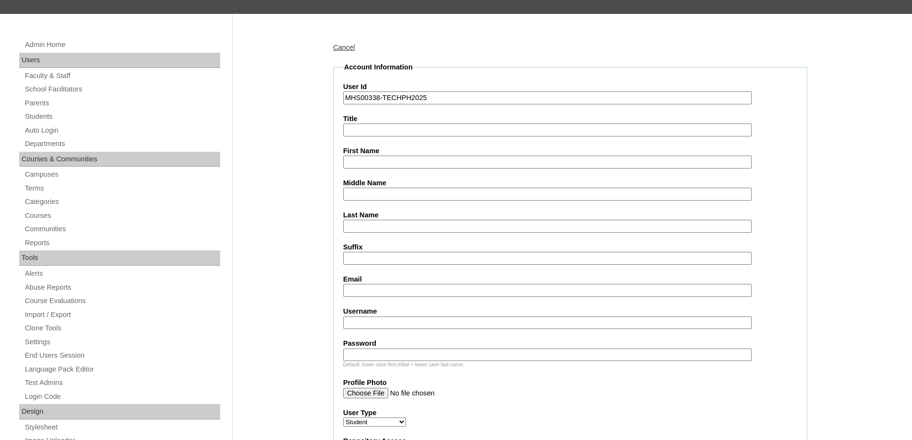
type input "MHS00338-TECHPH2025"
click at [356, 157] on input "First Name" at bounding box center [547, 162] width 408 height 13
paste input "Eliana Quinn"
type input "Eliana Quinn"
click at [368, 196] on input "Middle Name" at bounding box center [547, 194] width 408 height 13
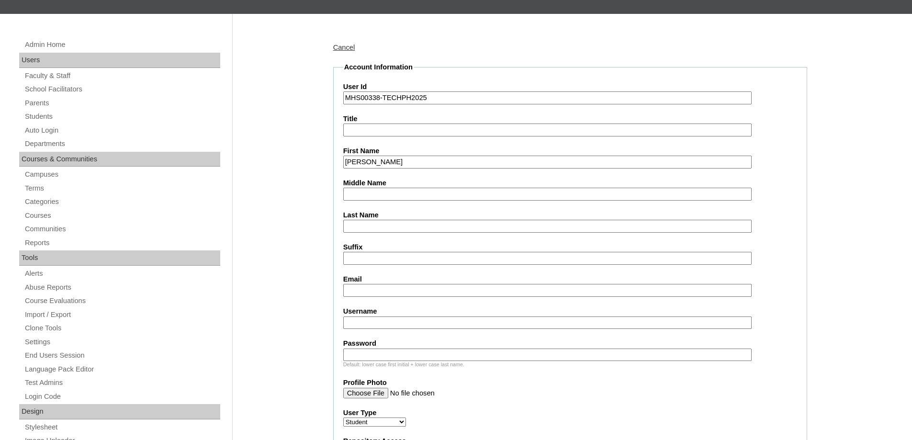
paste input "Geronimo"
type input "Geronimo"
click at [366, 228] on input "Last Name" at bounding box center [547, 226] width 408 height 13
paste input "Brofar"
type input "Brofar"
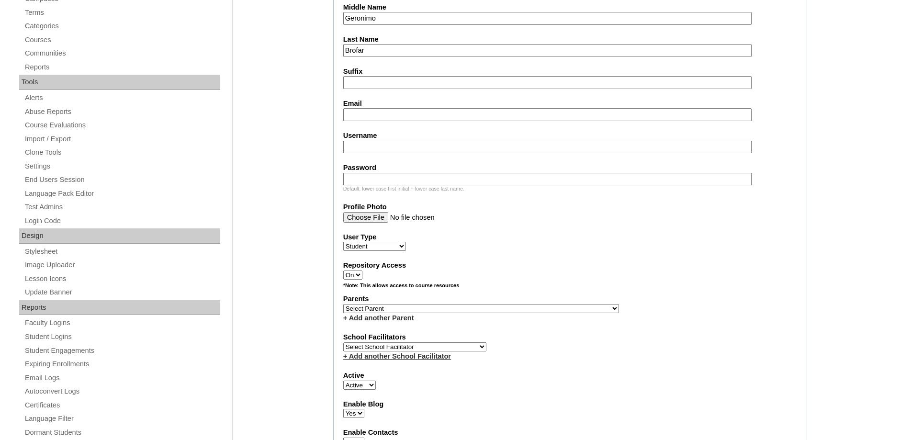
scroll to position [287, 0]
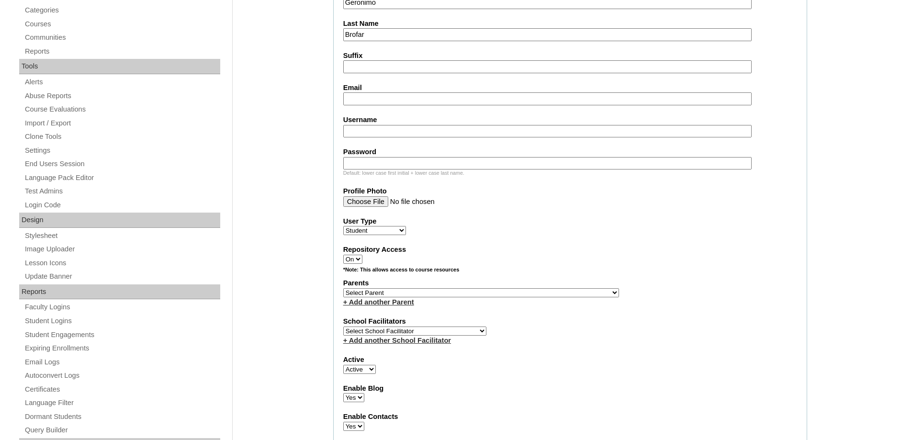
drag, startPoint x: 371, startPoint y: 100, endPoint x: 307, endPoint y: 0, distance: 118.1
click at [371, 99] on input "Email" at bounding box center [547, 98] width 408 height 13
click at [379, 97] on input "Email" at bounding box center [547, 98] width 408 height 13
paste input "nkgeronimo@gmail.com"
type input "nkgeronimo@gmail.com"
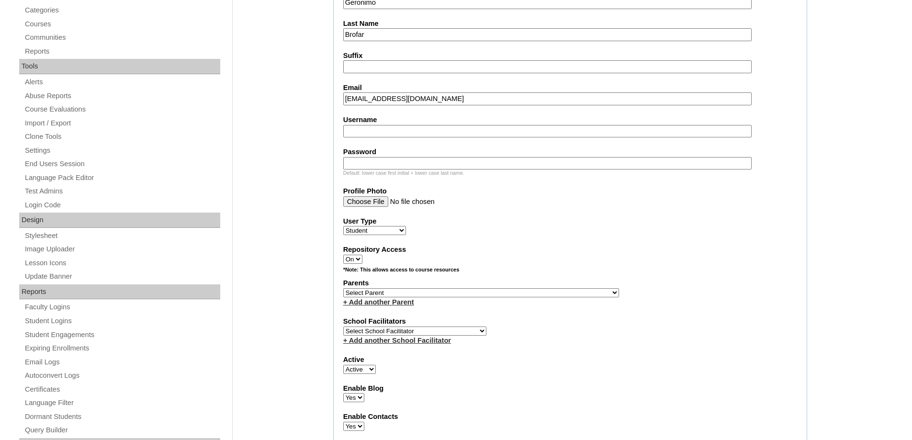
click at [379, 133] on input "Username" at bounding box center [547, 131] width 408 height 13
paste input "elianaquinnbrofar"
type input "elianaquinnbrofar"
drag, startPoint x: 408, startPoint y: 162, endPoint x: 403, endPoint y: 163, distance: 4.8
click at [408, 162] on input "Password" at bounding box center [547, 163] width 408 height 13
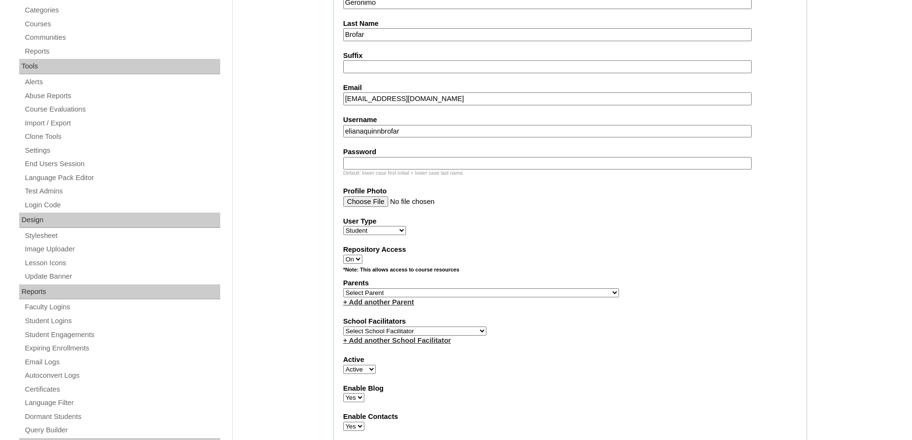
paste input "250006463"
type input "250006463"
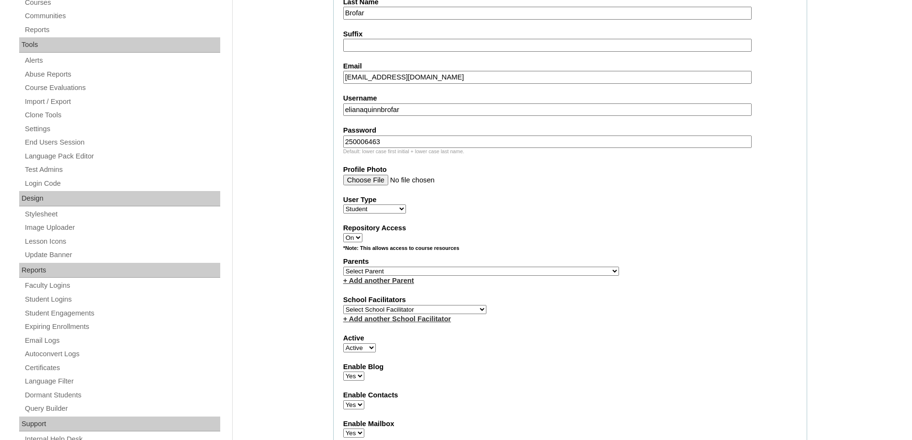
scroll to position [383, 0]
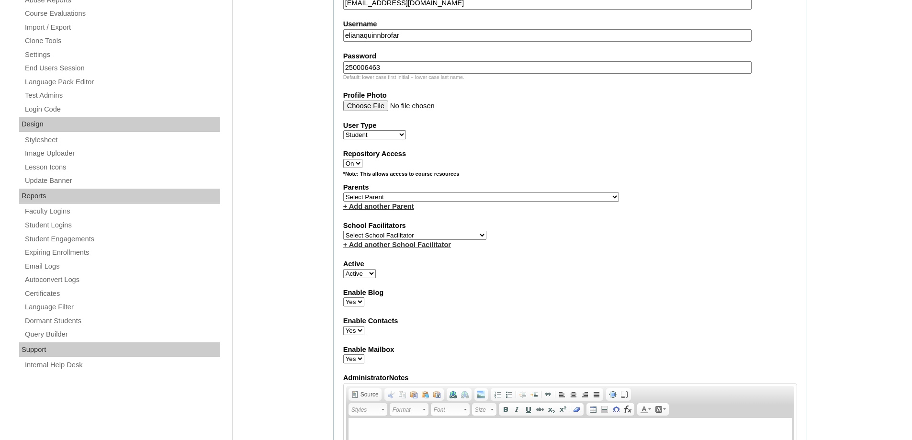
click at [372, 196] on select "Select Parent , , , , , , , , , , , , , , , , , , , , , , , , , , , , , , , , ,…" at bounding box center [481, 196] width 276 height 9
click at [430, 200] on select "Select Parent , , , , , , , , , , , , , , , , , , , , , , , , , , , , , , , , ,…" at bounding box center [481, 196] width 276 height 9
select select "44135"
click at [343, 192] on select "Select Parent , , , , , , , , , , , , , , , , , , , , , , , , , , , , , , , , ,…" at bounding box center [481, 196] width 276 height 9
click at [661, 271] on div "Active Active Inactive" at bounding box center [570, 268] width 454 height 19
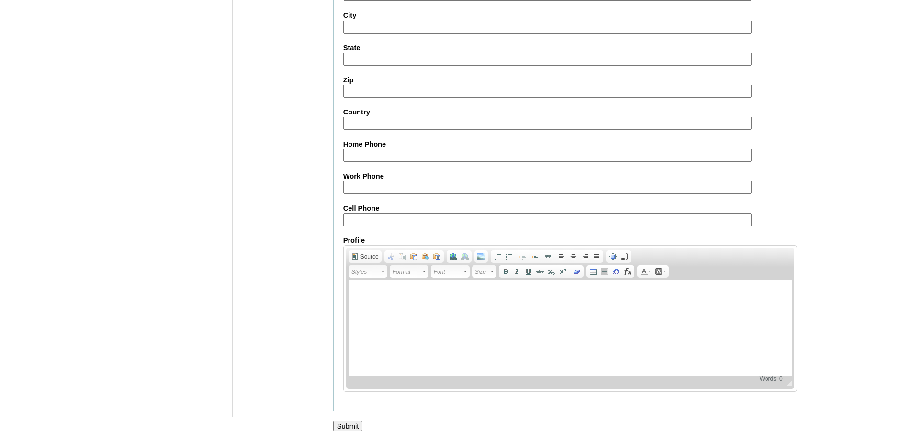
scroll to position [1016, 0]
click at [343, 425] on input "Submit" at bounding box center [348, 424] width 30 height 11
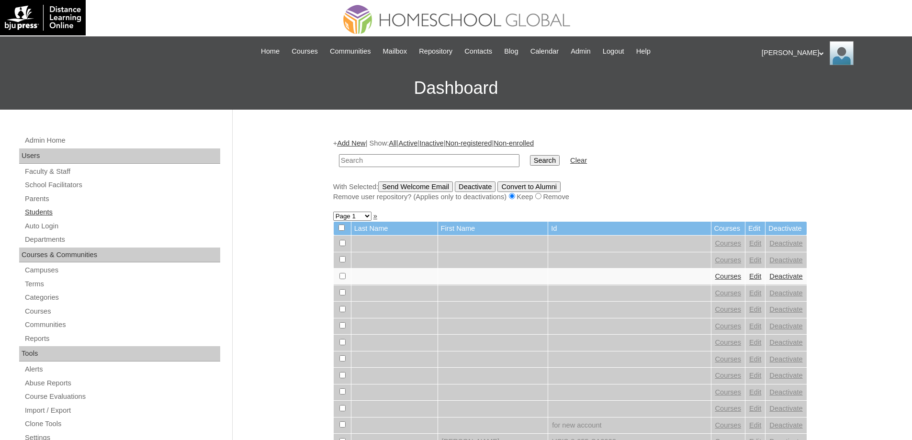
click at [67, 207] on link "Students" at bounding box center [122, 212] width 196 height 12
drag, startPoint x: 0, startPoint y: 0, endPoint x: 474, endPoint y: 155, distance: 498.4
click at [474, 155] on input "text" at bounding box center [429, 160] width 180 height 13
type input "MHS00338-TECHPH2025"
click at [536, 158] on input "Search" at bounding box center [545, 160] width 30 height 11
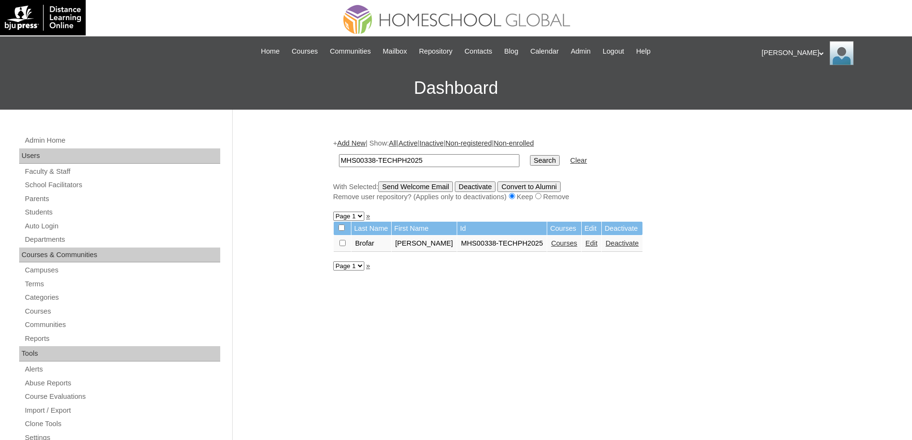
click at [589, 245] on link "Edit" at bounding box center [591, 243] width 12 height 8
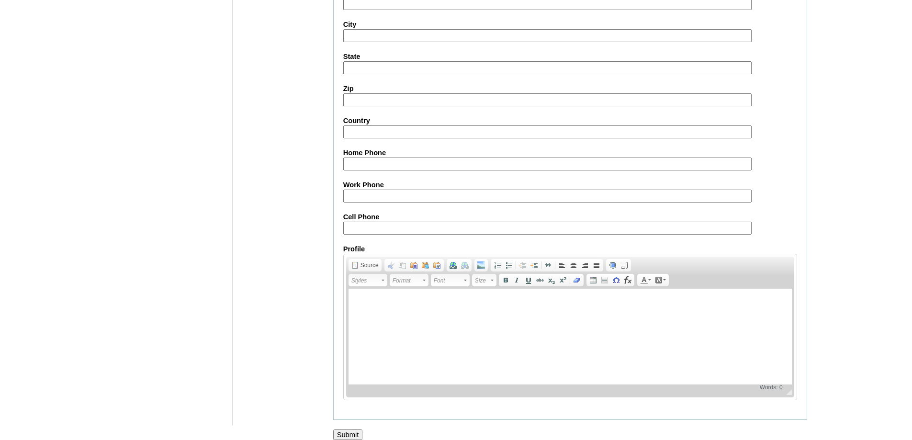
scroll to position [1018, 0]
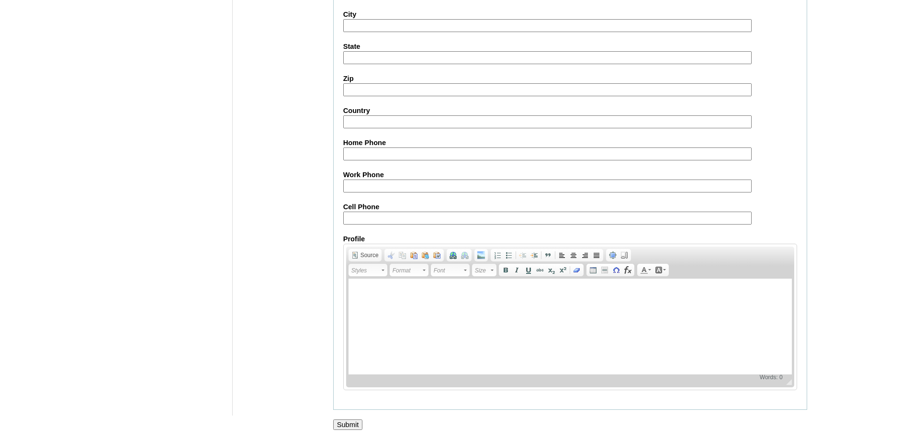
drag, startPoint x: 354, startPoint y: 424, endPoint x: 301, endPoint y: 212, distance: 218.6
click at [353, 424] on input "Submit" at bounding box center [348, 424] width 30 height 11
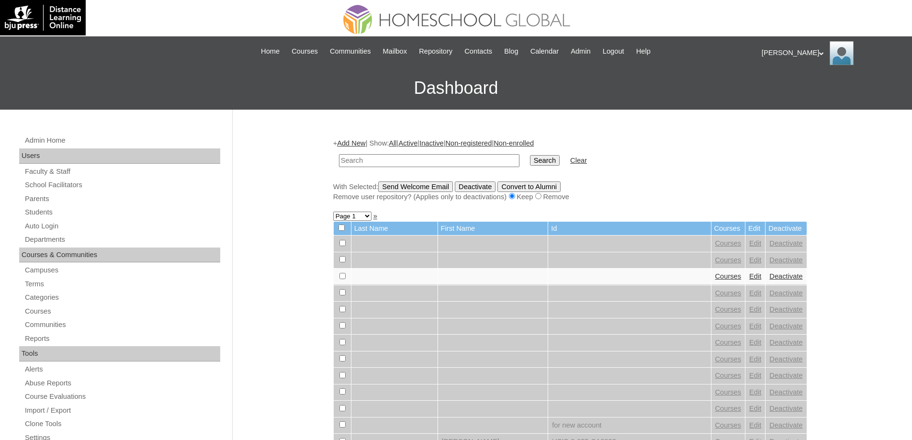
click at [405, 156] on input "text" at bounding box center [429, 160] width 180 height 13
type input "MHS00338-TECHPH2025"
click at [557, 158] on input "Search" at bounding box center [545, 160] width 30 height 11
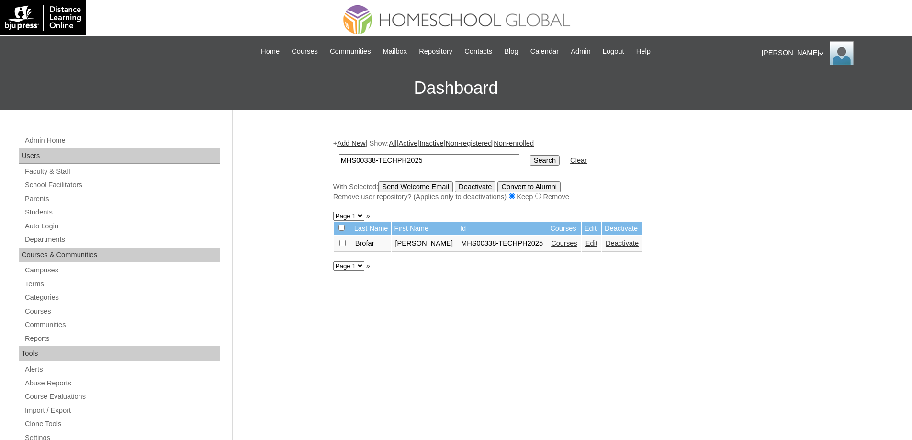
click at [559, 247] on link "Courses" at bounding box center [564, 243] width 26 height 8
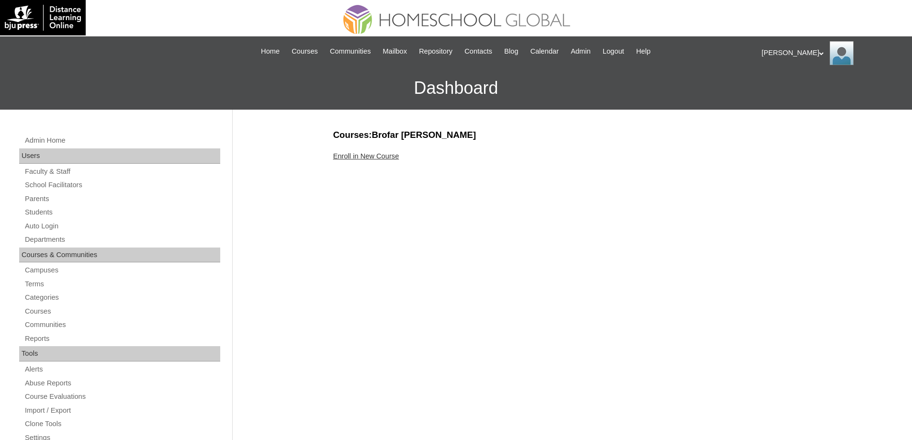
click at [369, 153] on link "Enroll in New Course" at bounding box center [366, 156] width 66 height 8
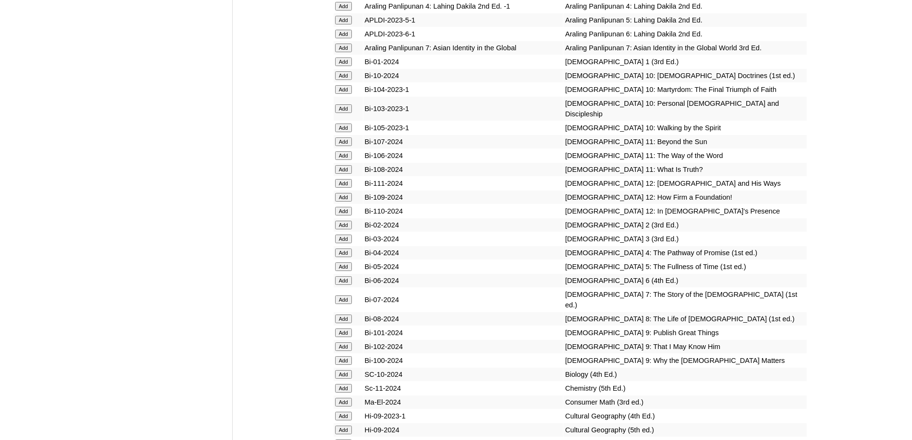
scroll to position [2632, 0]
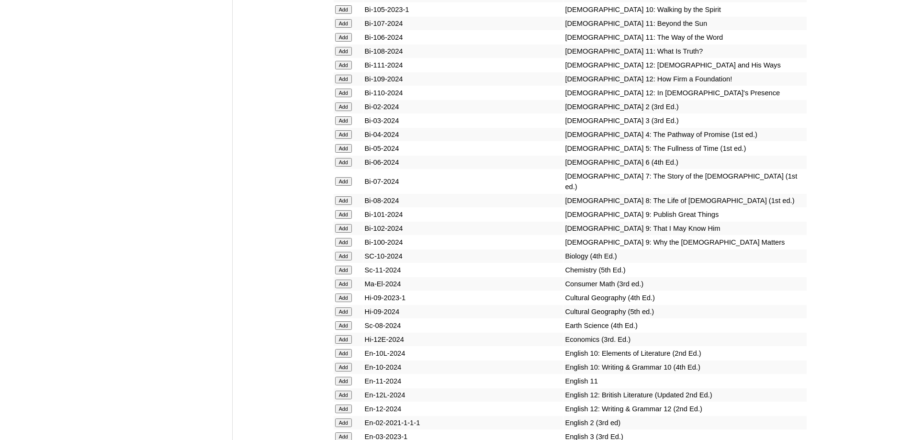
click at [337, 139] on input "Add" at bounding box center [343, 134] width 17 height 9
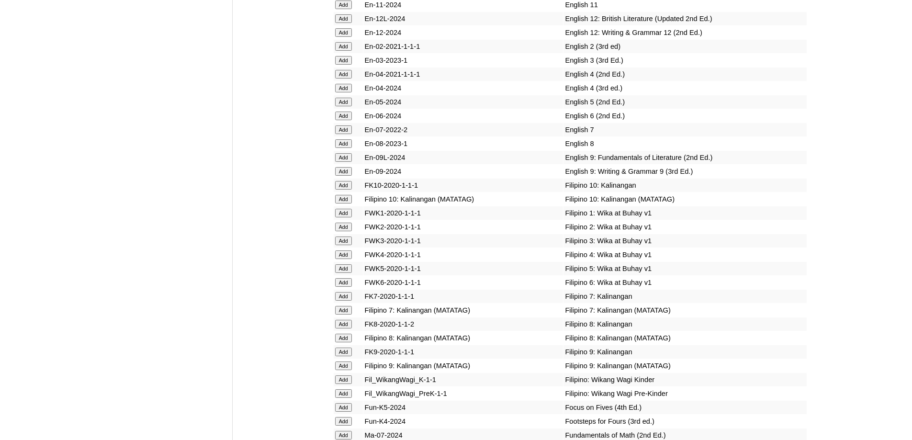
scroll to position [3063, 0]
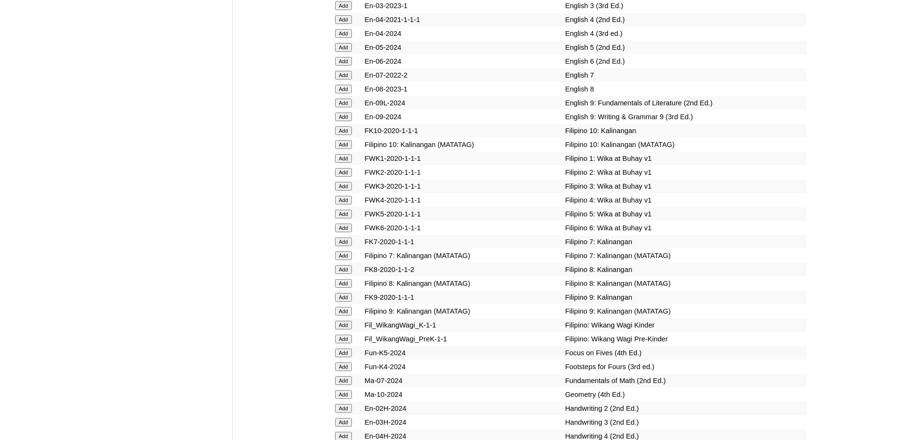
click at [345, 204] on input "Add" at bounding box center [343, 200] width 17 height 9
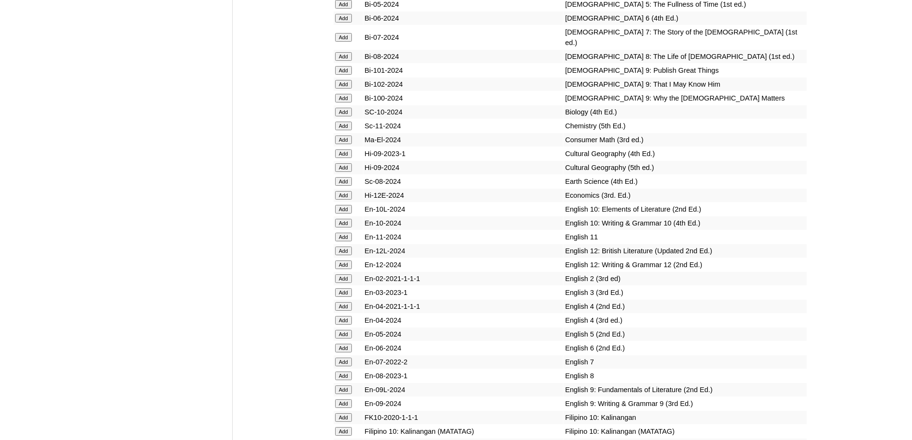
scroll to position [3004, 0]
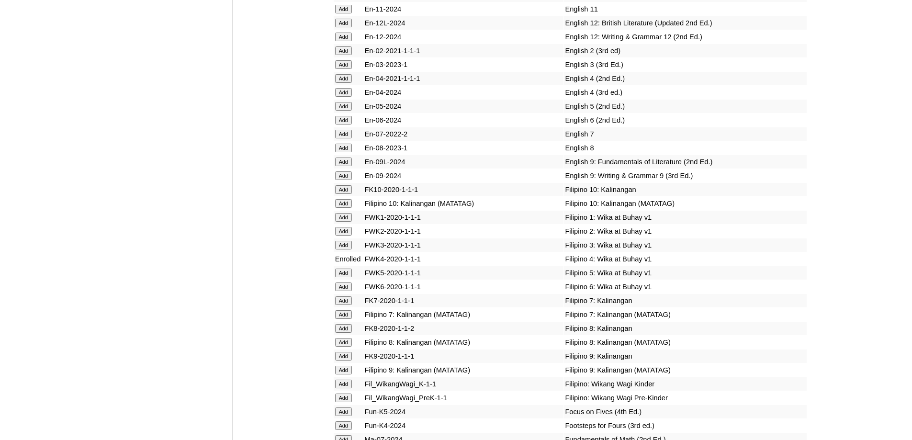
click at [341, 97] on input "Add" at bounding box center [343, 92] width 17 height 9
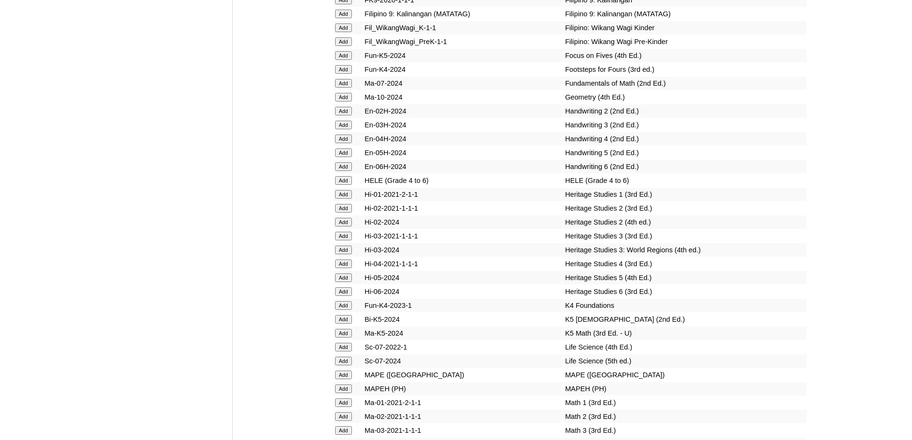
scroll to position [3387, 0]
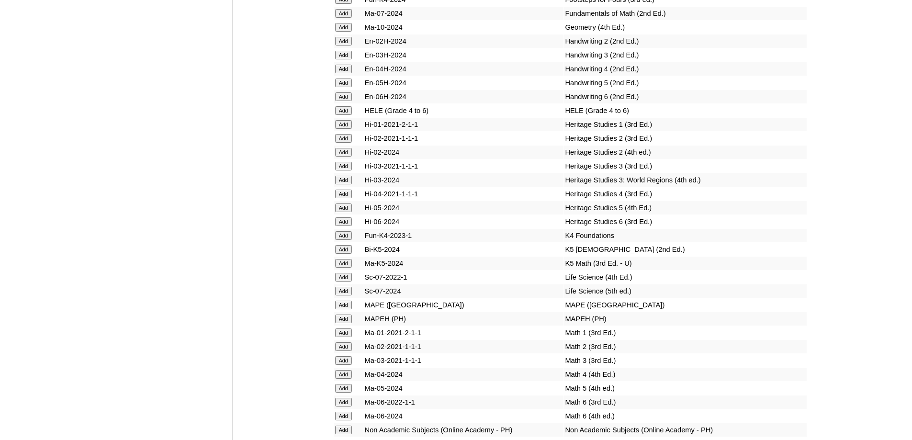
scroll to position [3433, 0]
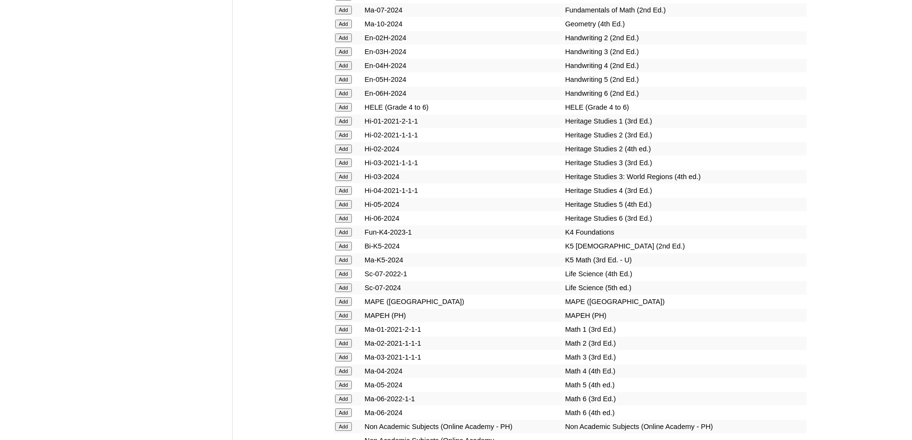
click at [347, 112] on input "Add" at bounding box center [343, 107] width 17 height 9
click at [346, 320] on input "Add" at bounding box center [343, 315] width 17 height 9
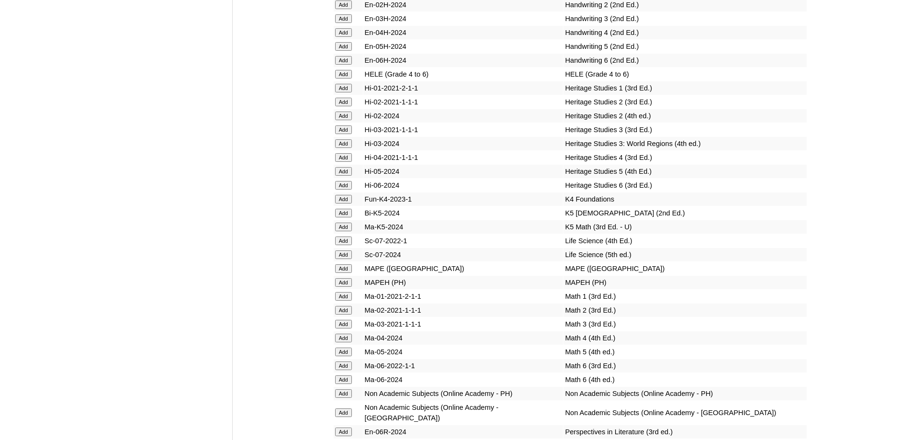
scroll to position [3625, 0]
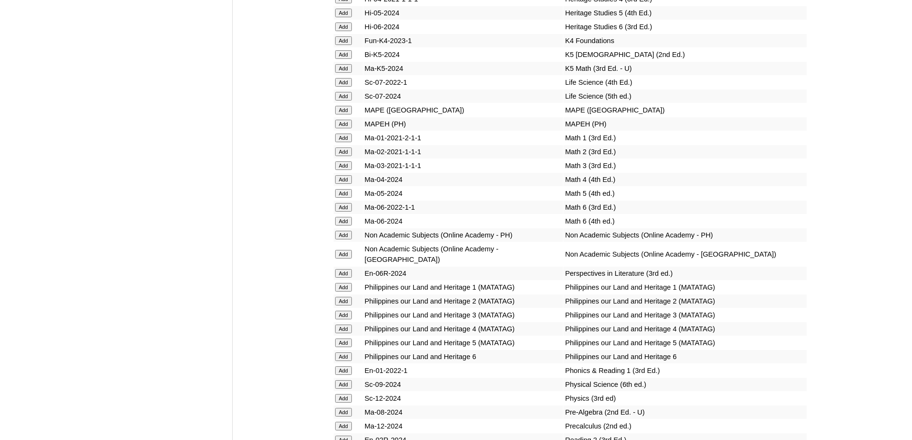
click at [342, 184] on input "Add" at bounding box center [343, 179] width 17 height 9
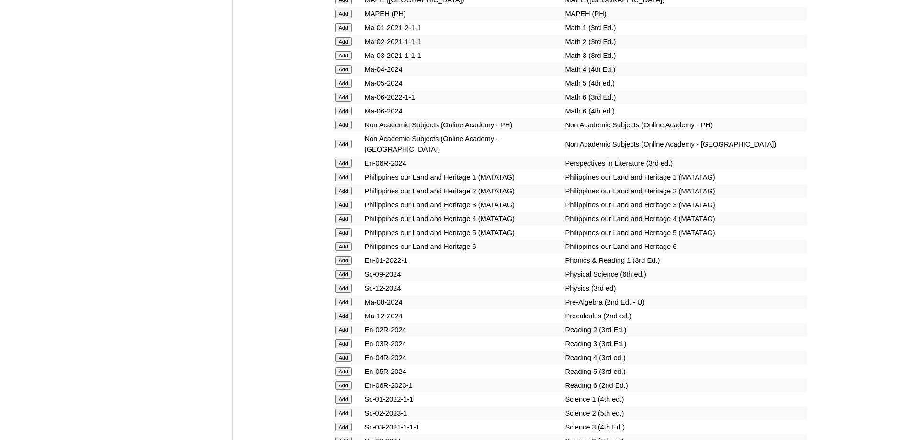
scroll to position [3768, 0]
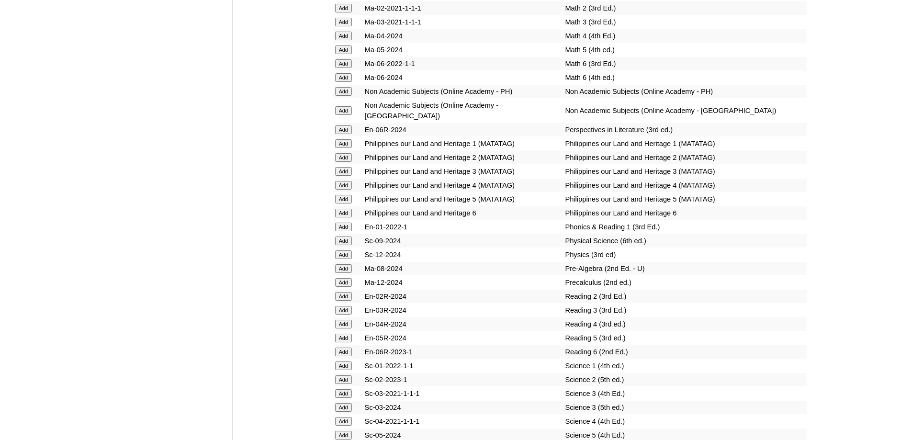
click at [346, 190] on input "Add" at bounding box center [343, 185] width 17 height 9
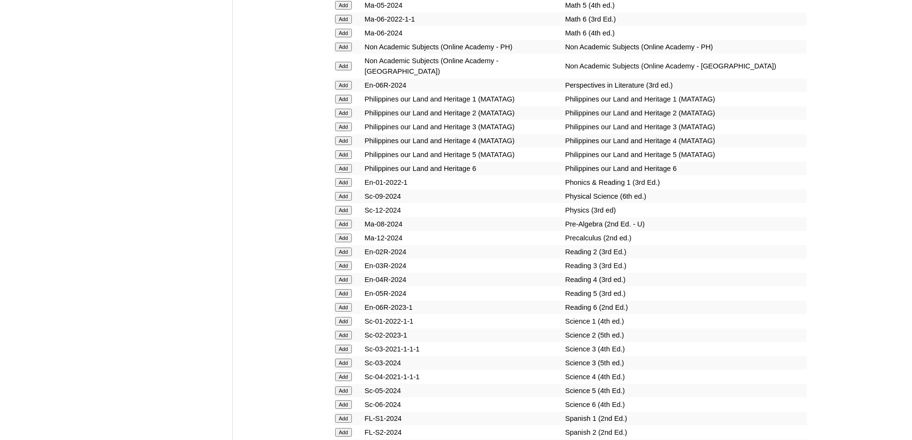
scroll to position [3912, 0]
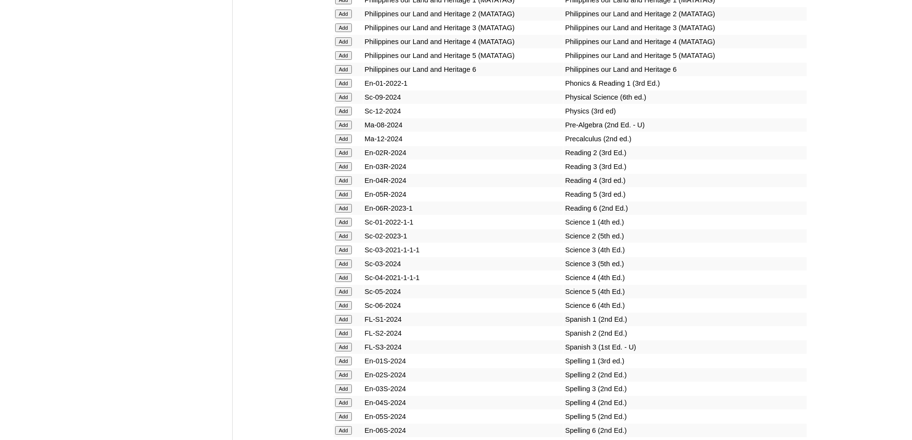
click at [345, 185] on input "Add" at bounding box center [343, 180] width 17 height 9
click at [344, 282] on input "Add" at bounding box center [343, 277] width 17 height 9
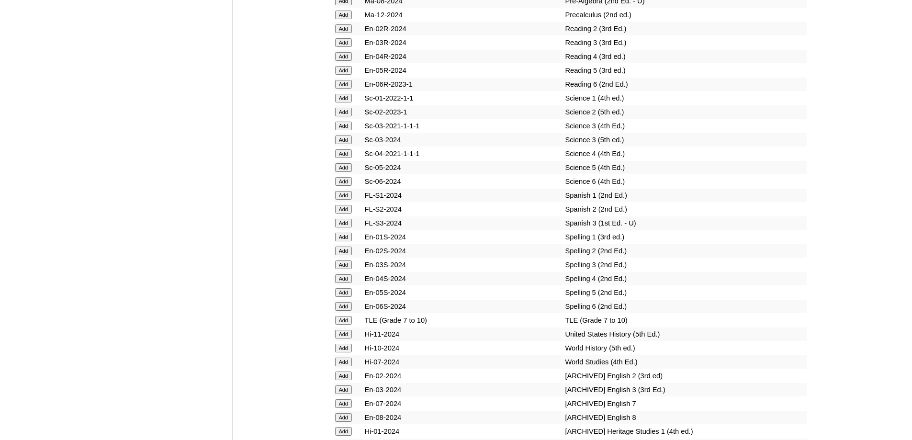
scroll to position [4055, 0]
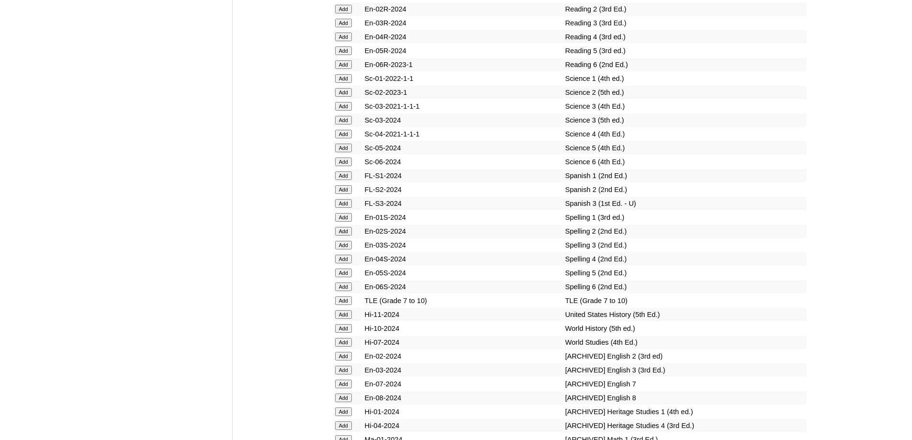
click at [350, 263] on input "Add" at bounding box center [343, 259] width 17 height 9
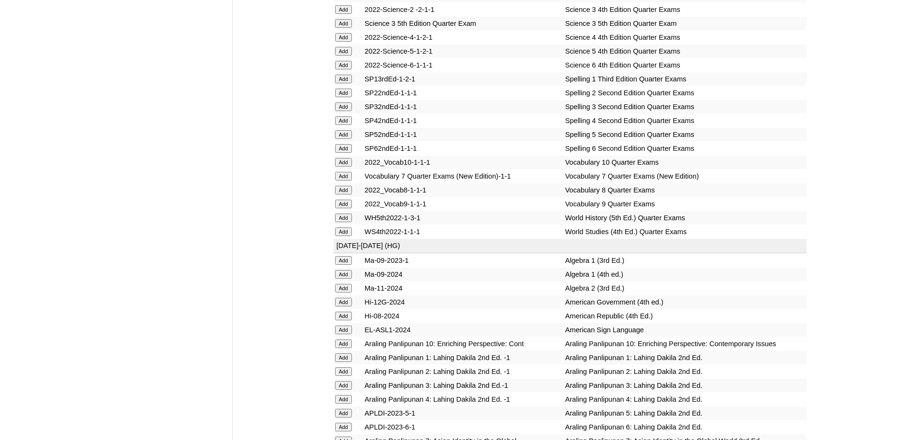
scroll to position [2093, 0]
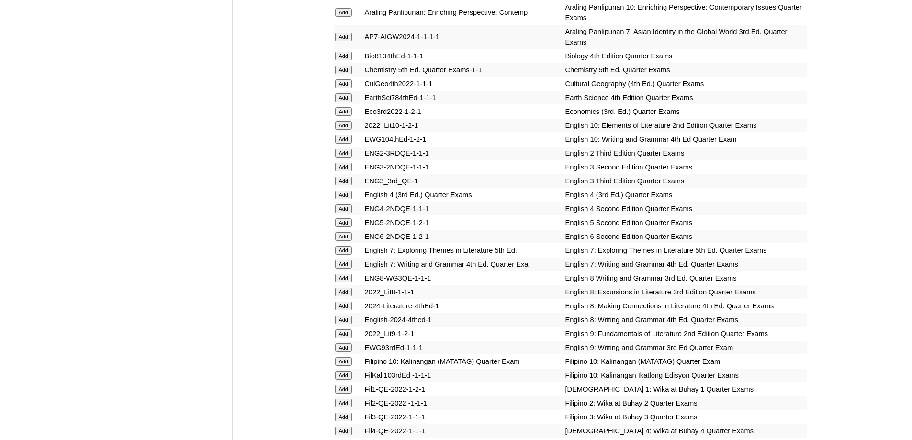
scroll to position [1149, 0]
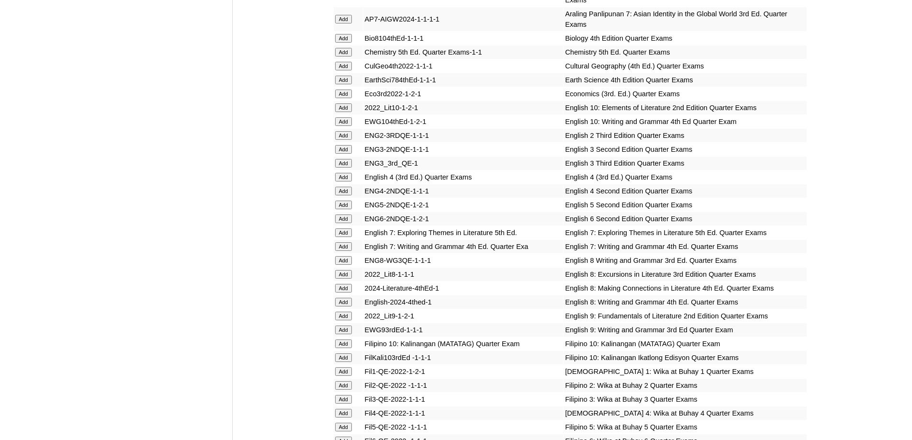
click at [341, 181] on input "Add" at bounding box center [343, 177] width 17 height 9
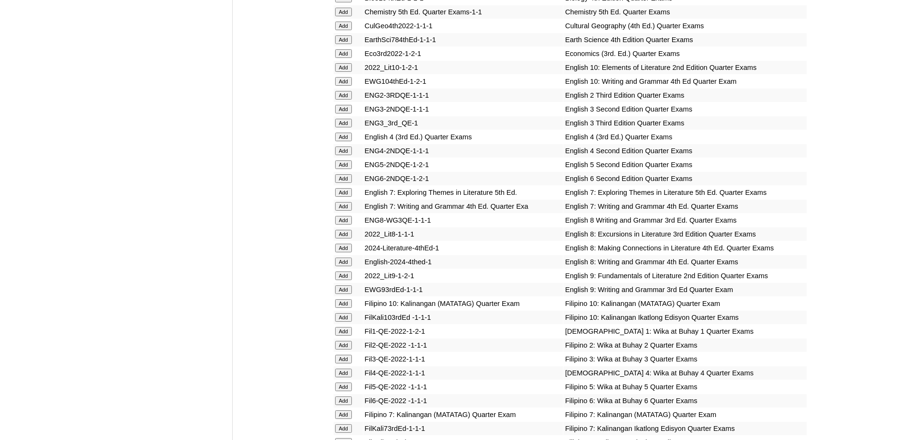
scroll to position [1436, 0]
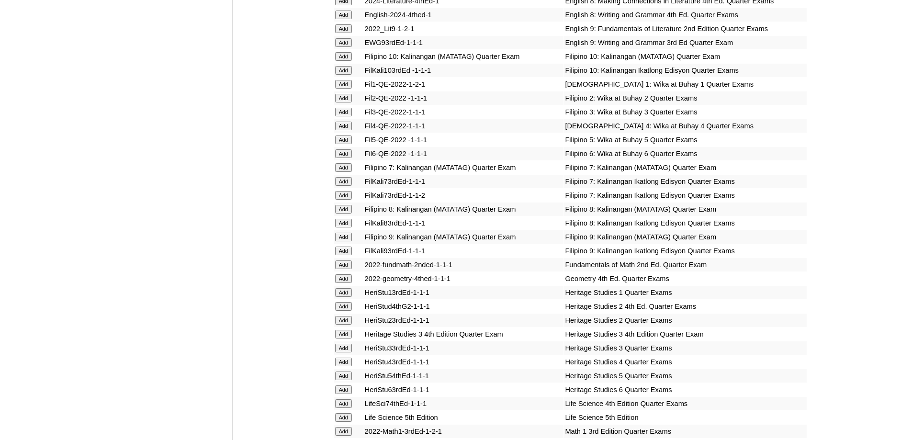
click at [338, 130] on input "Add" at bounding box center [343, 126] width 17 height 9
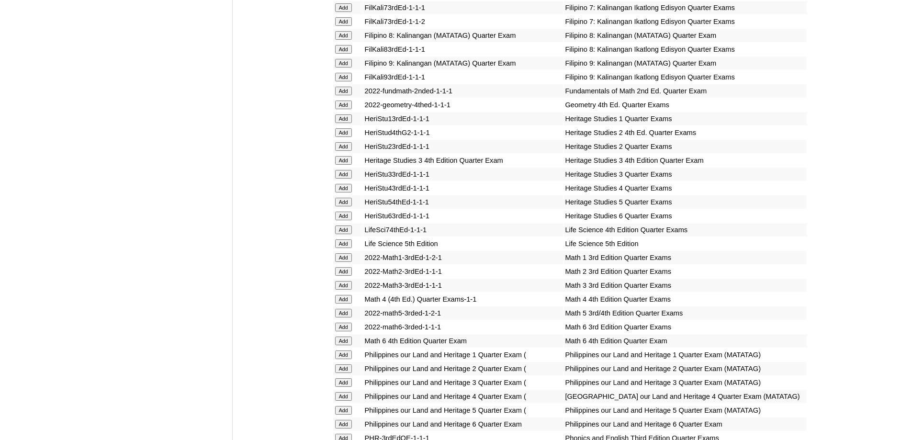
scroll to position [1723, 0]
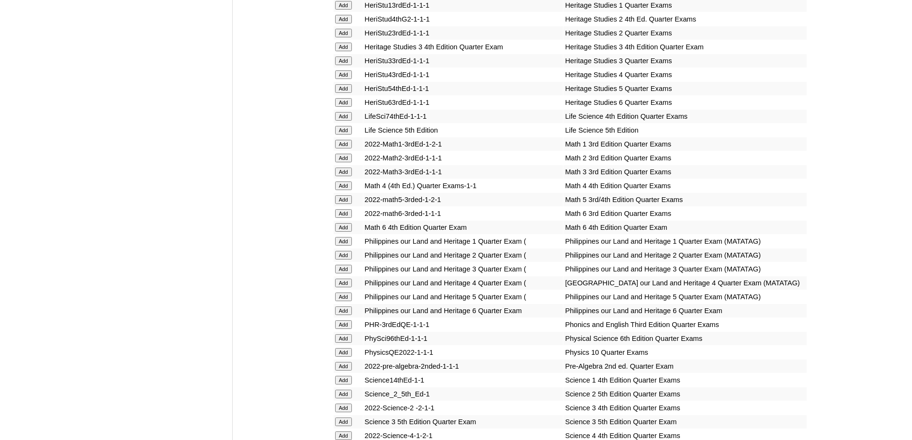
click at [343, 190] on input "Add" at bounding box center [343, 185] width 17 height 9
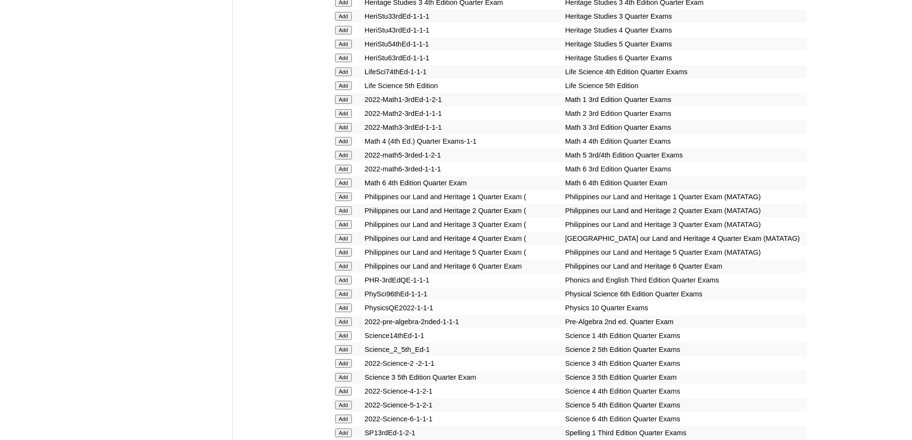
scroll to position [1771, 0]
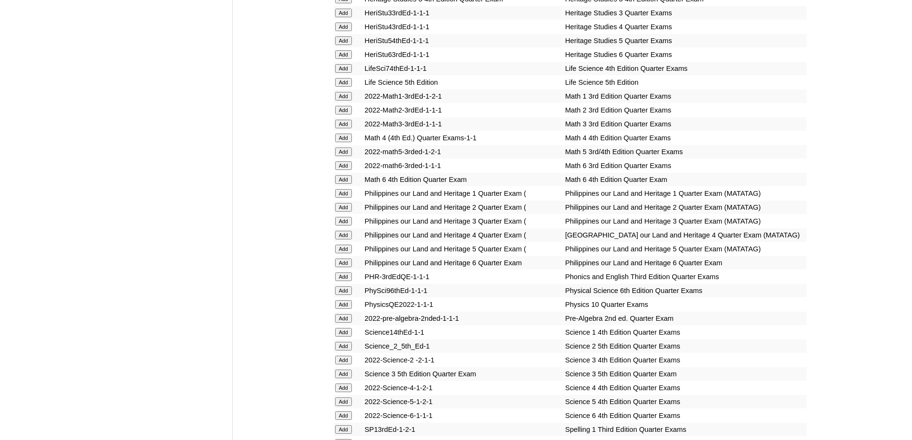
click at [347, 239] on input "Add" at bounding box center [343, 235] width 17 height 9
click at [346, 239] on input "Add" at bounding box center [343, 235] width 17 height 9
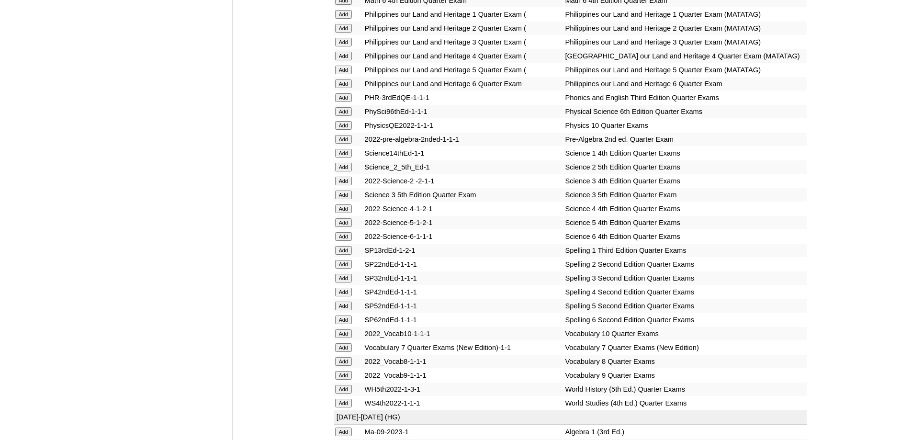
scroll to position [1962, 0]
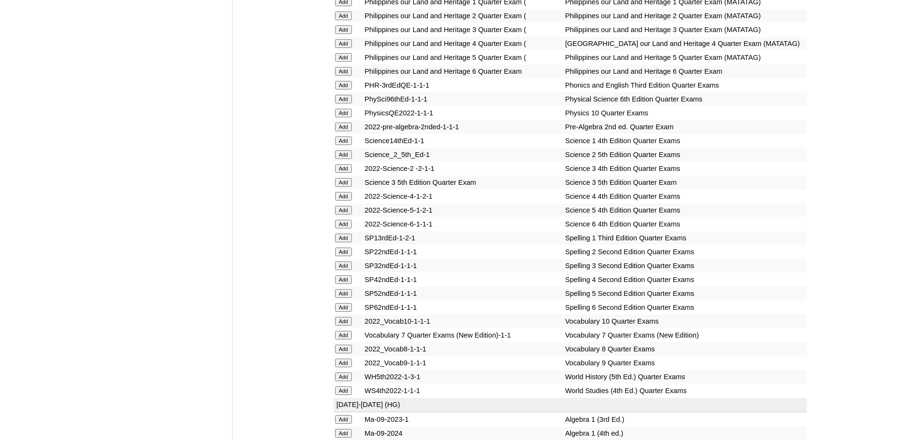
click at [344, 201] on input "Add" at bounding box center [343, 196] width 17 height 9
click at [346, 284] on input "Add" at bounding box center [343, 279] width 17 height 9
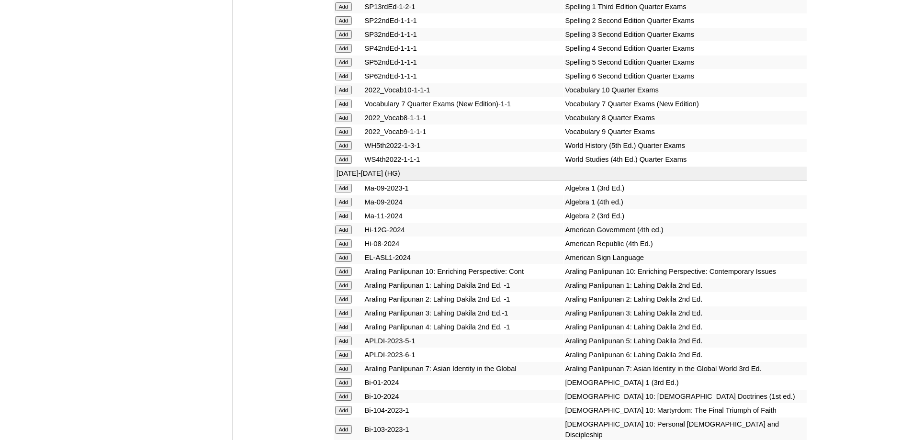
scroll to position [2201, 0]
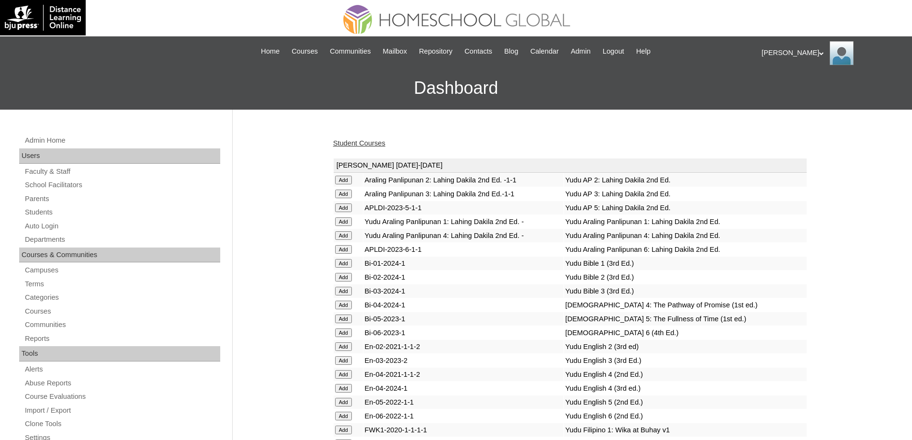
click at [352, 143] on link "Student Courses" at bounding box center [359, 143] width 52 height 8
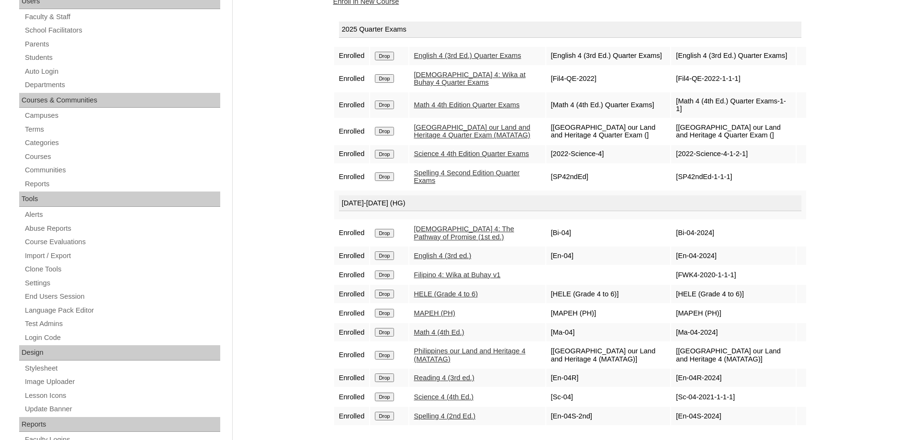
scroll to position [144, 0]
